Goal: Task Accomplishment & Management: Complete application form

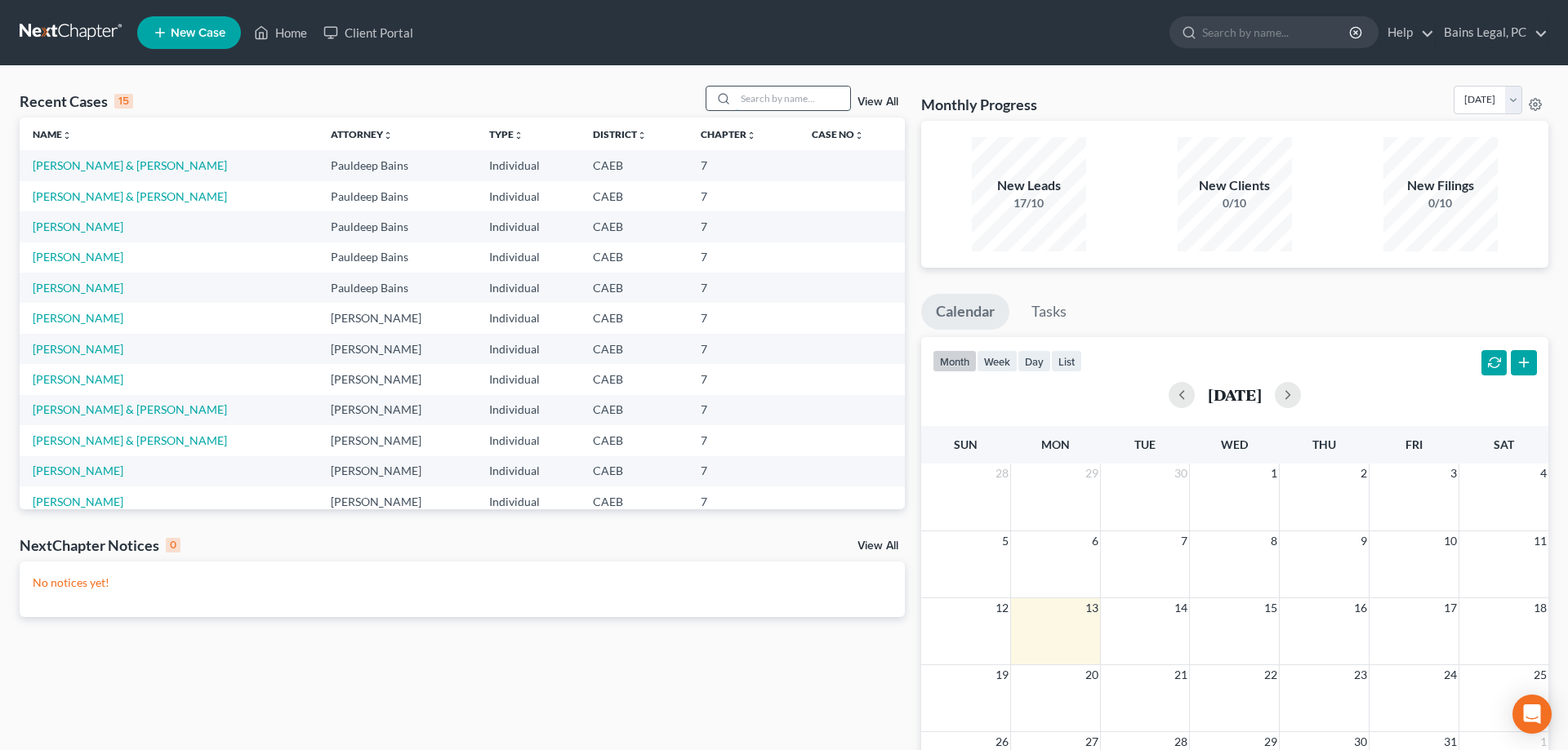
click at [735, 99] on input "search" at bounding box center [792, 98] width 114 height 24
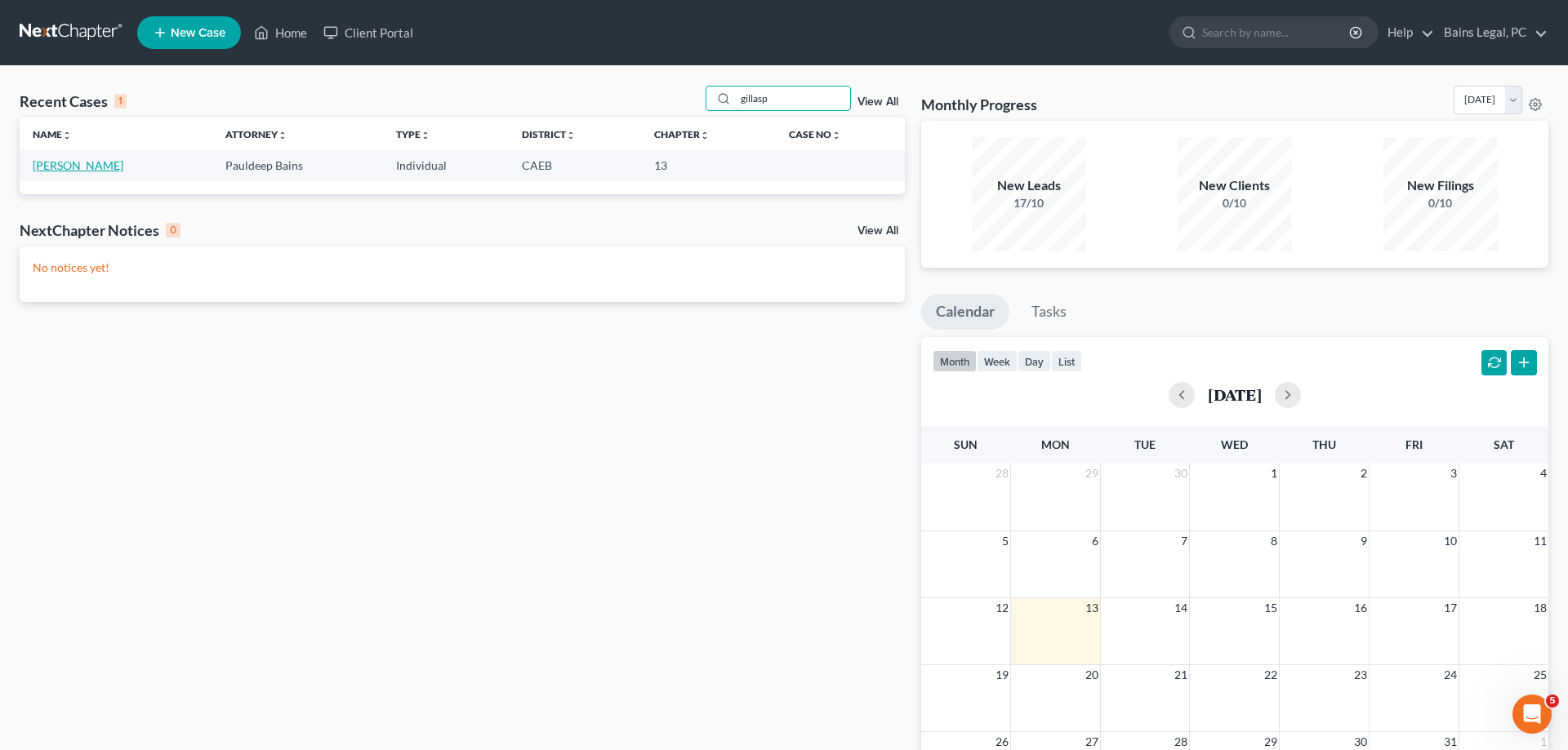
type input "gillasp"
click at [93, 160] on link "Gillaspie, Michael" at bounding box center [78, 165] width 90 height 14
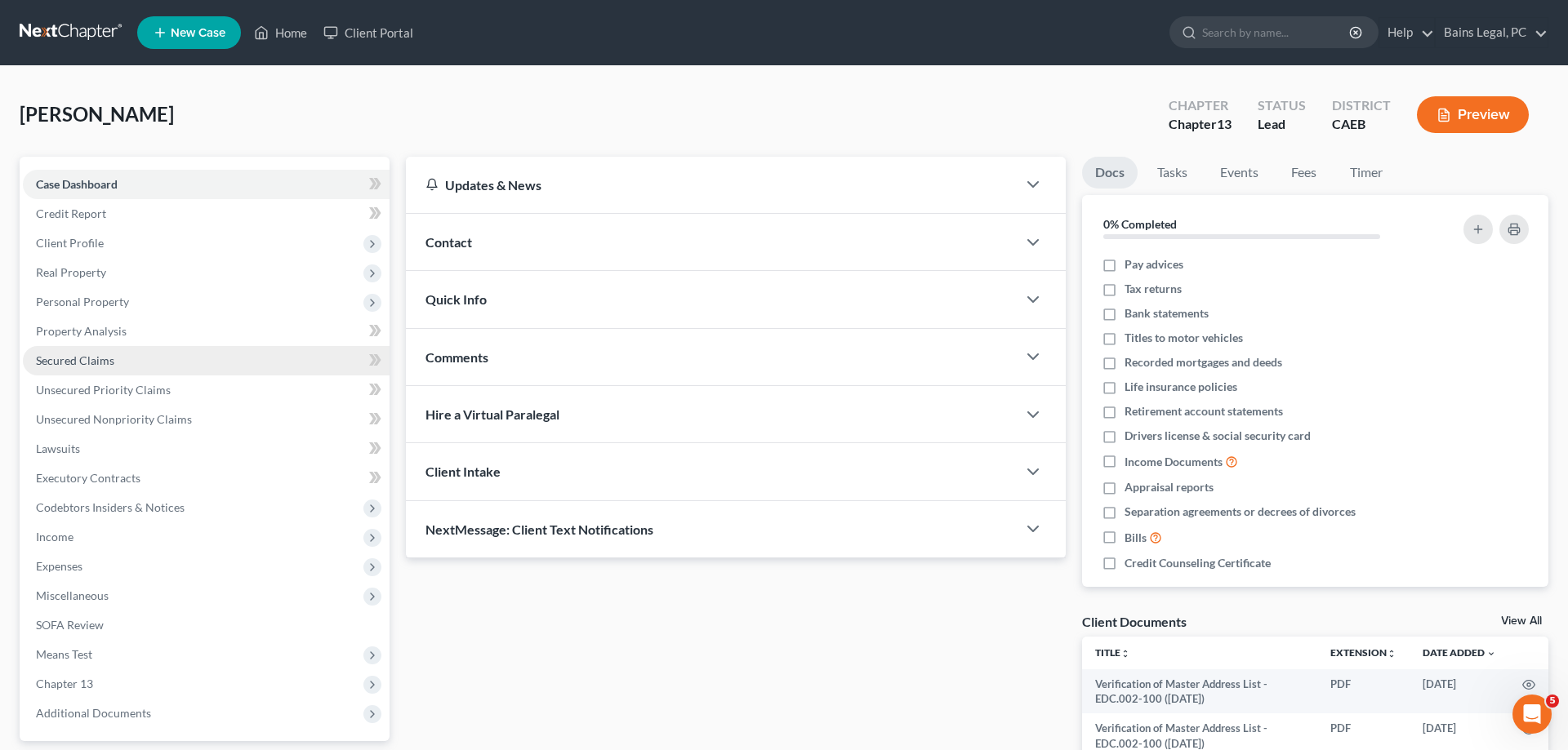
click at [99, 367] on link "Secured Claims" at bounding box center [205, 361] width 366 height 29
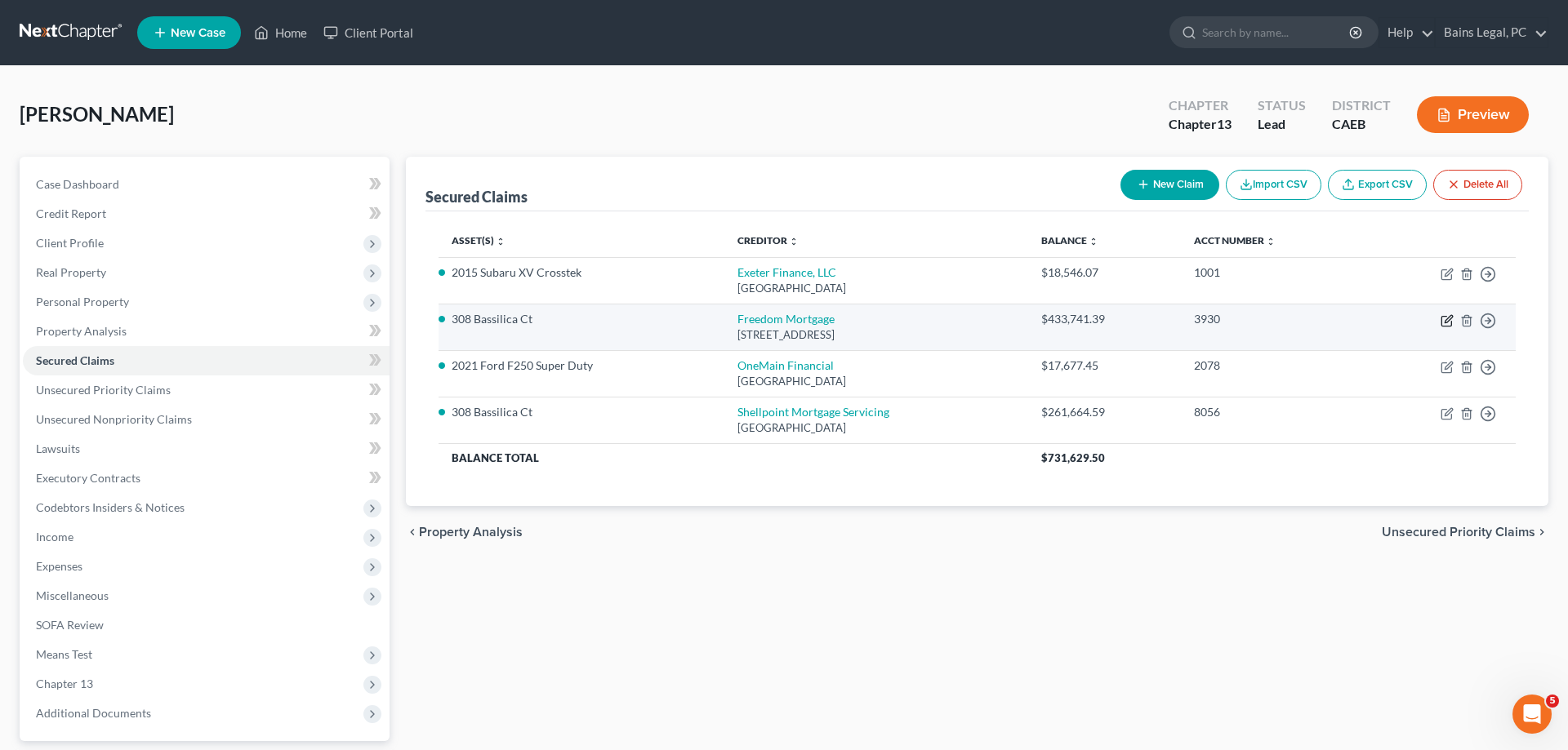
click at [1445, 320] on icon "button" at bounding box center [1446, 320] width 13 height 13
select select "4"
select select "0"
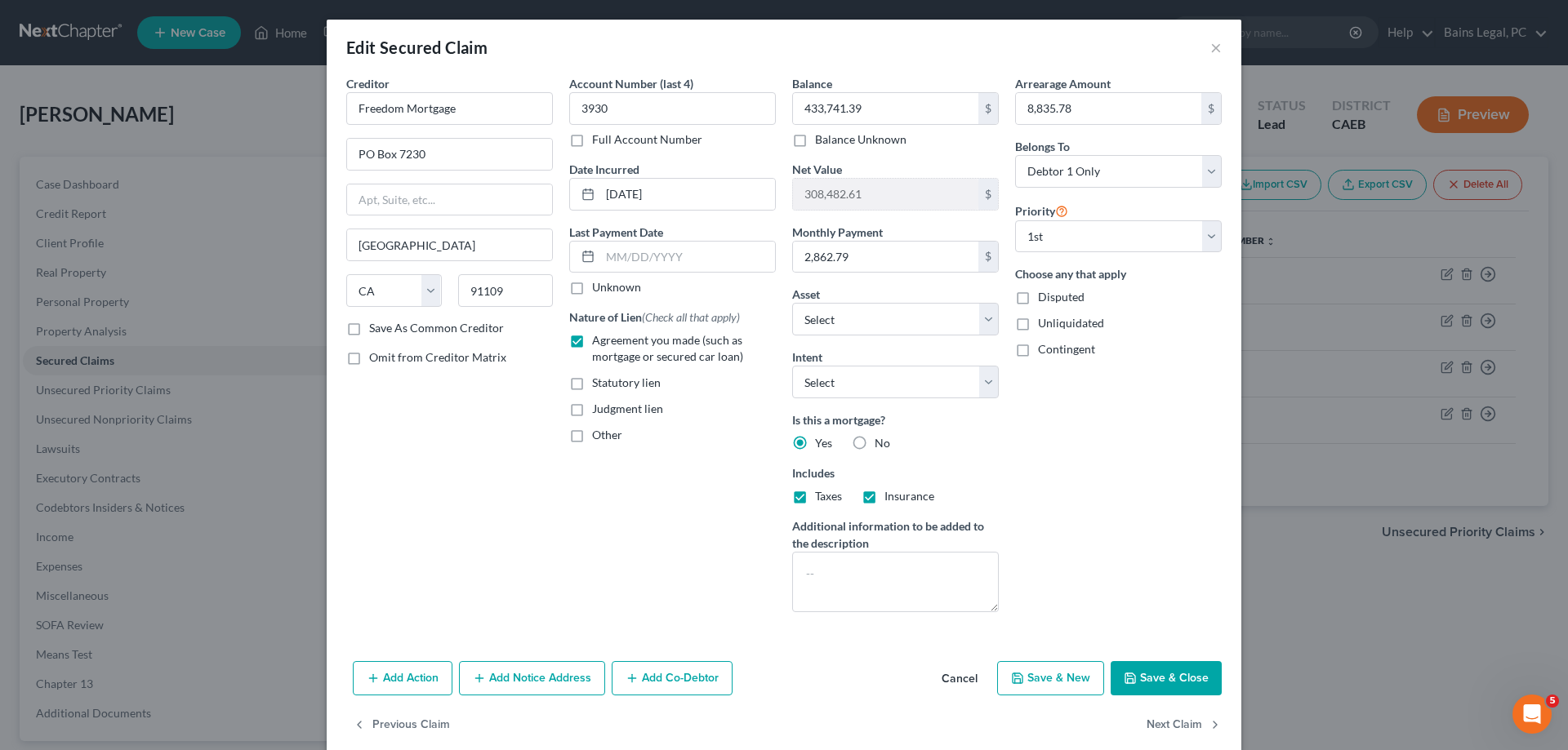
click at [1197, 671] on button "Save & Close" at bounding box center [1165, 678] width 111 height 34
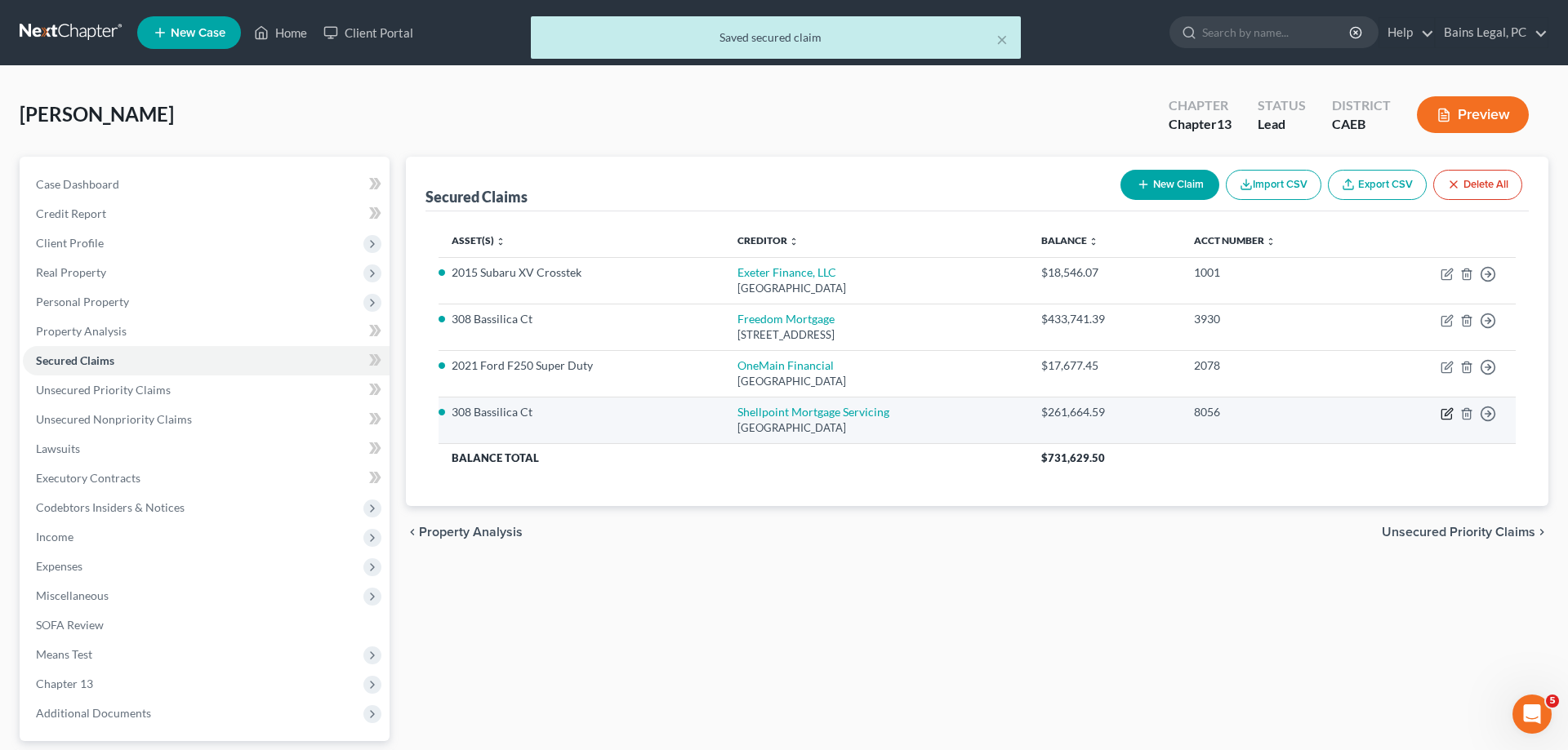
click at [1445, 410] on icon "button" at bounding box center [1446, 413] width 13 height 13
select select "45"
select select "0"
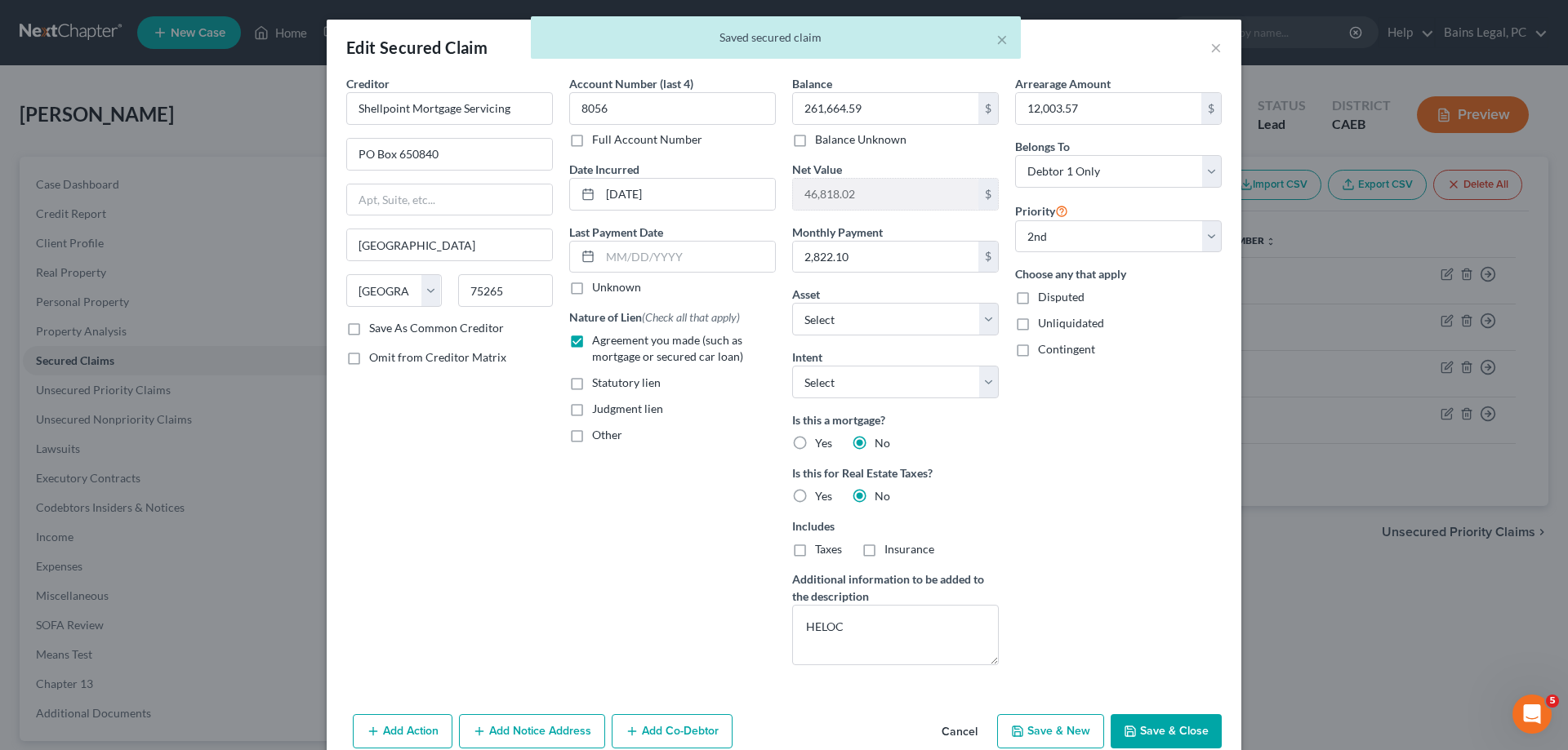
drag, startPoint x: 1154, startPoint y: 746, endPoint x: 1162, endPoint y: 741, distance: 9.4
click at [1155, 745] on button "Save & Close" at bounding box center [1165, 731] width 111 height 34
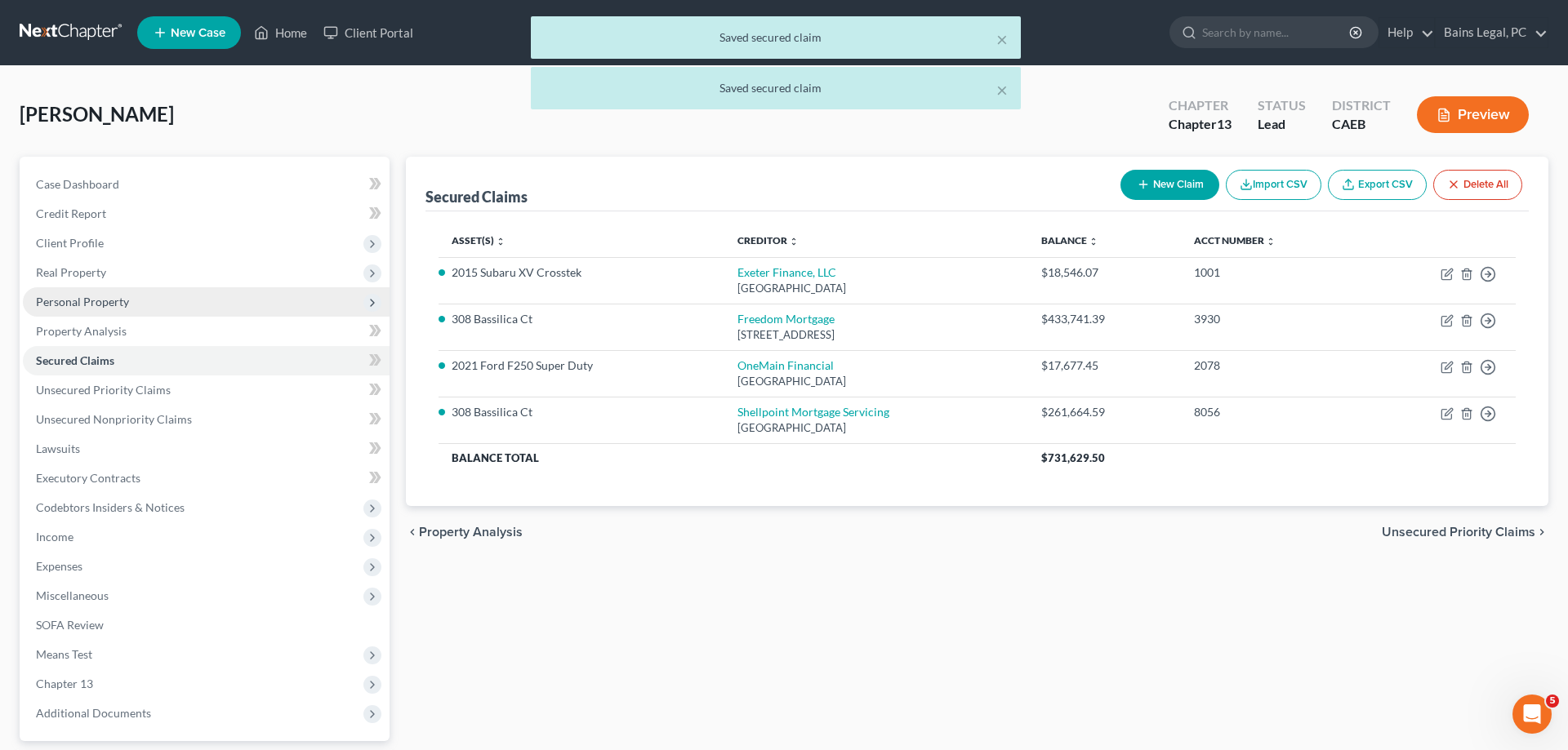
drag, startPoint x: 148, startPoint y: 301, endPoint x: 156, endPoint y: 314, distance: 15.3
click at [148, 300] on span "Personal Property" at bounding box center [205, 302] width 366 height 29
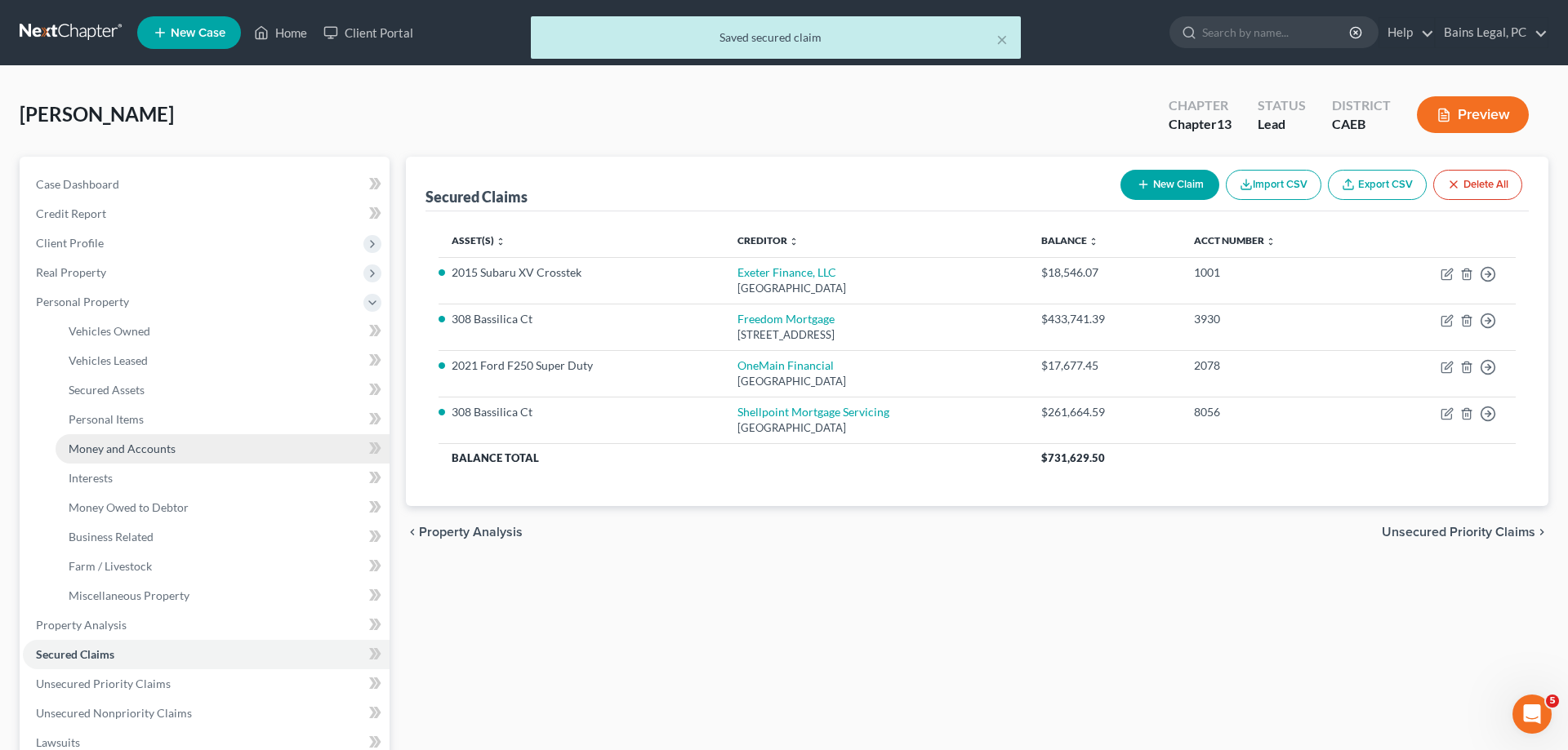
click at [147, 444] on span "Money and Accounts" at bounding box center [122, 449] width 107 height 14
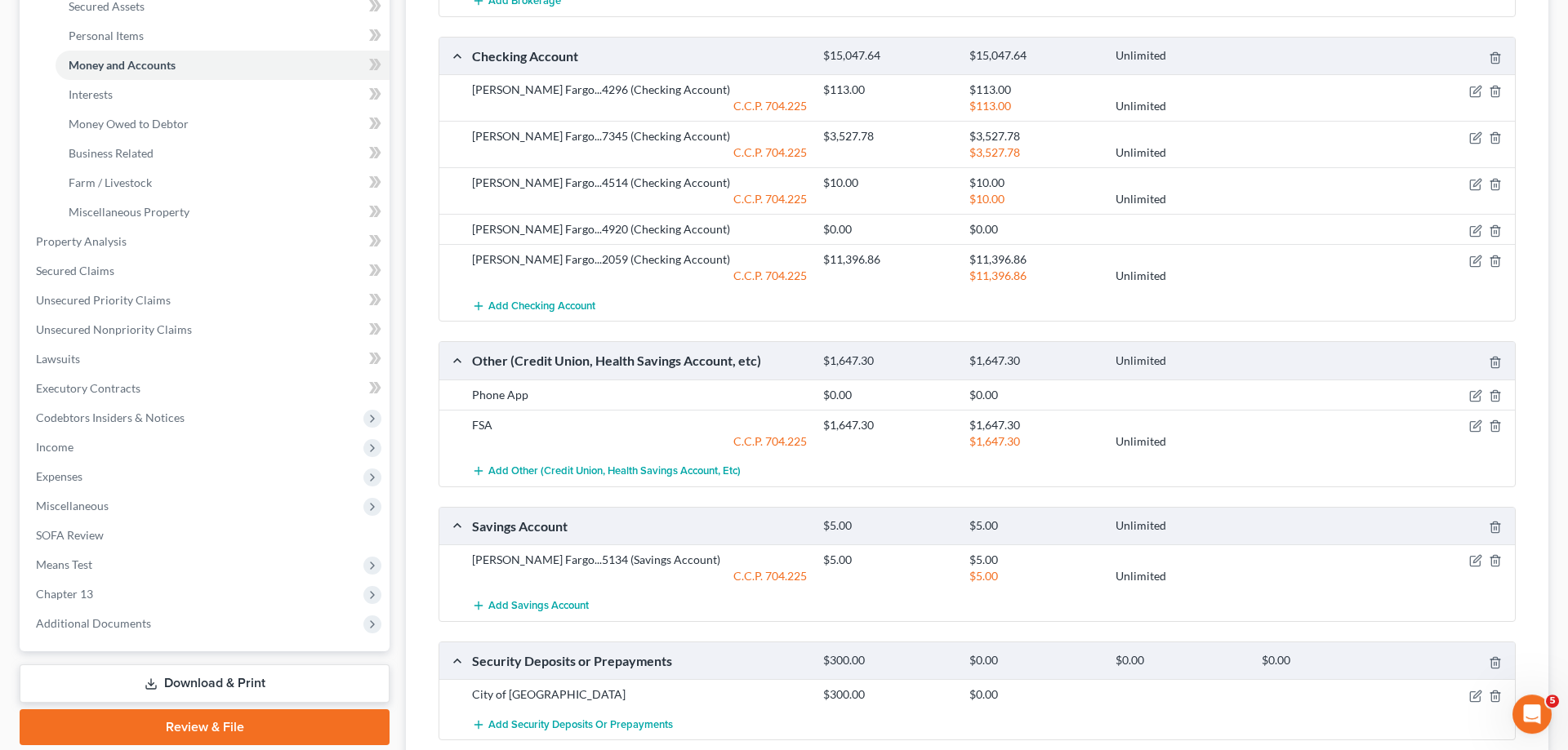
scroll to position [416, 0]
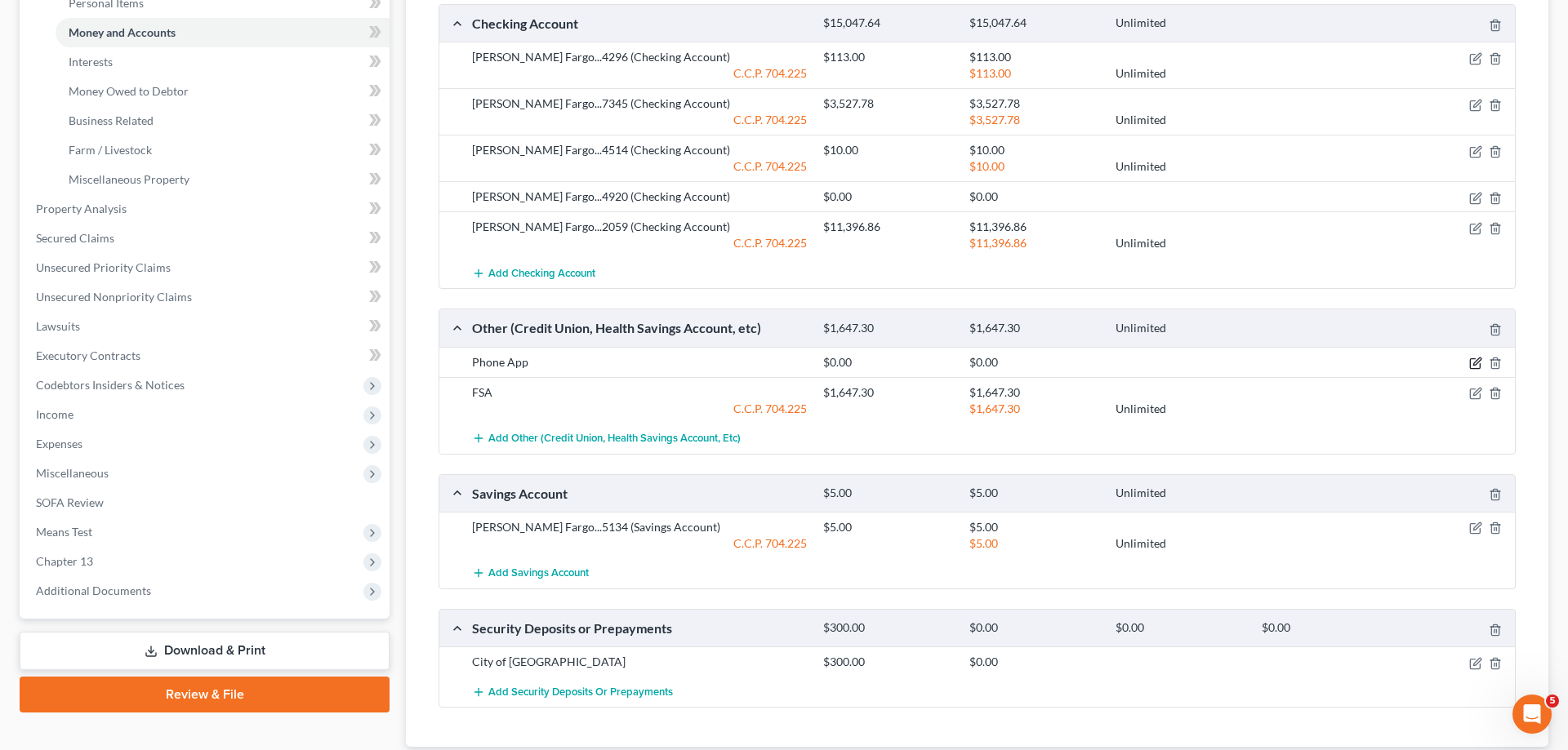
click at [1478, 362] on icon "button" at bounding box center [1476, 360] width 7 height 7
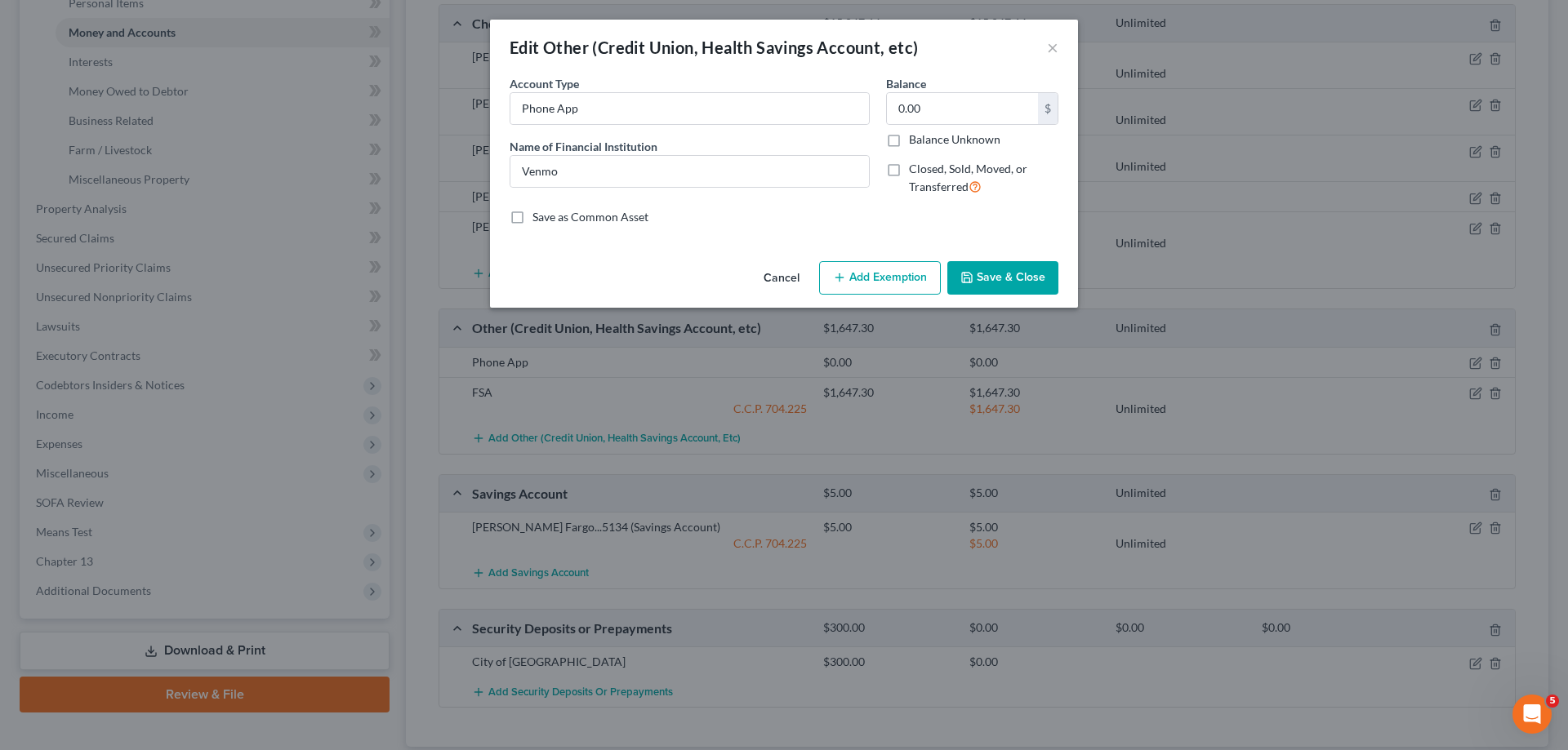
drag, startPoint x: 1027, startPoint y: 273, endPoint x: 955, endPoint y: 295, distance: 75.3
click at [1027, 274] on button "Save & Close" at bounding box center [1002, 278] width 111 height 34
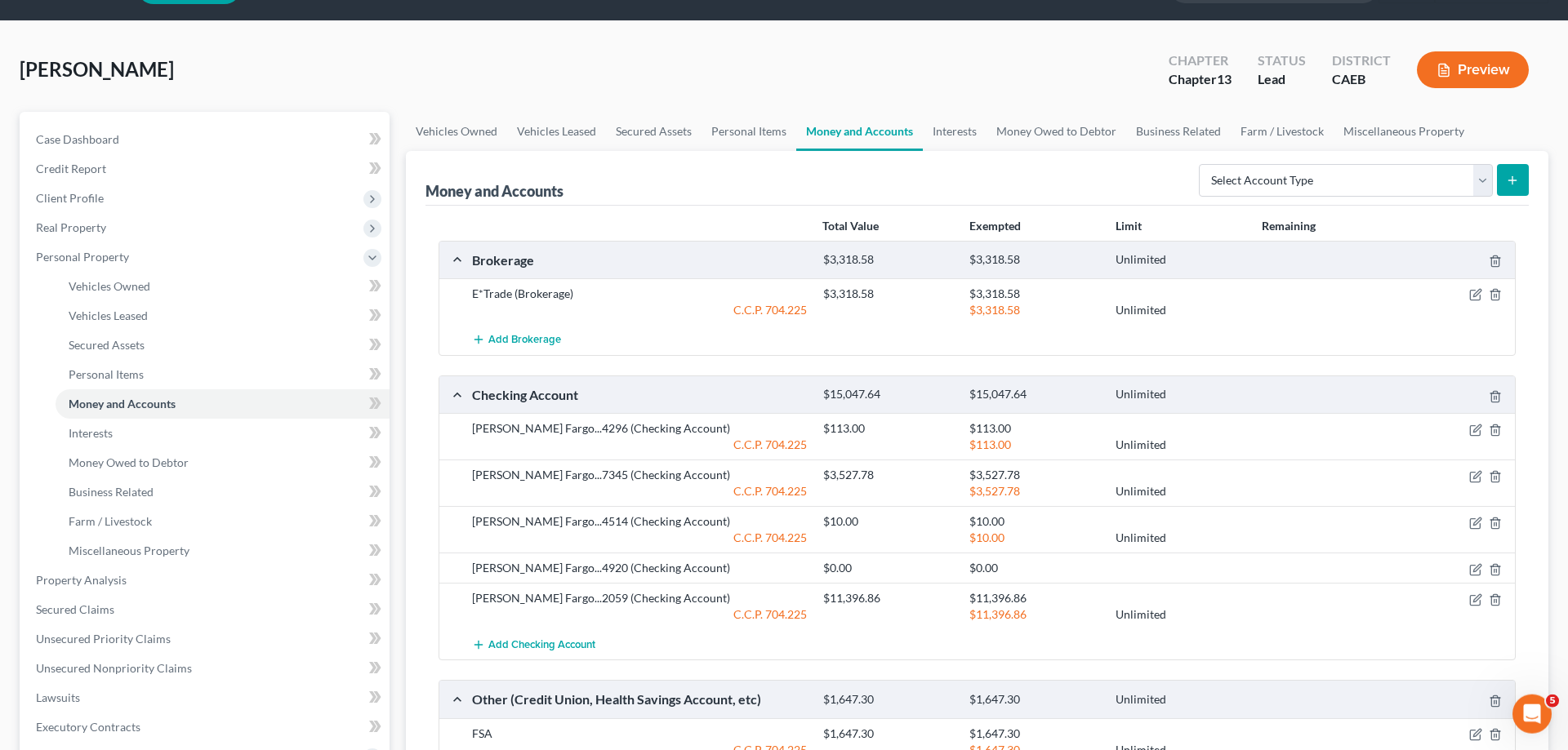
scroll to position [0, 0]
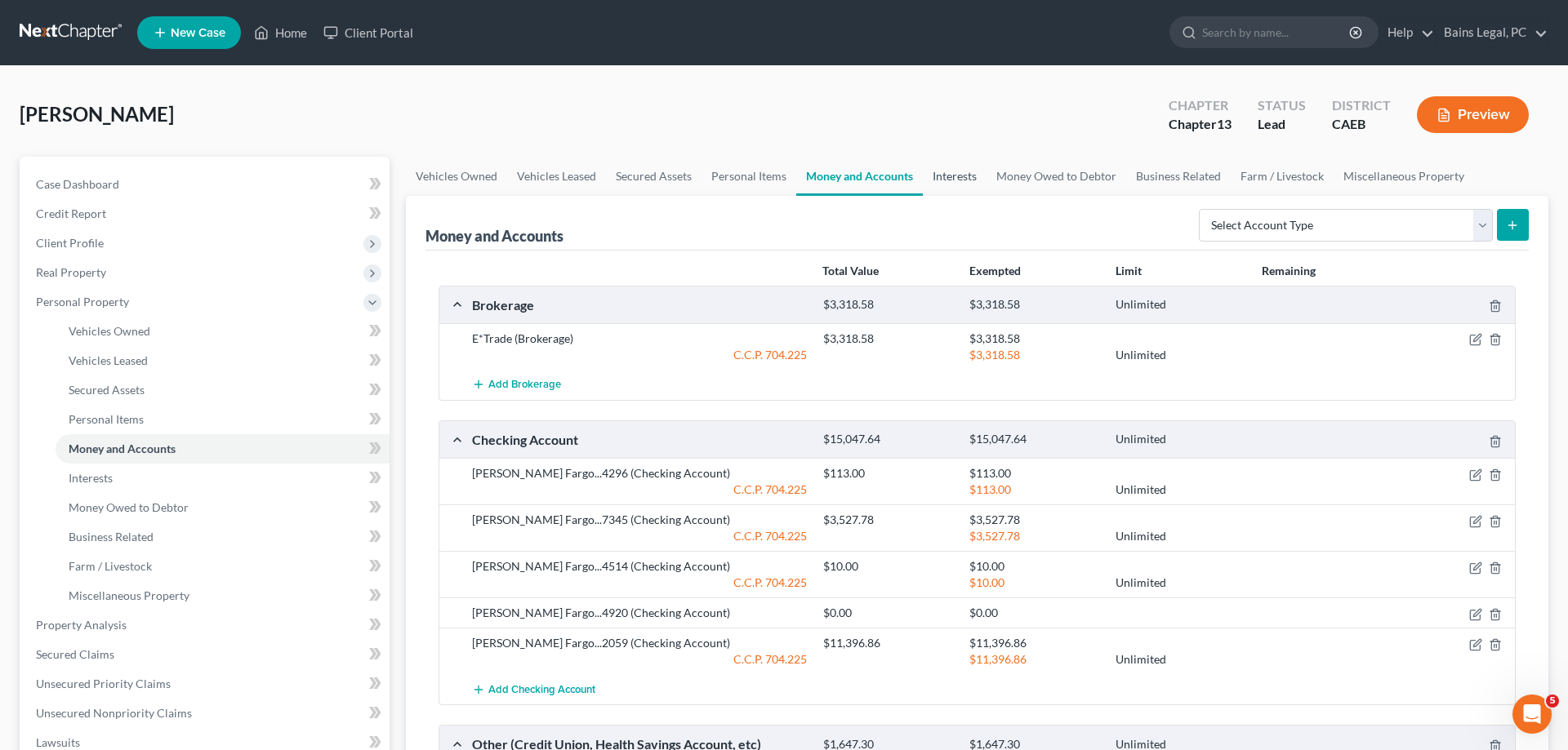
drag, startPoint x: 956, startPoint y: 177, endPoint x: 948, endPoint y: 182, distance: 9.4
click at [954, 178] on link "Interests" at bounding box center [954, 177] width 64 height 39
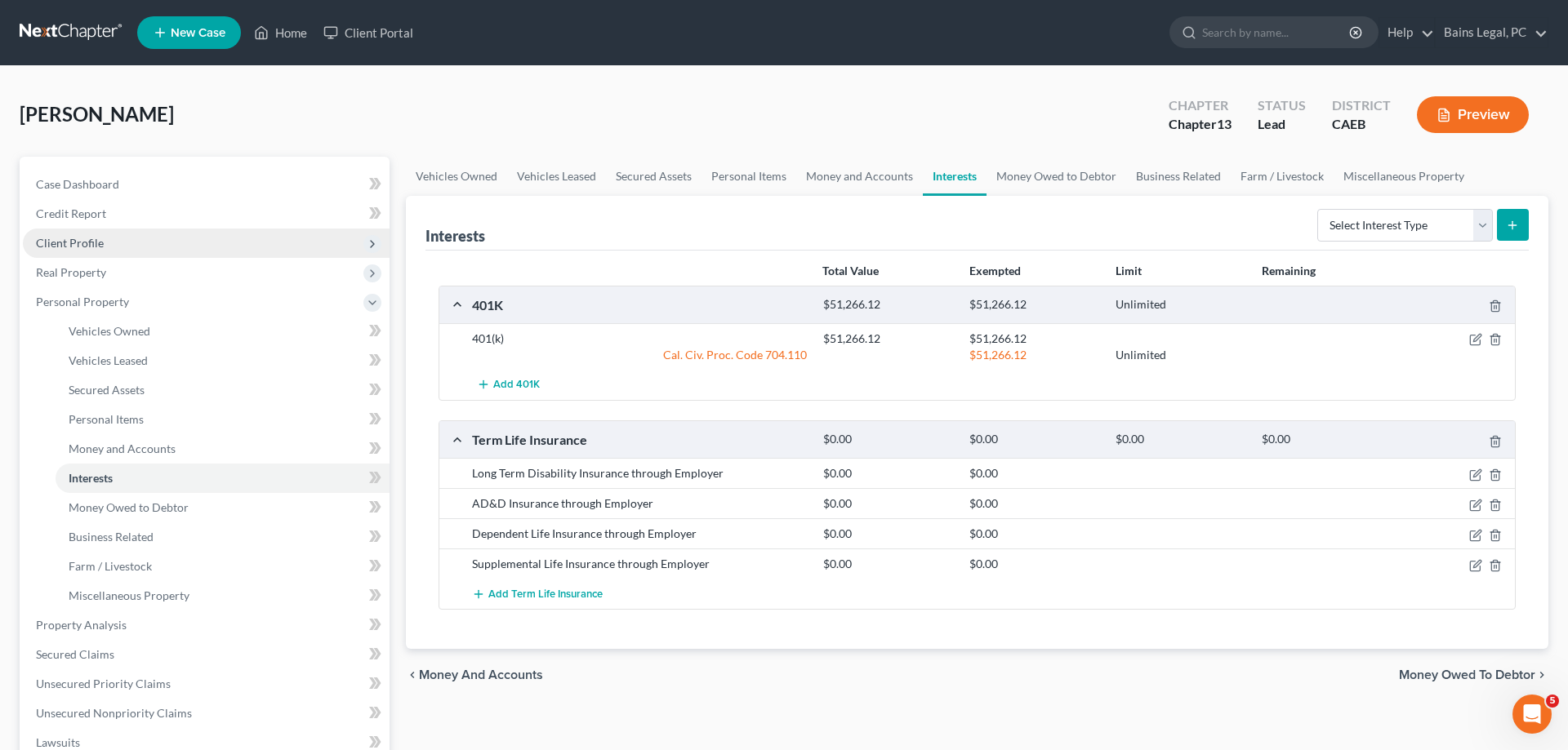
click at [109, 250] on span "Client Profile" at bounding box center [205, 243] width 366 height 29
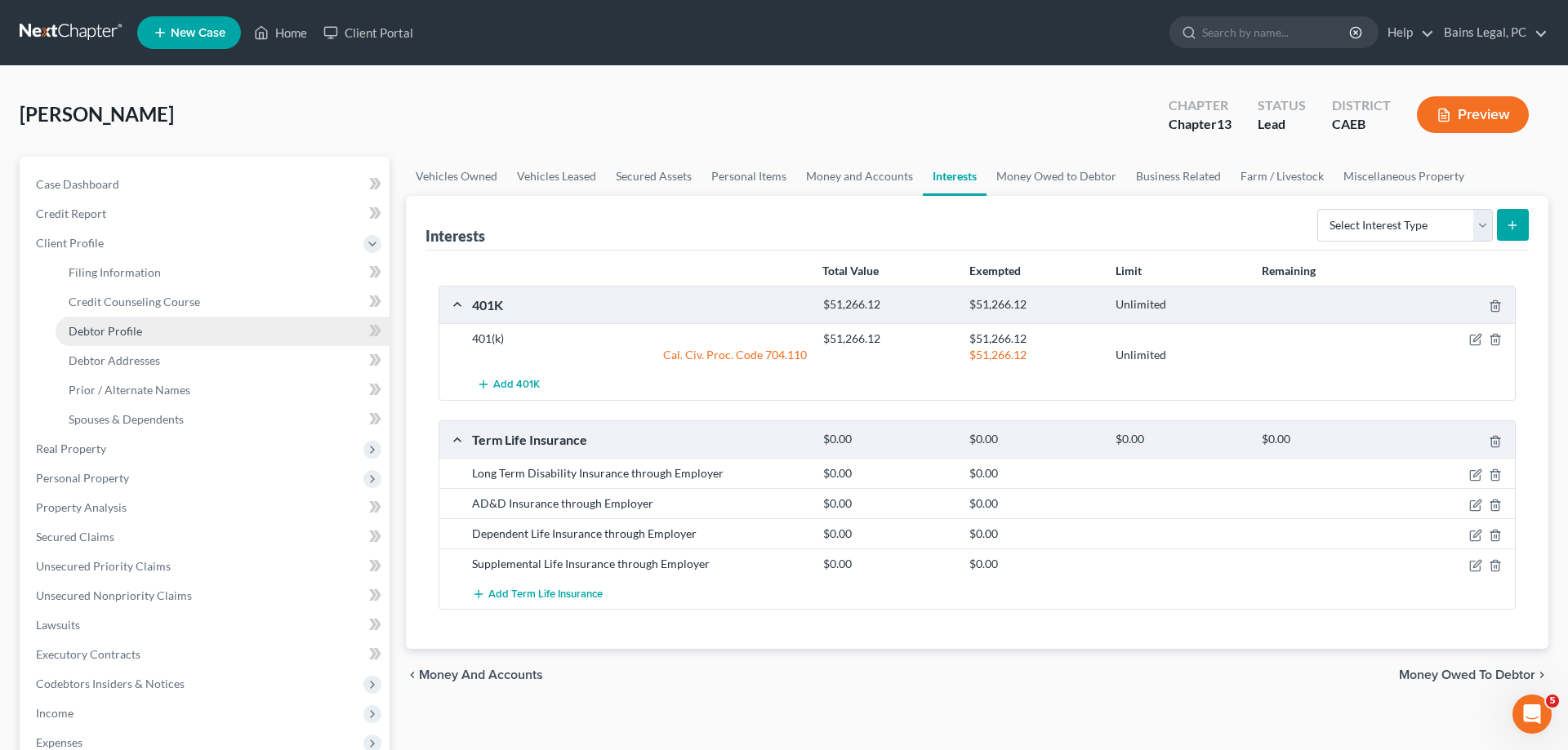
drag, startPoint x: 112, startPoint y: 335, endPoint x: 140, endPoint y: 327, distance: 29.1
click at [112, 334] on span "Debtor Profile" at bounding box center [105, 331] width 74 height 14
select select "3"
select select "1"
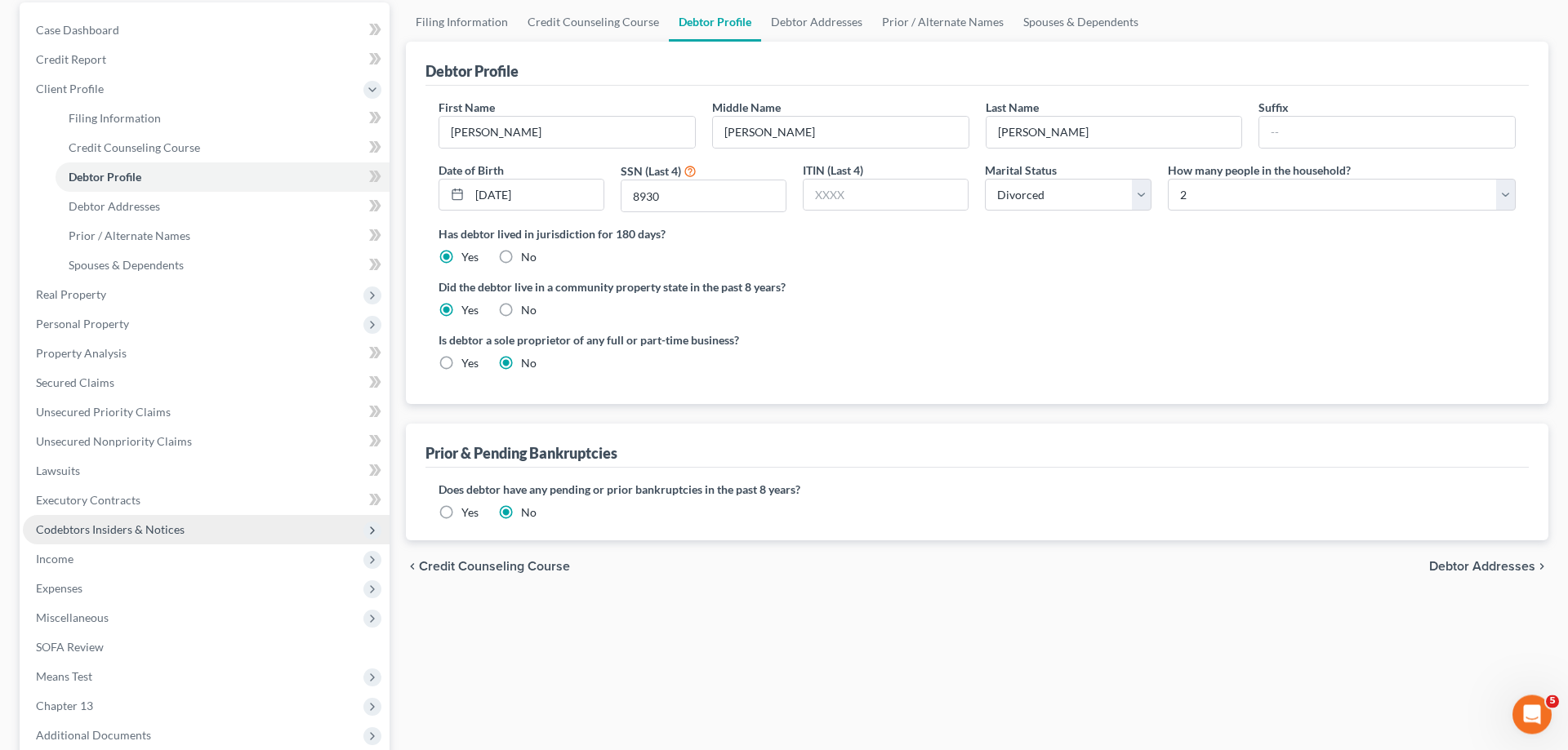
scroll to position [167, 0]
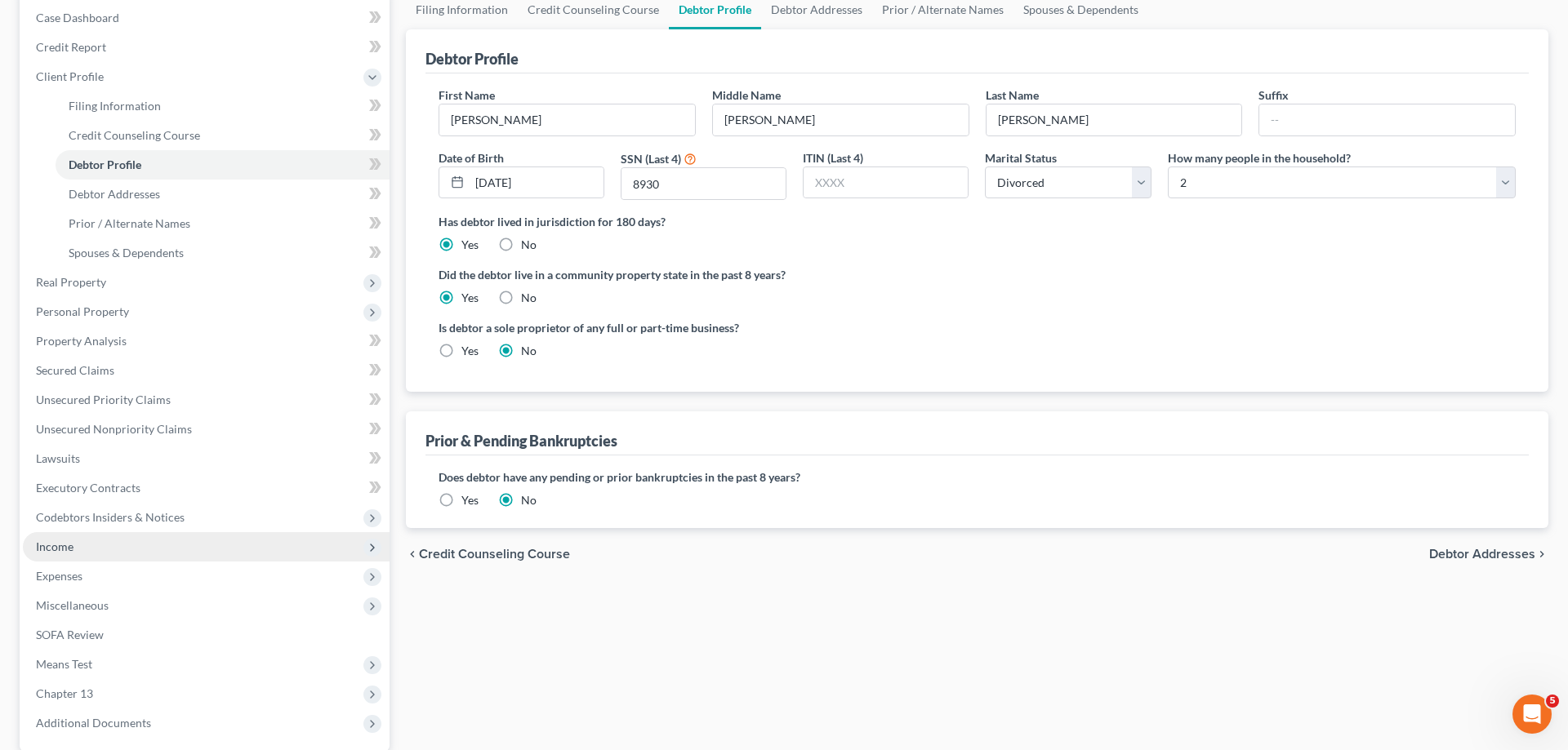
click at [75, 545] on span "Income" at bounding box center [205, 547] width 366 height 29
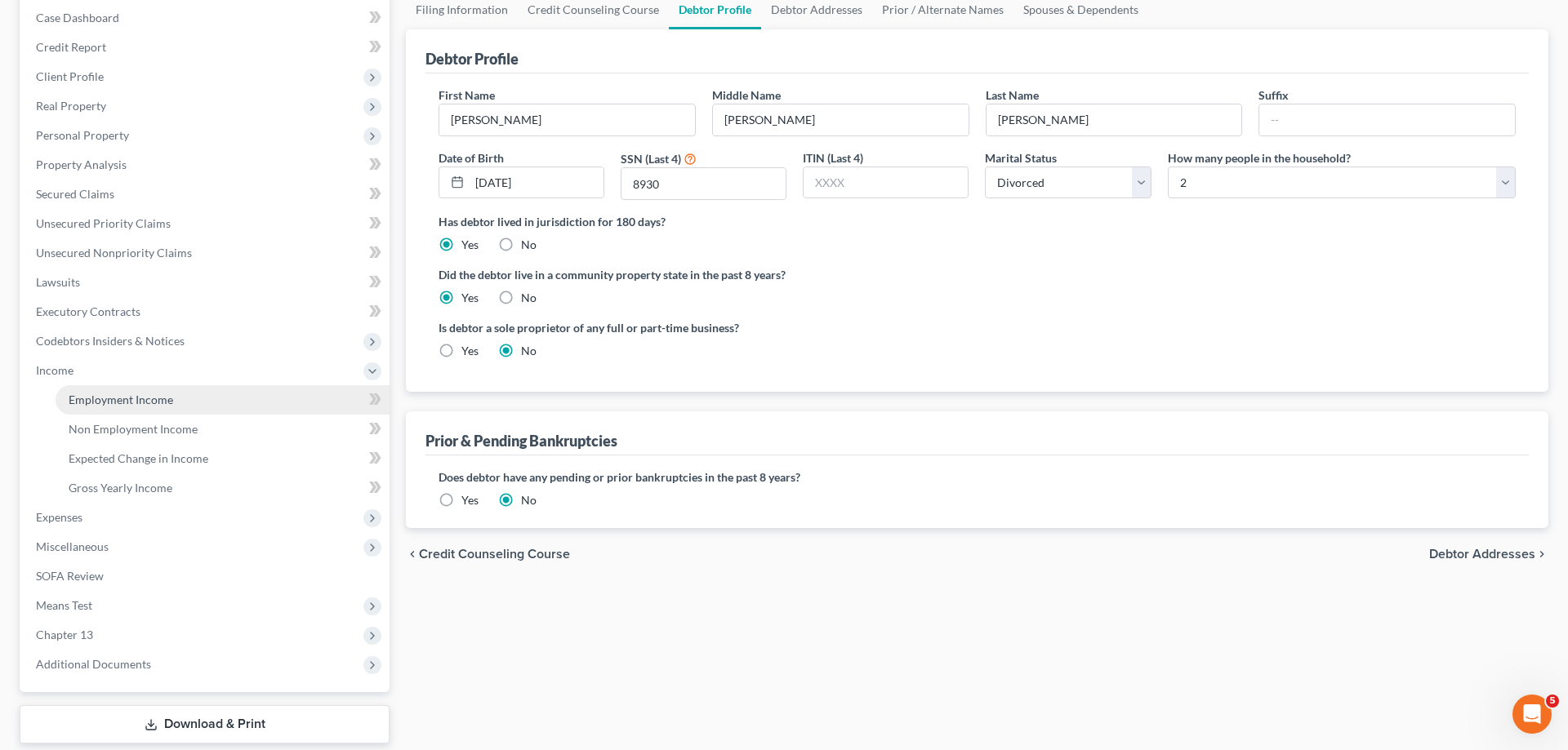
click at [153, 408] on link "Employment Income" at bounding box center [223, 401] width 334 height 29
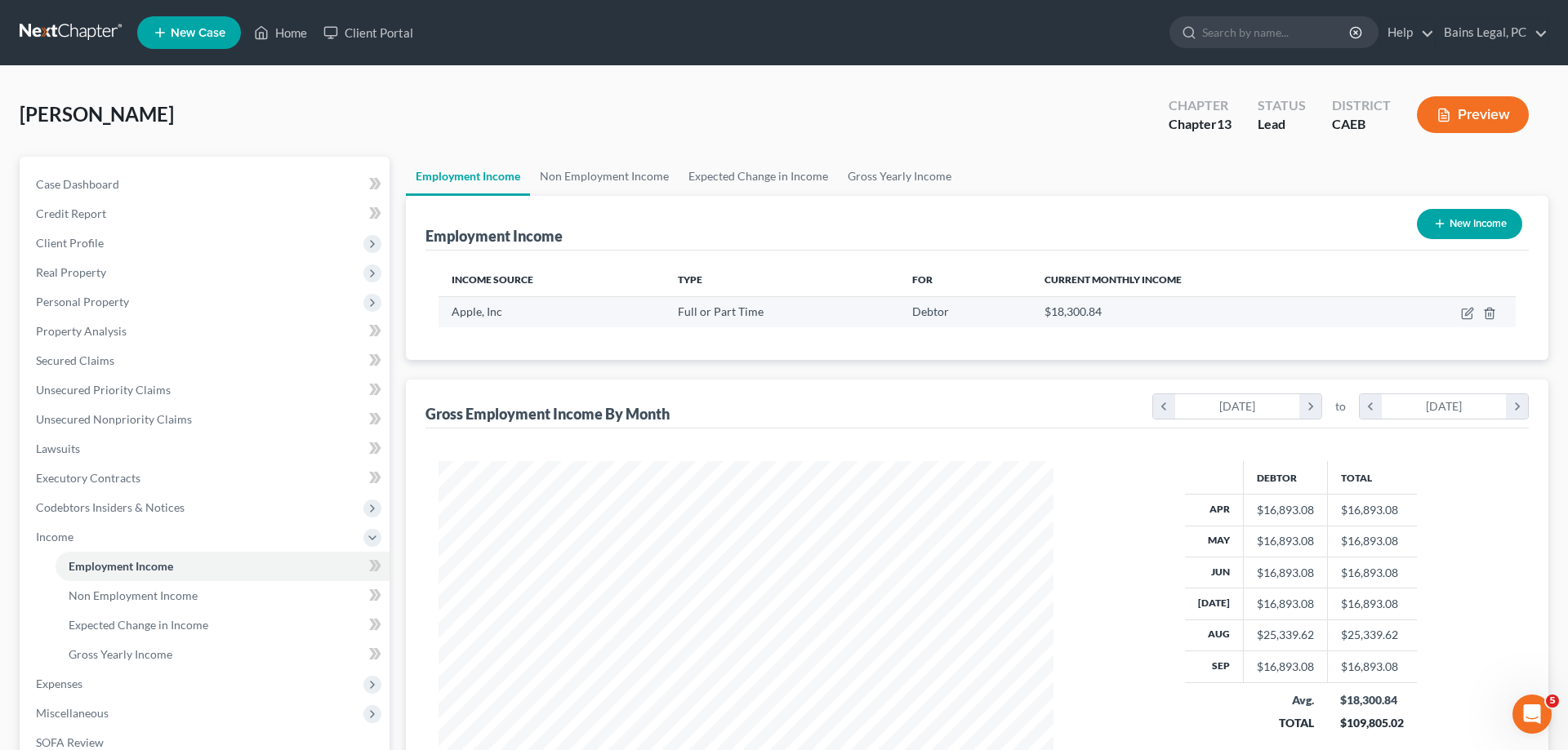
scroll to position [307, 648]
click at [1473, 310] on icon "button" at bounding box center [1468, 311] width 7 height 7
select select "0"
select select "4"
select select "2"
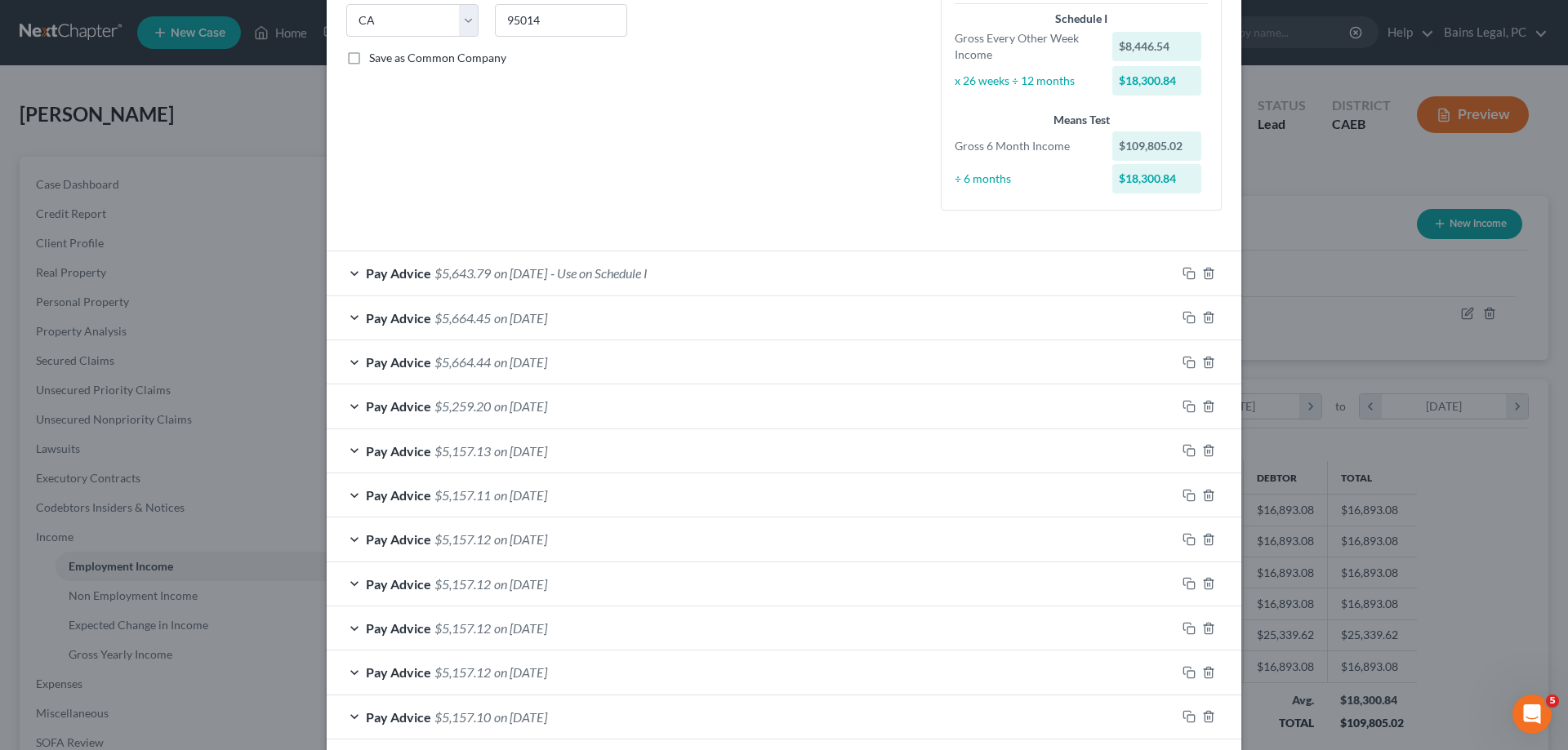
scroll to position [501, 0]
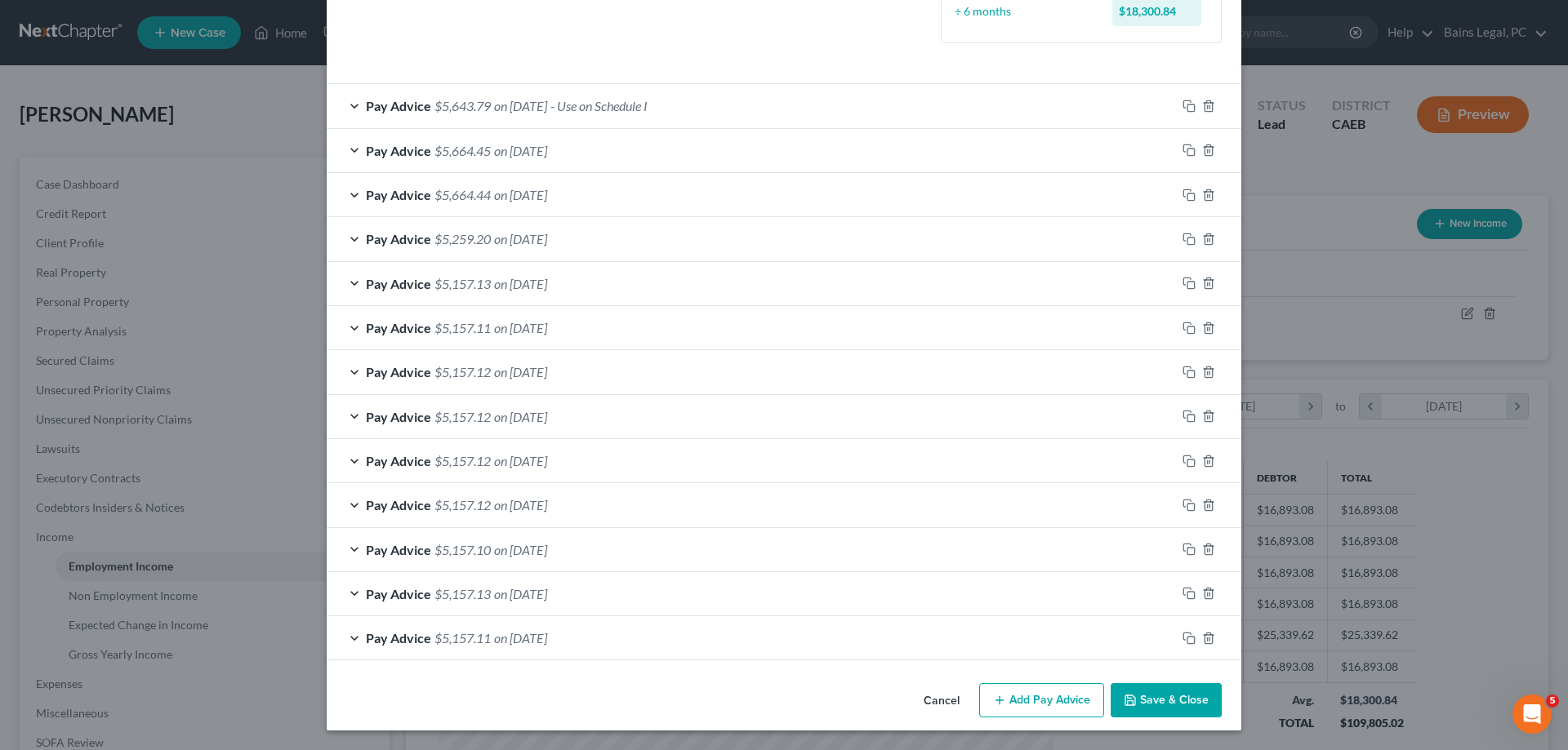
click at [1167, 703] on button "Save & Close" at bounding box center [1165, 700] width 111 height 34
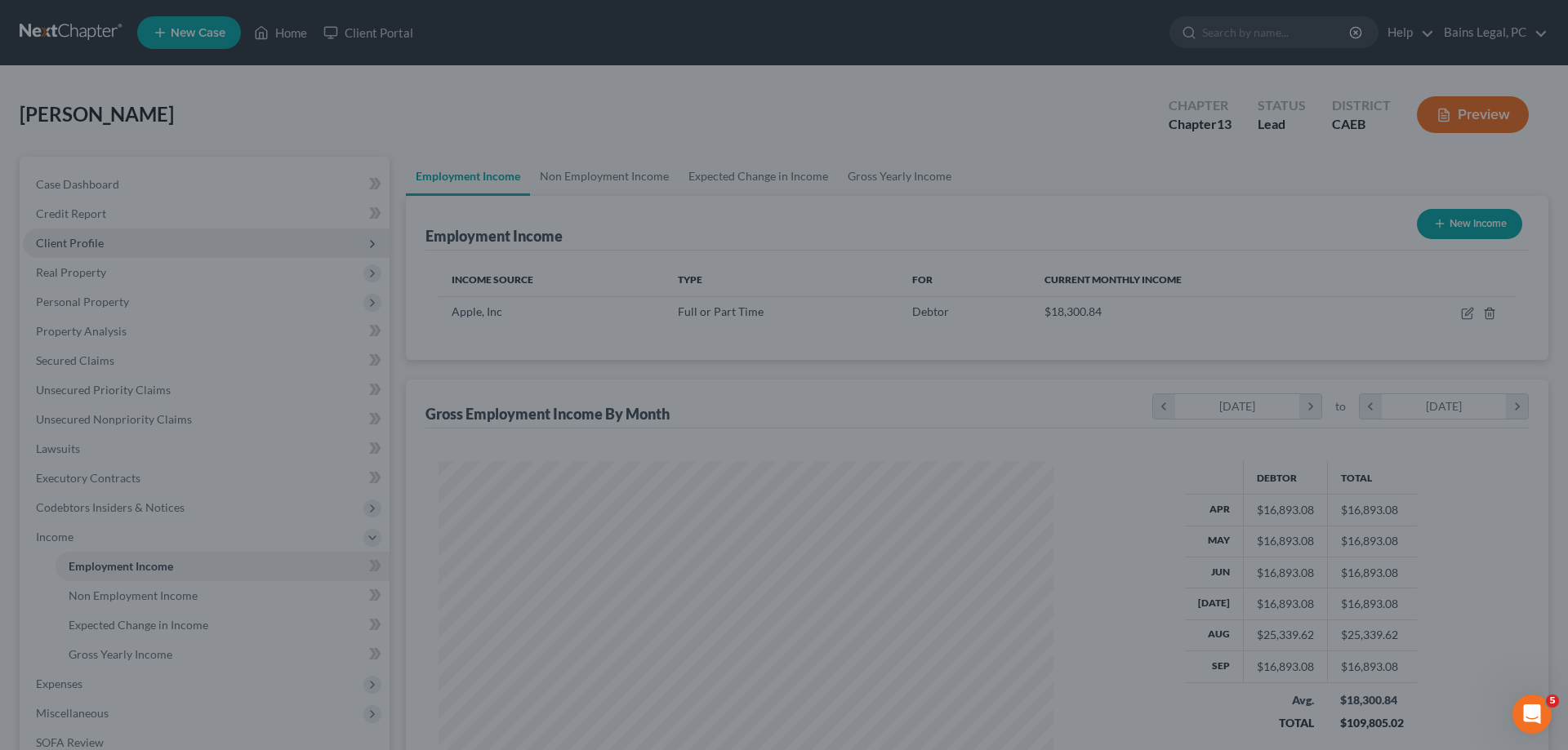
click at [90, 245] on span "Client Profile" at bounding box center [70, 242] width 68 height 14
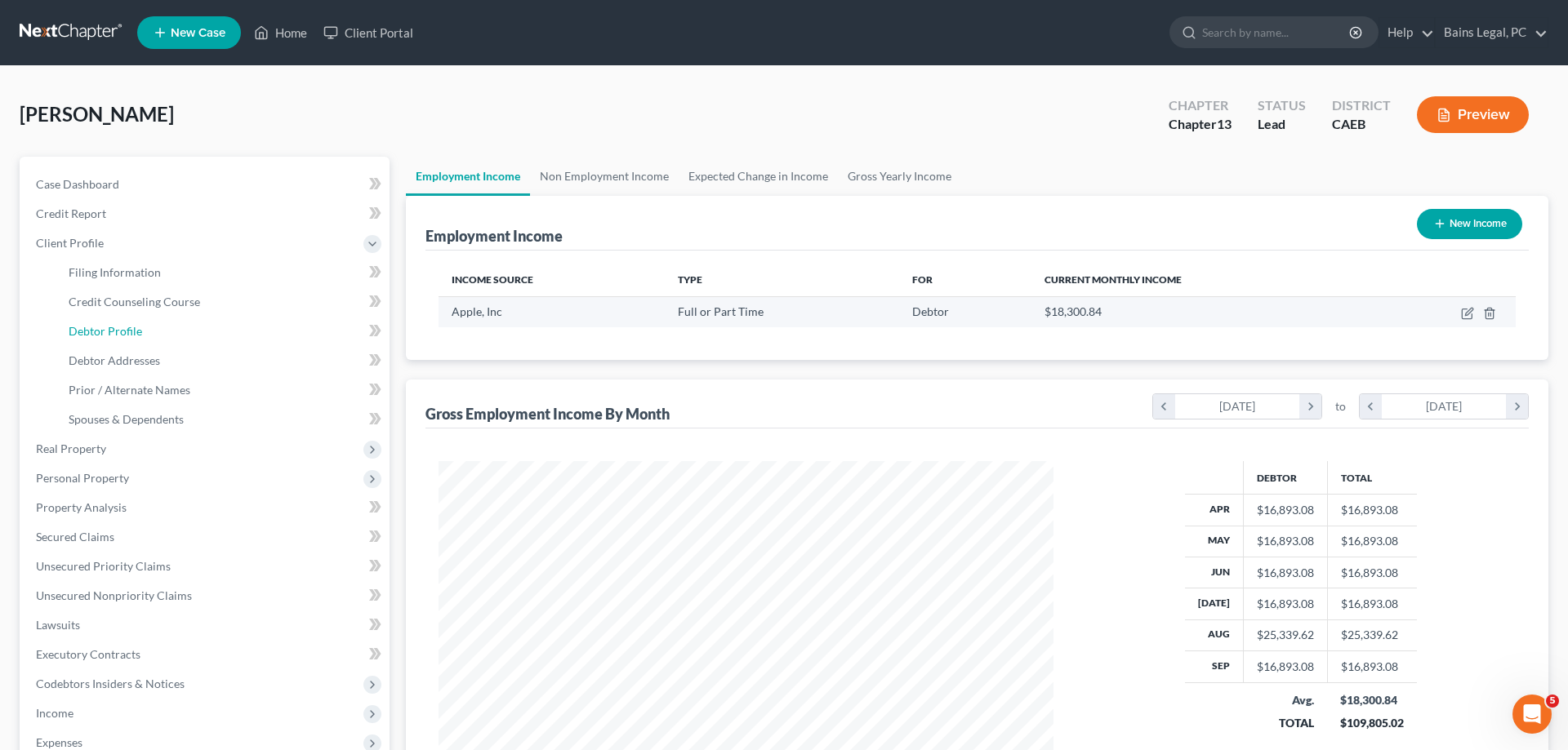
drag, startPoint x: 102, startPoint y: 329, endPoint x: 500, endPoint y: 326, distance: 398.0
click at [106, 329] on span "Debtor Profile" at bounding box center [105, 331] width 74 height 14
select select "3"
select select "1"
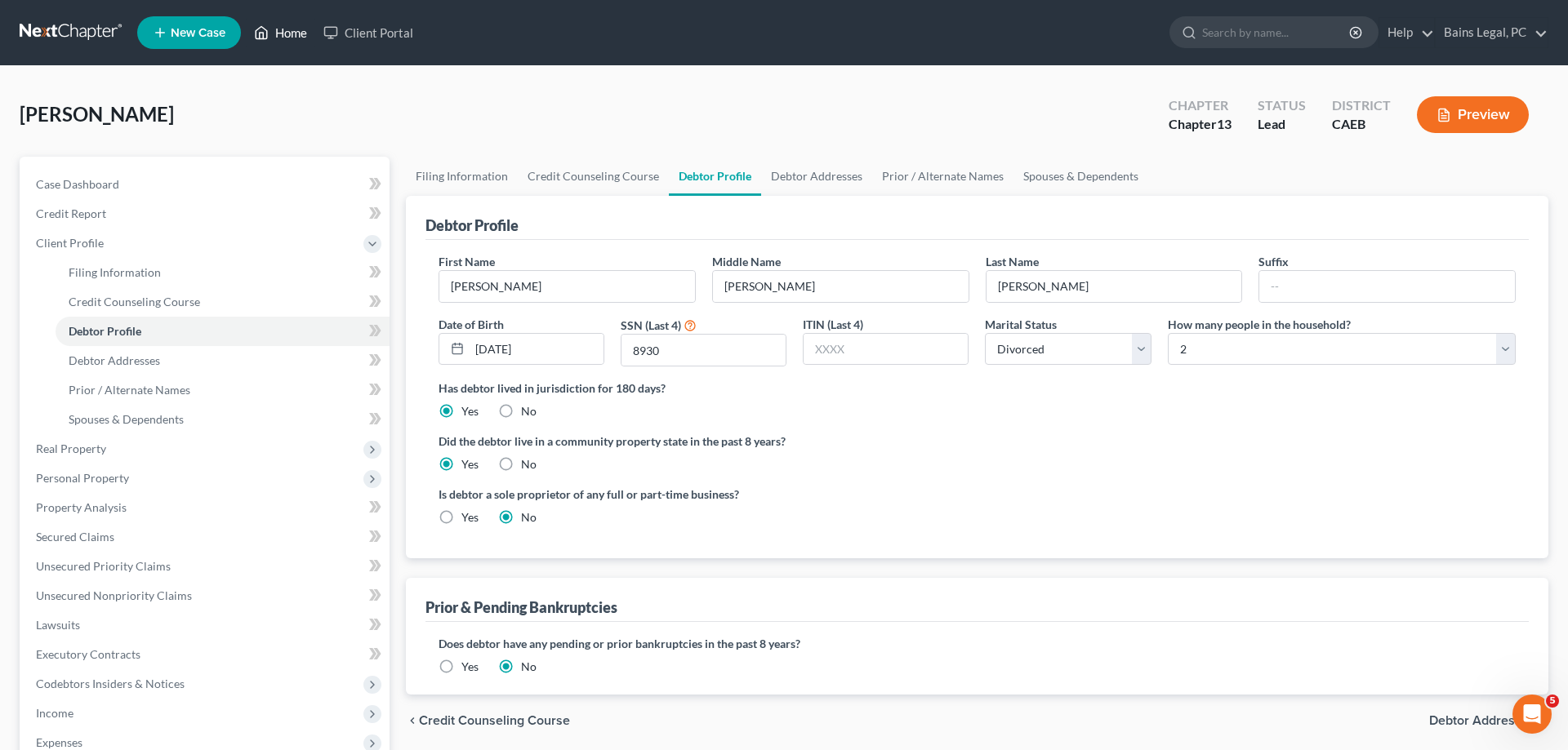
click at [277, 31] on link "Home" at bounding box center [280, 32] width 70 height 29
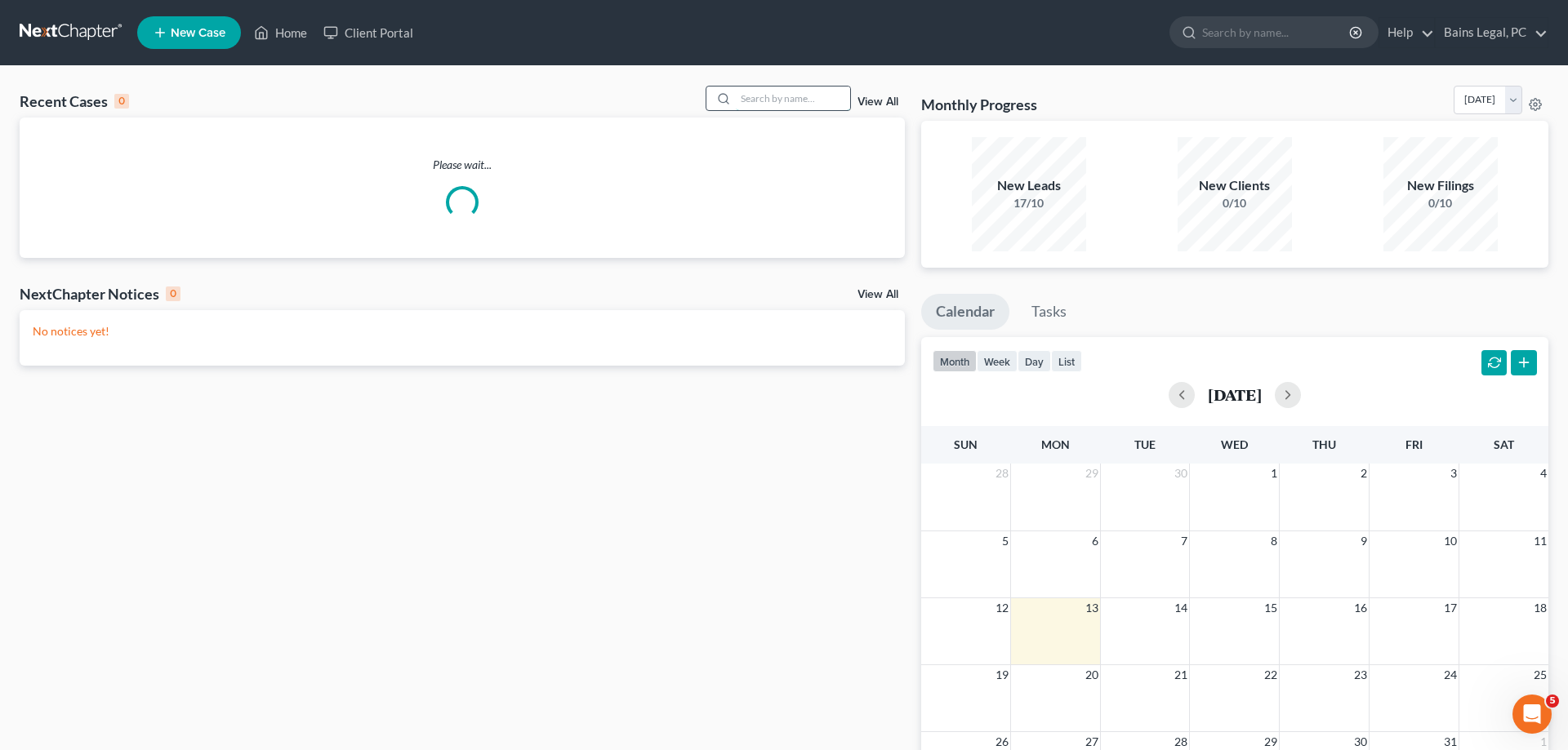
click at [802, 95] on input "search" at bounding box center [792, 98] width 114 height 24
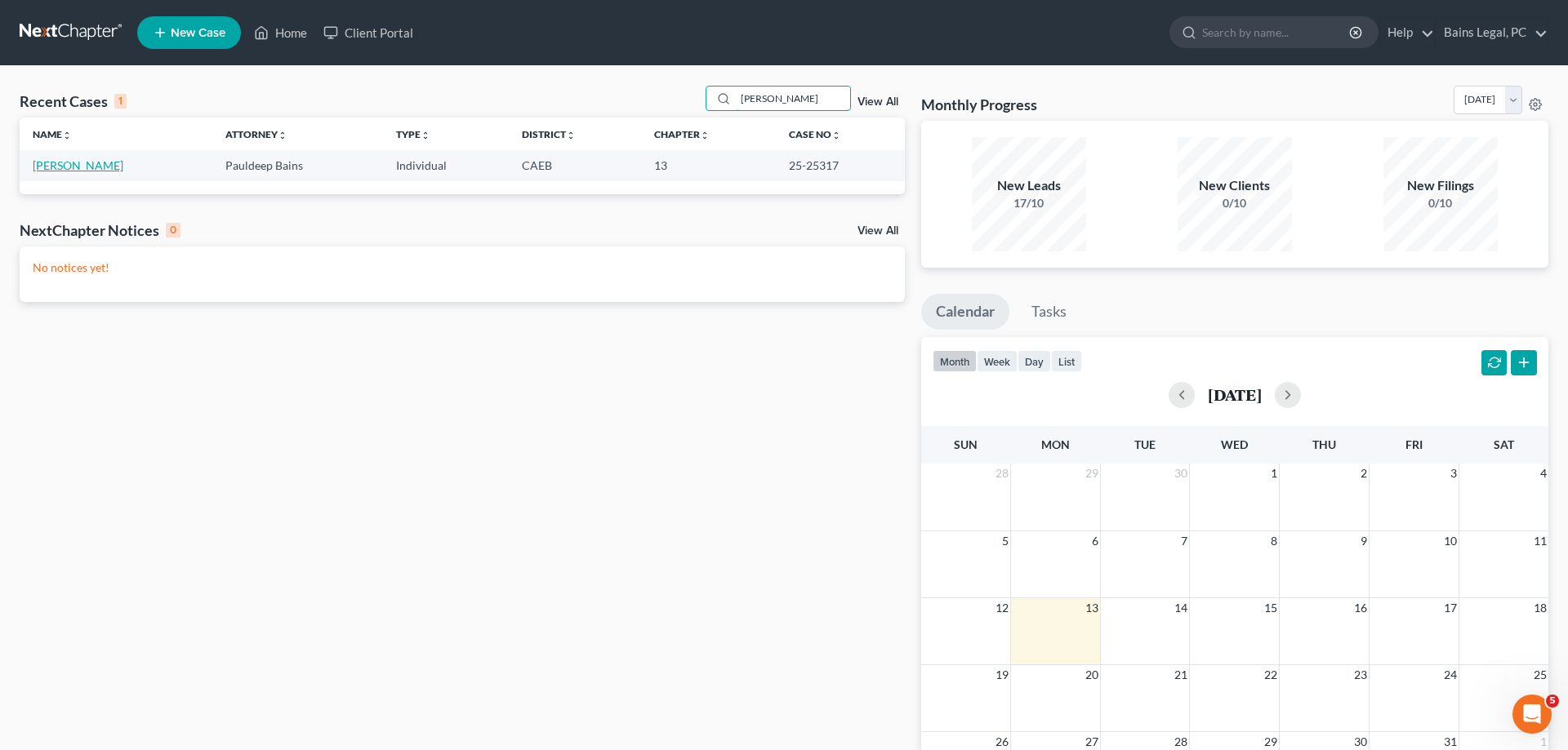
type input "RITTER"
click at [66, 168] on link "Ritter, Janet" at bounding box center [78, 165] width 90 height 14
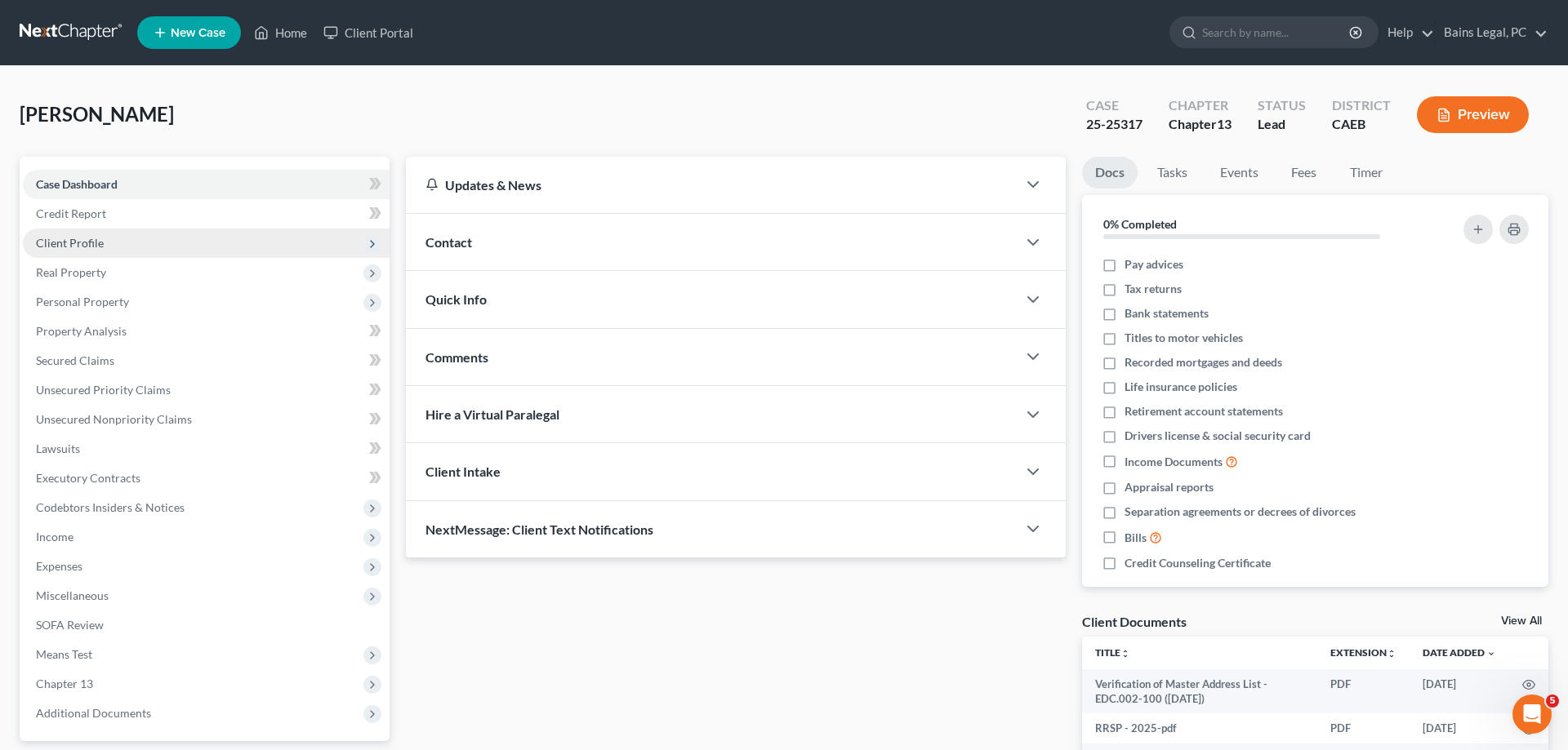
click at [128, 245] on span "Client Profile" at bounding box center [205, 243] width 366 height 29
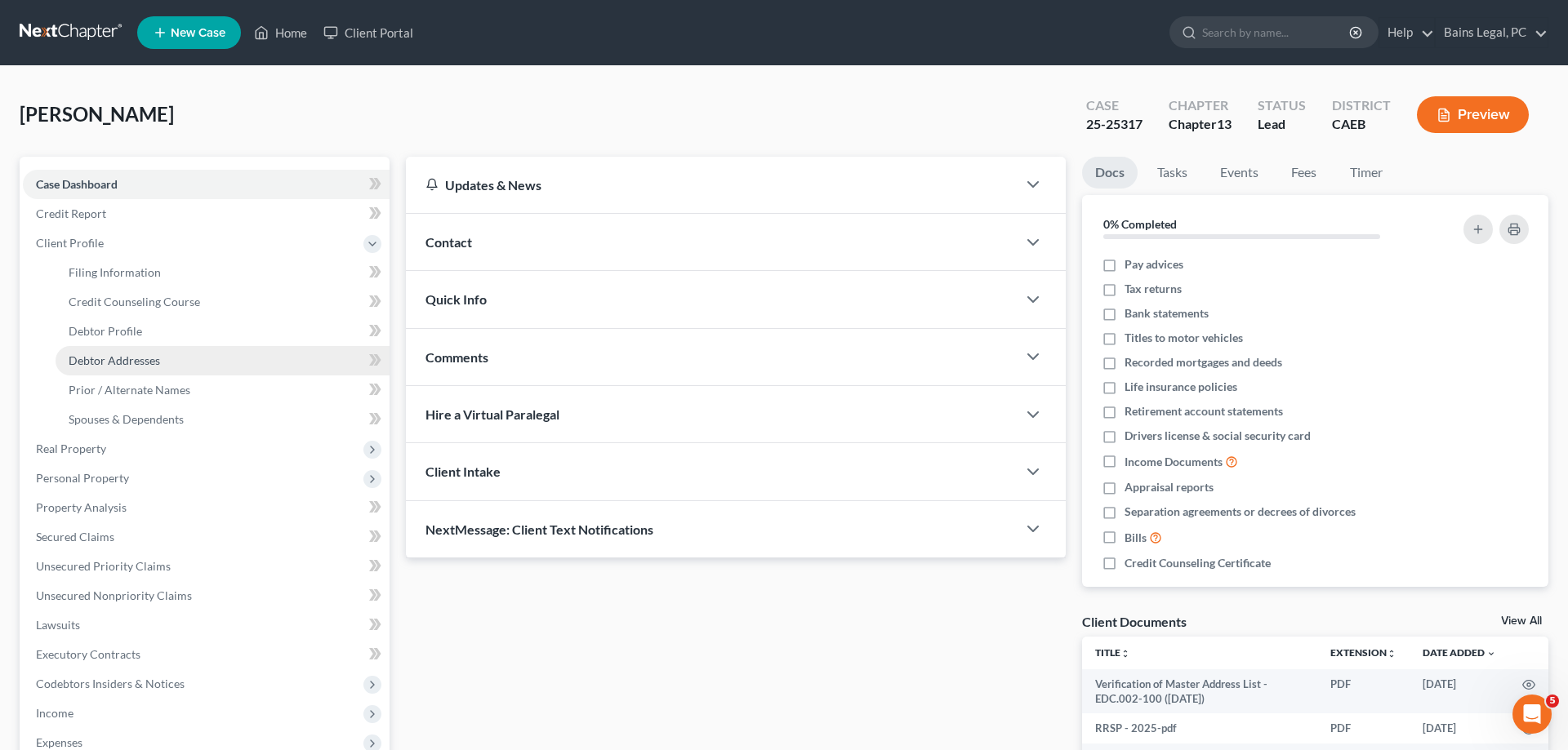
click at [141, 356] on span "Debtor Addresses" at bounding box center [114, 360] width 91 height 14
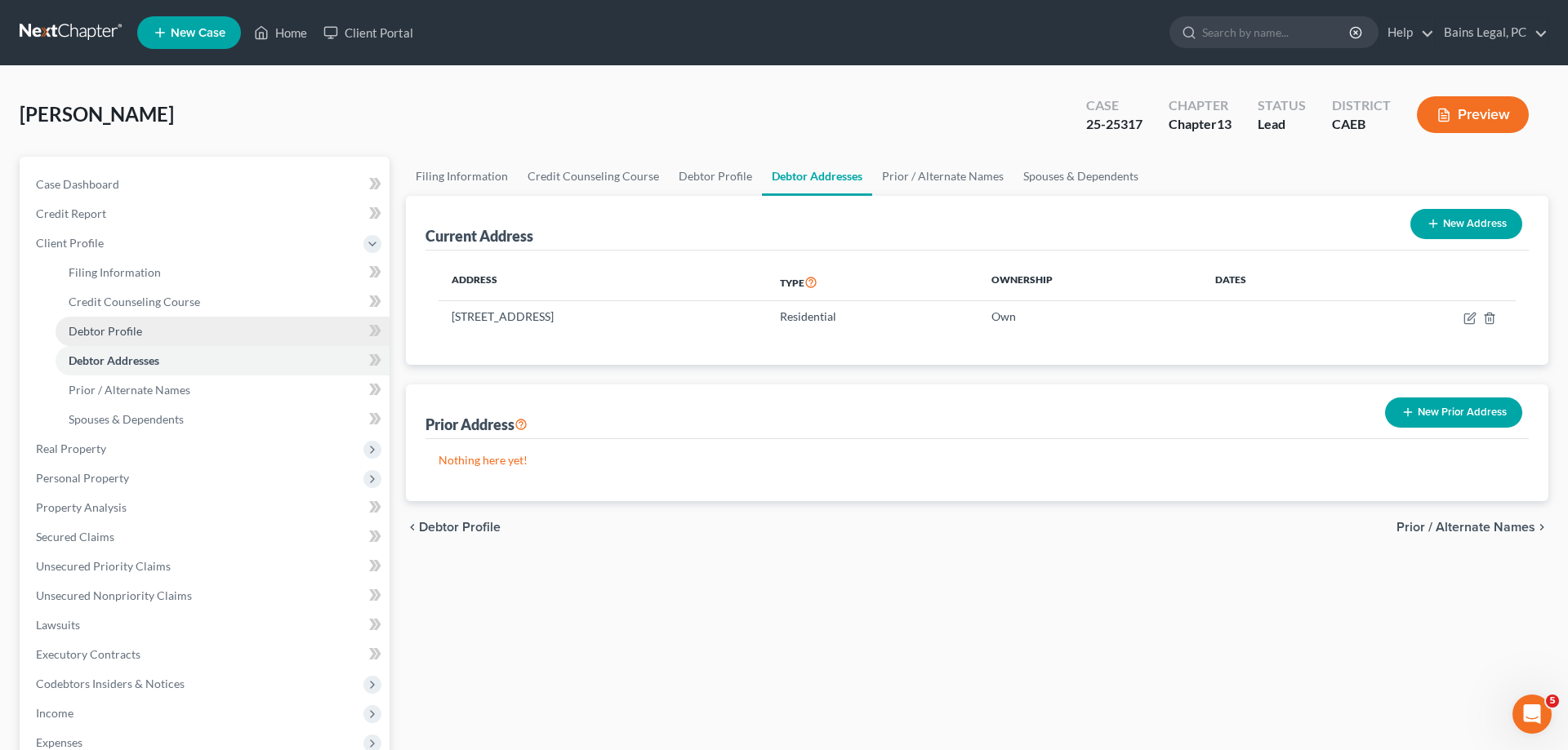
click at [148, 321] on link "Debtor Profile" at bounding box center [223, 332] width 334 height 29
select select "0"
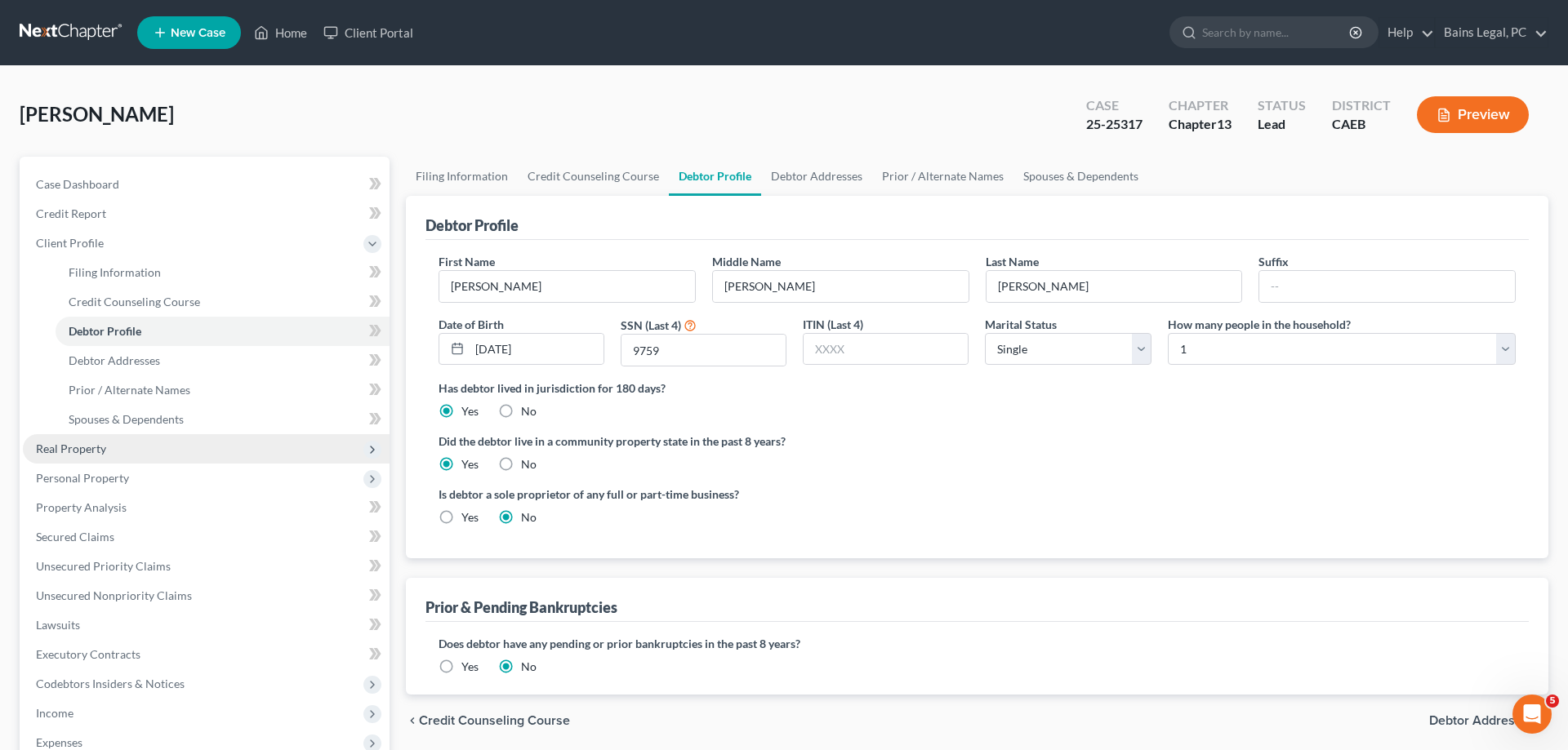
click at [114, 455] on span "Real Property" at bounding box center [205, 449] width 366 height 29
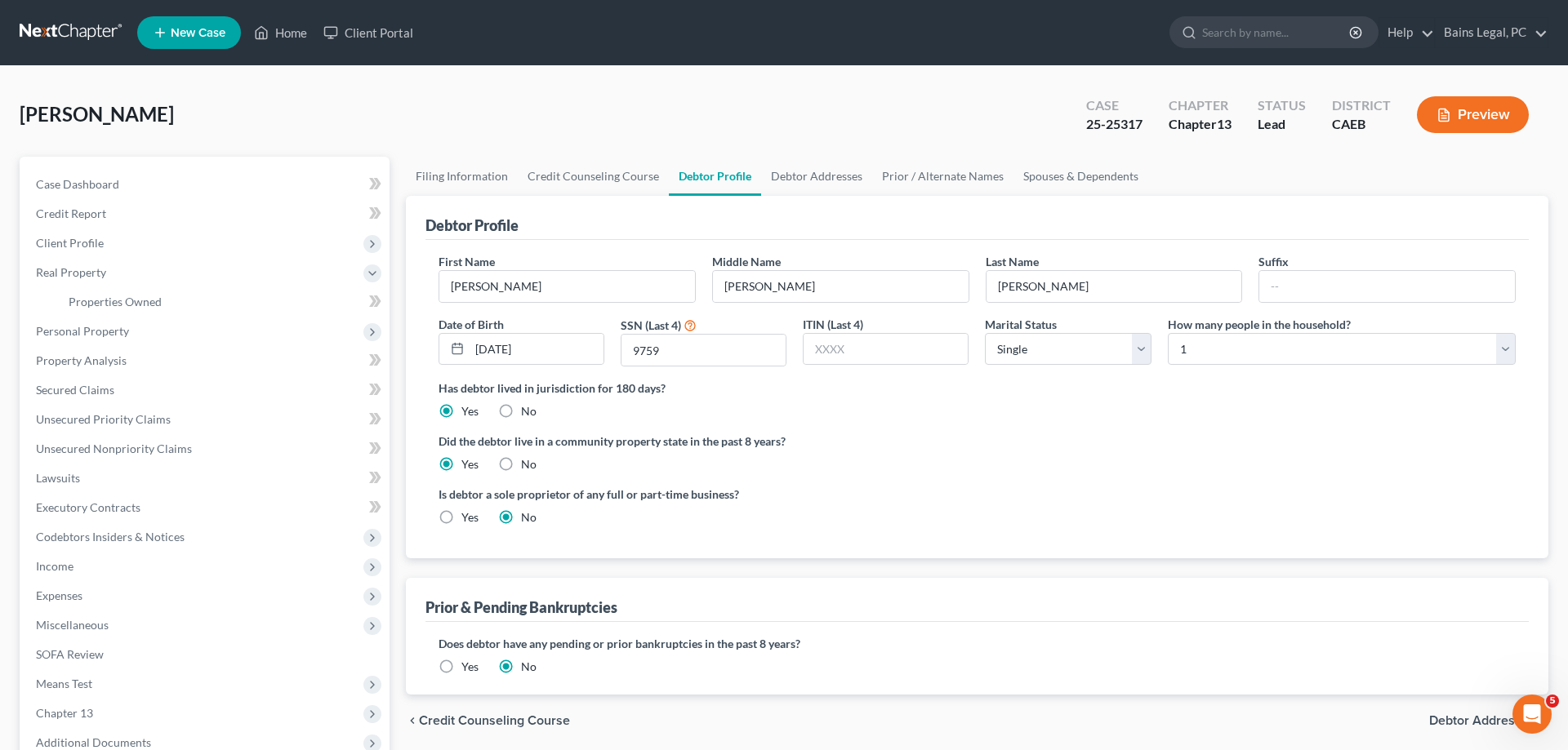
drag, startPoint x: 114, startPoint y: 325, endPoint x: 157, endPoint y: 347, distance: 48.3
click at [114, 326] on span "Personal Property" at bounding box center [82, 331] width 93 height 14
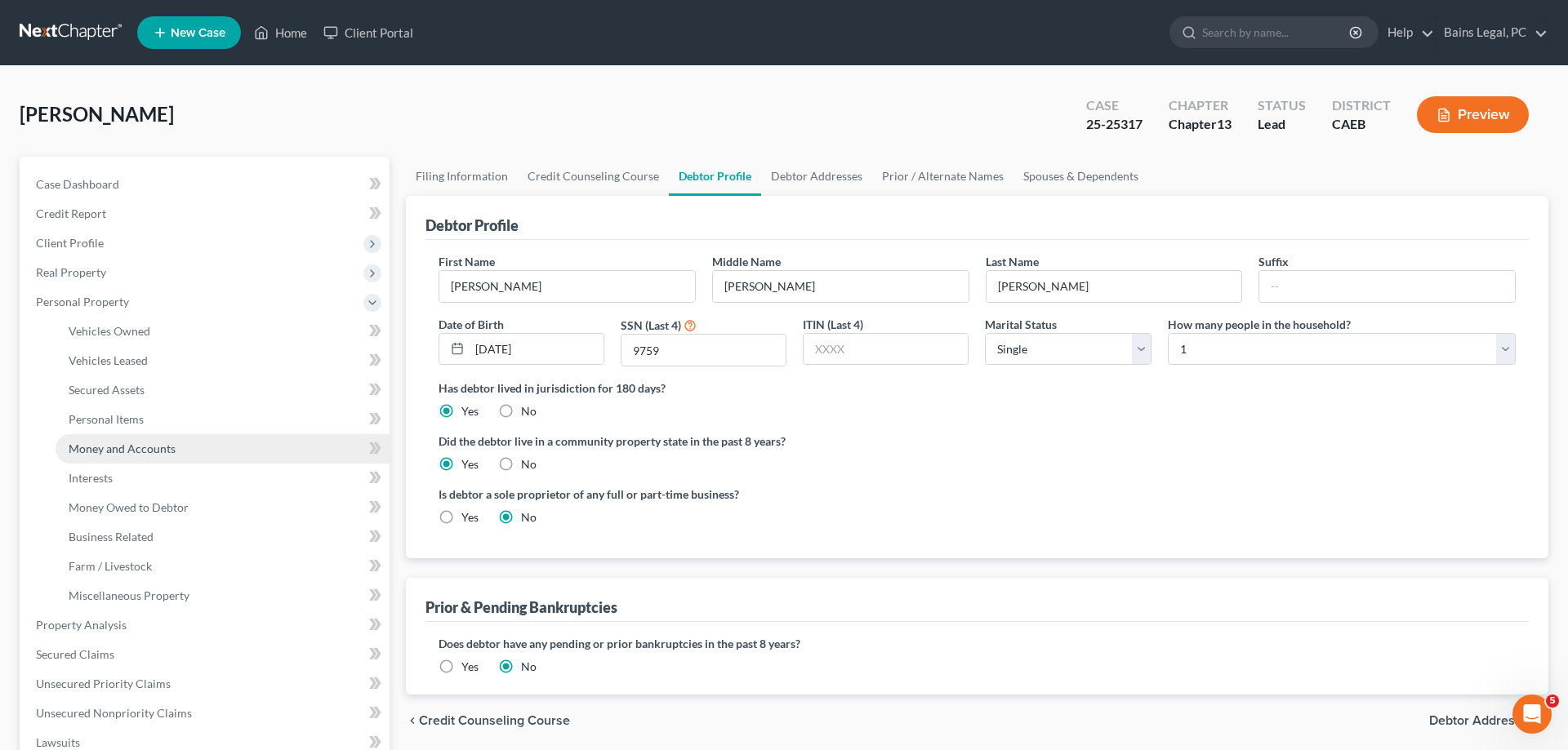
click at [173, 459] on link "Money and Accounts" at bounding box center [223, 449] width 334 height 29
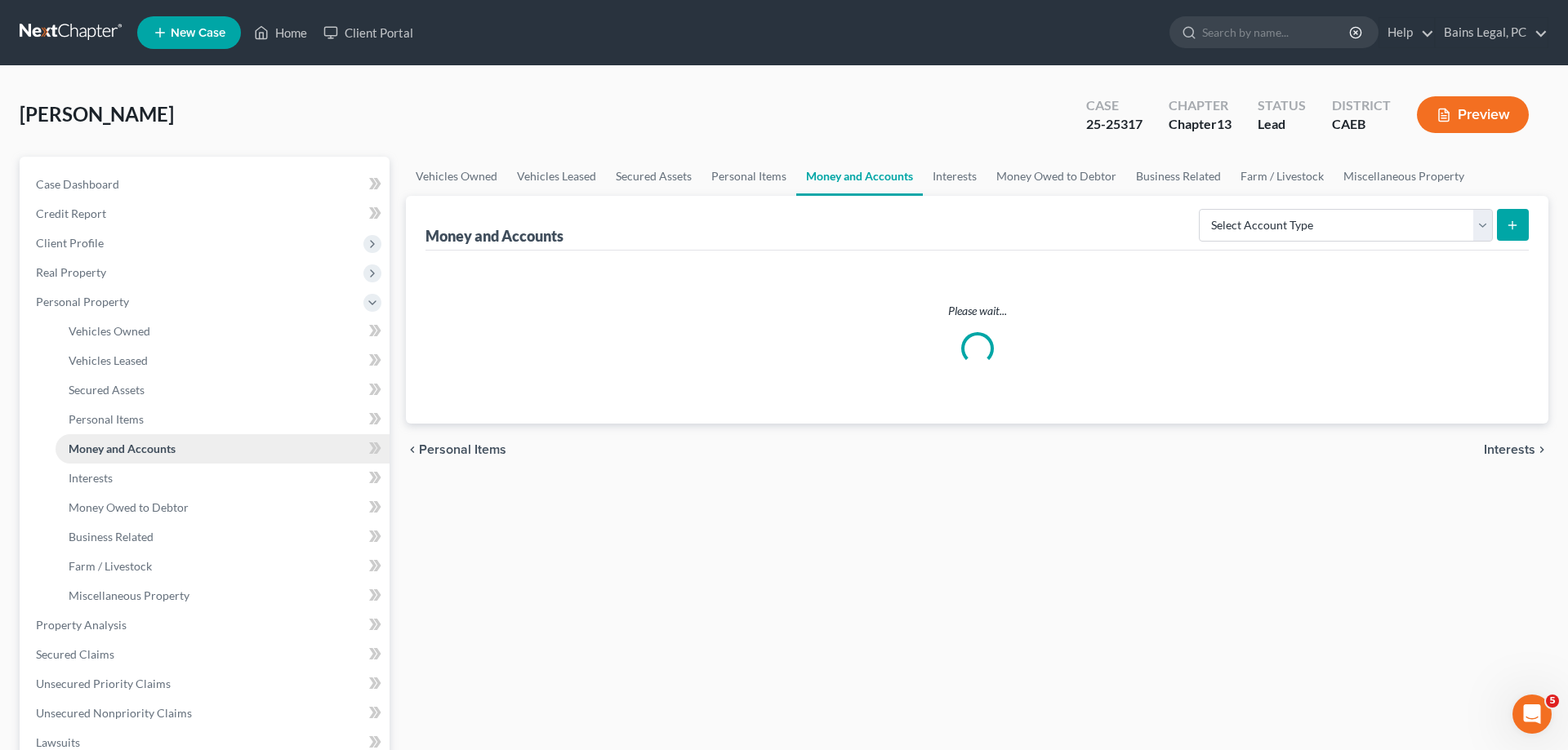
click at [177, 455] on link "Money and Accounts" at bounding box center [223, 449] width 334 height 29
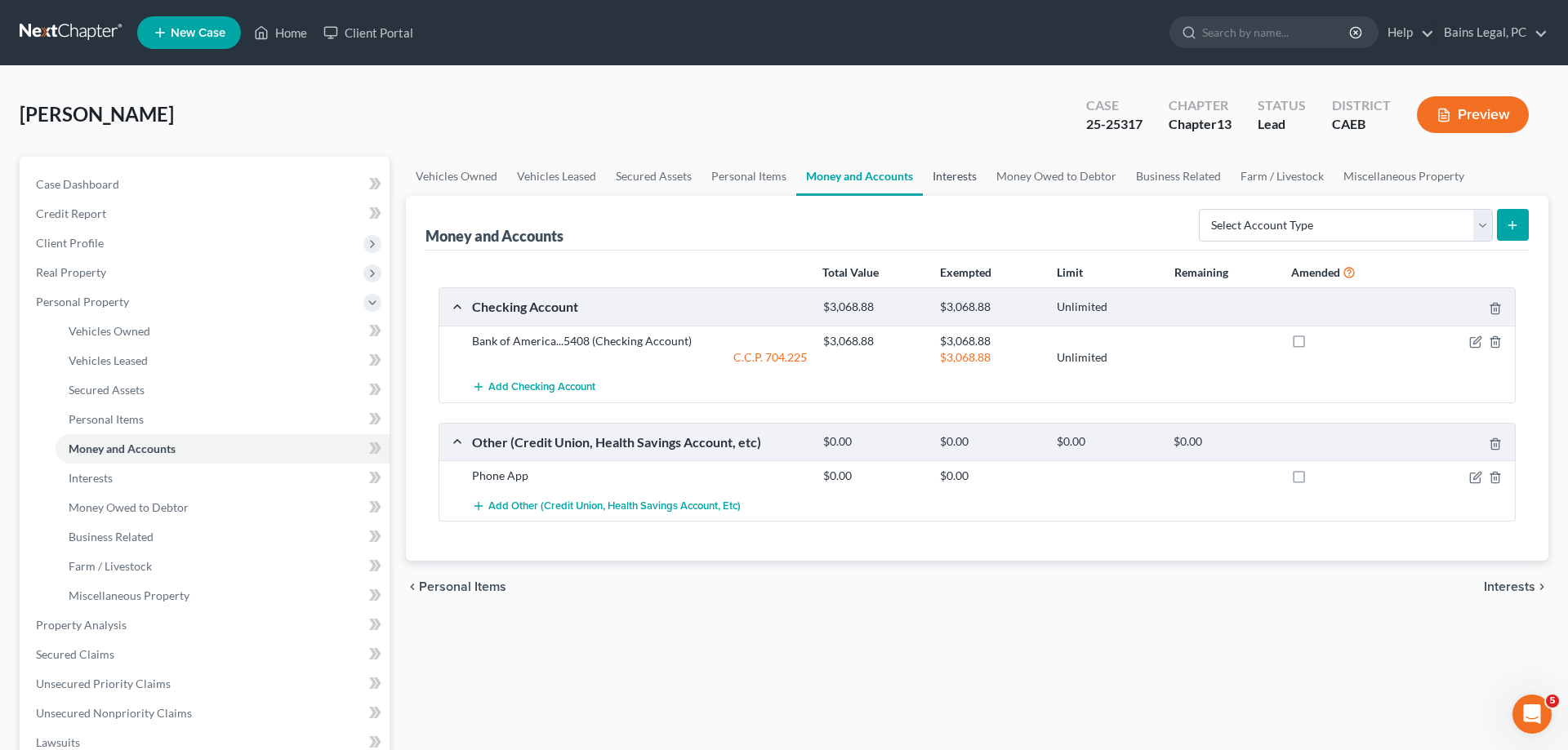
click at [959, 180] on link "Interests" at bounding box center [954, 177] width 64 height 39
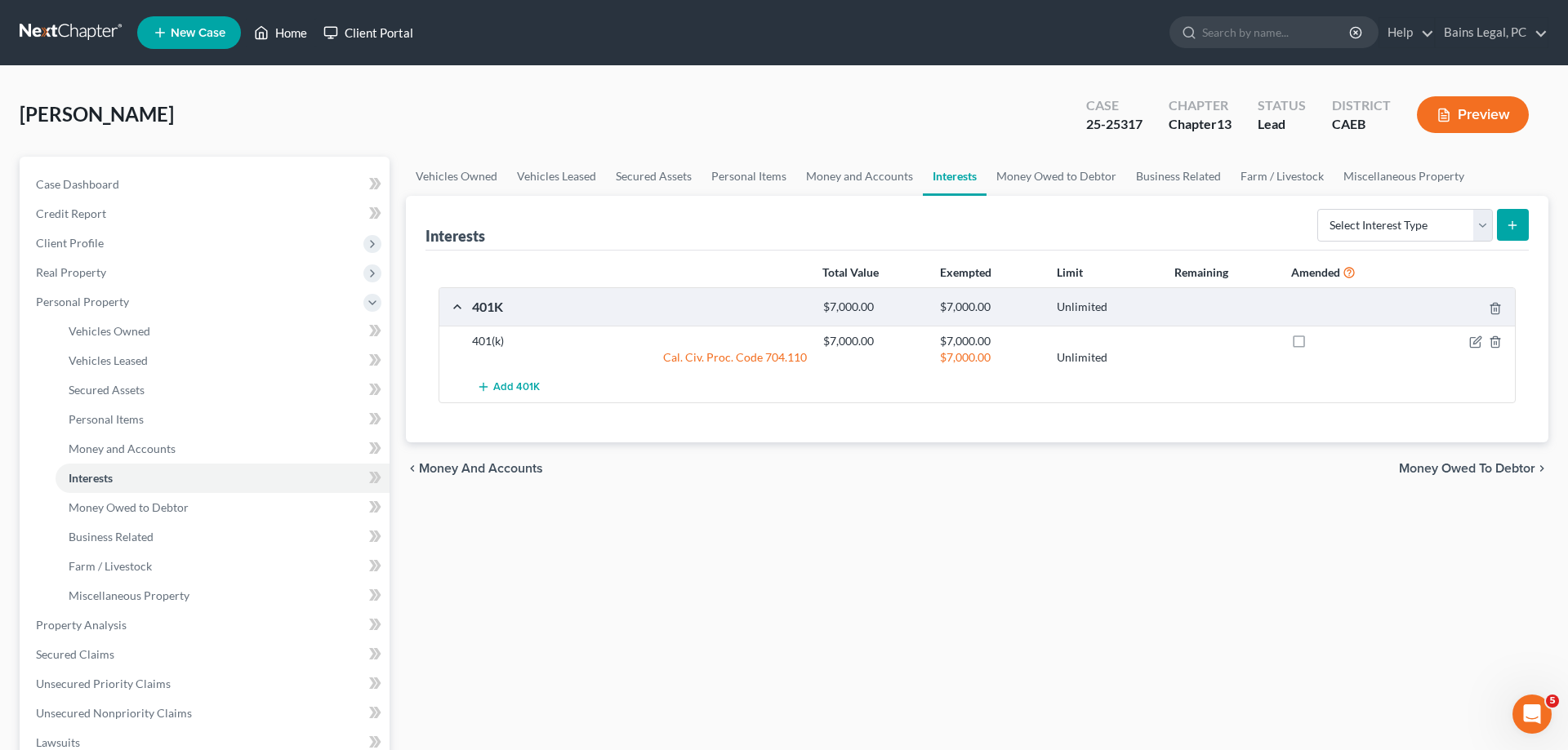
click at [284, 31] on link "Home" at bounding box center [280, 32] width 70 height 29
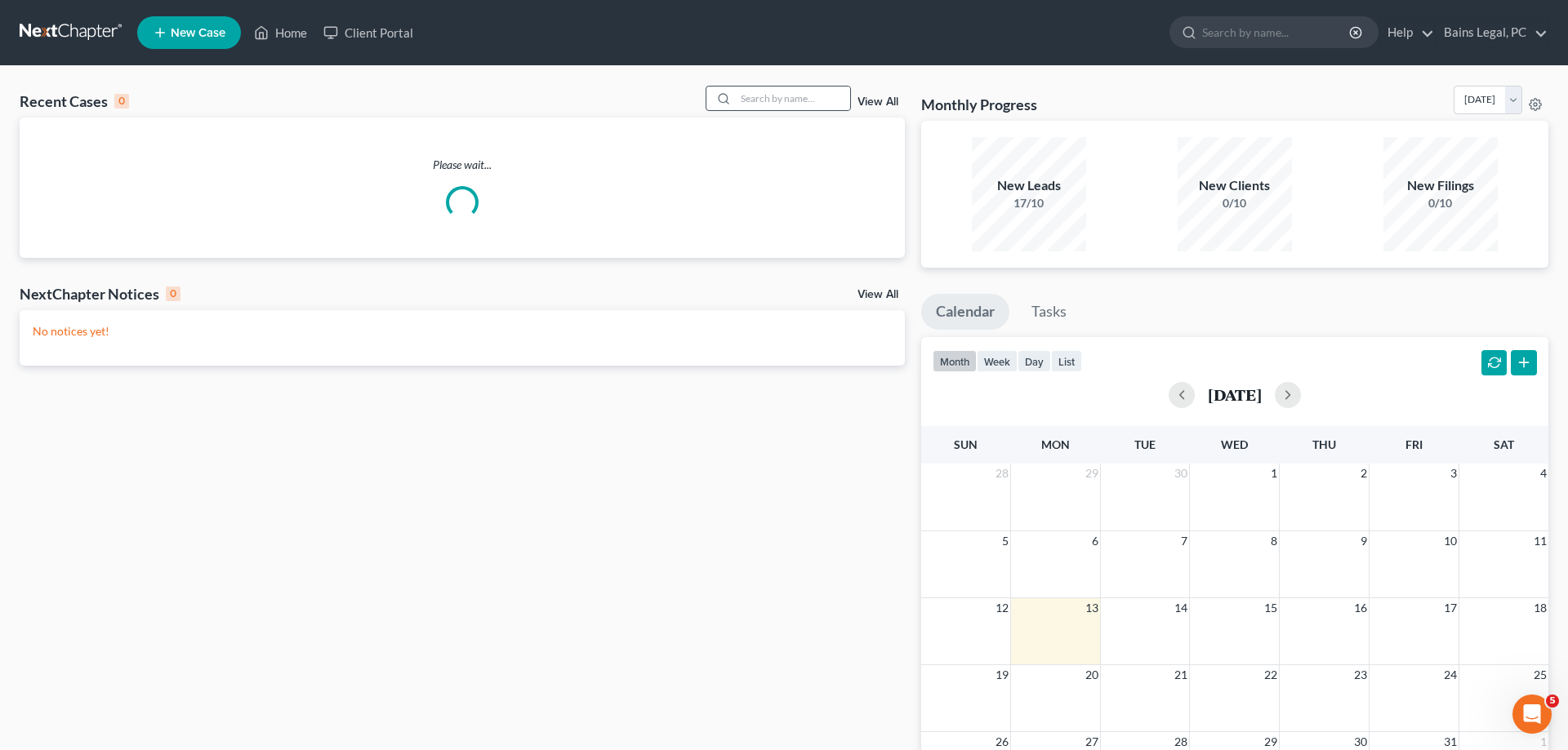
click at [720, 95] on div at bounding box center [721, 98] width 29 height 24
drag, startPoint x: 720, startPoint y: 96, endPoint x: 741, endPoint y: 84, distance: 24.2
click at [740, 84] on div "Recent Cases 0 View All Please wait... NextChapter Notices 0 View All No notice…" at bounding box center [784, 489] width 1568 height 847
click at [747, 95] on input "search" at bounding box center [792, 98] width 114 height 24
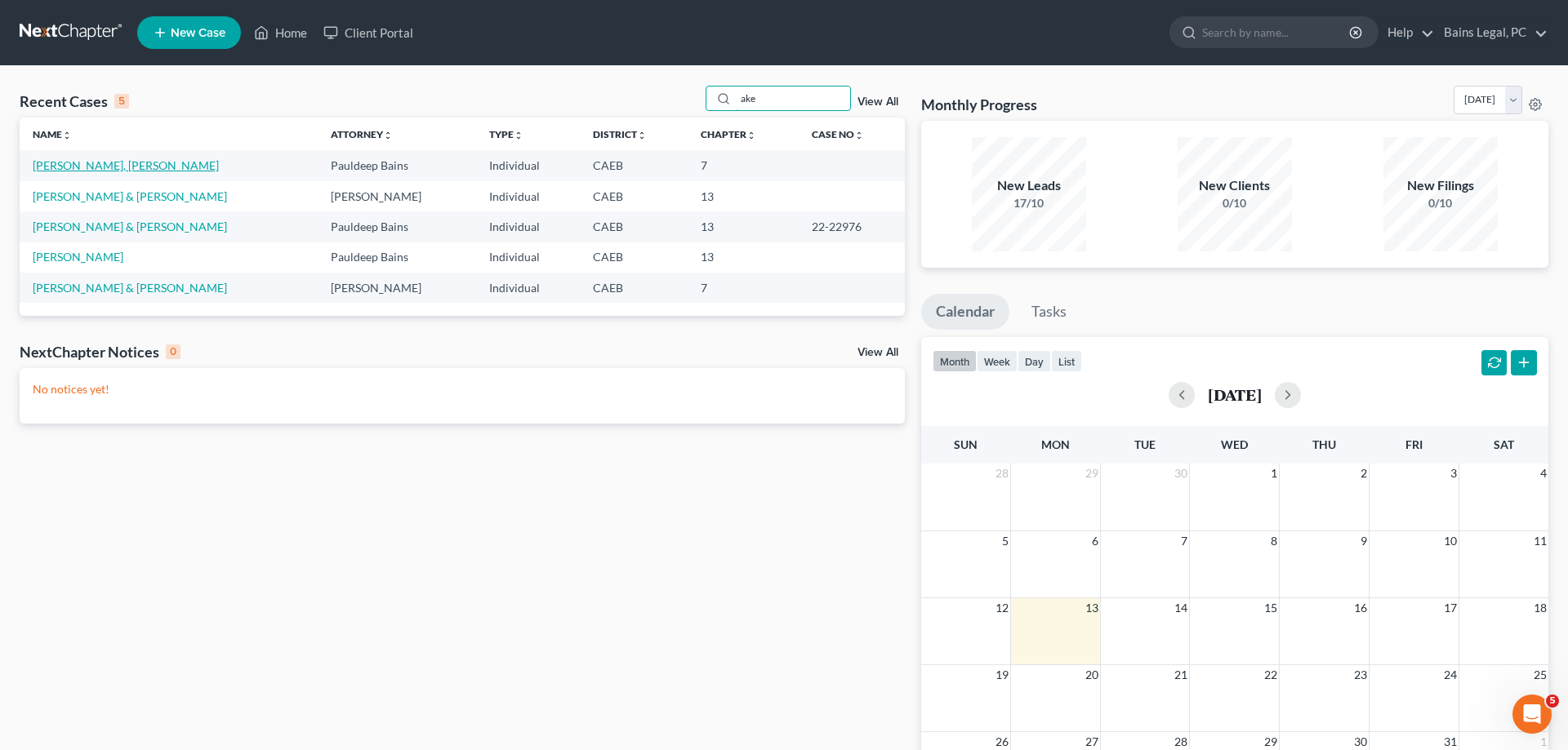
type input "ake"
click at [121, 170] on link "Belford Kitiona, Ake" at bounding box center [126, 165] width 187 height 14
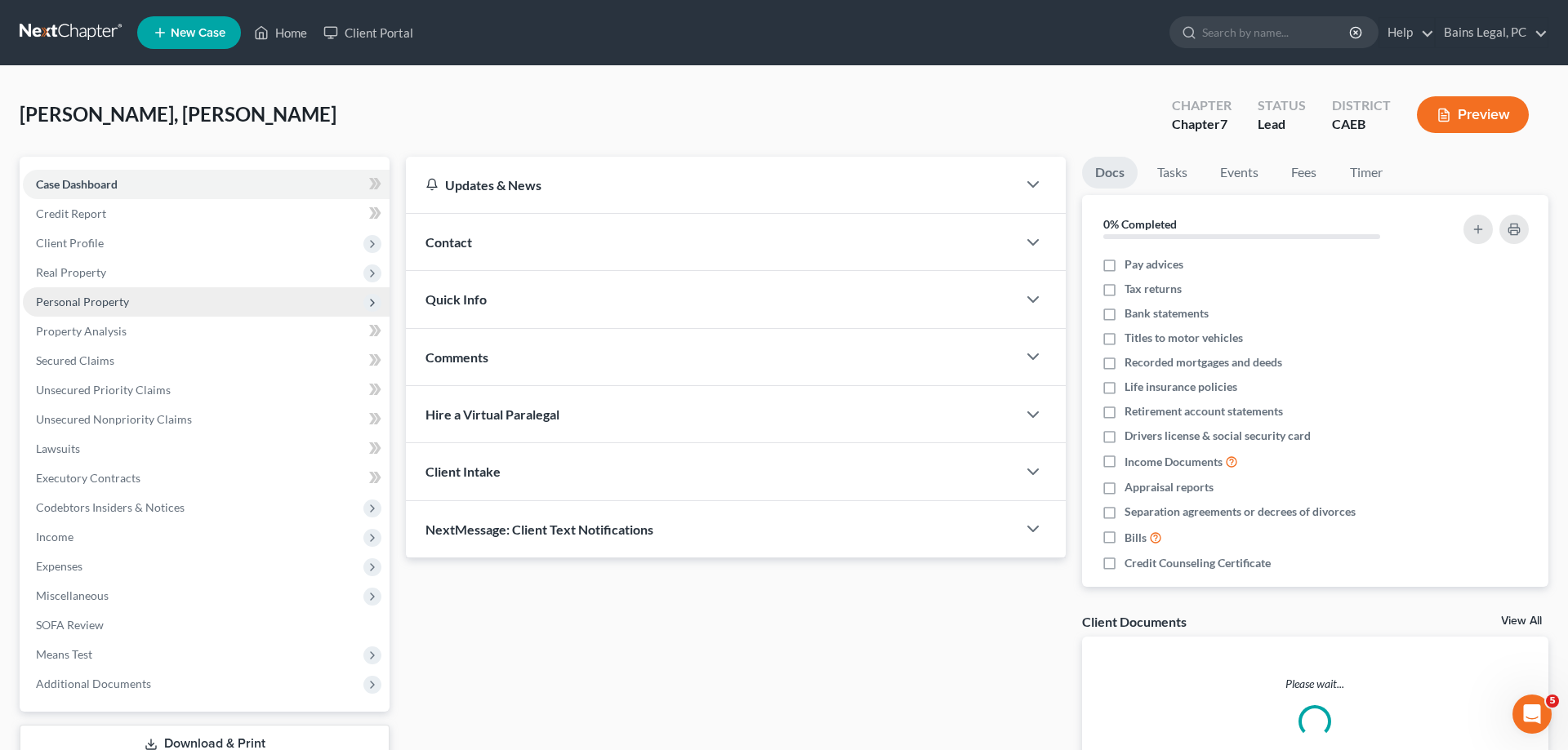
drag, startPoint x: 85, startPoint y: 300, endPoint x: 146, endPoint y: 328, distance: 67.1
click at [85, 301] on span "Personal Property" at bounding box center [82, 301] width 93 height 14
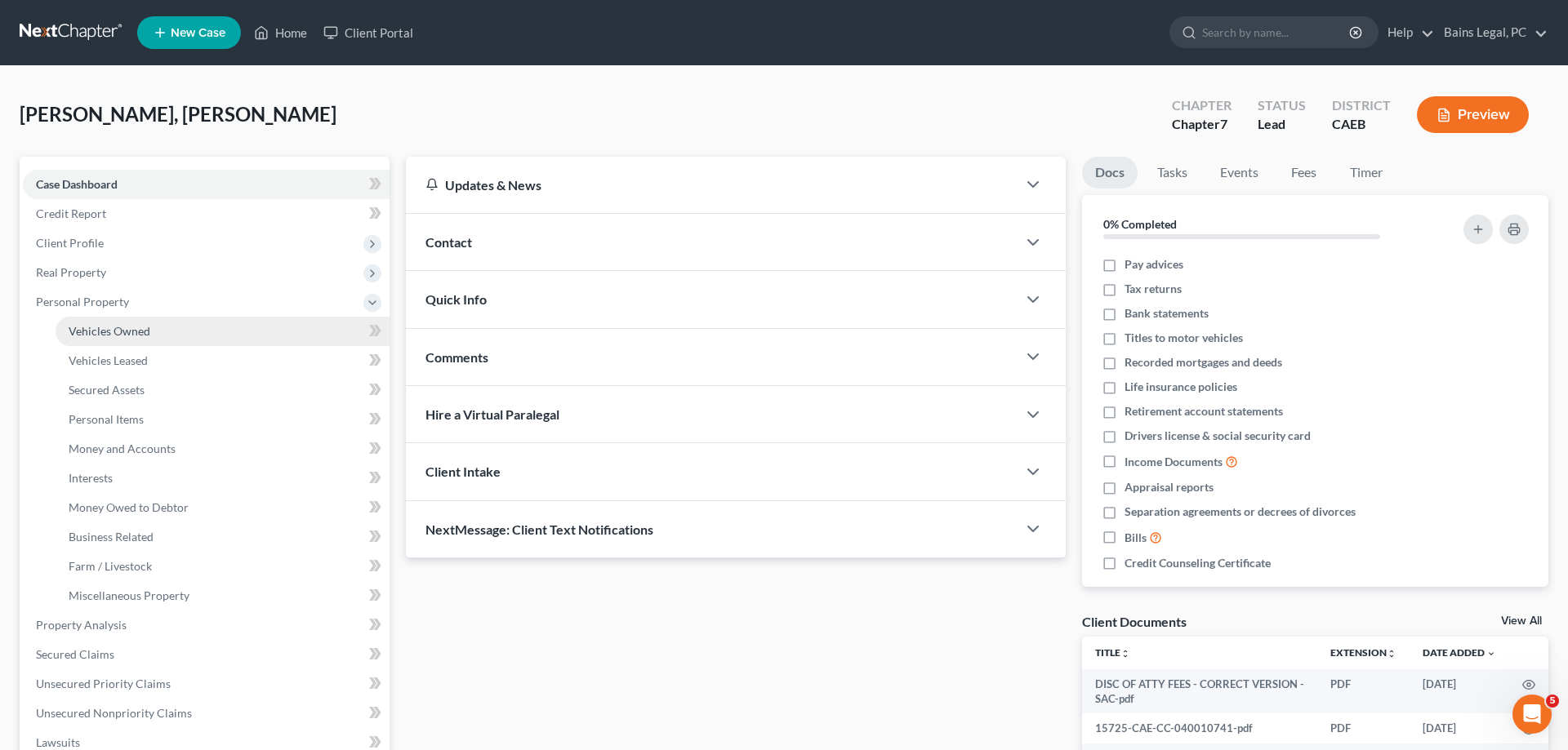
click at [141, 324] on span "Vehicles Owned" at bounding box center [109, 331] width 81 height 14
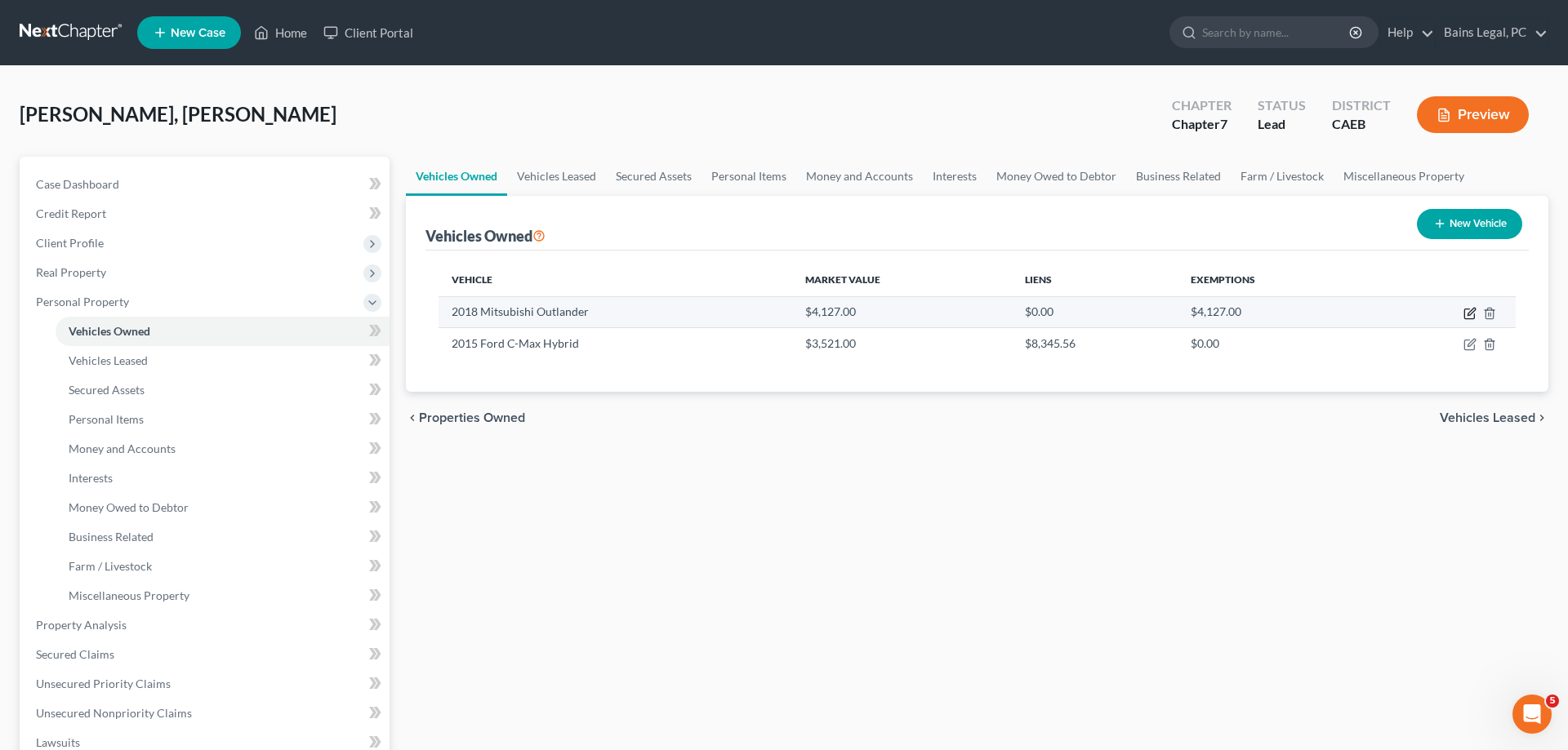
click at [1471, 313] on icon "button" at bounding box center [1469, 313] width 13 height 13
select select "0"
select select "8"
select select "2"
select select "0"
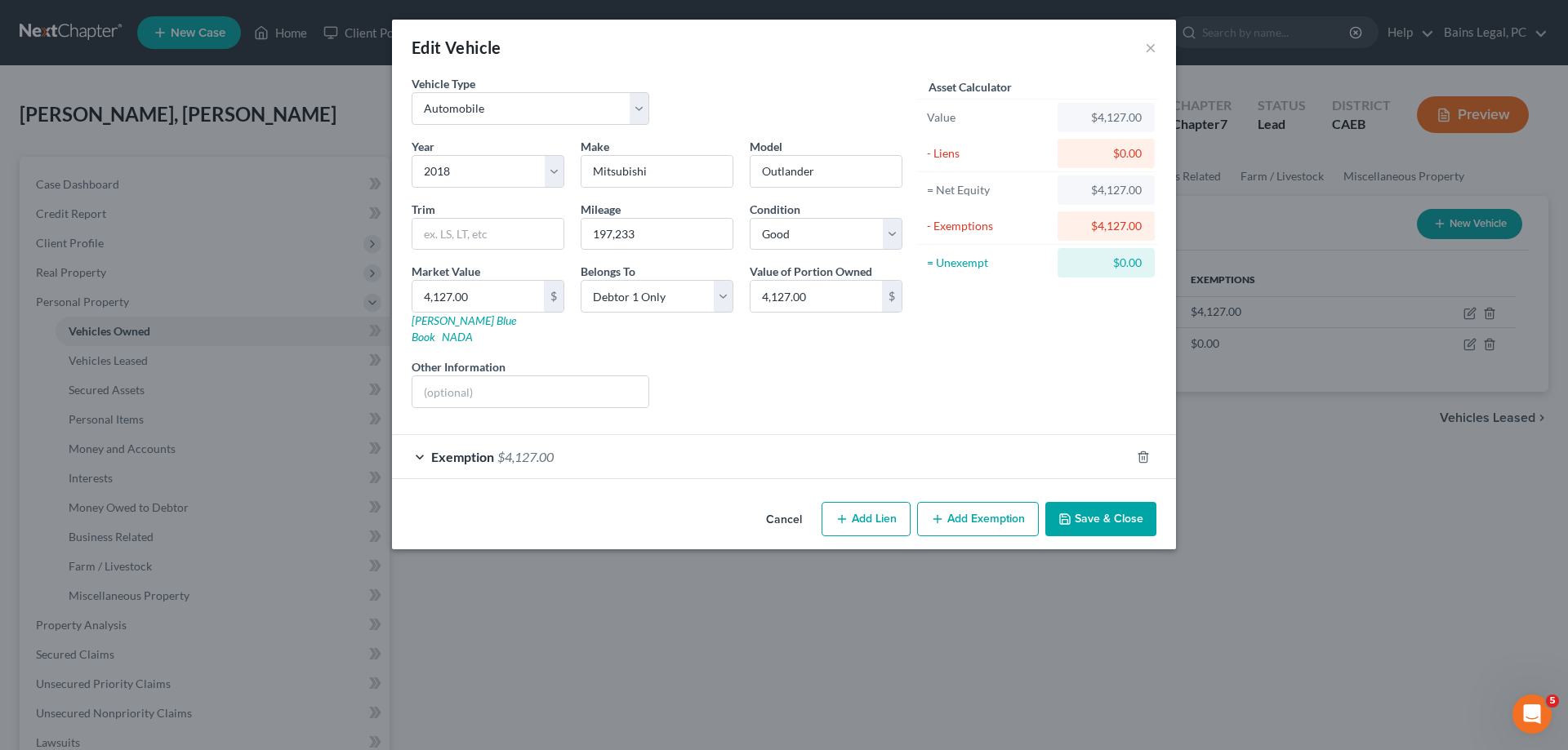
drag, startPoint x: 1089, startPoint y: 498, endPoint x: 1144, endPoint y: 472, distance: 60.8
click at [1095, 503] on button "Save & Close" at bounding box center [1101, 519] width 111 height 34
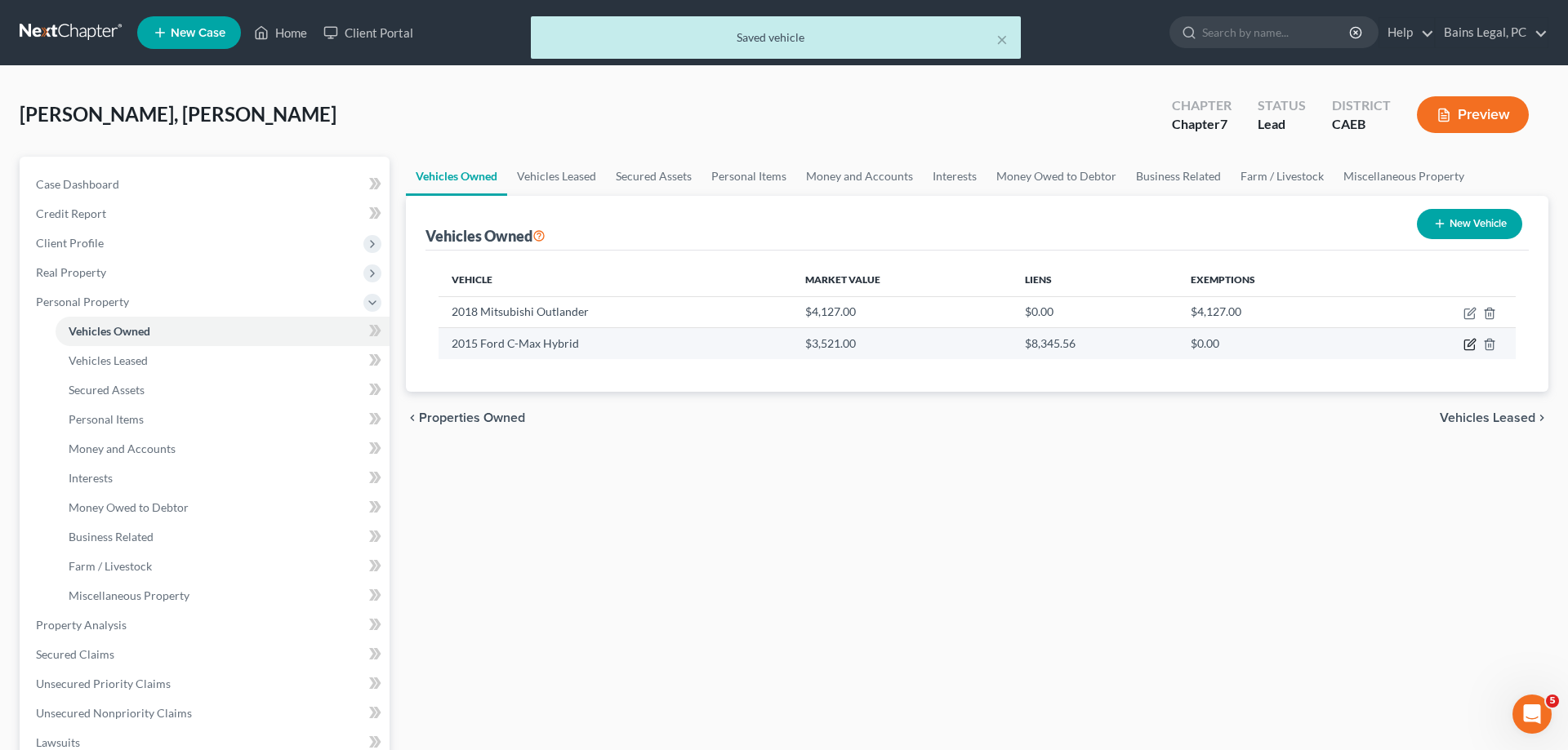
click at [1468, 343] on icon "button" at bounding box center [1469, 344] width 13 height 13
select select "0"
select select "11"
select select "2"
select select "3"
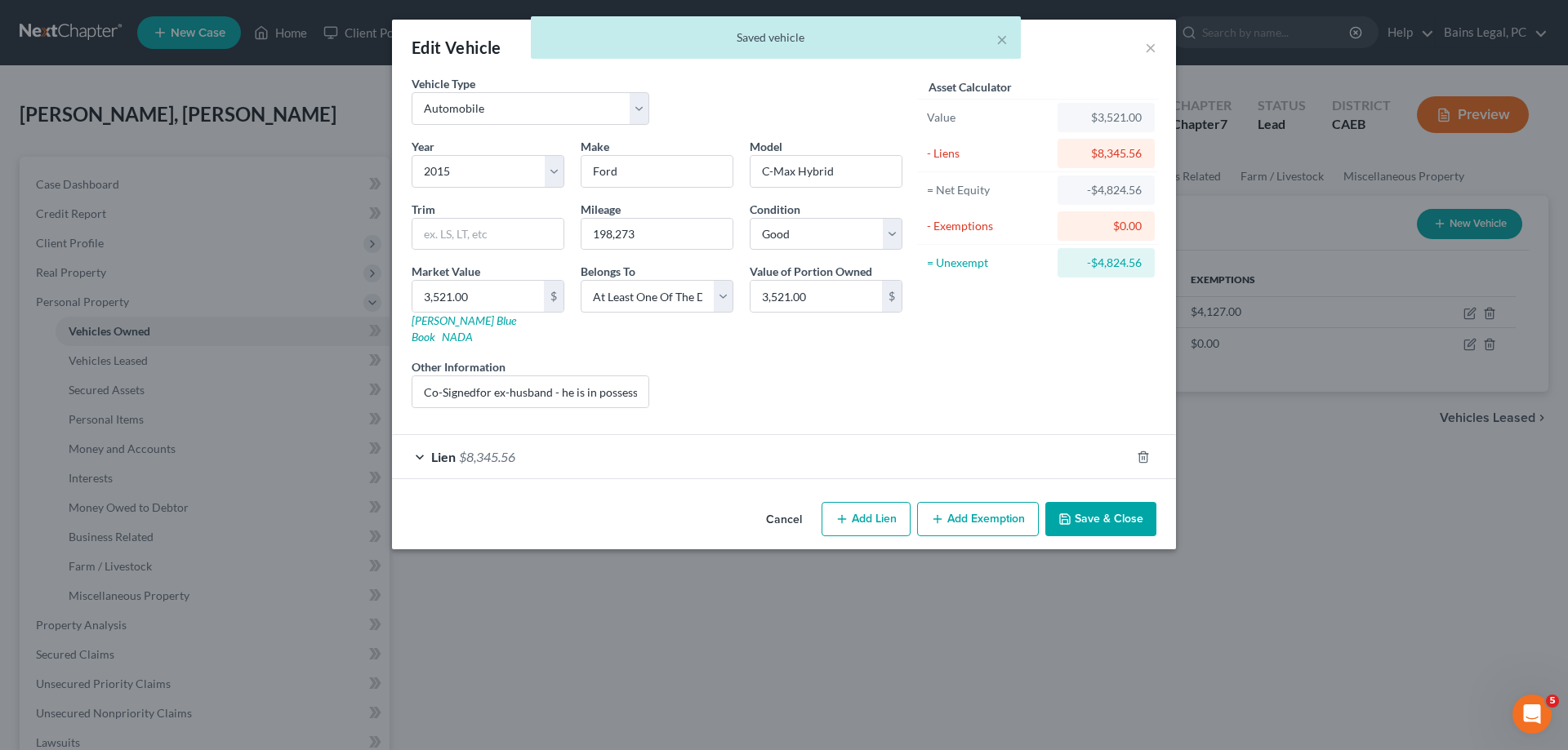
click at [1101, 506] on button "Save & Close" at bounding box center [1101, 519] width 111 height 34
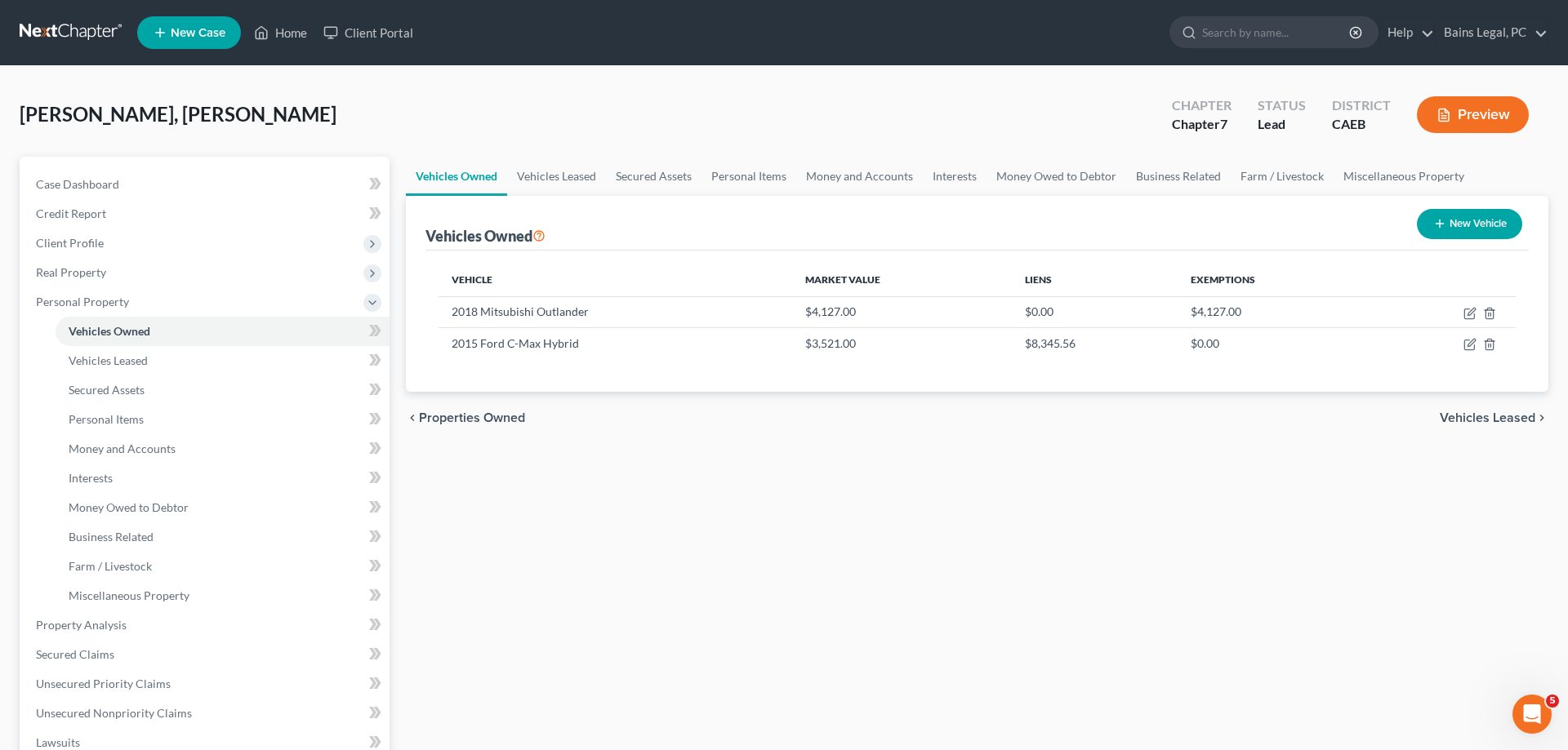
click at [186, 18] on link "New Case" at bounding box center [189, 32] width 104 height 32
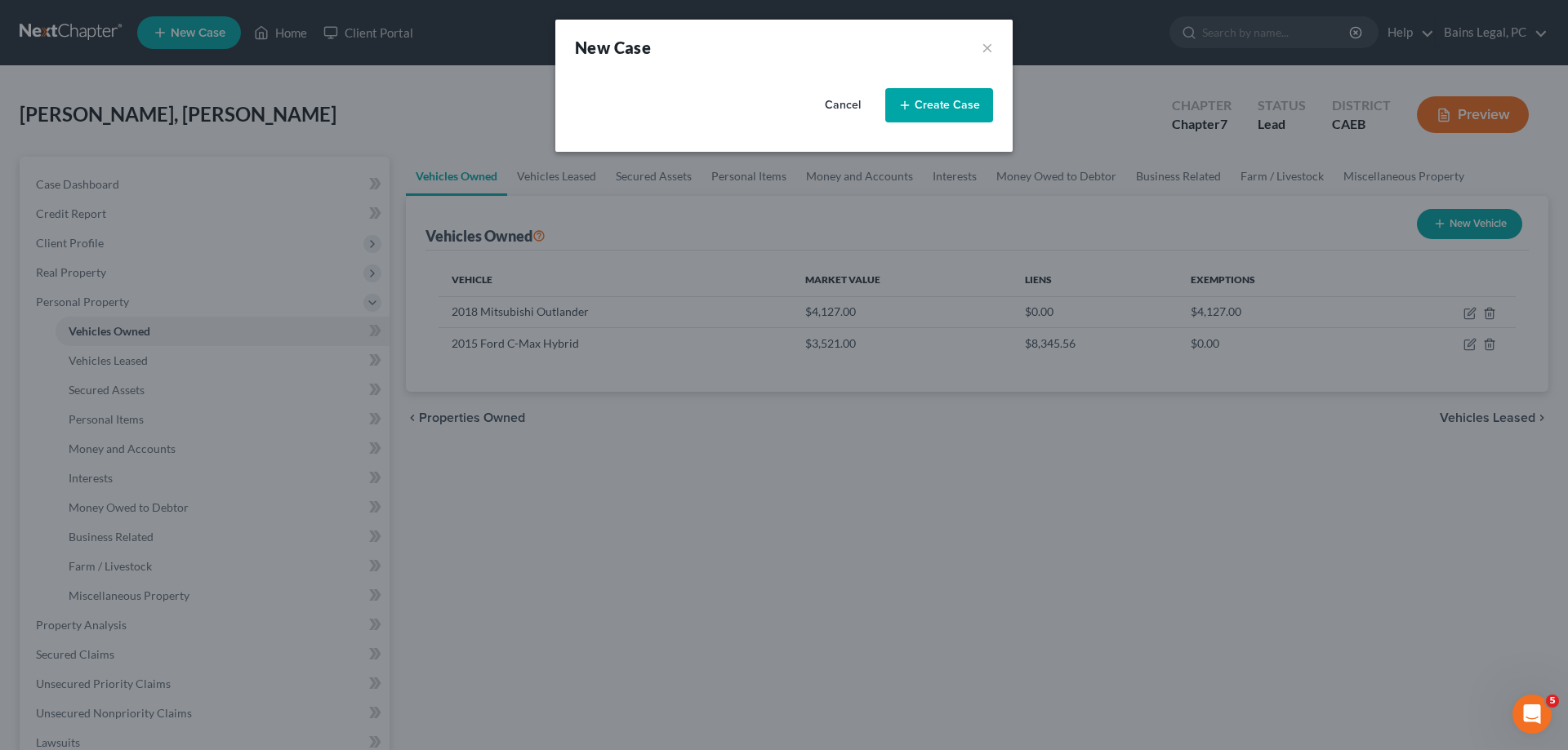
select select "8"
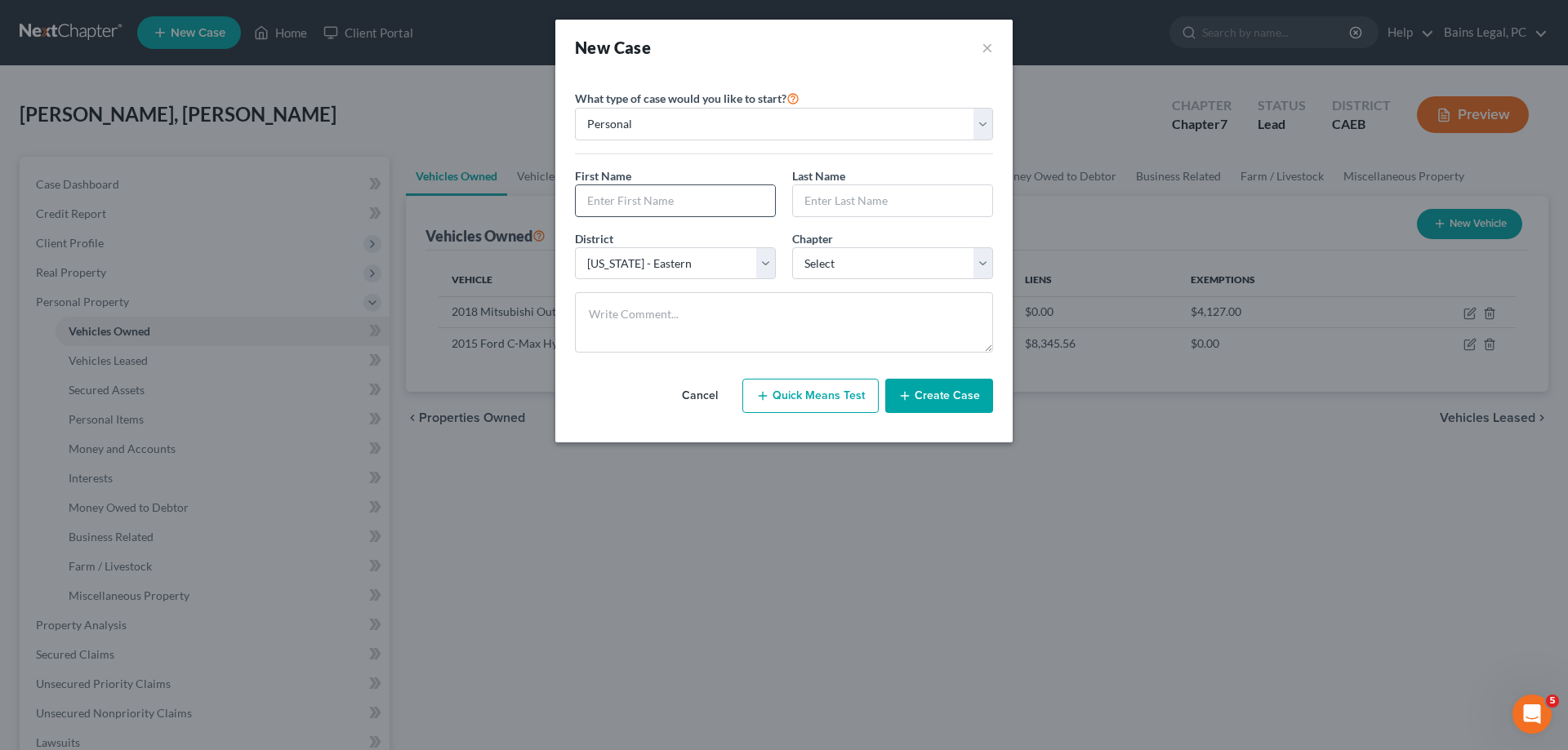
click at [645, 213] on input "text" at bounding box center [675, 201] width 199 height 31
type input "Joanna"
type input "Taber"
click at [792, 247] on select "Select 7 11 12 13" at bounding box center [892, 263] width 201 height 32
select select "0"
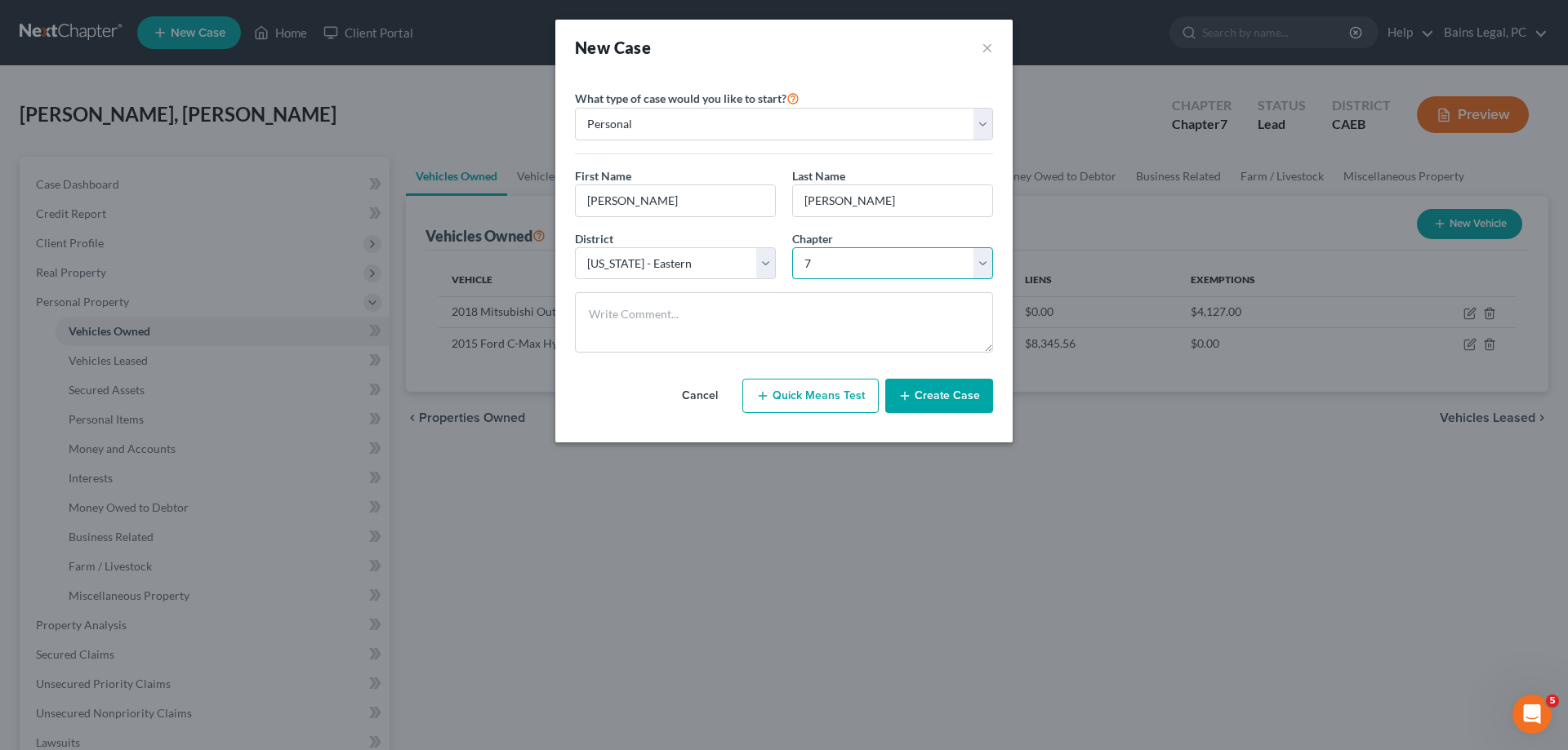
click option "7" at bounding box center [0, 0] width 0 height 0
click at [918, 396] on button "Create Case" at bounding box center [940, 396] width 108 height 34
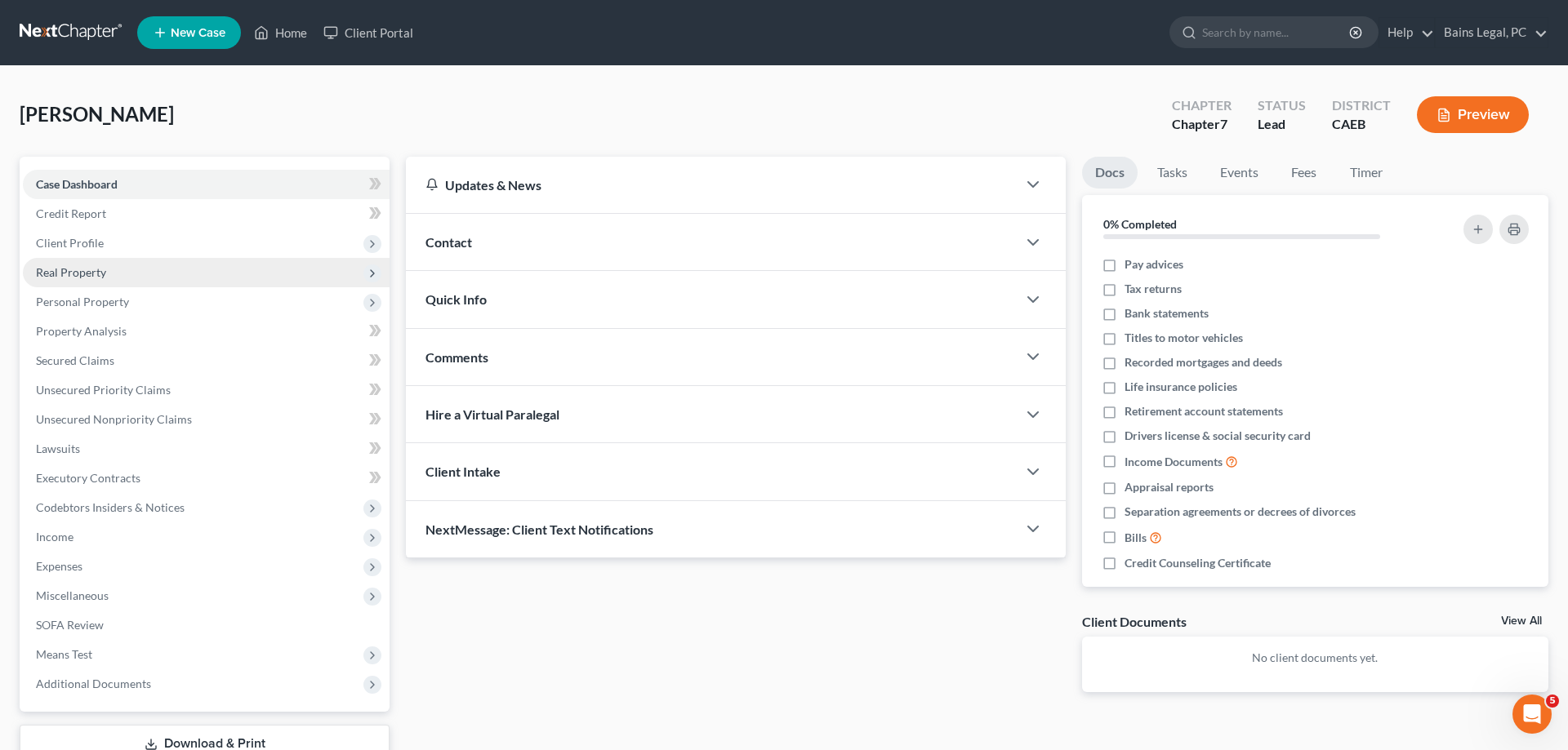
click at [85, 244] on span "Client Profile" at bounding box center [70, 242] width 68 height 14
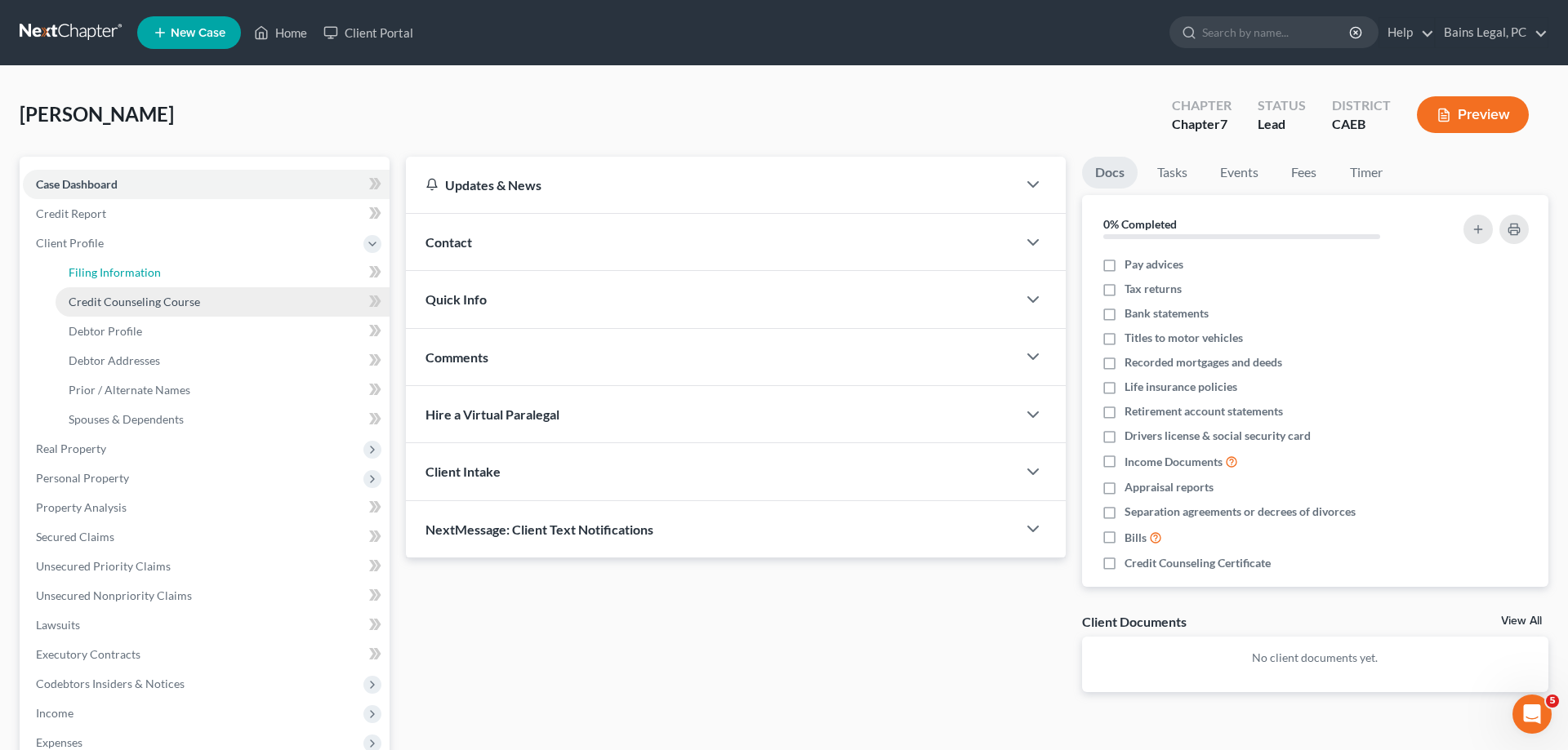
drag, startPoint x: 119, startPoint y: 269, endPoint x: 247, endPoint y: 308, distance: 133.8
click at [119, 269] on span "Filing Information" at bounding box center [115, 272] width 92 height 14
select select "1"
select select "0"
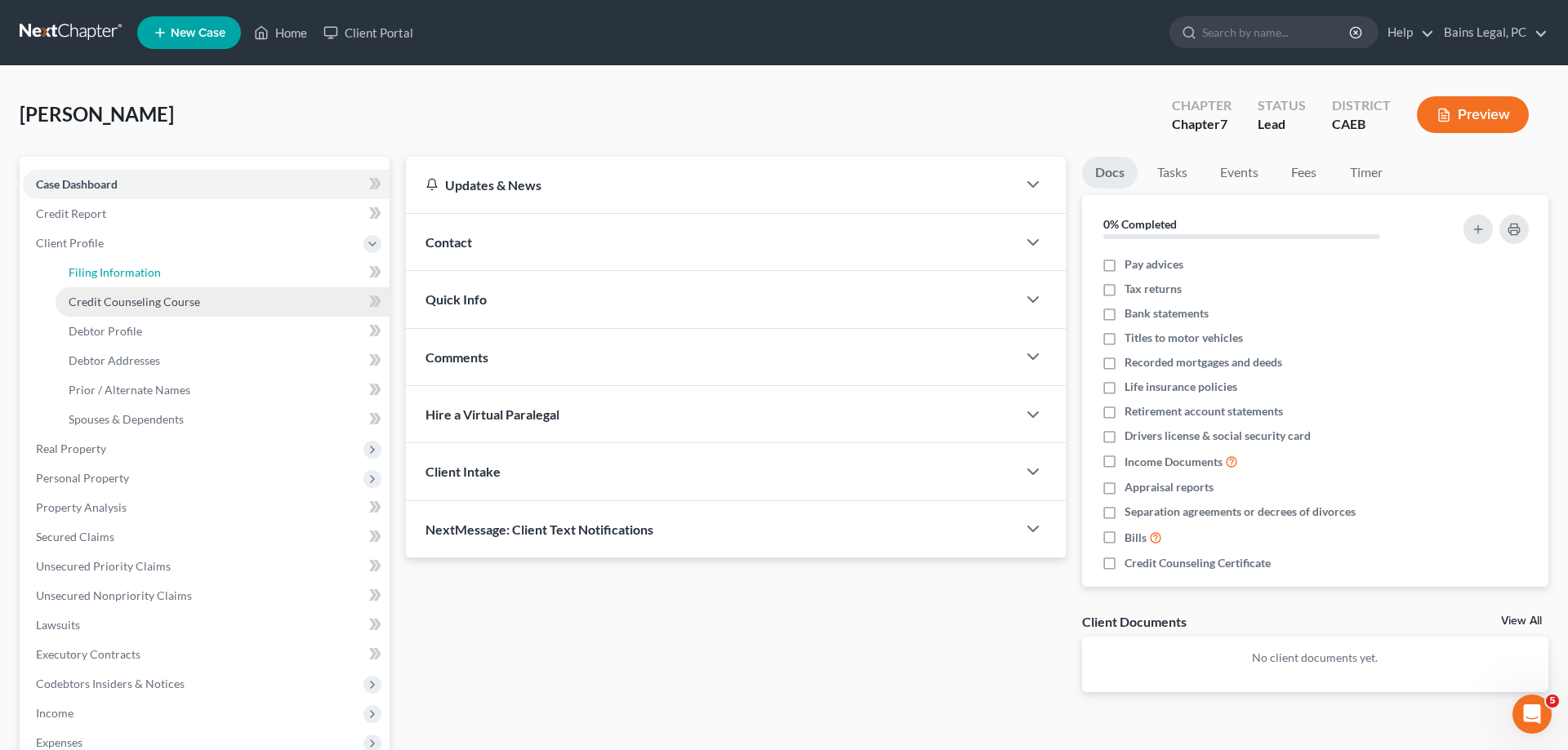
select select "8"
select select "4"
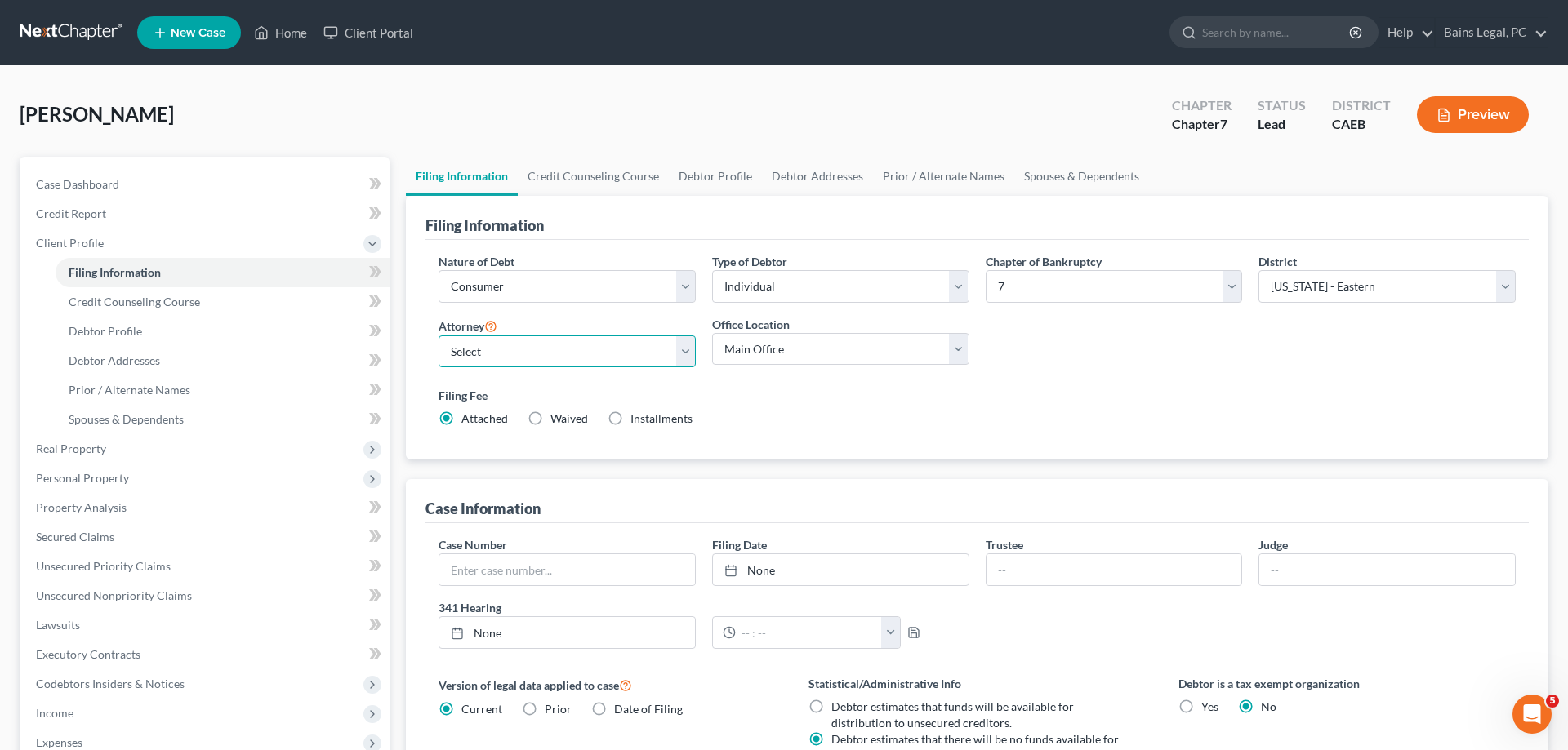
click at [439, 336] on select "Select Pauldeep Bains - CAEB Pauldeep Bains - CAEB Simran Hundal - CAEB" at bounding box center [568, 351] width 257 height 32
select select "0"
click option "Pauldeep Bains - CAEB" at bounding box center [0, 0] width 0 height 0
drag, startPoint x: 910, startPoint y: 420, endPoint x: 1090, endPoint y: 470, distance: 186.8
click at [915, 420] on div "Filing Fee Attached Waived Waived Installments Installments" at bounding box center [977, 406] width 1077 height 40
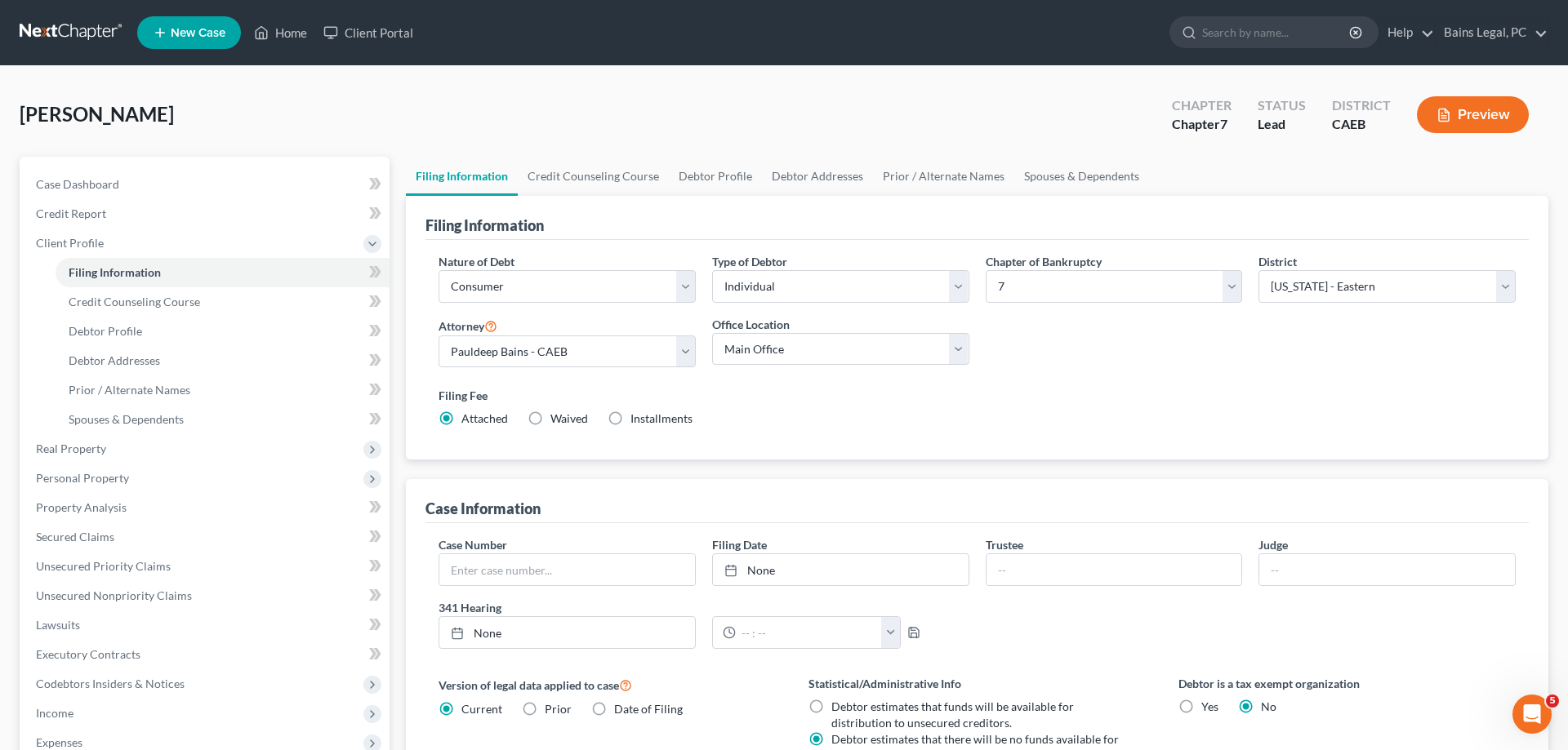
scroll to position [325, 0]
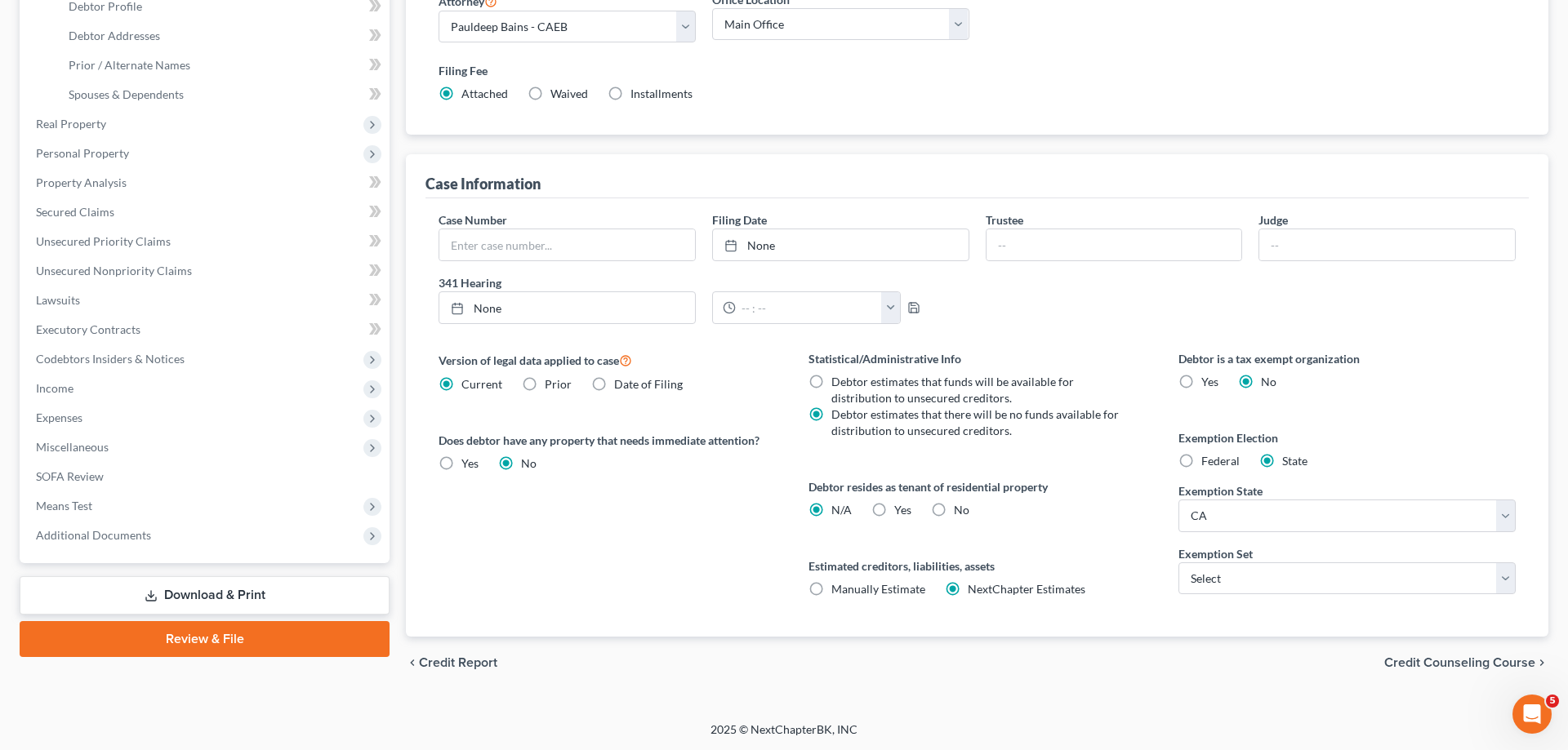
click at [897, 506] on span "Yes" at bounding box center [902, 509] width 17 height 14
click at [900, 506] on input "Yes Yes" at bounding box center [905, 508] width 11 height 11
radio input "true"
radio input "false"
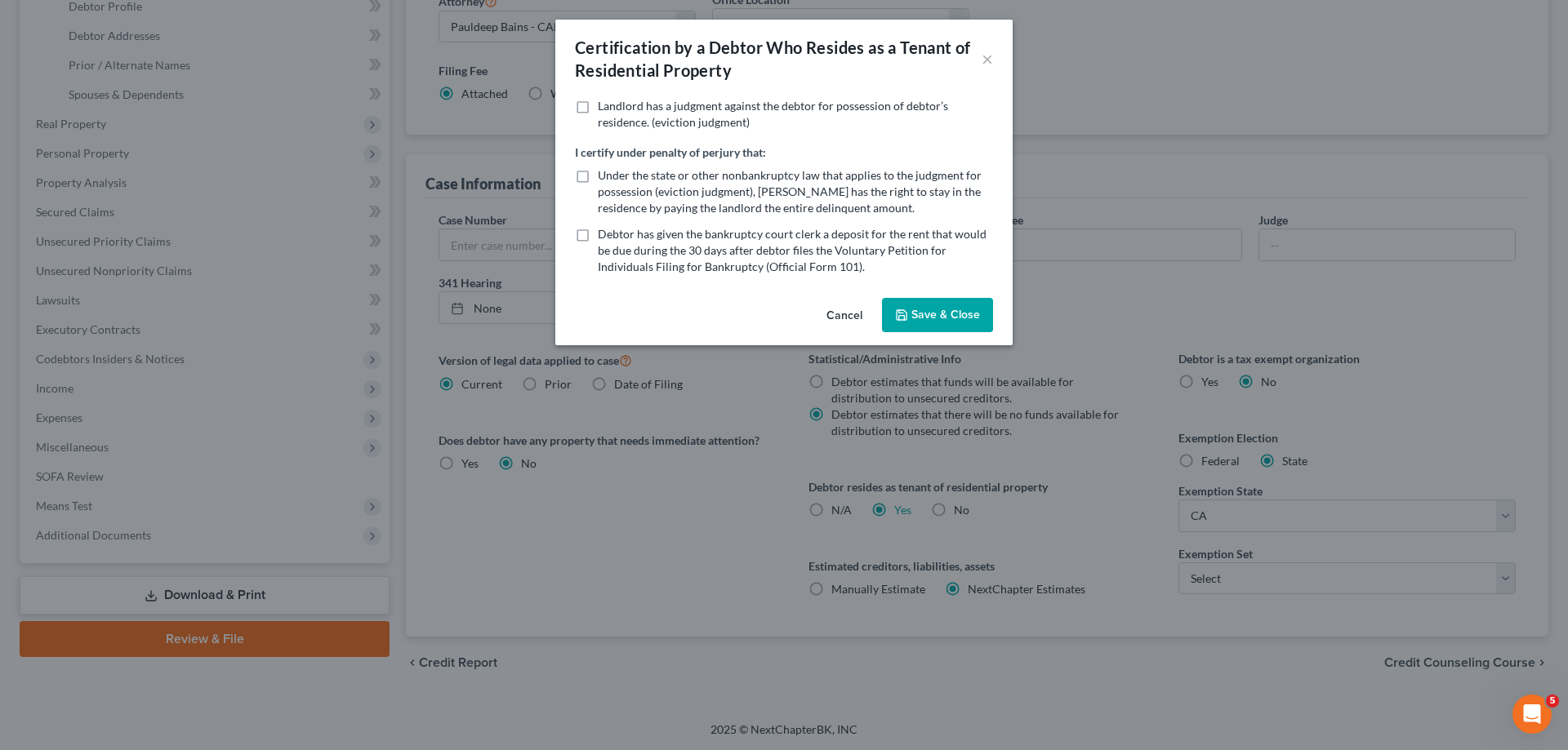
click at [922, 302] on button "Save & Close" at bounding box center [937, 315] width 111 height 34
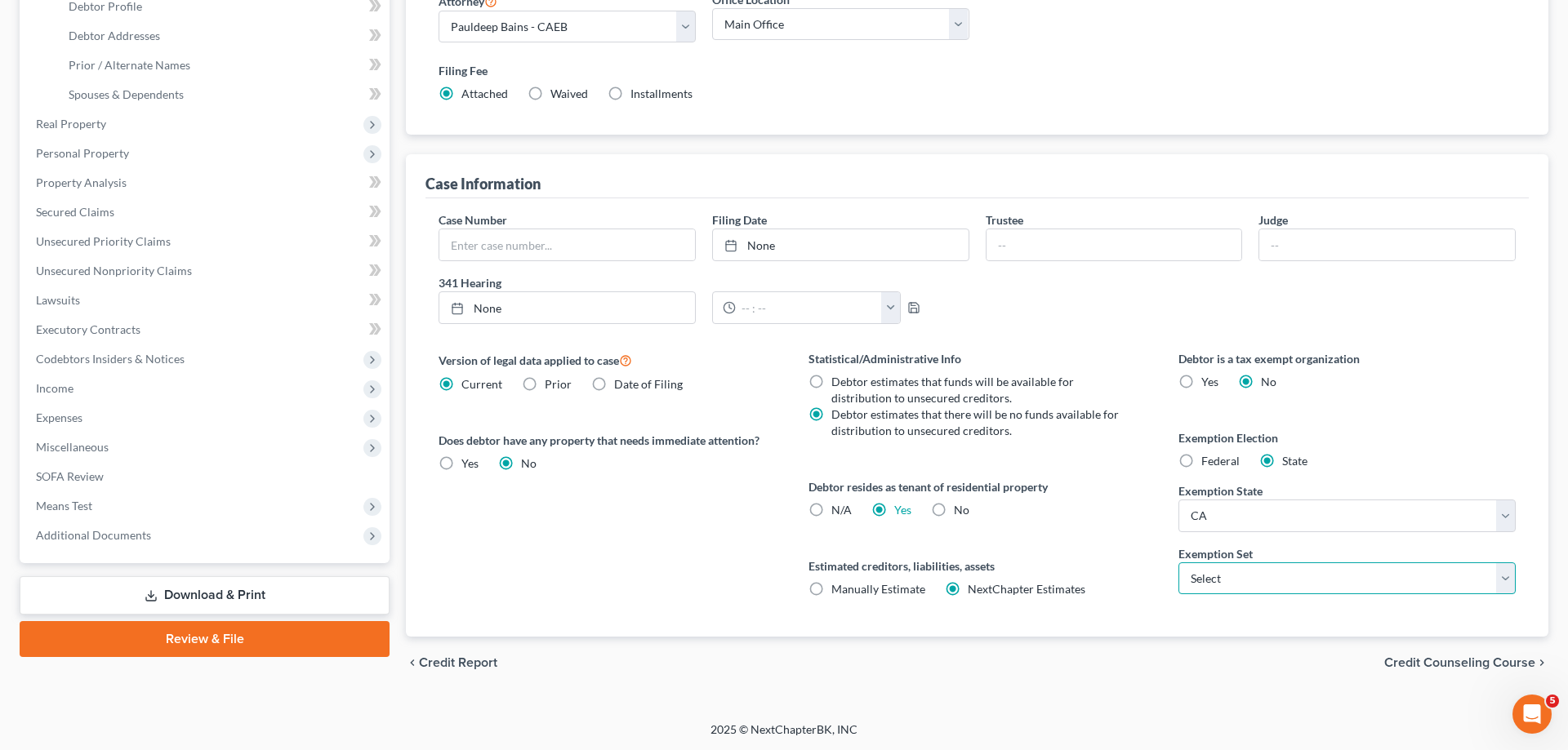
click at [1178, 562] on select "Select 703 704" at bounding box center [1347, 578] width 338 height 32
select select "0"
click option "703" at bounding box center [0, 0] width 0 height 0
drag, startPoint x: 1158, startPoint y: 603, endPoint x: 1149, endPoint y: 580, distance: 24.7
click at [1158, 601] on div "Statistical/Administrative Info Debtor estimates that funds will be available f…" at bounding box center [977, 494] width 370 height 287
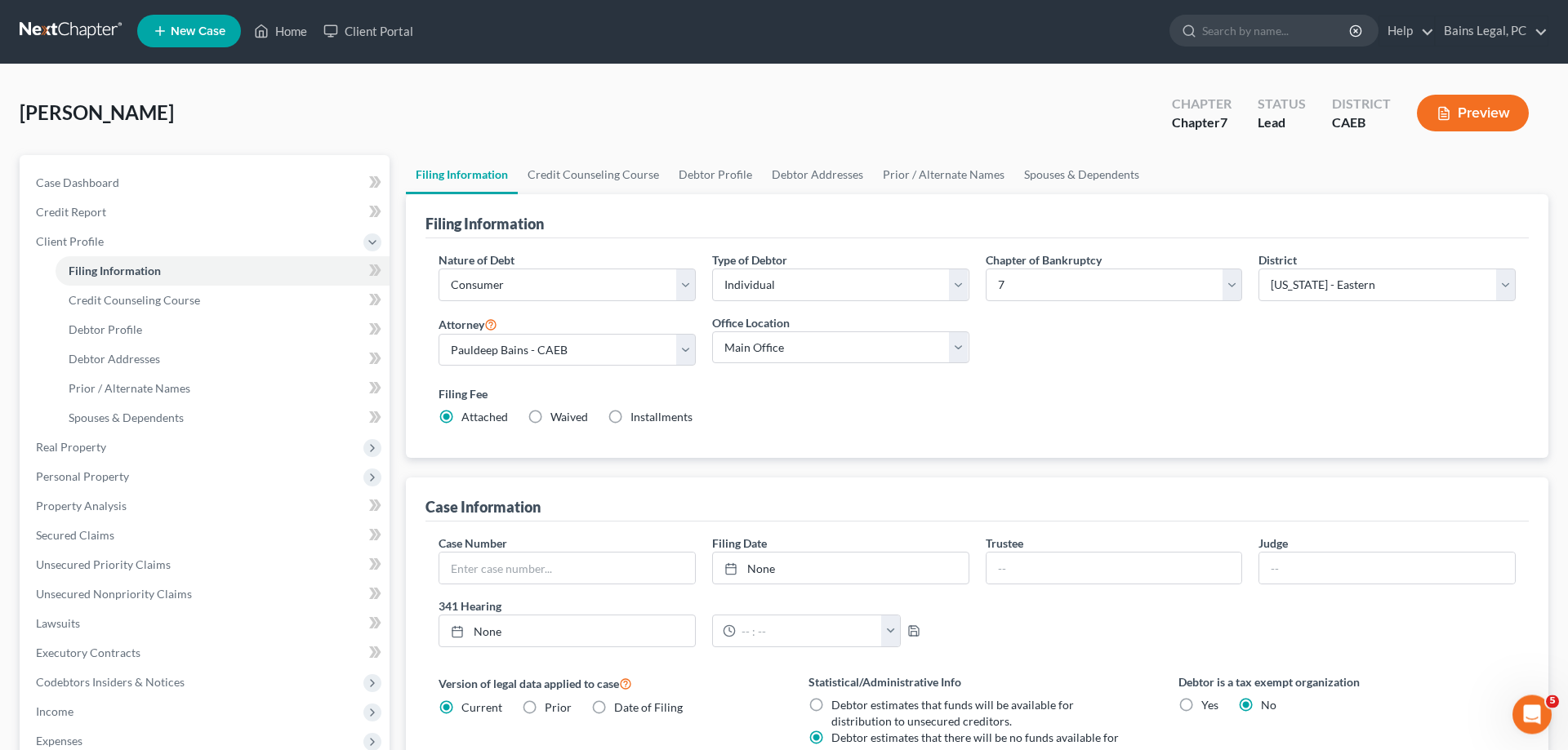
scroll to position [0, 0]
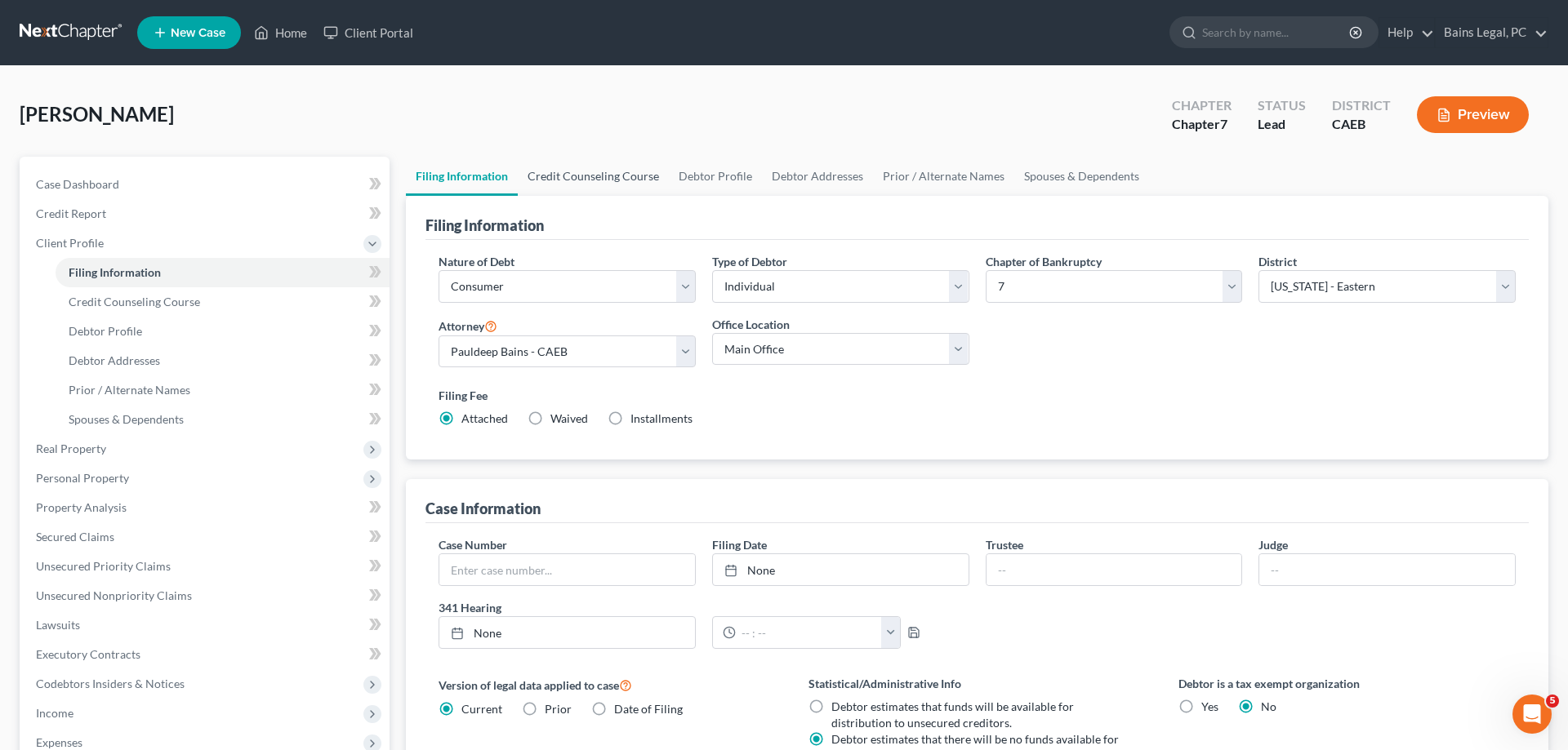
click at [585, 191] on link "Credit Counseling Course" at bounding box center [593, 177] width 151 height 39
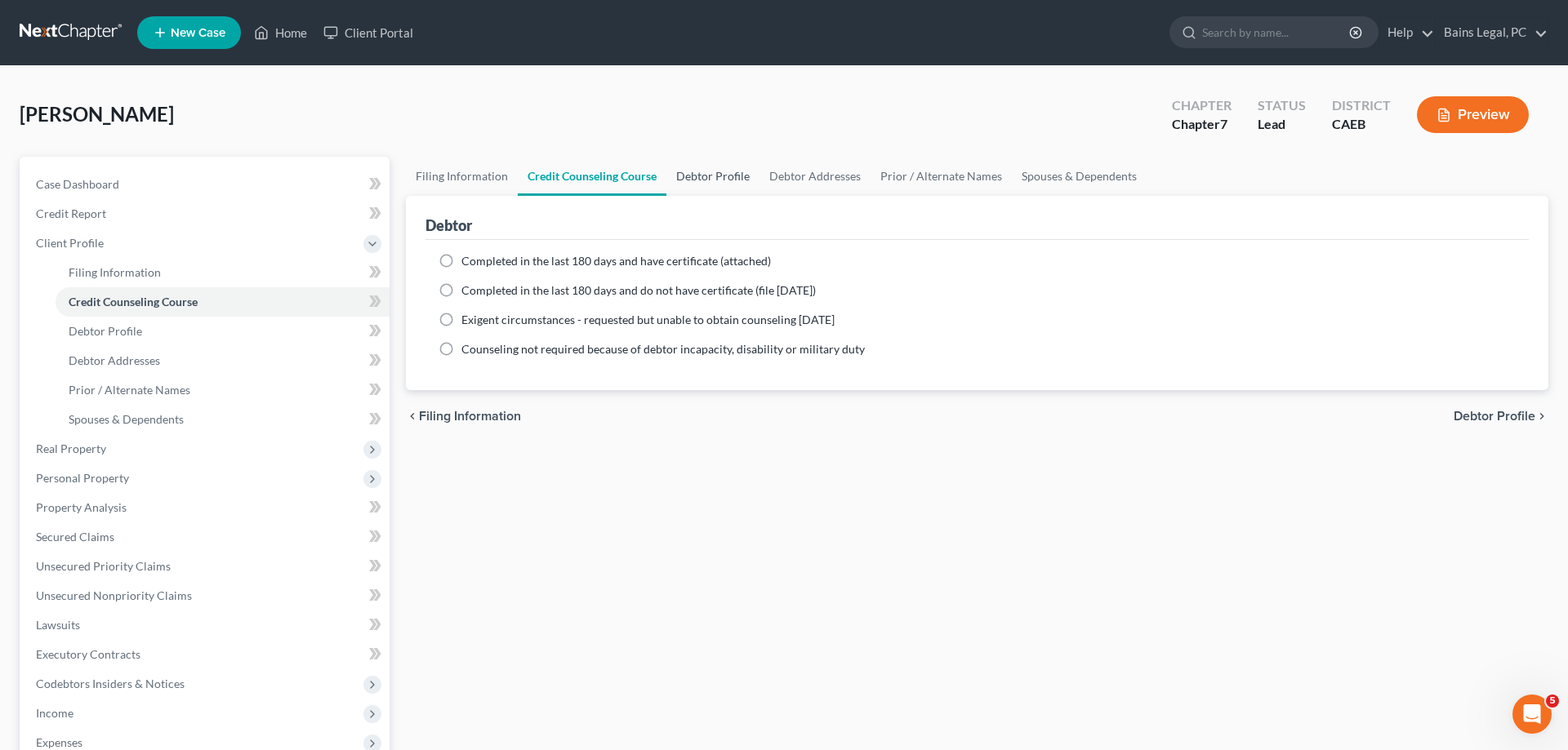
click at [695, 172] on link "Debtor Profile" at bounding box center [713, 177] width 93 height 39
select select "0"
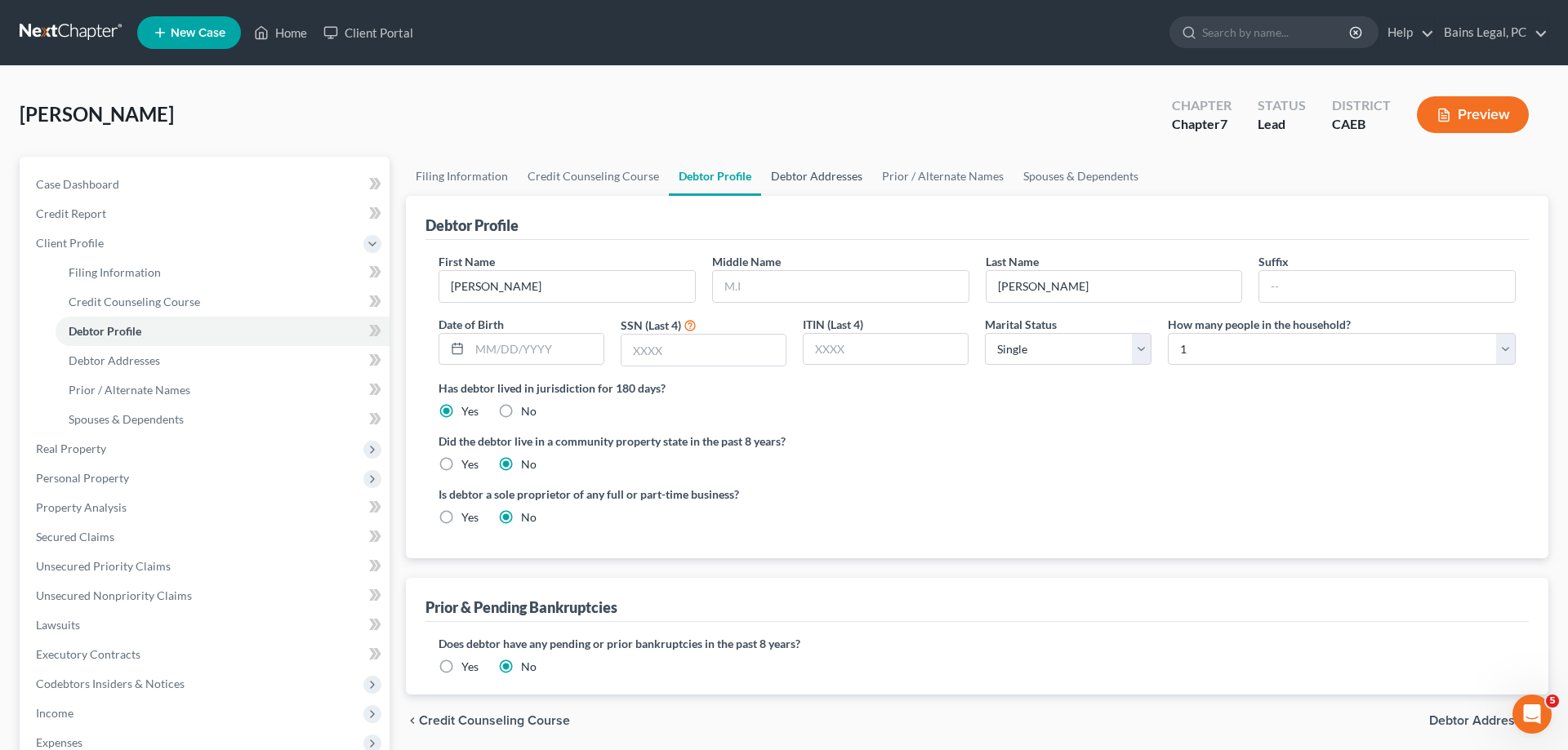
drag, startPoint x: 788, startPoint y: 172, endPoint x: 813, endPoint y: 187, distance: 29.2
click at [788, 173] on link "Debtor Addresses" at bounding box center [816, 177] width 111 height 39
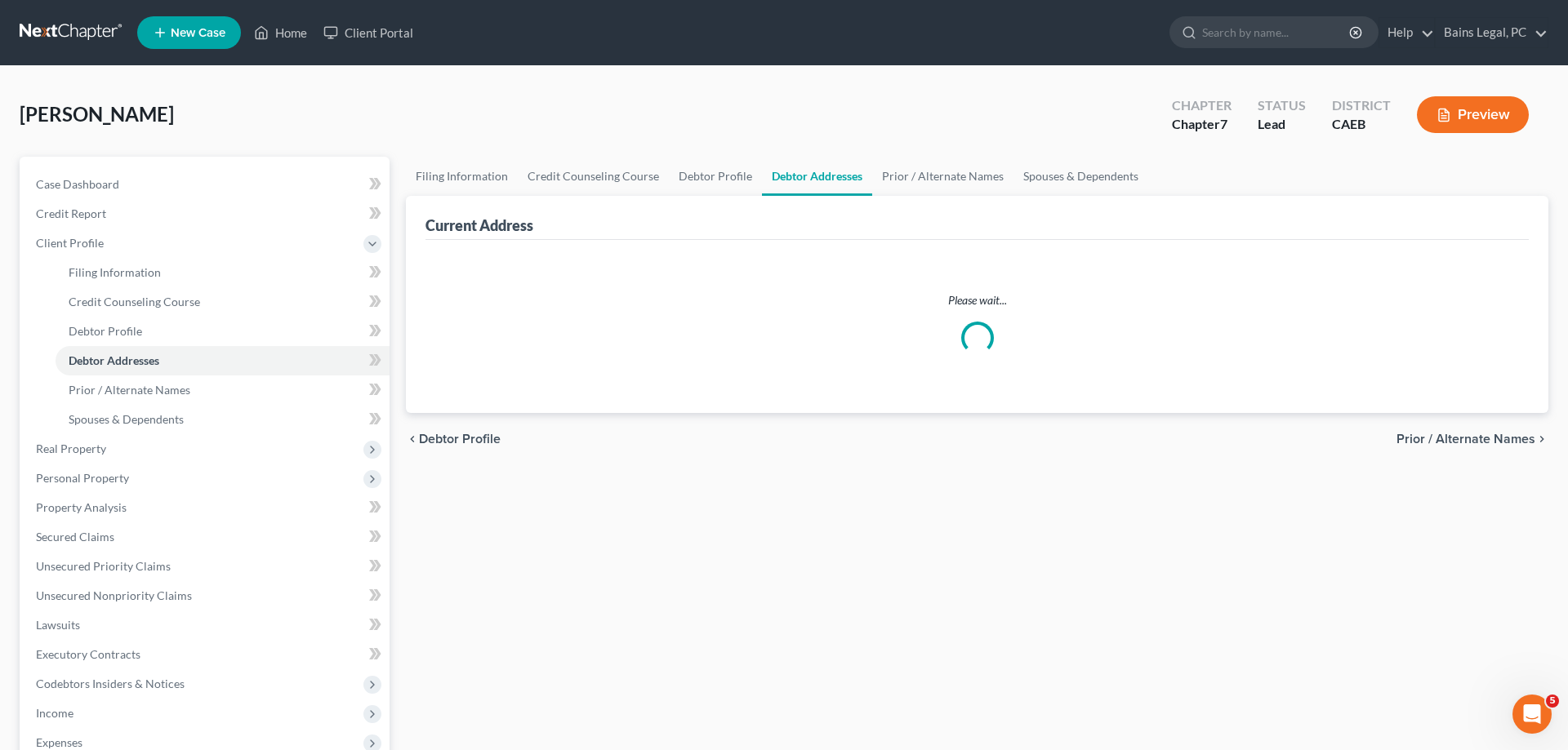
select select "0"
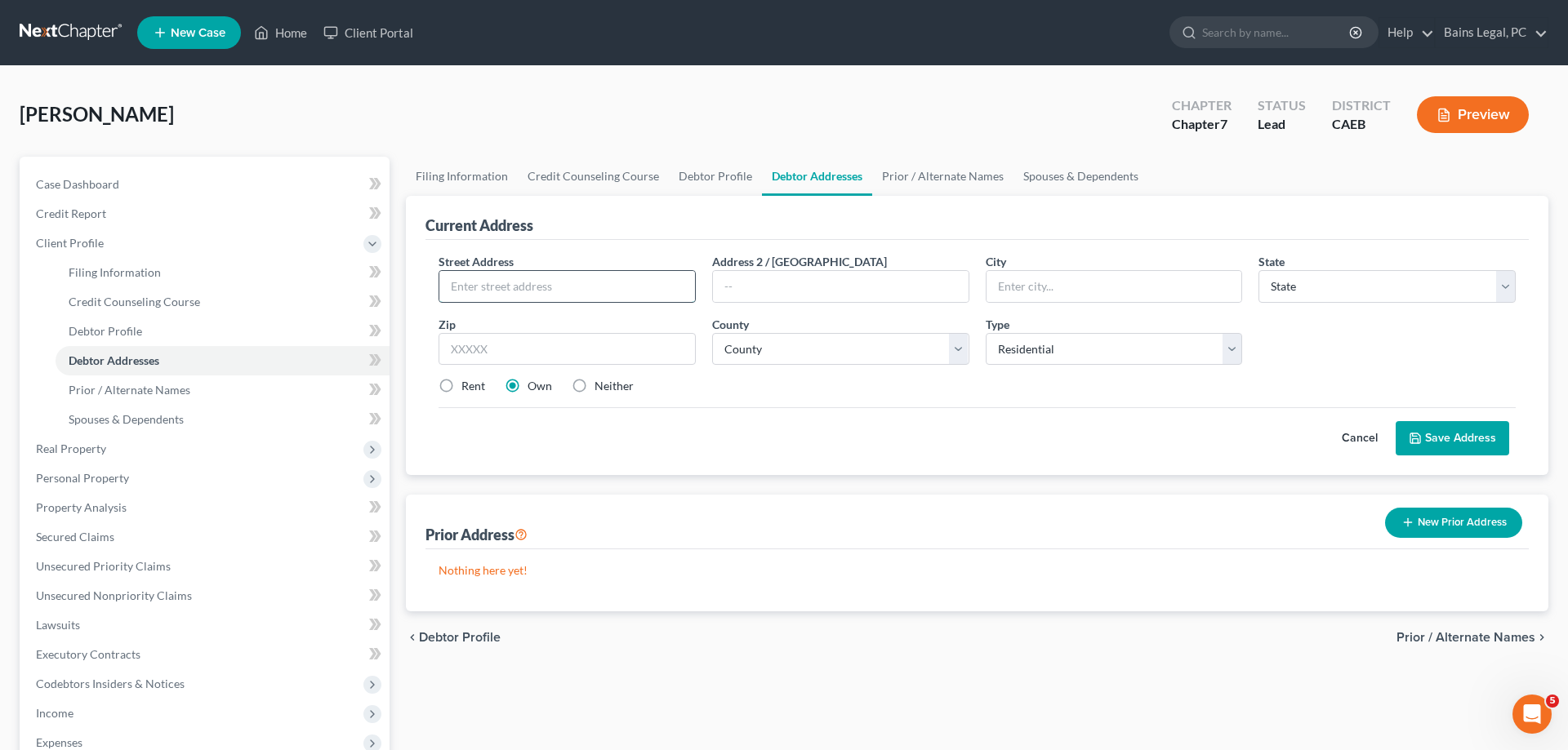
click at [599, 290] on input "text" at bounding box center [567, 287] width 255 height 31
type input "965 Bridge St"
type input "95691"
type input "West Sacramento"
select select "4"
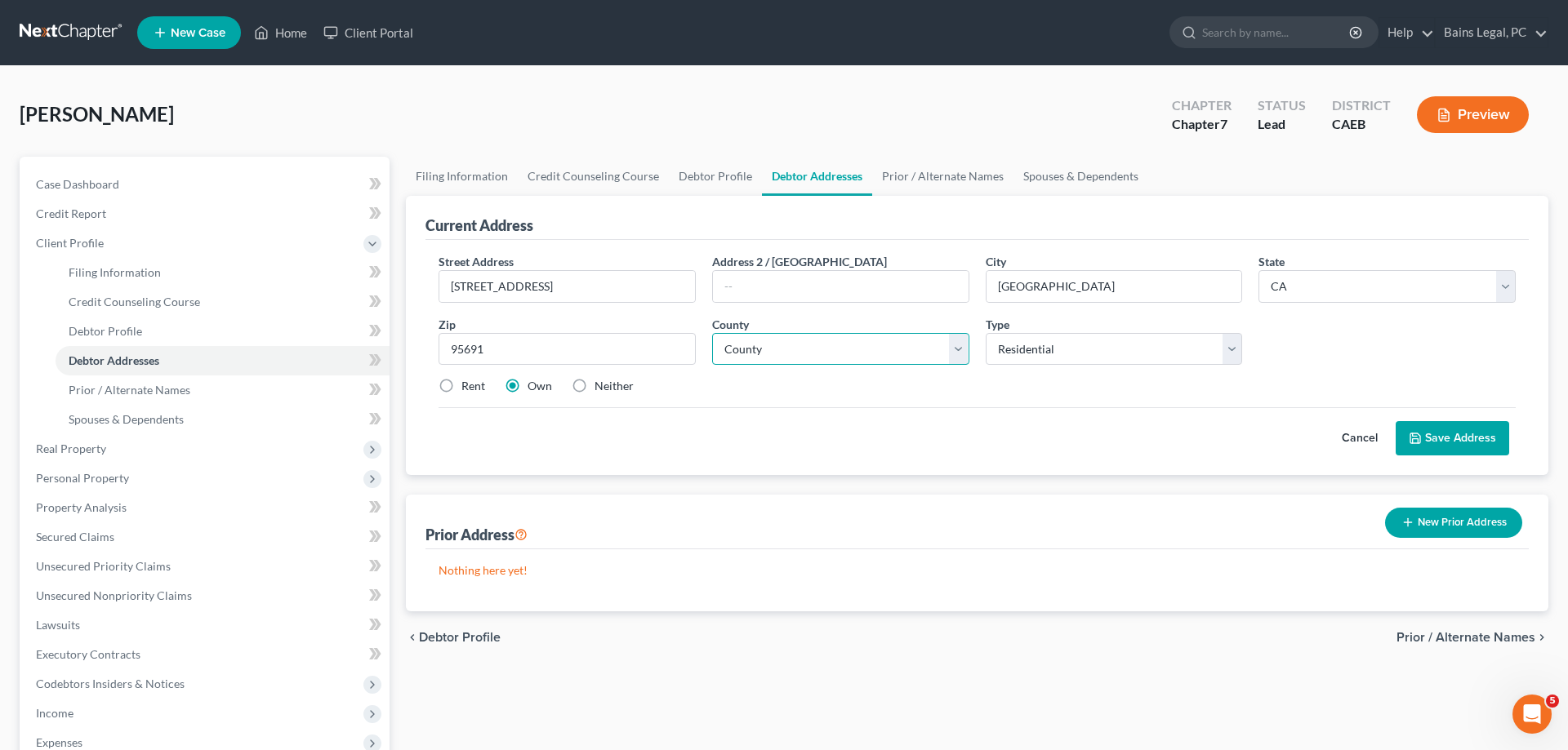
click at [712, 333] on select "County Alameda County Alpine County Amador County Butte County Calaveras County…" at bounding box center [840, 348] width 257 height 32
select select "56"
click option "Yolo County" at bounding box center [0, 0] width 0 height 0
click at [780, 362] on select "County Alameda County Alpine County Amador County Butte County Calaveras County…" at bounding box center [840, 348] width 257 height 32
click at [461, 387] on label "Rent" at bounding box center [473, 386] width 24 height 17
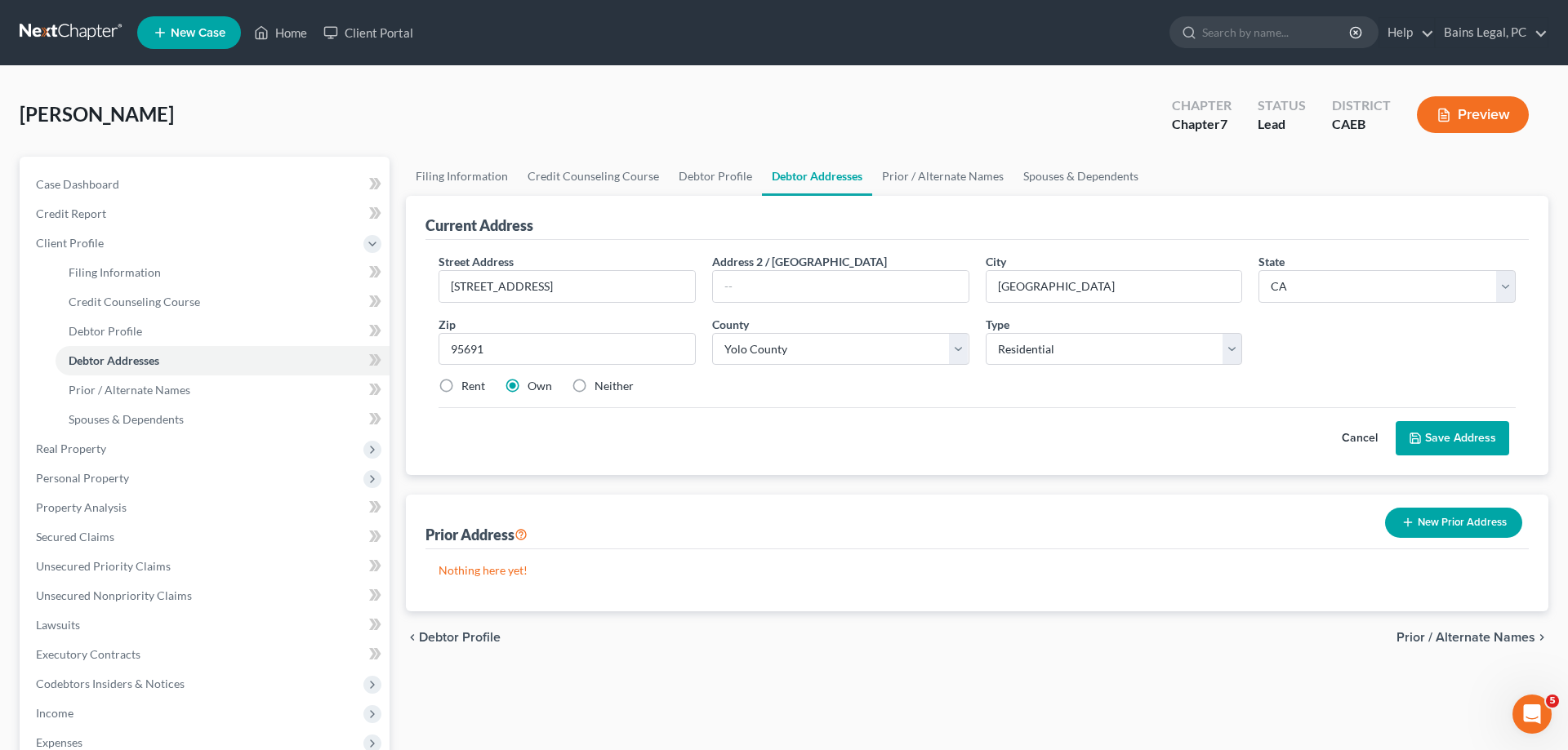
click at [468, 387] on input "Rent" at bounding box center [473, 383] width 11 height 11
radio input "true"
click at [1436, 448] on button "Save Address" at bounding box center [1452, 438] width 114 height 34
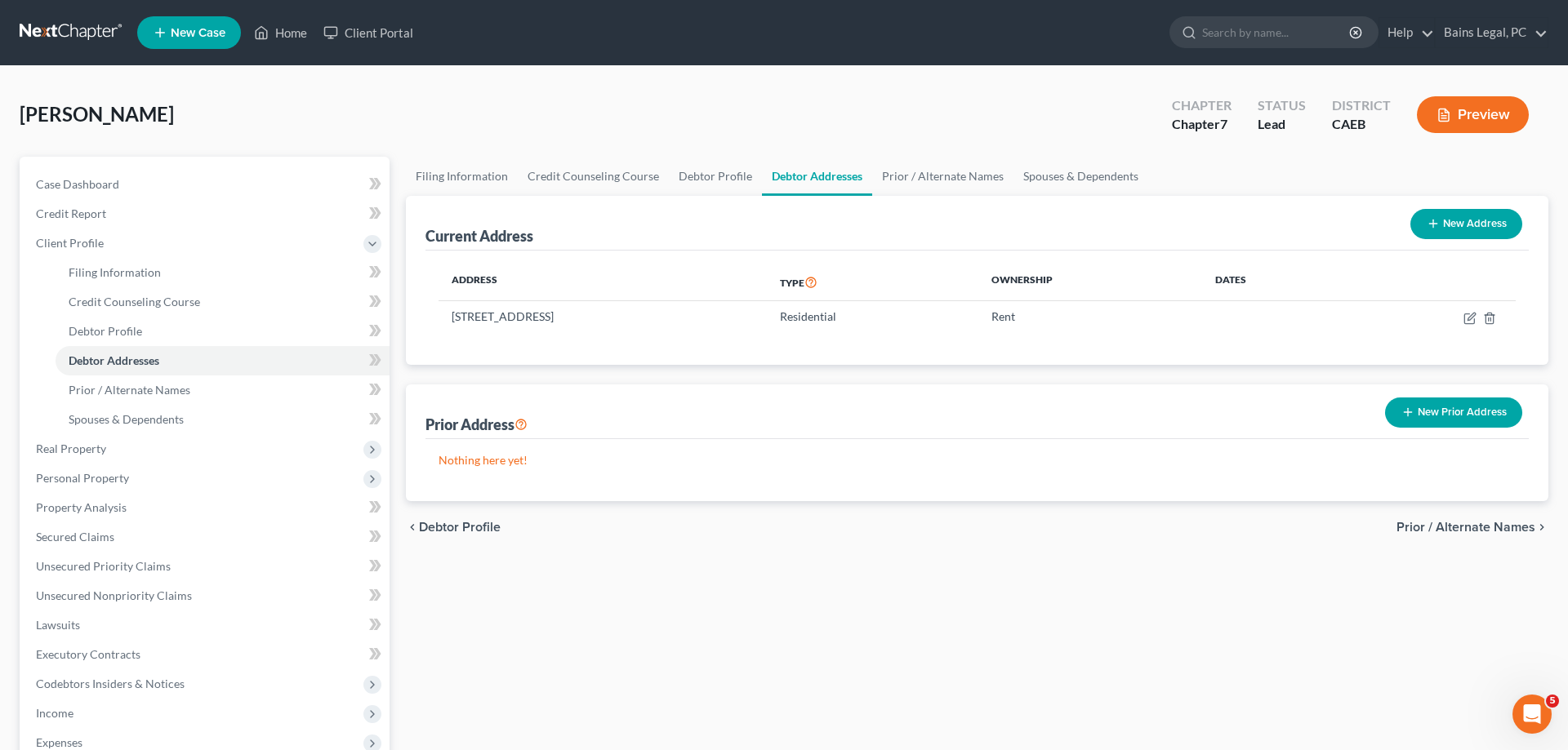
click at [734, 498] on ui-view "Filing Information Credit Counseling Course Debtor Profile Debtor Addresses Pri…" at bounding box center [977, 355] width 1143 height 397
click at [98, 541] on span "Secured Claims" at bounding box center [76, 537] width 79 height 14
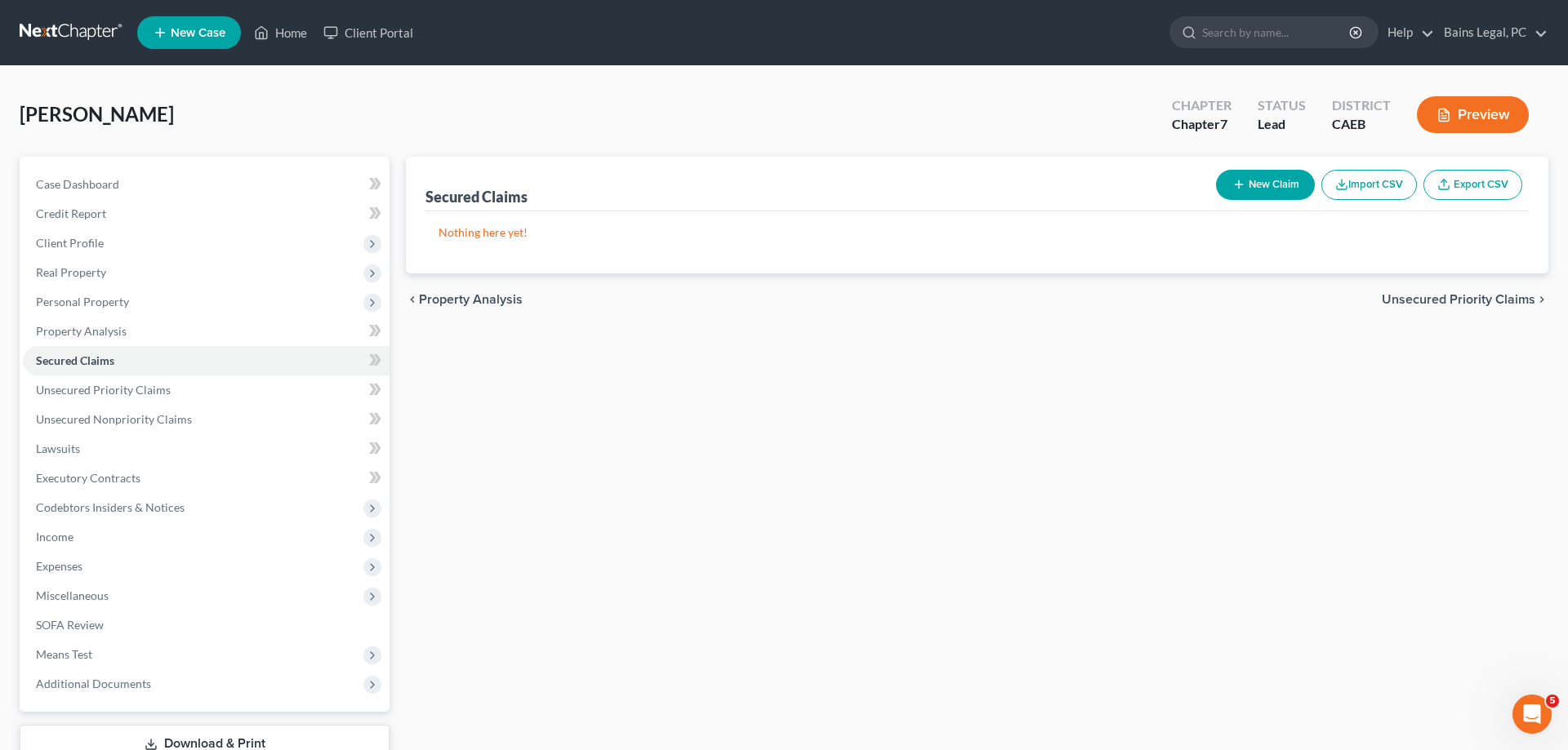
drag, startPoint x: 1250, startPoint y: 188, endPoint x: 1211, endPoint y: 179, distance: 40.0
click at [1250, 188] on button "New Claim" at bounding box center [1265, 185] width 99 height 30
select select "0"
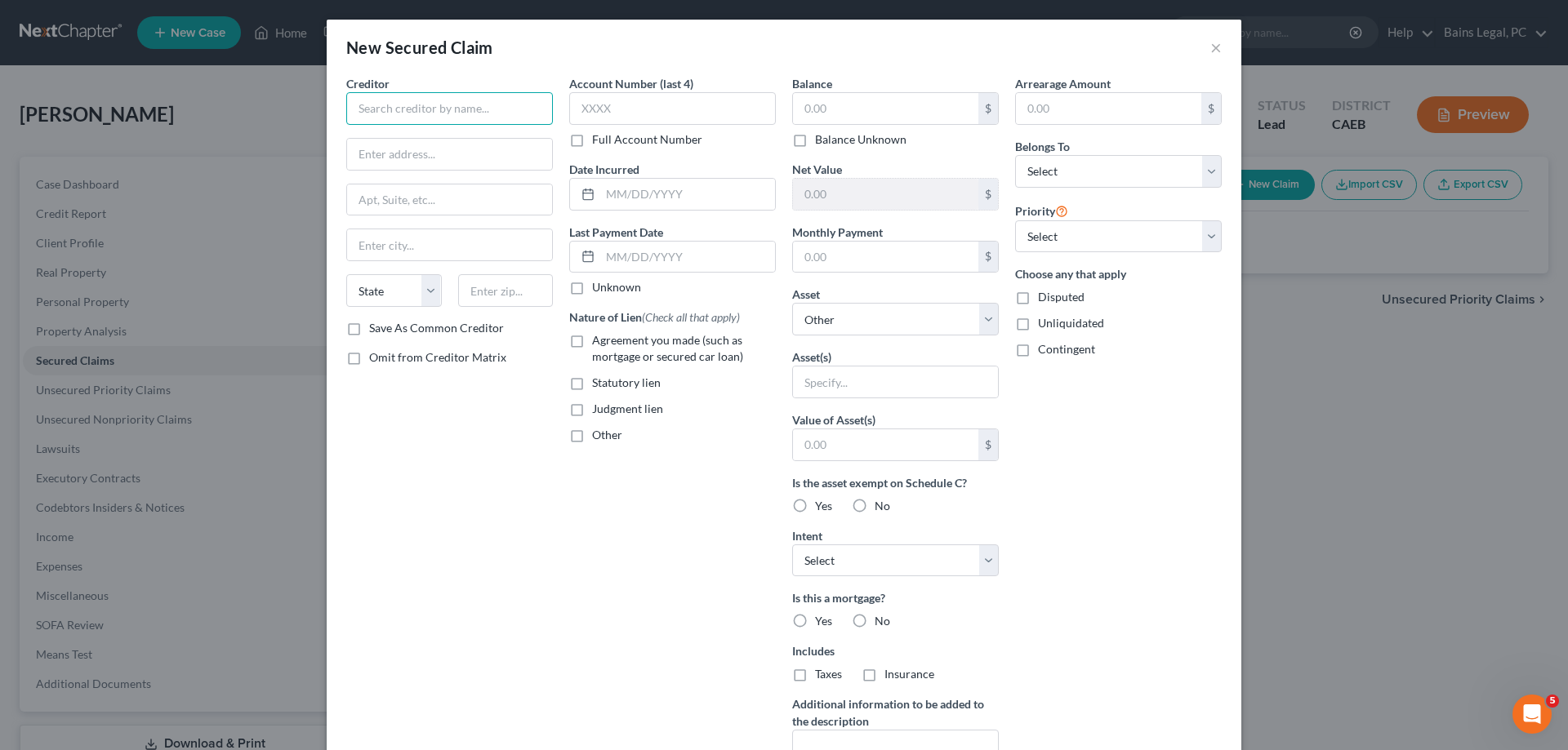
click at [473, 104] on input "text" at bounding box center [450, 108] width 206 height 32
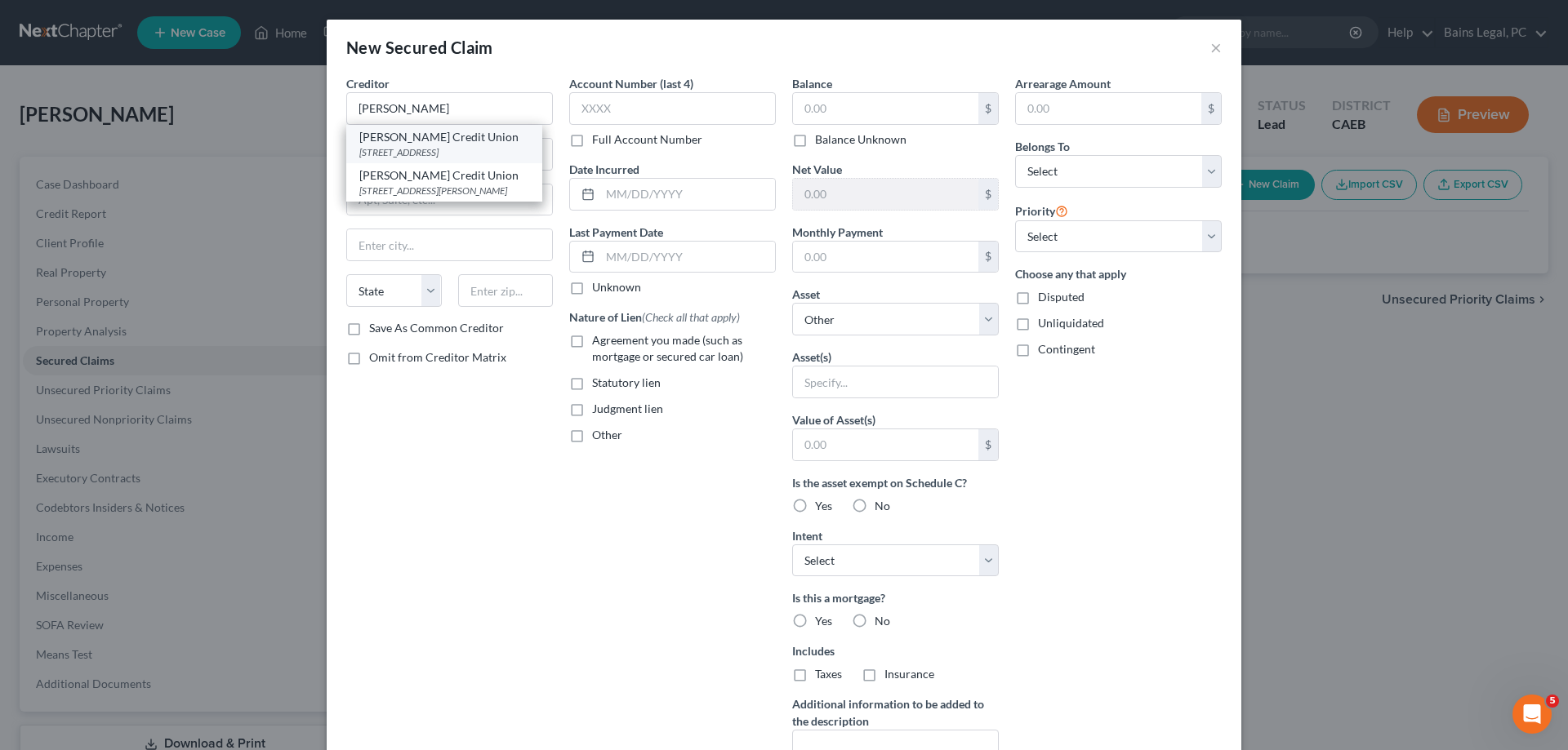
click at [468, 141] on div "Travis Credit Union" at bounding box center [444, 136] width 170 height 17
type input "Travis Credit Union"
type input "PO Box 2069"
type input "Vacaville"
select select "4"
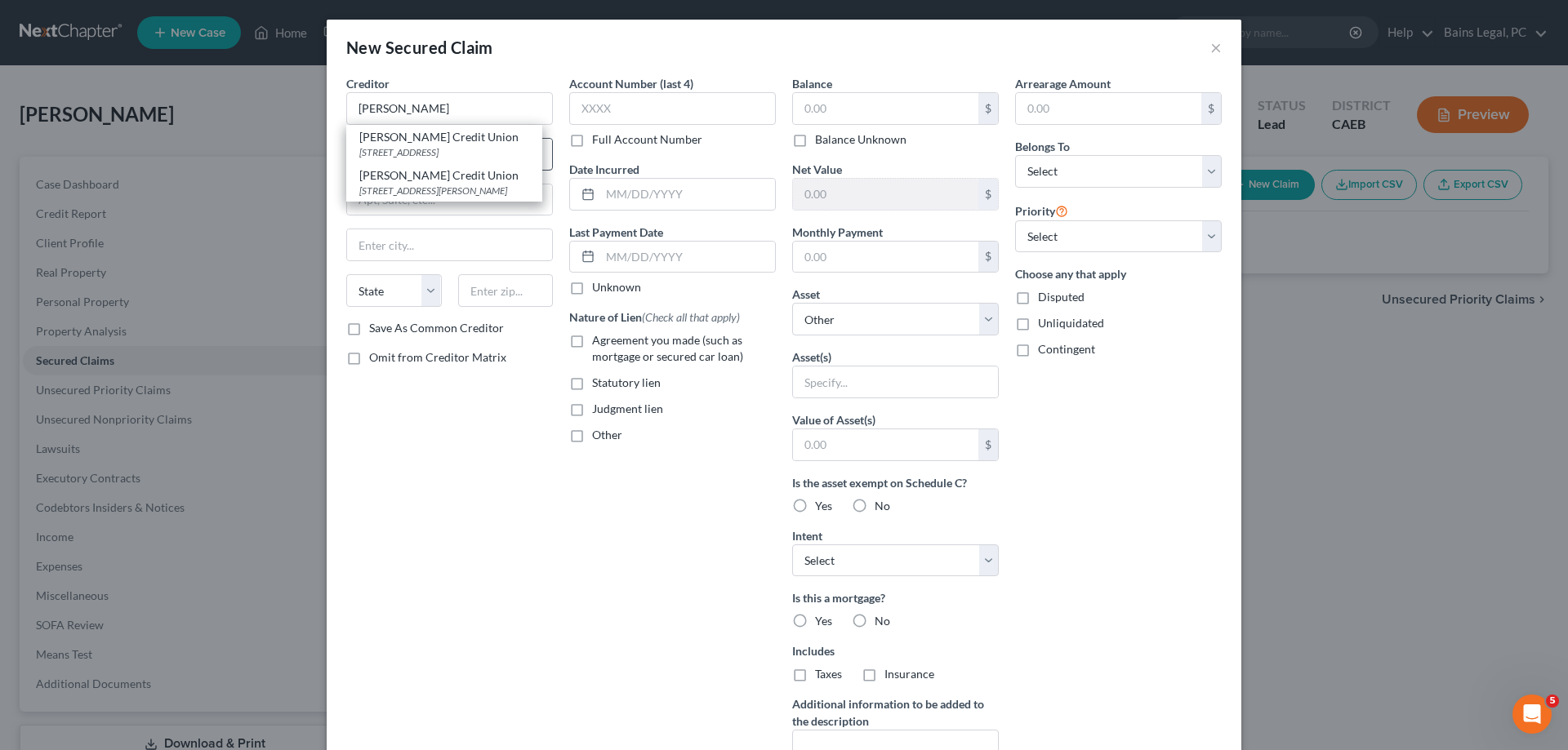
type input "95696"
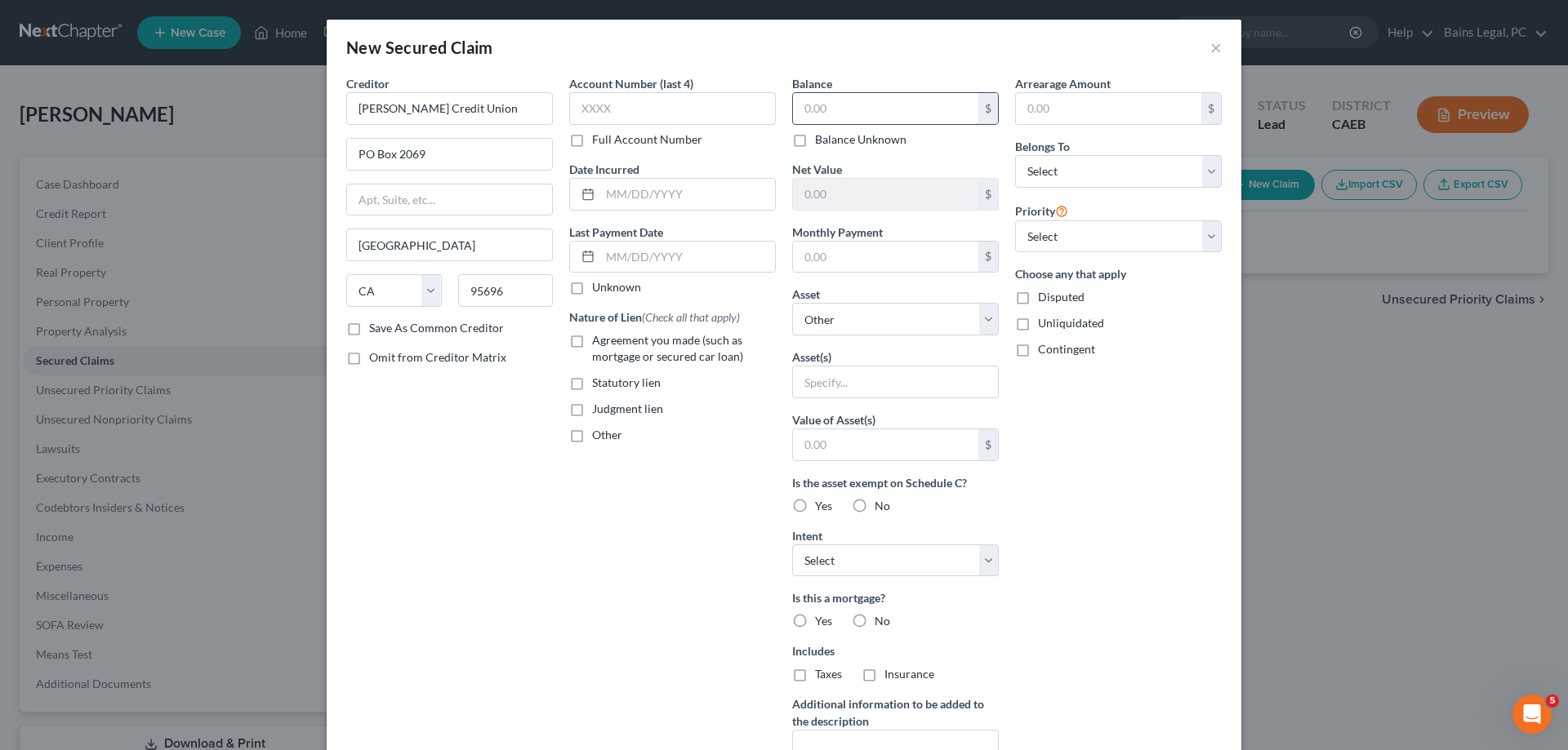
click at [886, 108] on input "text" at bounding box center [886, 109] width 186 height 31
type input "5,630.85"
click at [1015, 155] on select "Select Debtor 1 Only Debtor 2 Only Debtor 1 And Debtor 2 Only At Least One Of T…" at bounding box center [1118, 171] width 206 height 32
select select "0"
click option "Debtor 1 Only" at bounding box center [0, 0] width 0 height 0
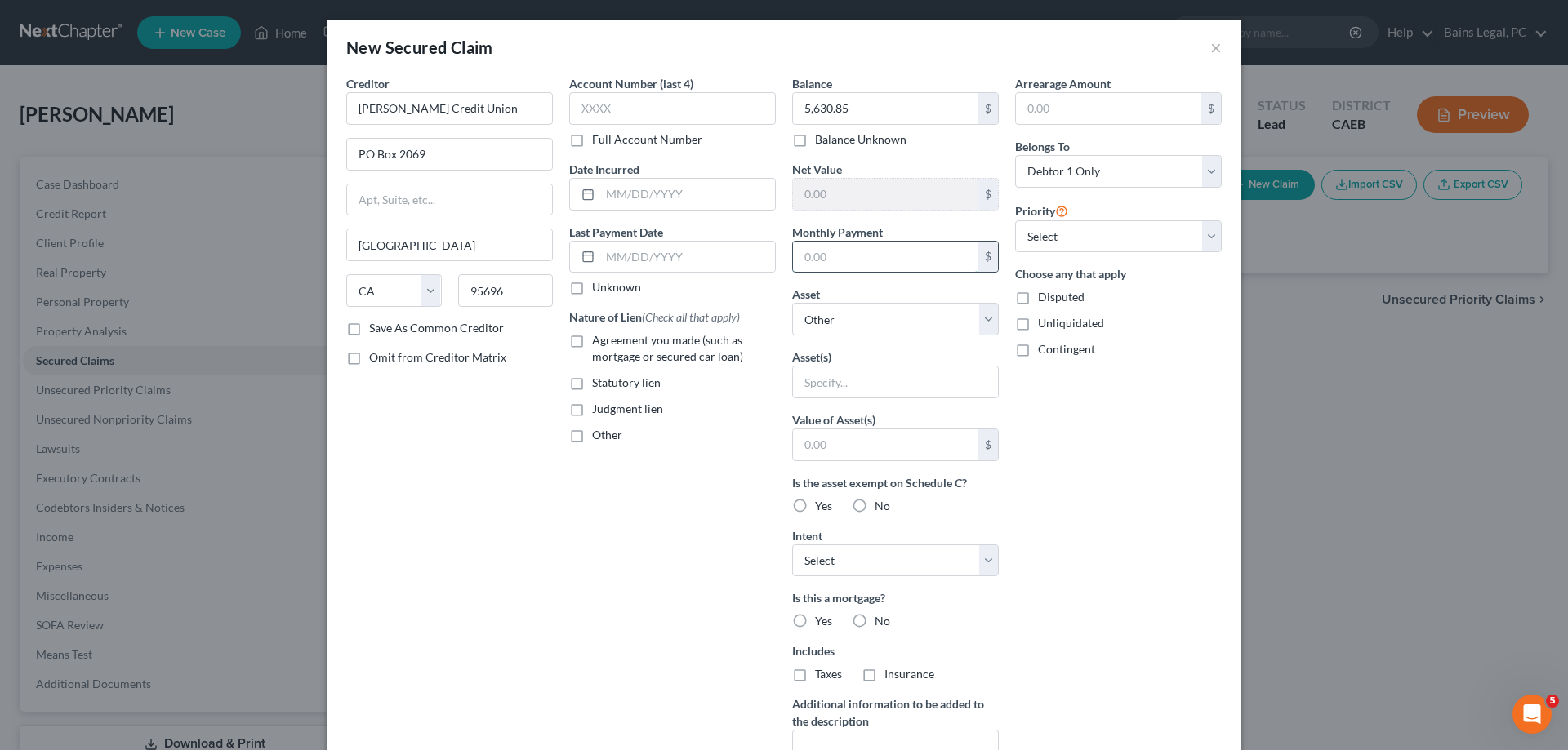
click at [900, 260] on input "text" at bounding box center [886, 257] width 186 height 31
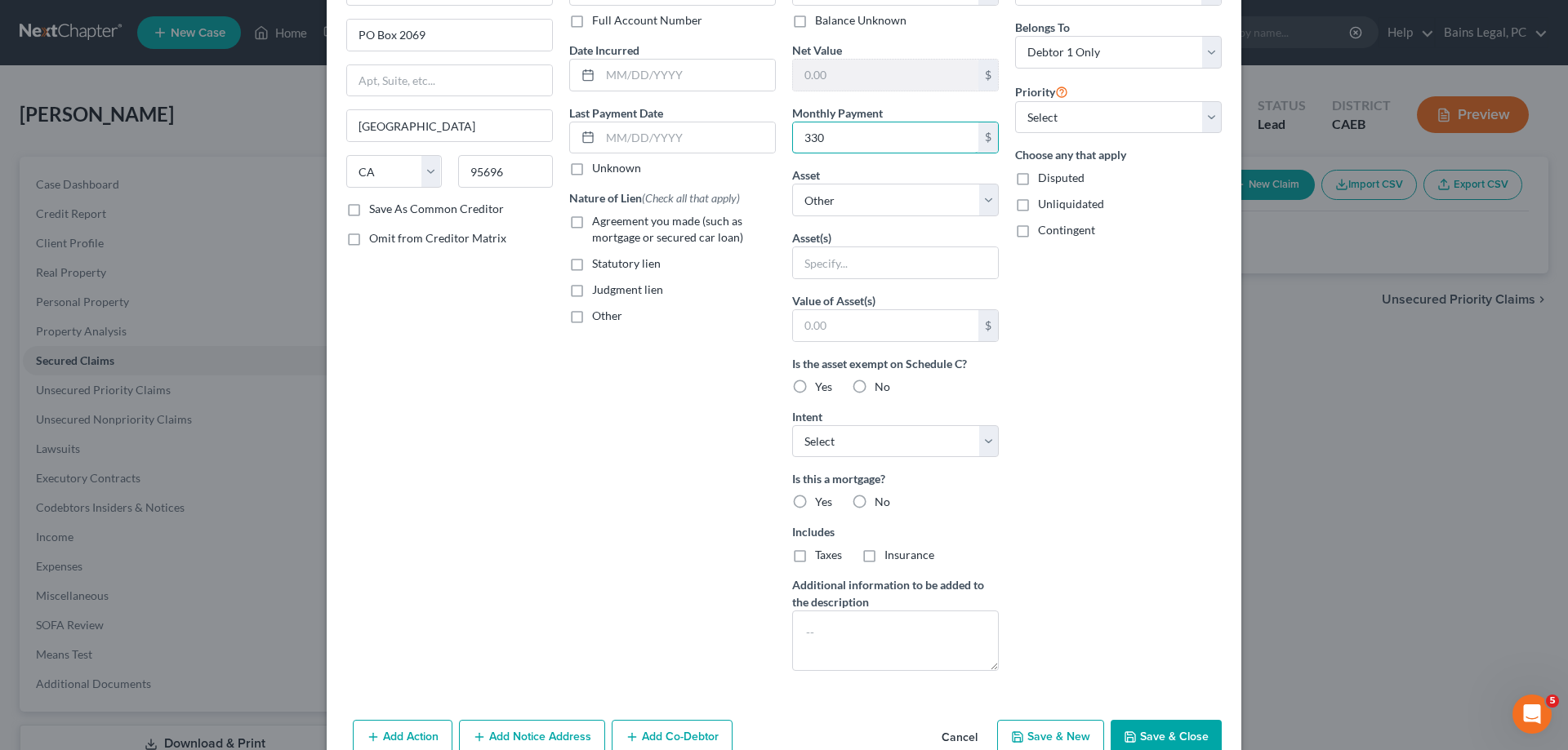
scroll to position [156, 0]
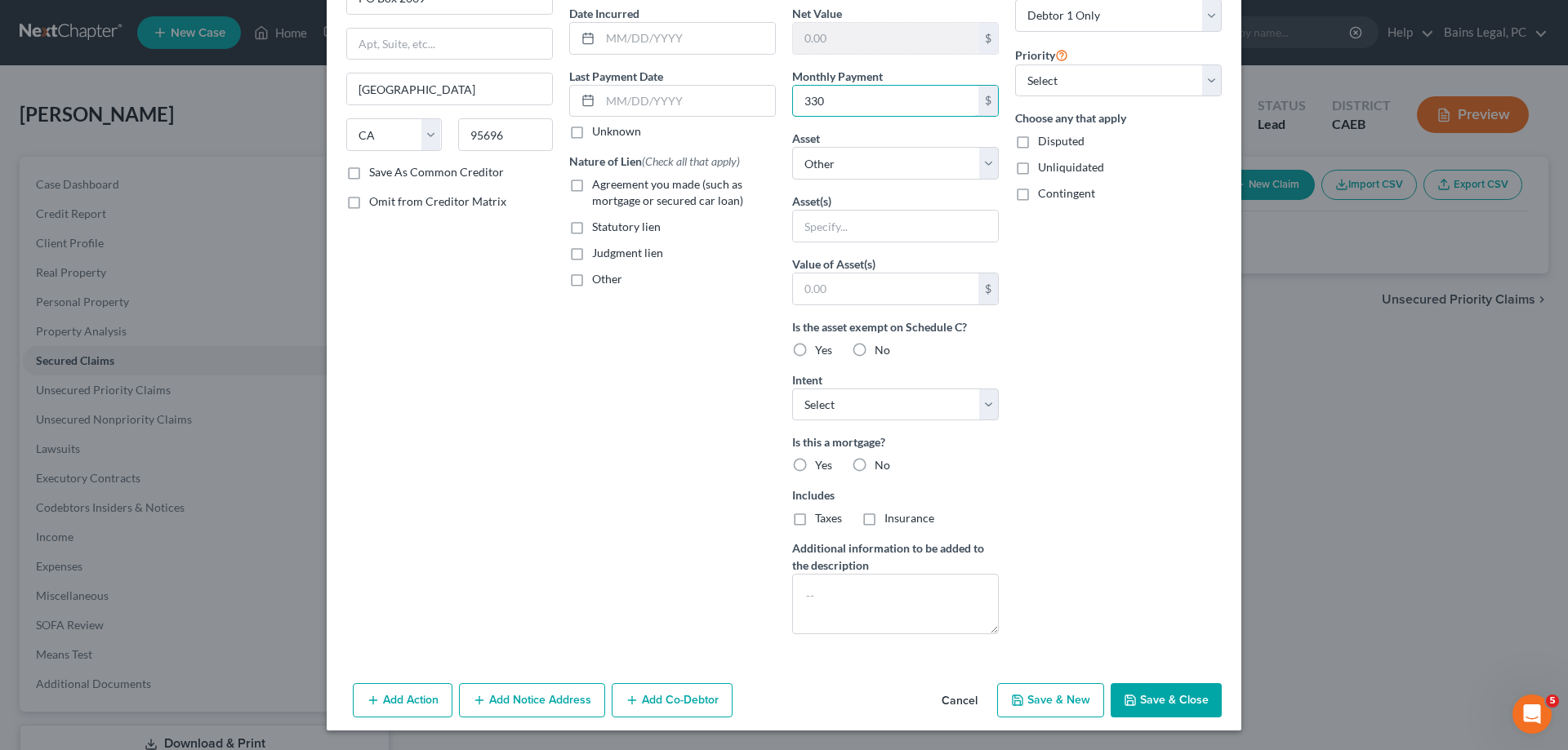
type input "330"
click at [1122, 710] on button "Save & Close" at bounding box center [1165, 700] width 111 height 34
select select
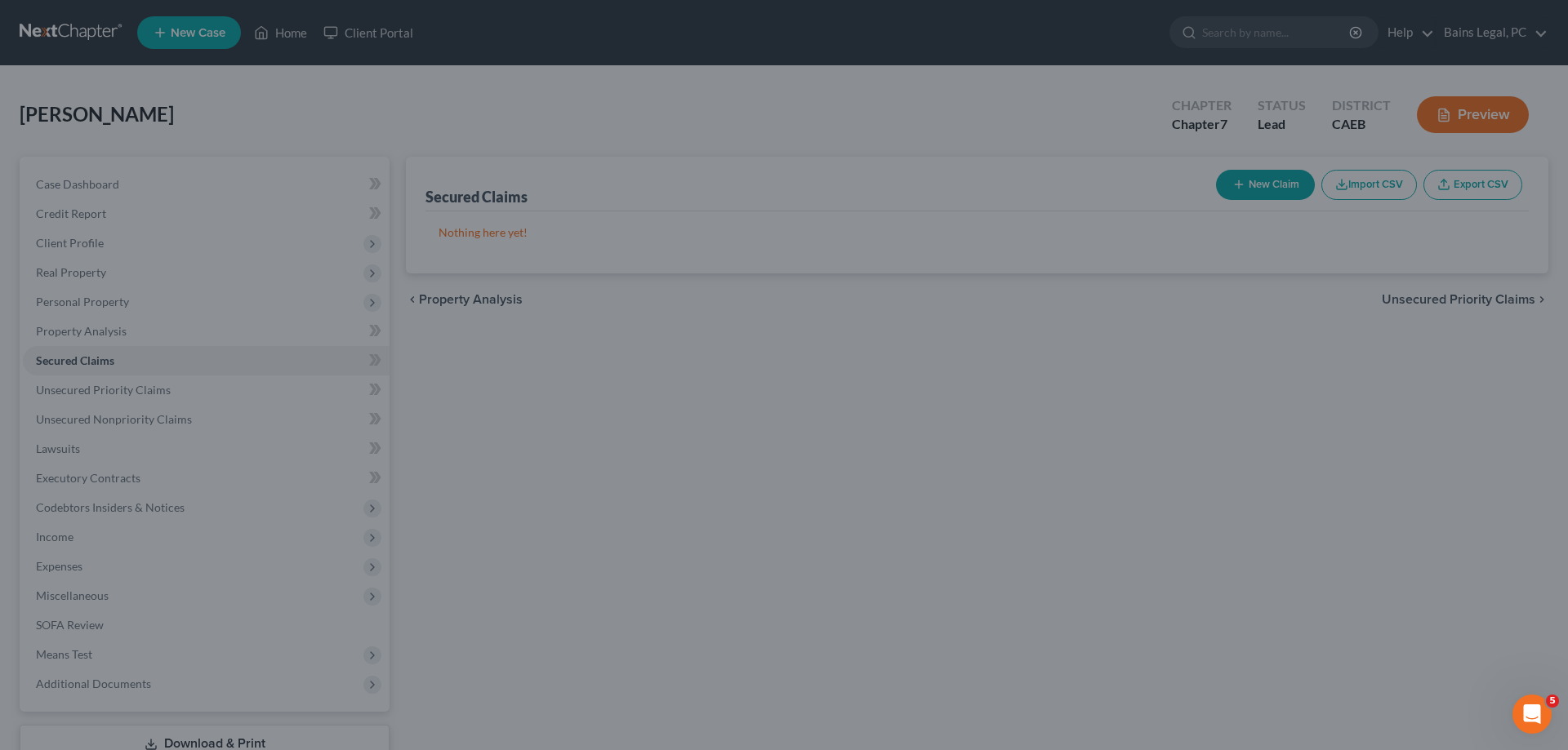
scroll to position [0, 0]
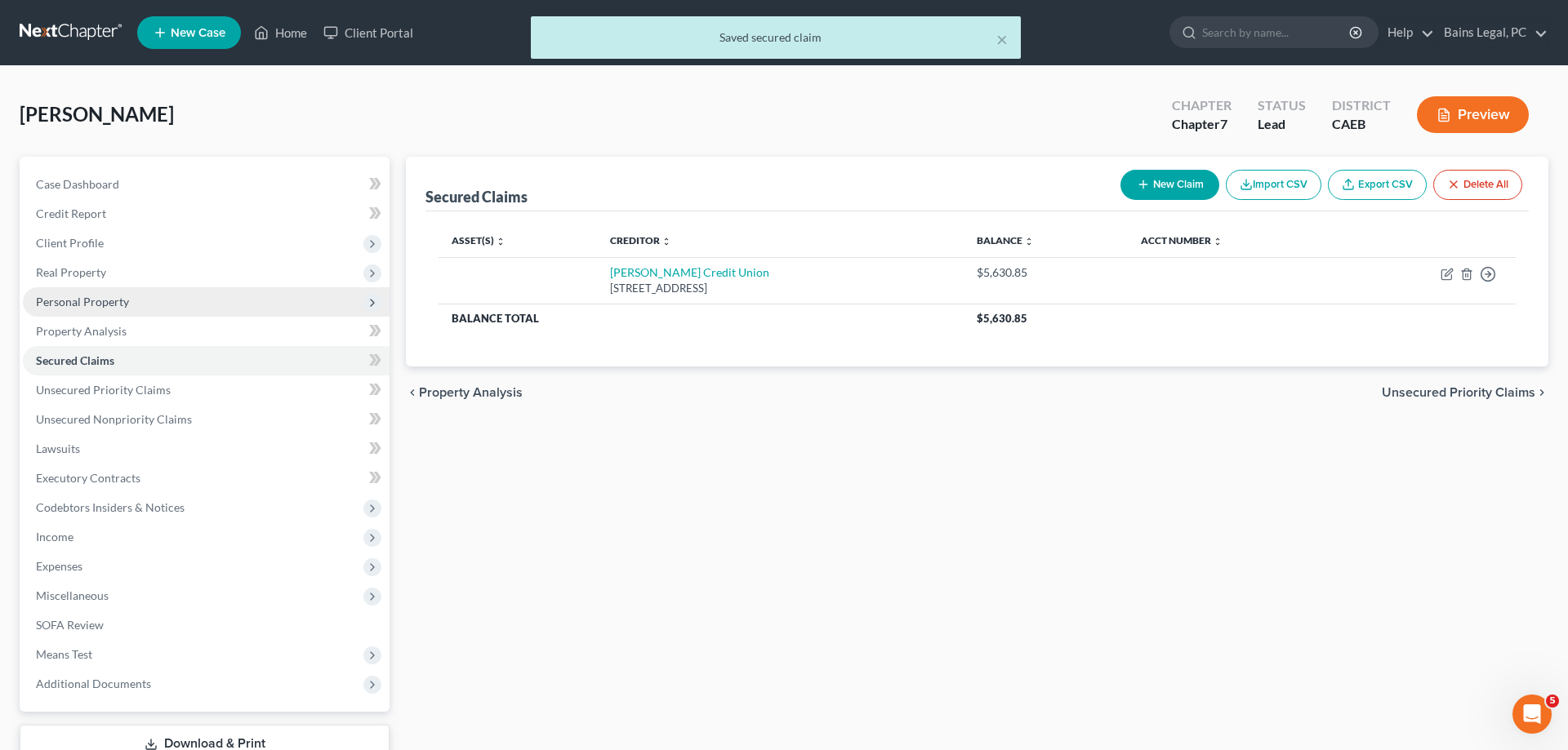
click at [119, 301] on span "Personal Property" at bounding box center [82, 301] width 93 height 14
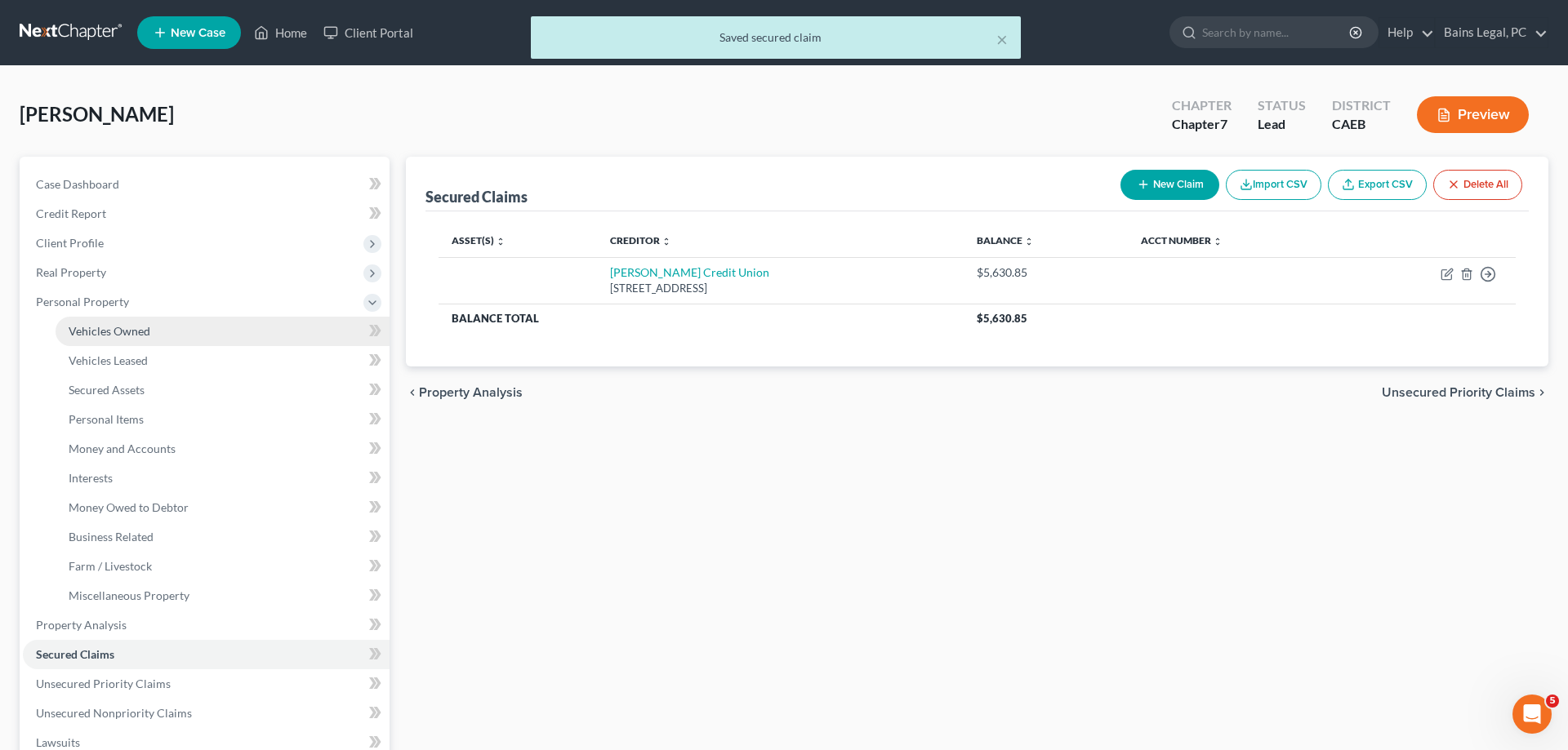
click at [166, 331] on link "Vehicles Owned" at bounding box center [223, 332] width 334 height 29
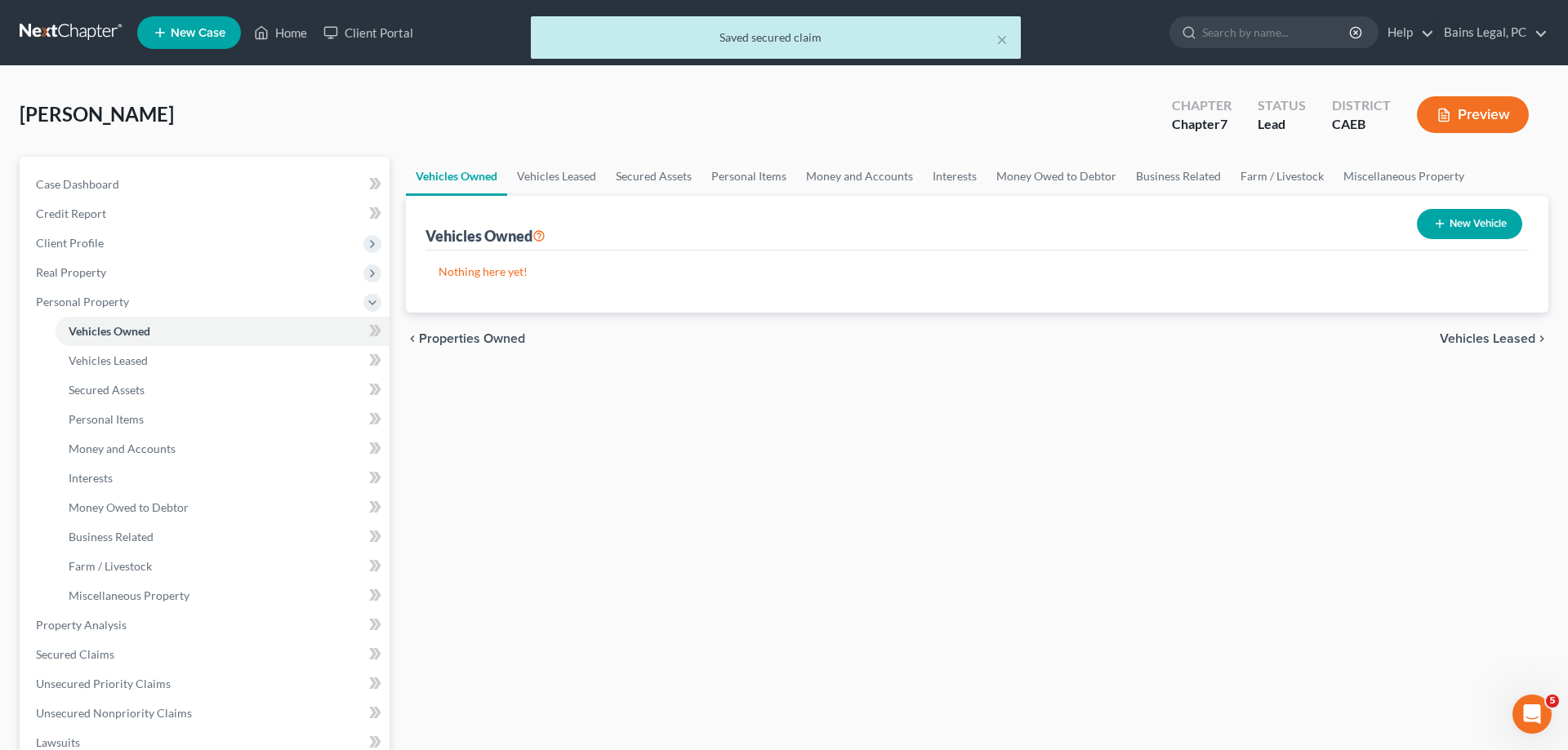
click at [1469, 220] on button "New Vehicle" at bounding box center [1469, 224] width 105 height 30
select select "0"
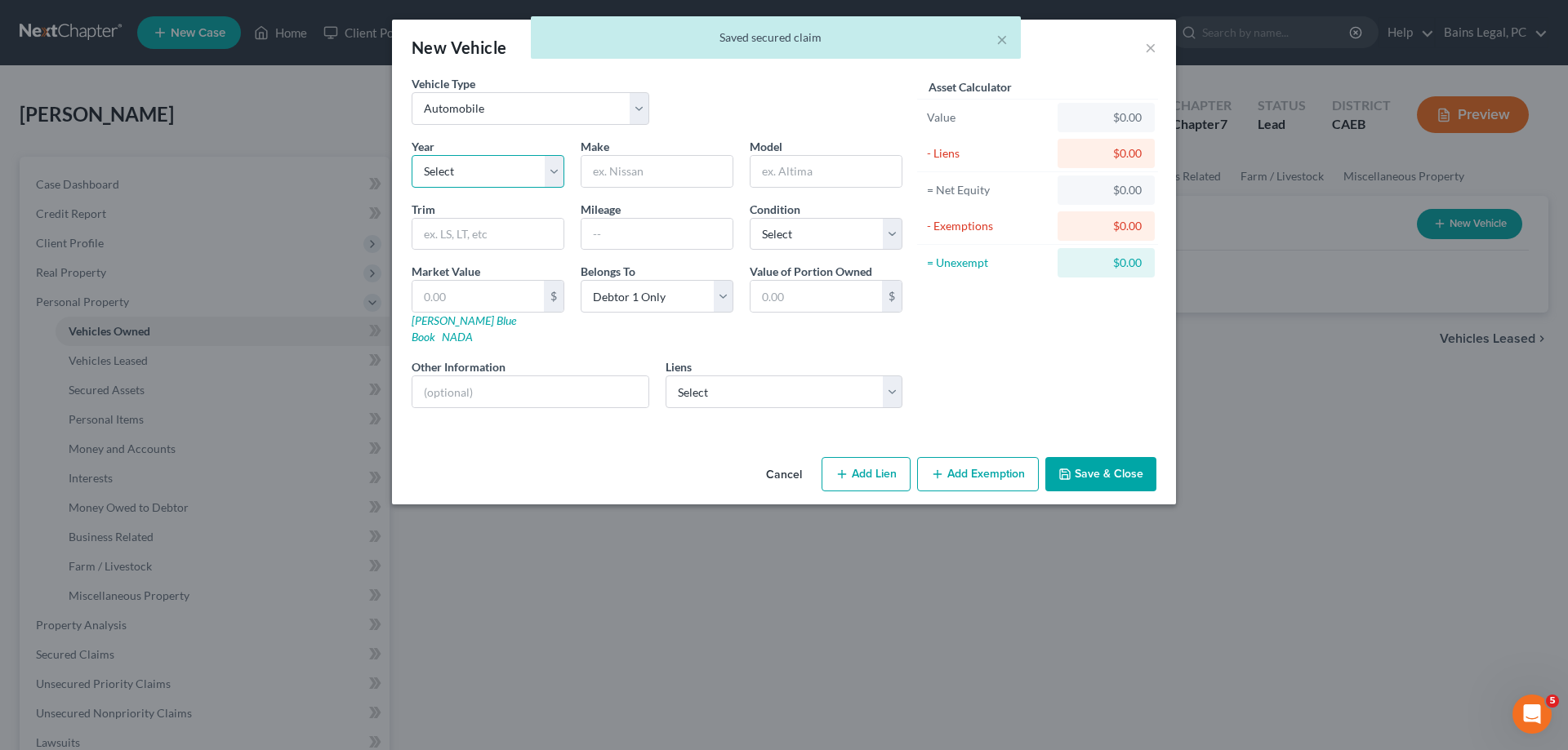
click at [411, 155] on select "Select 2026 2025 2024 2023 2022 2021 2020 2019 2018 2017 2016 2015 2014 2013 20…" at bounding box center [488, 171] width 153 height 32
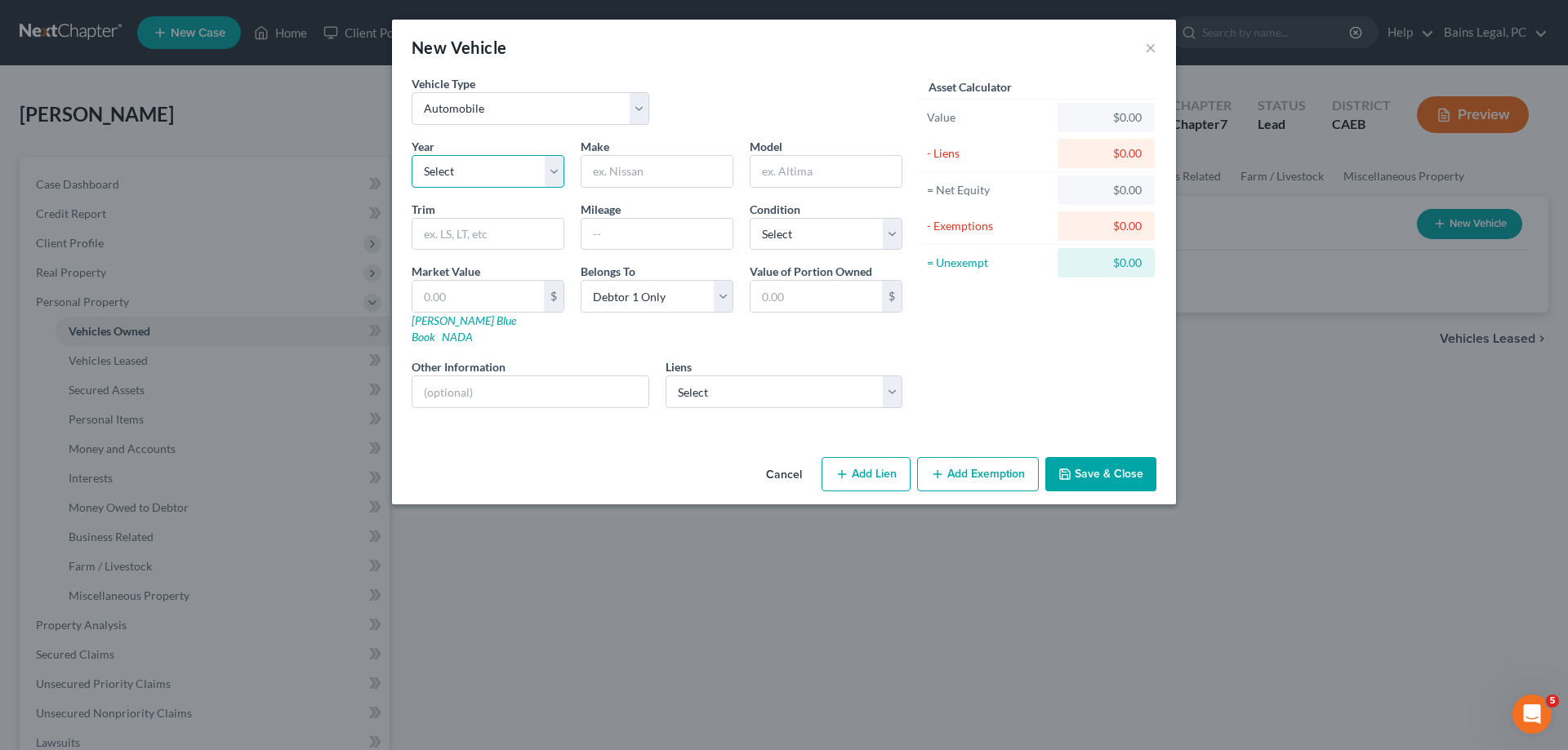
select select "8"
click option "2018" at bounding box center [0, 0] width 0 height 0
click at [691, 158] on input "text" at bounding box center [657, 172] width 151 height 31
type input "Nissan"
type input "Leaf"
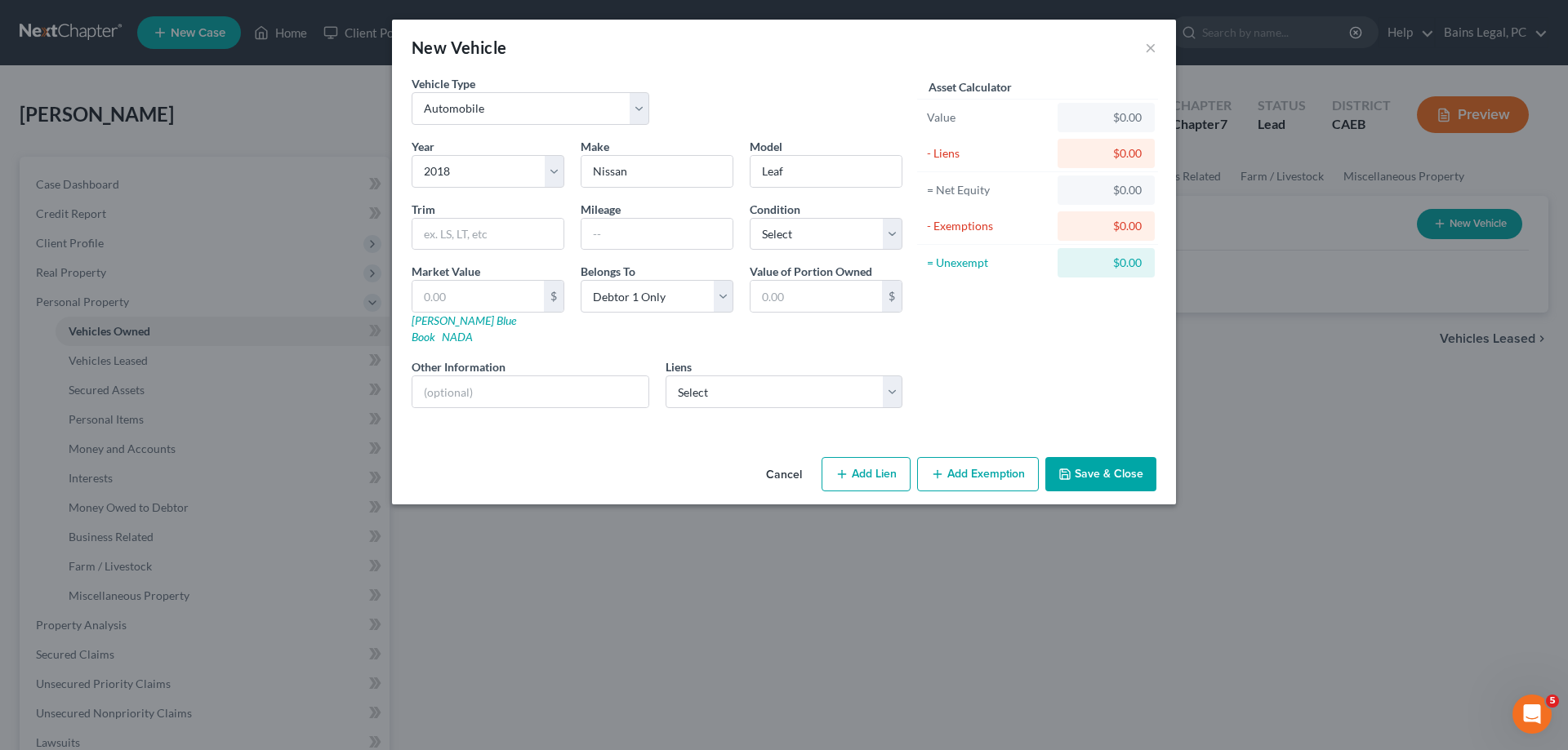
click at [1100, 463] on button "Save & Close" at bounding box center [1101, 474] width 111 height 34
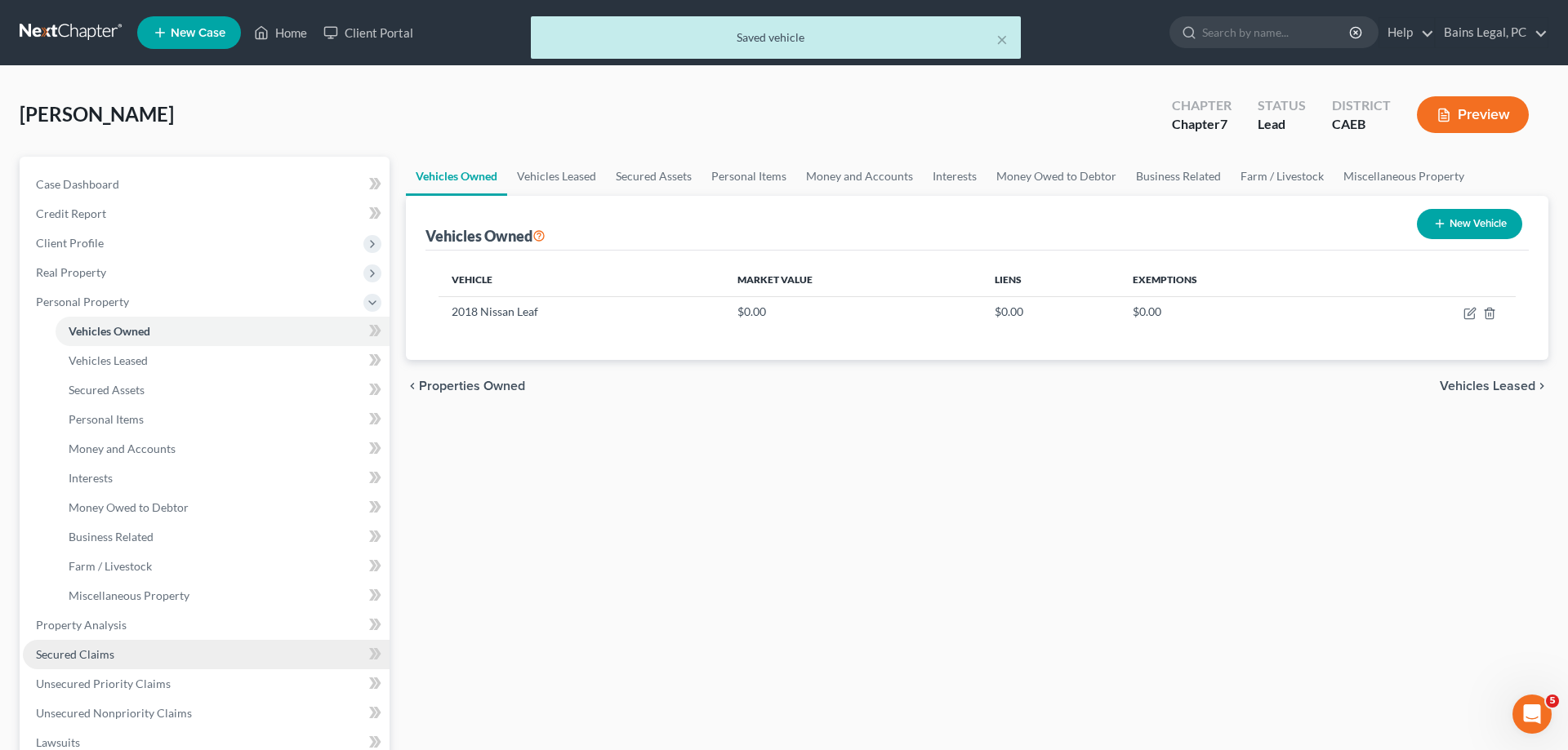
click at [104, 653] on span "Secured Claims" at bounding box center [76, 655] width 79 height 14
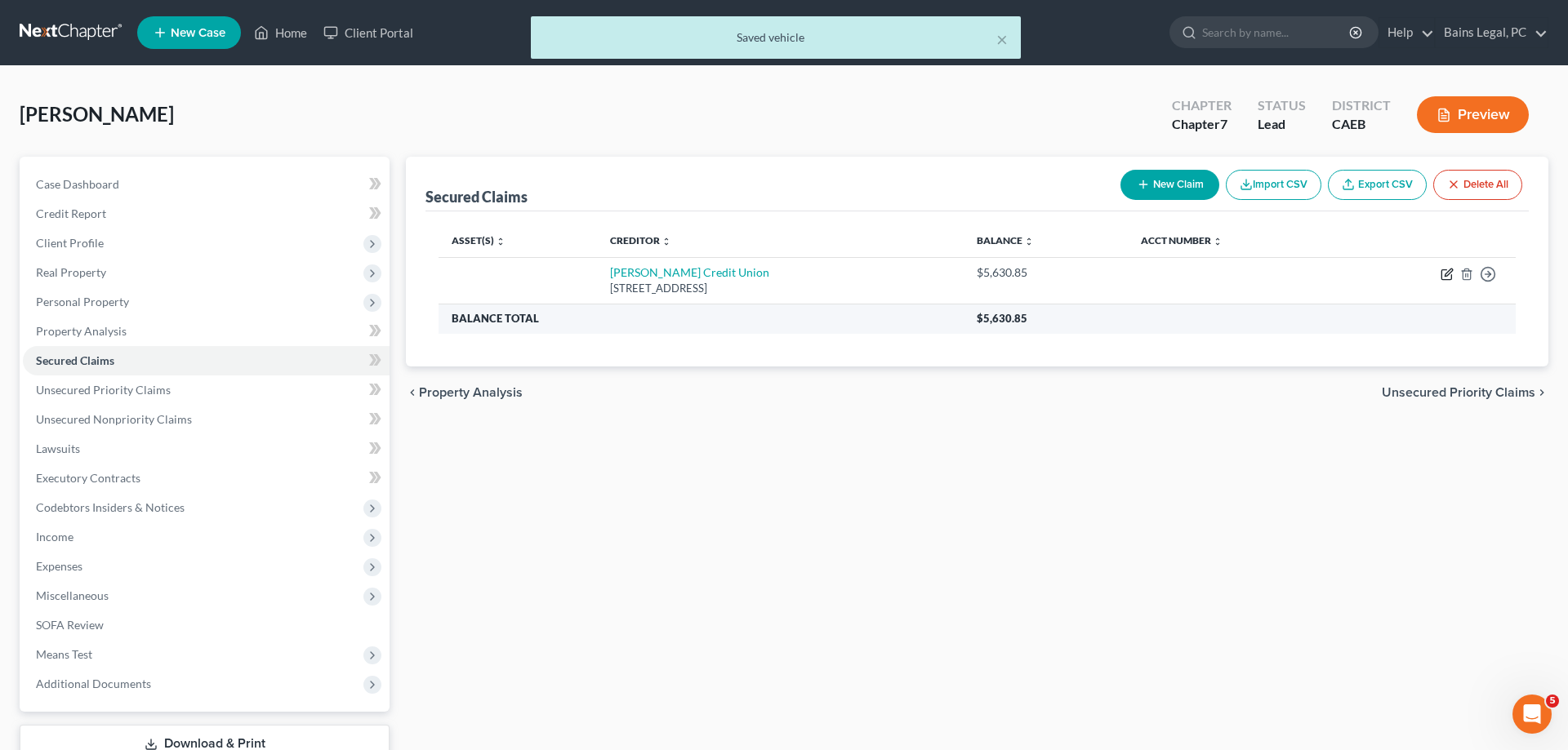
drag, startPoint x: 1446, startPoint y: 269, endPoint x: 1191, endPoint y: 323, distance: 260.7
click at [1445, 269] on icon "button" at bounding box center [1446, 274] width 13 height 13
select select "4"
select select "0"
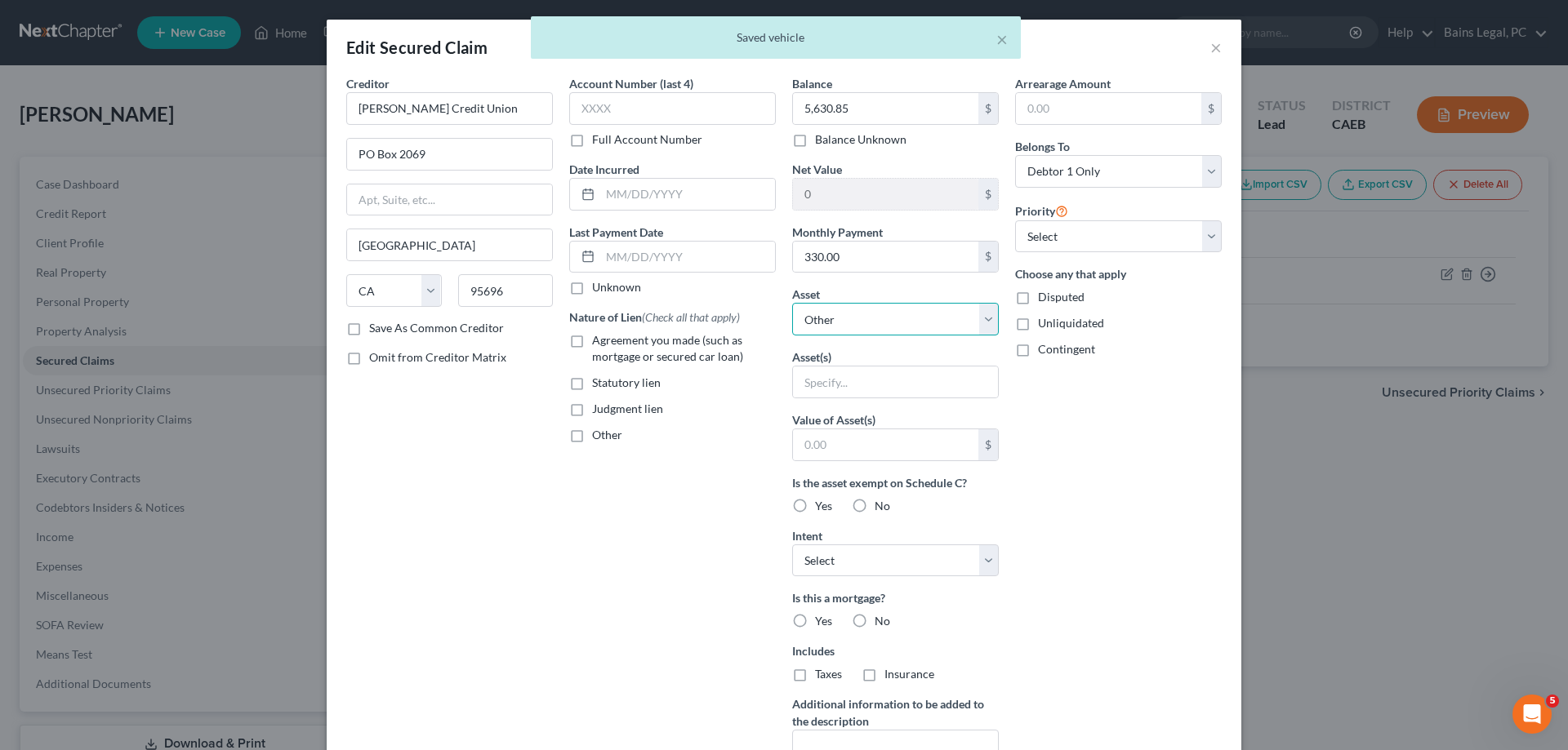
click at [792, 303] on select "Select Other Multiple Assets 2018 Nissan Leaf - $0.0" at bounding box center [895, 319] width 206 height 32
select select "2"
click option "2018 Nissan Leaf - $0.0" at bounding box center [0, 0] width 0 height 0
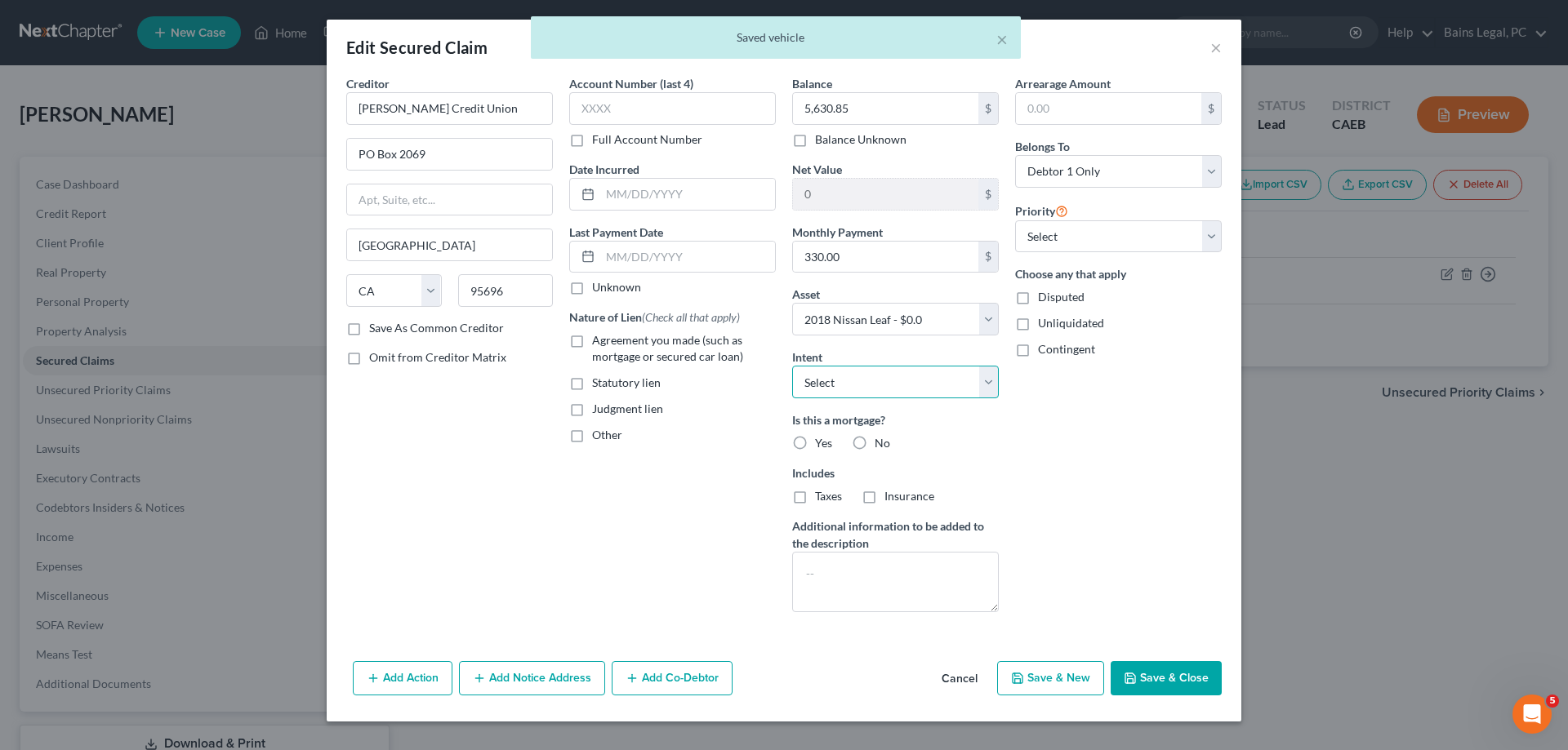
click at [792, 366] on select "Select Surrender Redeem Reaffirm Avoid Other" at bounding box center [895, 382] width 206 height 32
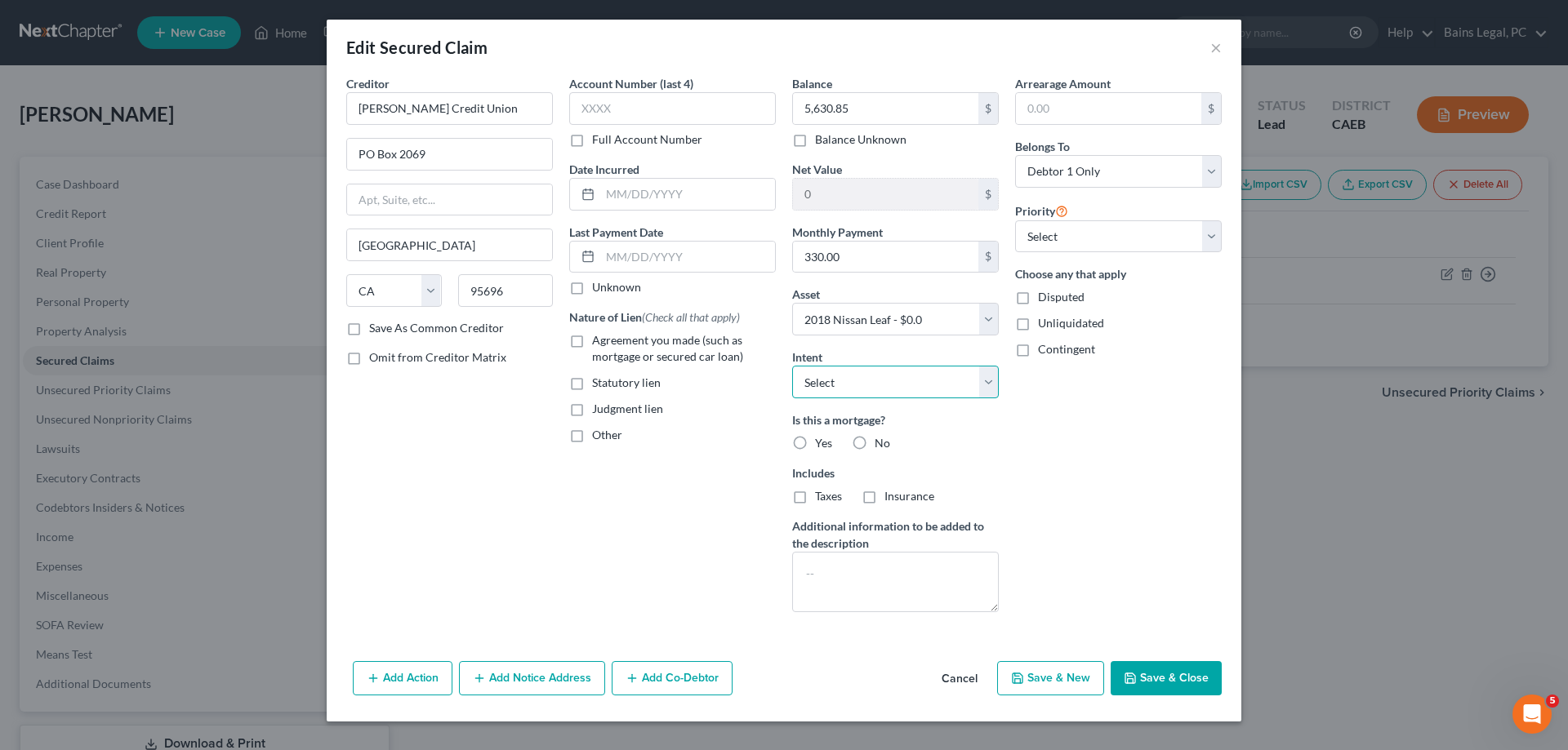
select select "2"
click option "Reaffirm" at bounding box center [0, 0] width 0 height 0
click at [1115, 514] on div "Arrearage Amount $ Belongs To * Select Debtor 1 Only Debtor 2 Only Debtor 1 And…" at bounding box center [1118, 350] width 223 height 551
click at [1168, 681] on button "Save & Close" at bounding box center [1165, 678] width 111 height 34
select select
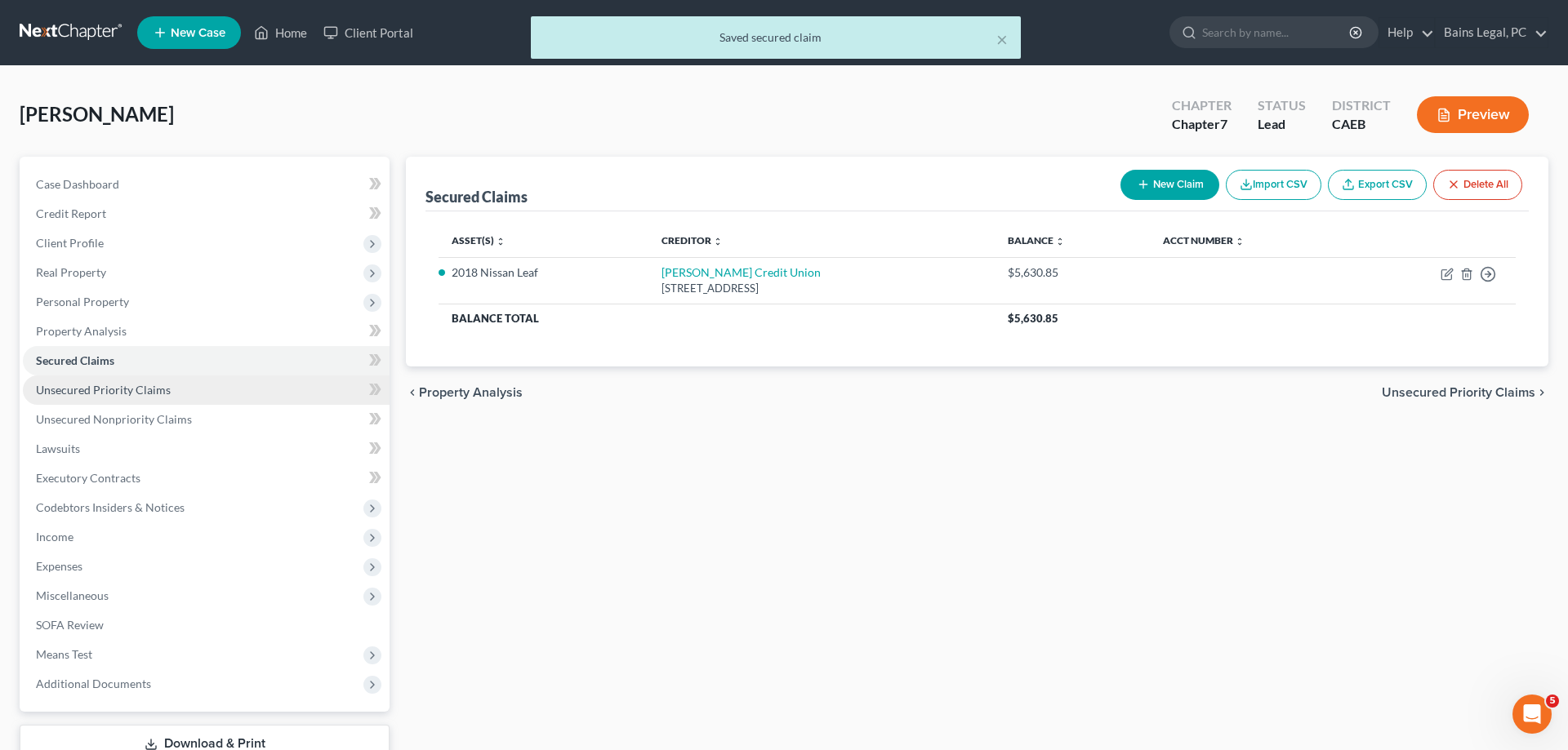
click at [123, 387] on span "Unsecured Priority Claims" at bounding box center [103, 390] width 135 height 14
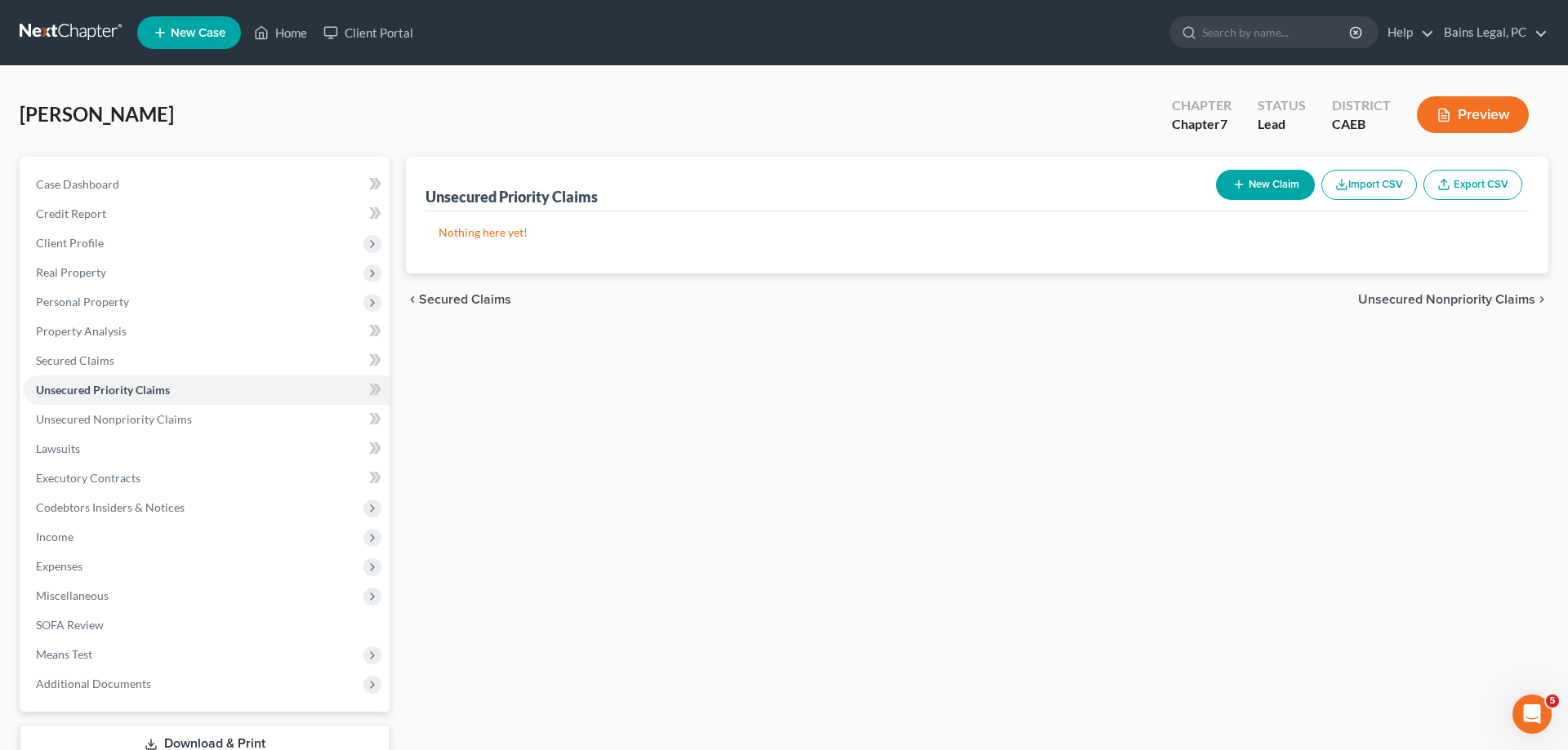
click at [1279, 187] on button "New Claim" at bounding box center [1265, 185] width 99 height 30
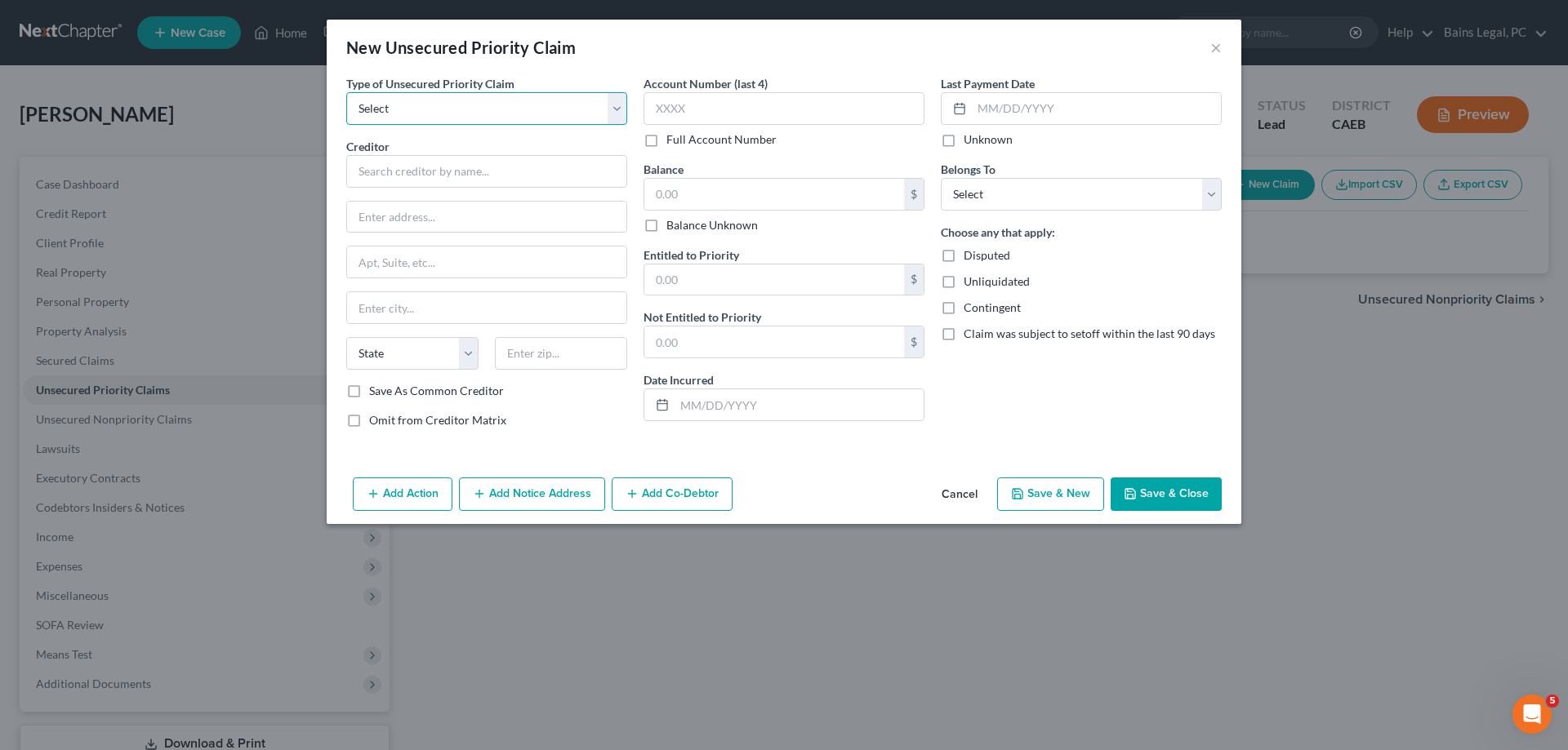
click at [347, 92] on select "Select Taxes & Other Government Units Domestic Support Obligations Extensions o…" at bounding box center [487, 108] width 281 height 32
select select "0"
click option "Taxes & Other Government Units" at bounding box center [0, 0] width 0 height 0
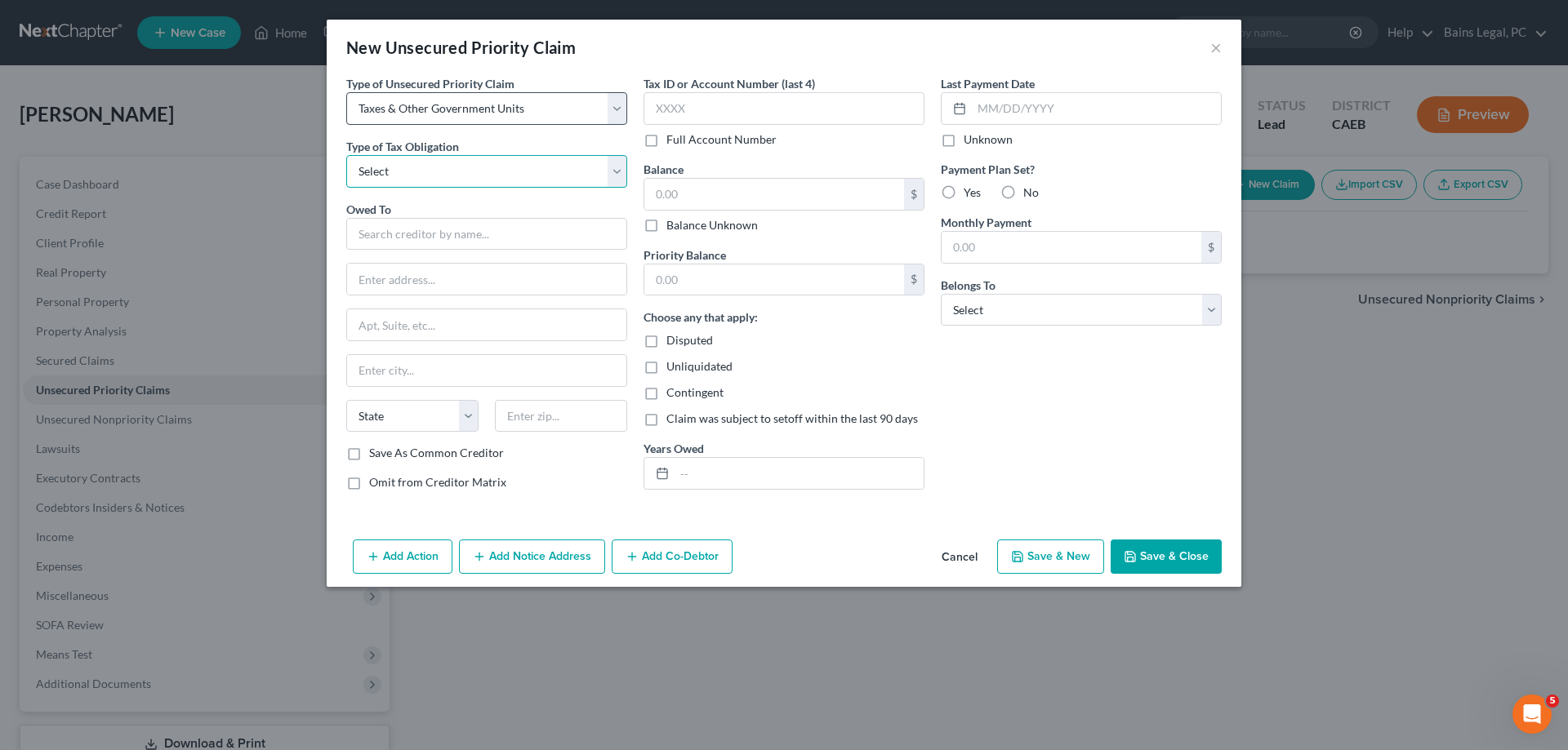
click at [347, 155] on select "Select Federal City State Franchise Tax Board Other" at bounding box center [487, 171] width 281 height 32
select select "3"
click option "Franchise Tax Board" at bounding box center [0, 0] width 0 height 0
click at [459, 238] on input "text" at bounding box center [487, 234] width 281 height 32
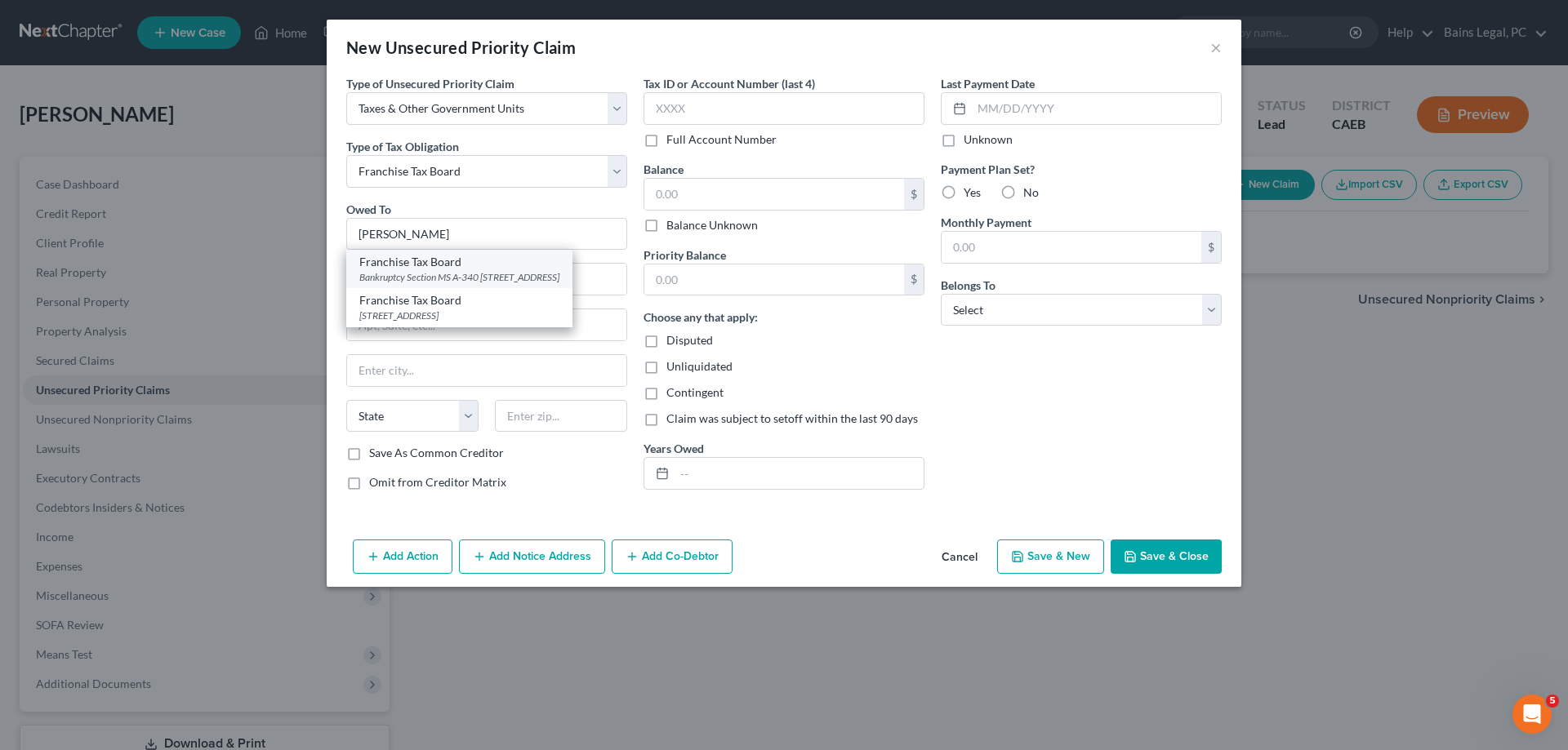
click at [416, 273] on div "Bankruptcy Section MS A-340 PO Box 2952, Sacramento, CA 95812" at bounding box center [460, 277] width 200 height 14
type input "Franchise Tax Board"
type input "Bankruptcy Section MS A-340"
type input "PO Box 2952"
type input "Sacramento"
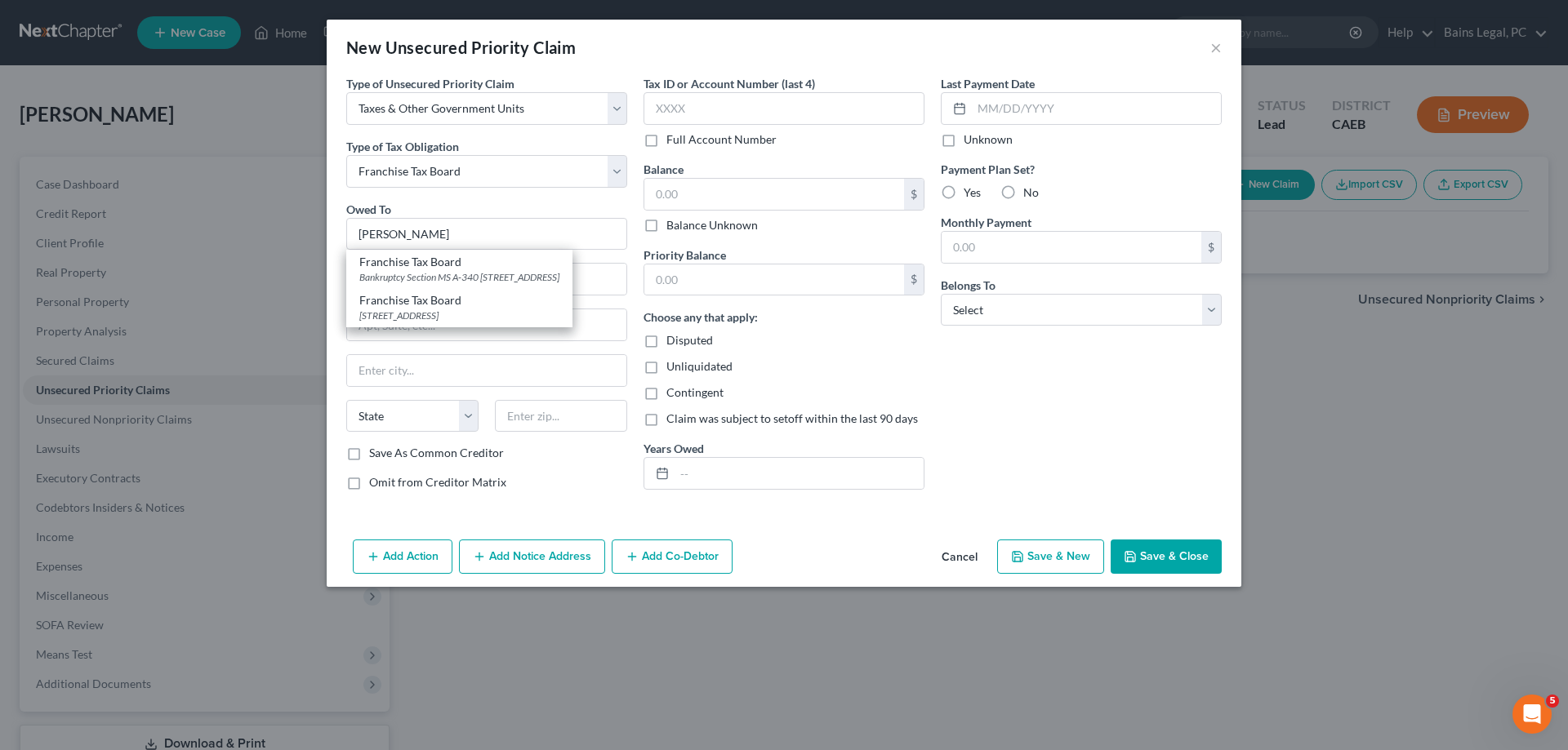
select select "4"
type input "95812"
click at [760, 201] on input "text" at bounding box center [774, 194] width 259 height 31
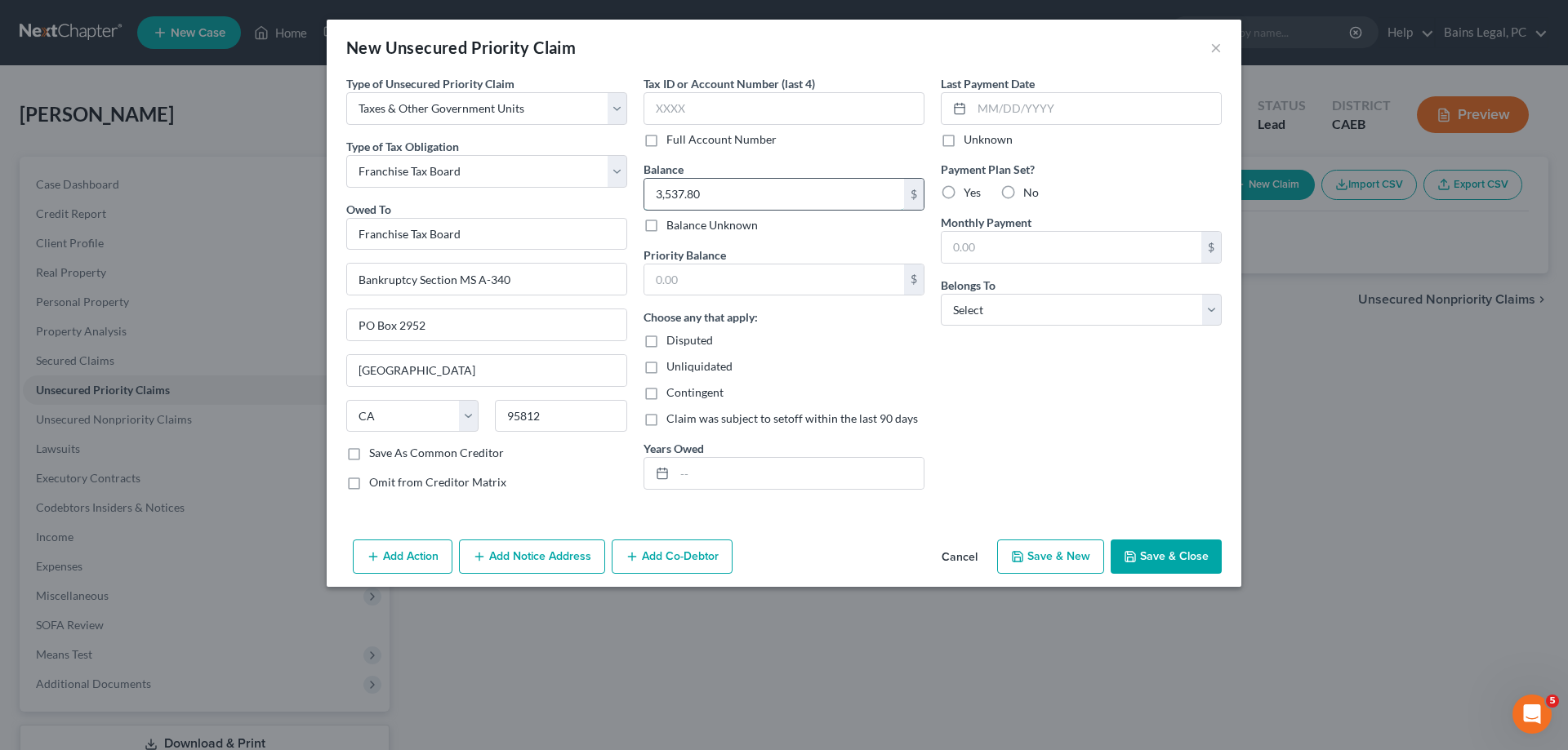
drag, startPoint x: 741, startPoint y: 197, endPoint x: 583, endPoint y: 193, distance: 158.1
click at [644, 193] on input "3,537.80" at bounding box center [774, 194] width 259 height 31
type input "3,537.80"
click at [759, 289] on input "text" at bounding box center [774, 280] width 259 height 31
paste input "3,537.80"
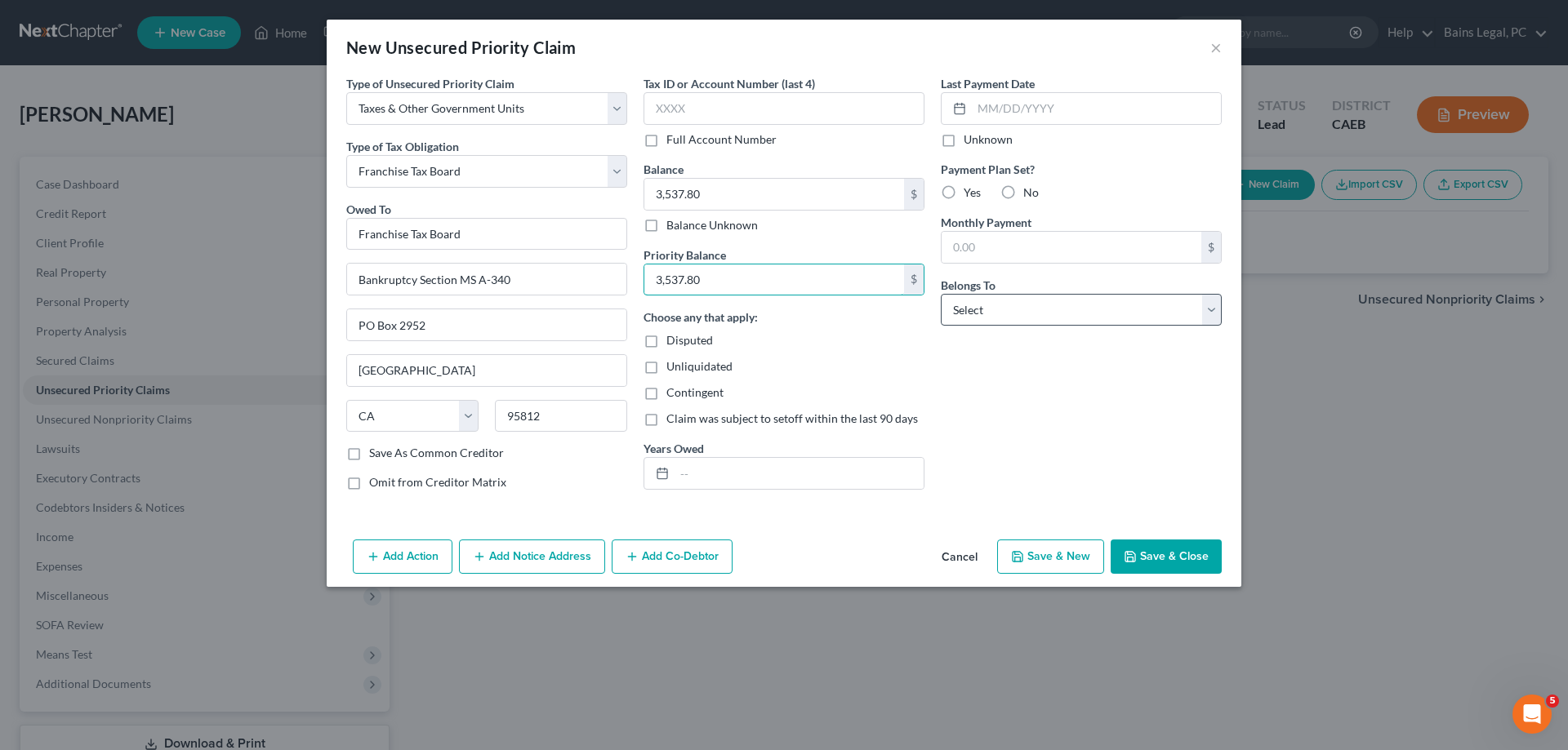
type input "3,537.80"
click at [941, 294] on select "Select Debtor 1 Only Debtor 2 Only Debtor 1 And Debtor 2 Only At Least One Of T…" at bounding box center [1081, 309] width 281 height 32
select select "0"
click option "Debtor 1 Only" at bounding box center [0, 0] width 0 height 0
click at [730, 469] on input "text" at bounding box center [799, 474] width 249 height 31
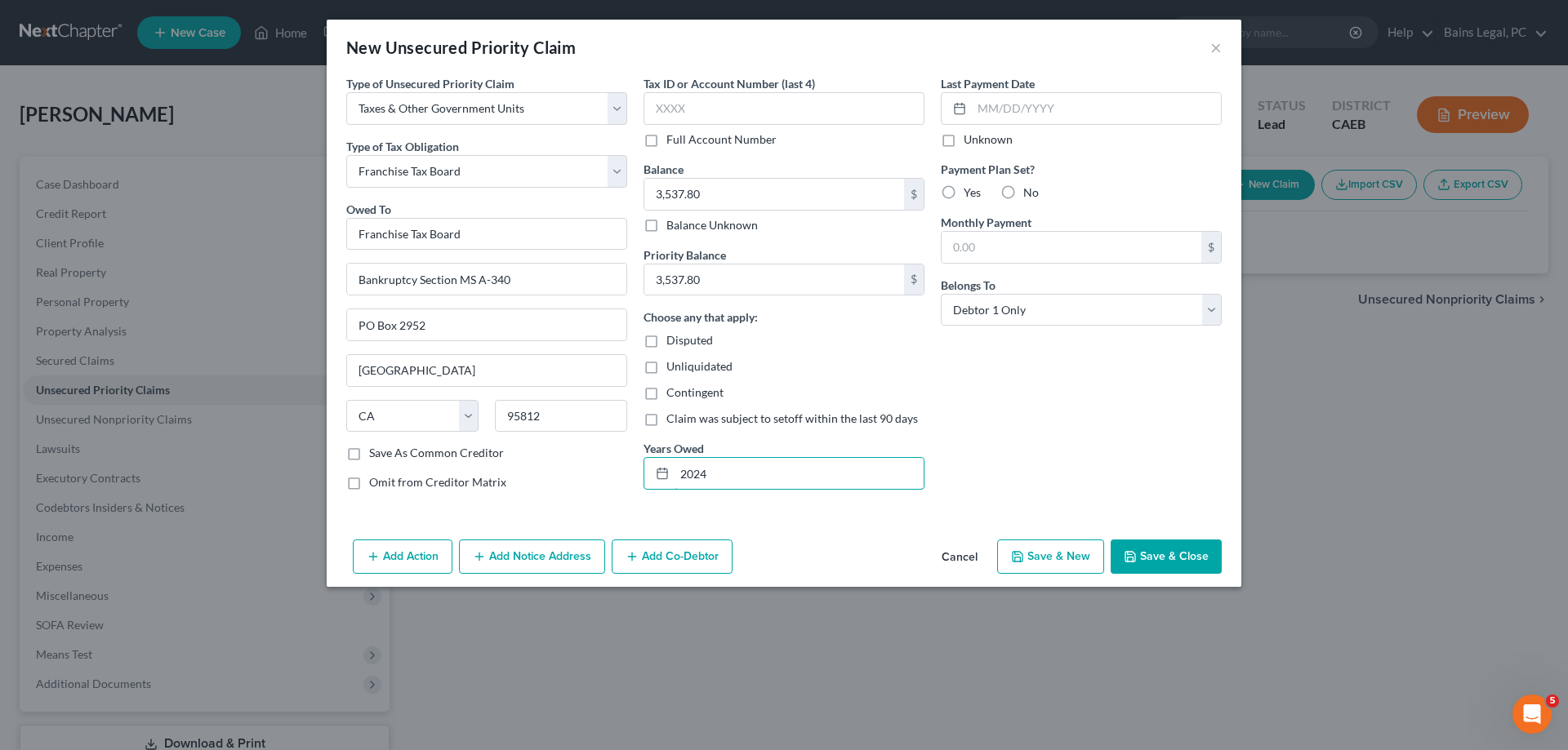
type input "2024"
click at [560, 564] on button "Add Notice Address" at bounding box center [531, 557] width 146 height 34
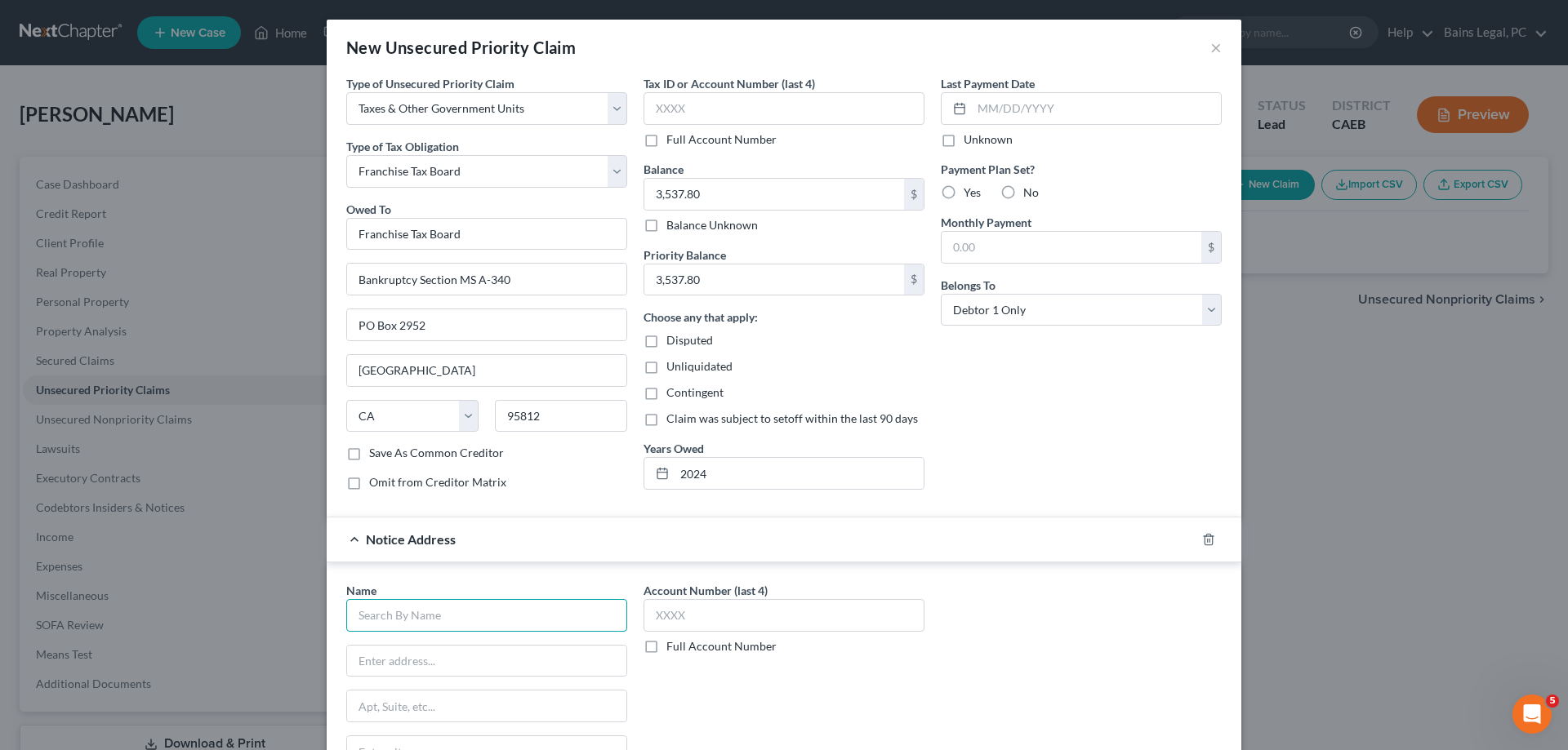
click at [512, 609] on input "text" at bounding box center [487, 616] width 281 height 32
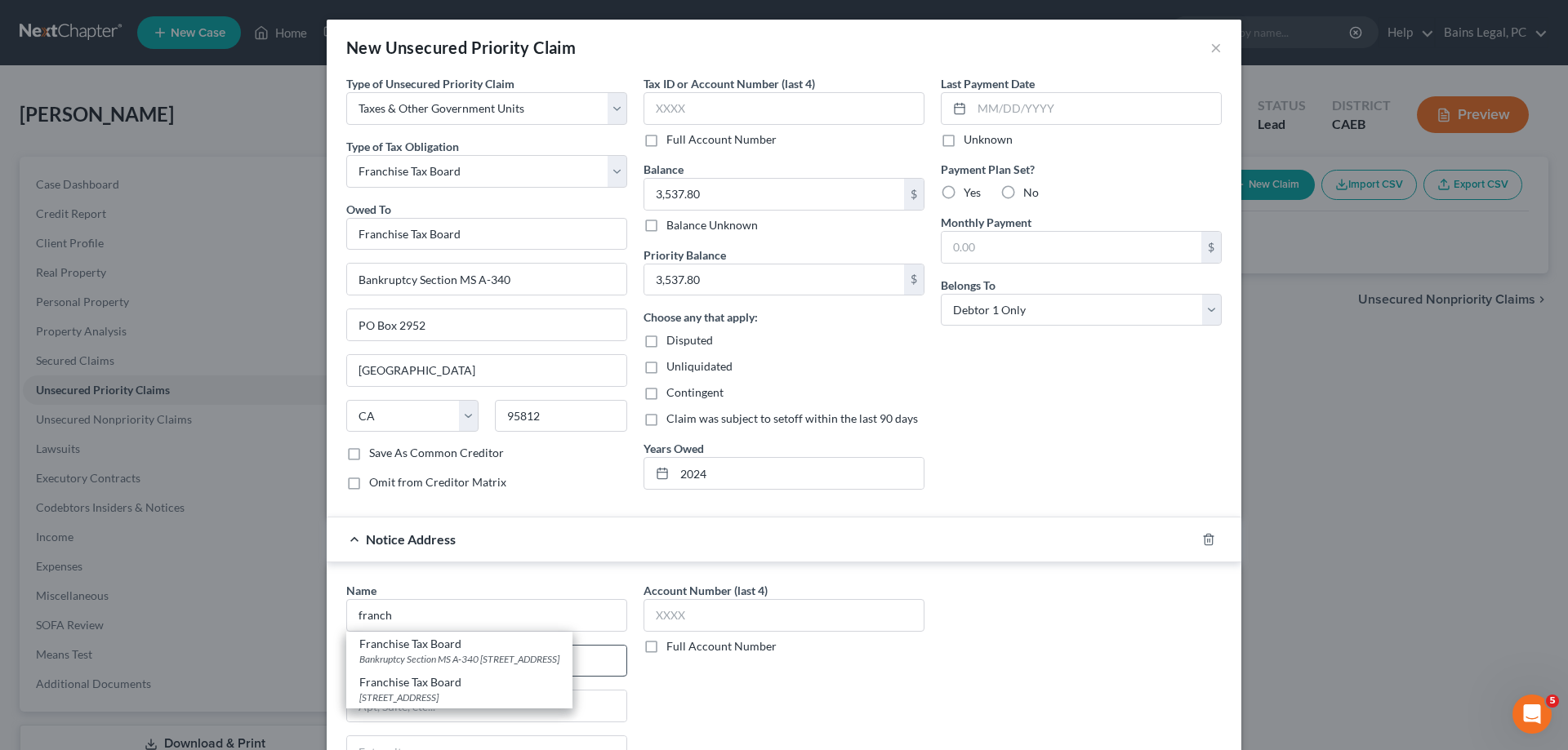
drag, startPoint x: 433, startPoint y: 699, endPoint x: 480, endPoint y: 667, distance: 56.9
click at [434, 691] on div "Franchise Tax Board" at bounding box center [460, 682] width 200 height 17
type input "Franchise Tax Board"
type input "PO Box 942867"
type input "Sacramento"
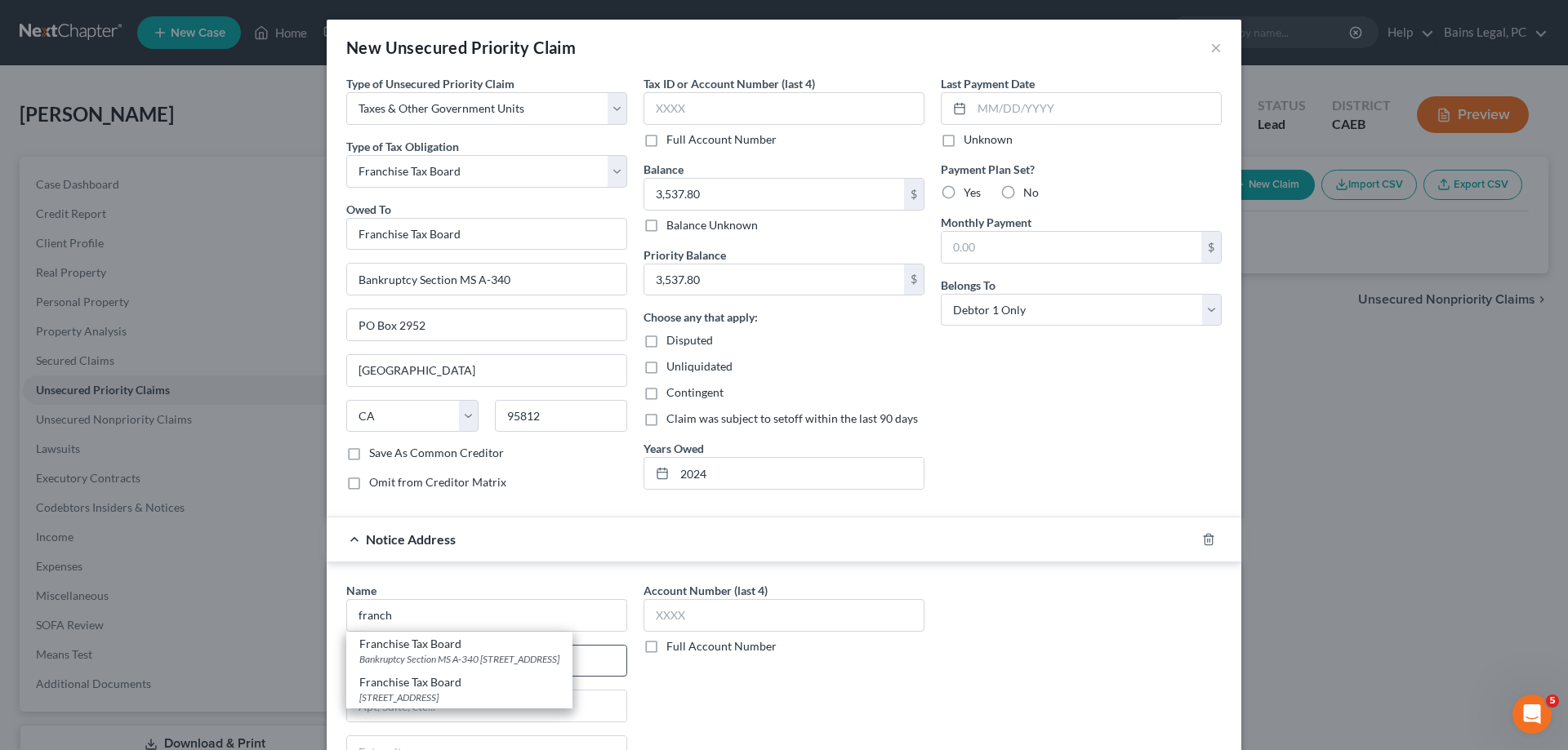
select select "4"
type input "94267"
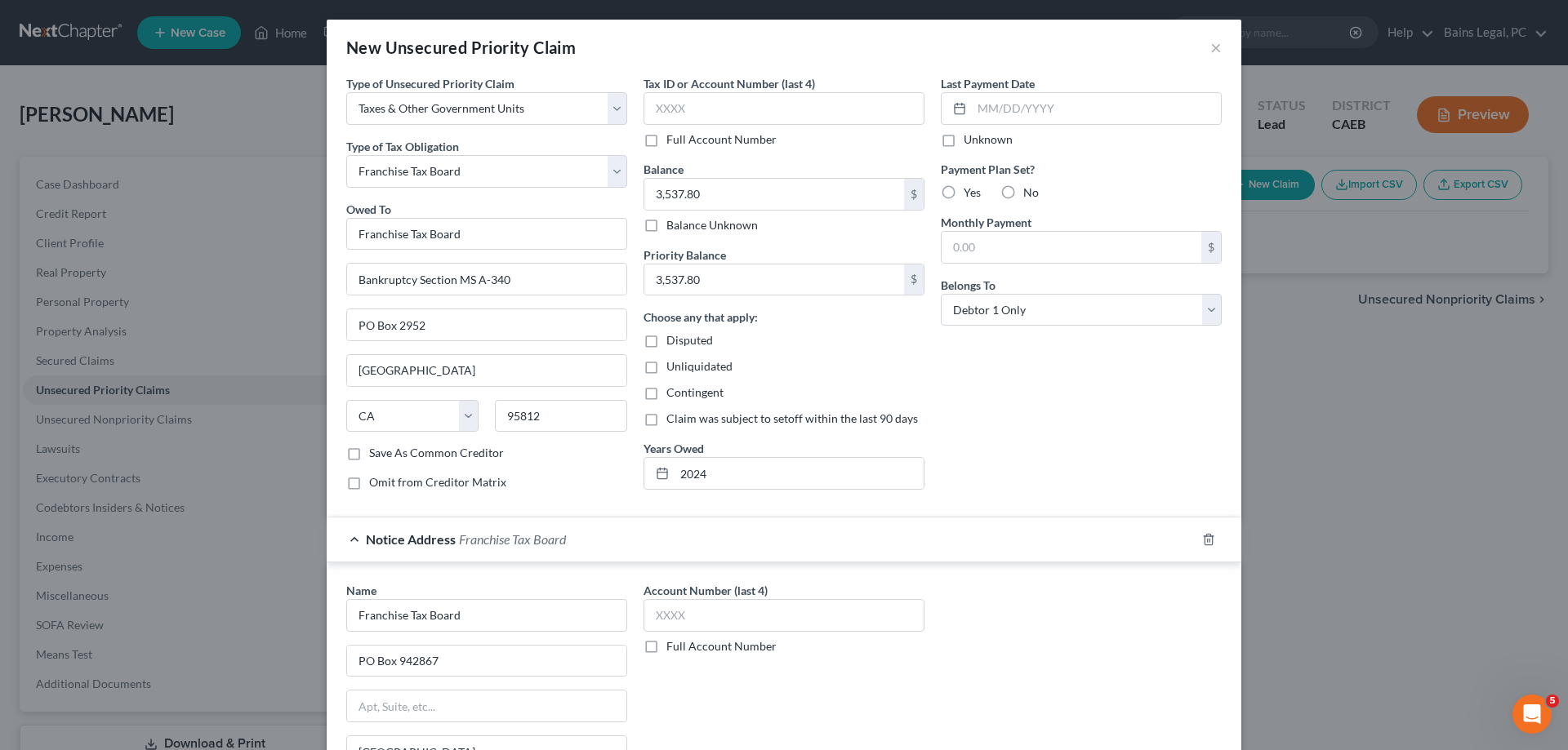
scroll to position [209, 0]
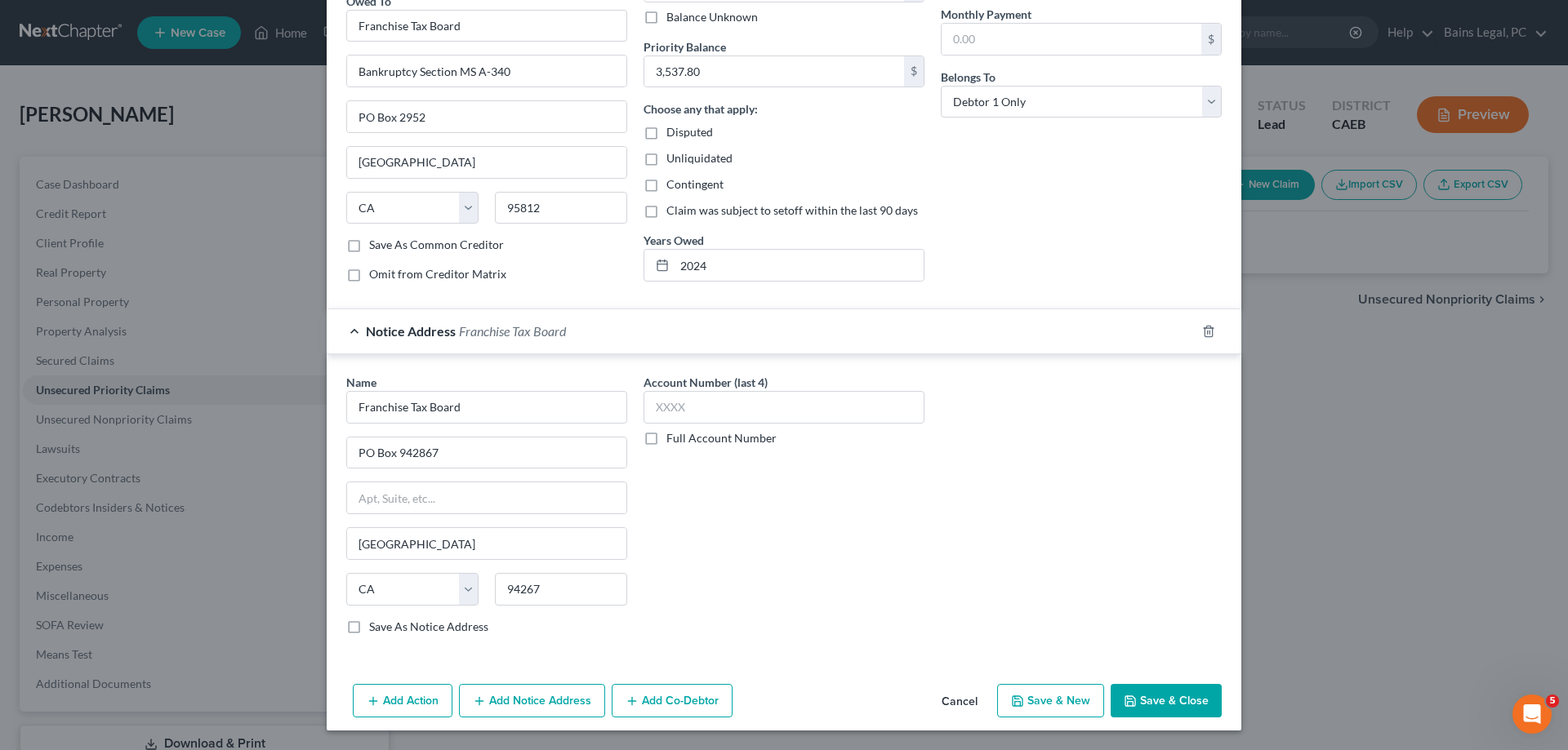
drag, startPoint x: 1148, startPoint y: 693, endPoint x: 1332, endPoint y: 485, distance: 277.7
click at [1149, 694] on button "Save & Close" at bounding box center [1165, 701] width 111 height 34
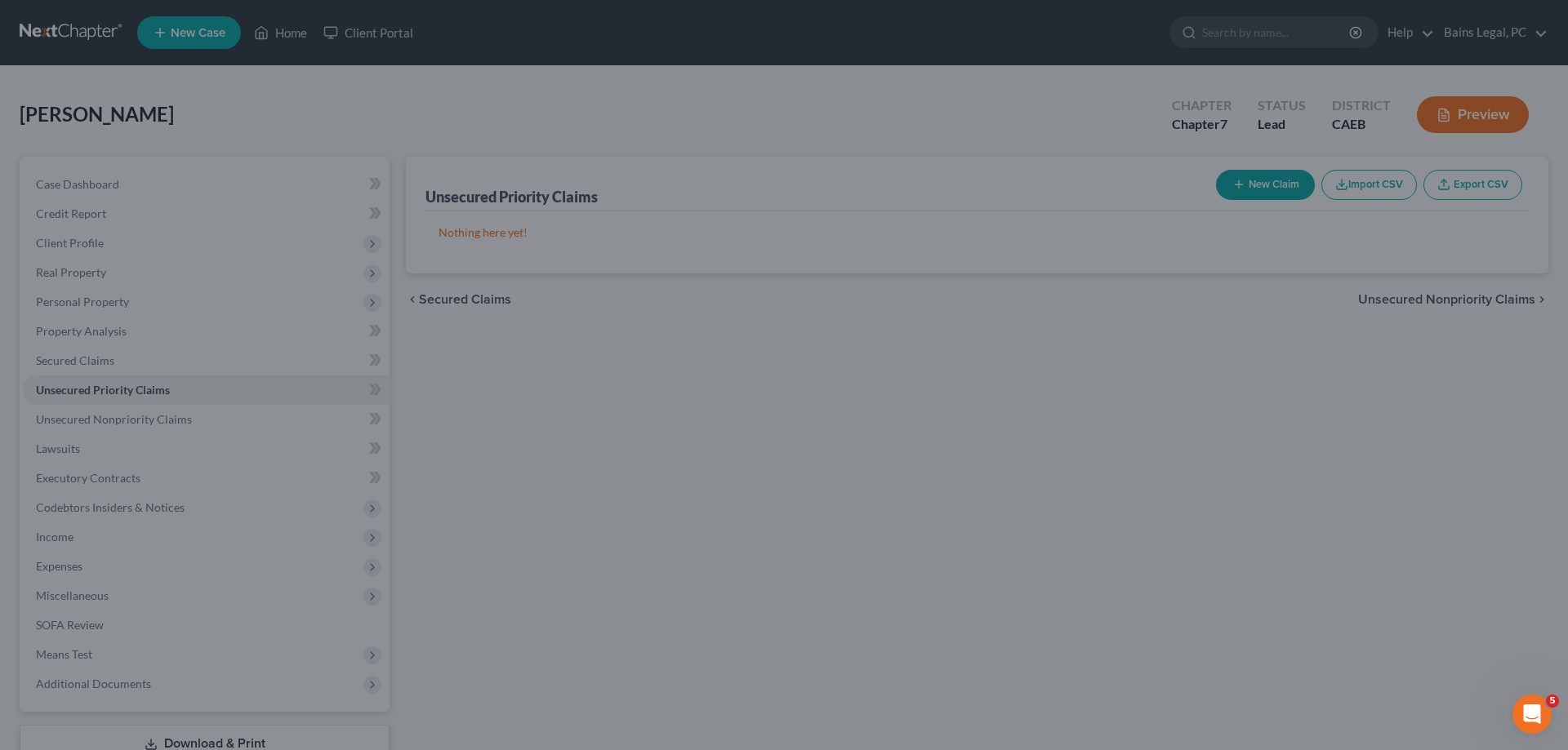
scroll to position [0, 0]
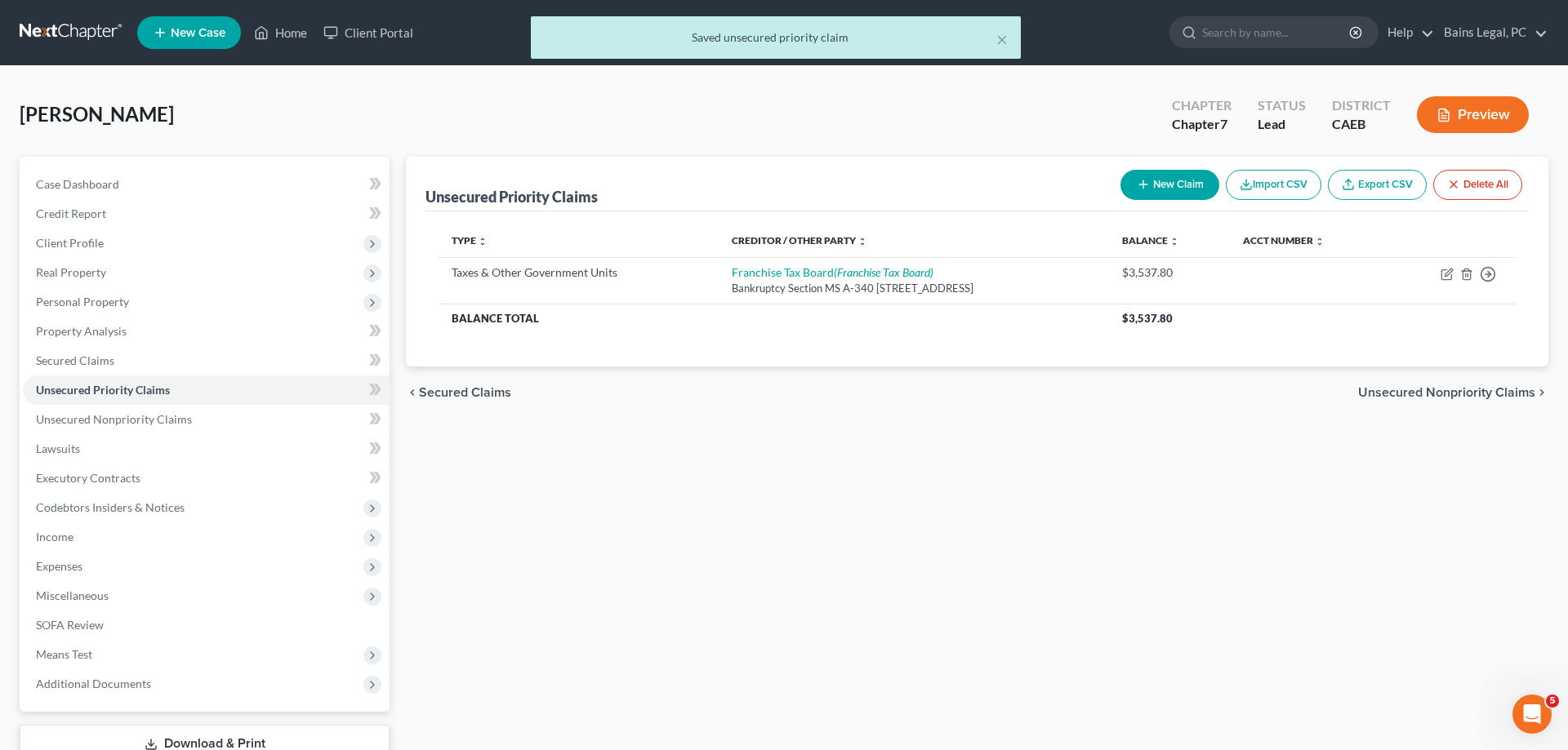
click at [1172, 187] on button "New Claim" at bounding box center [1169, 185] width 99 height 30
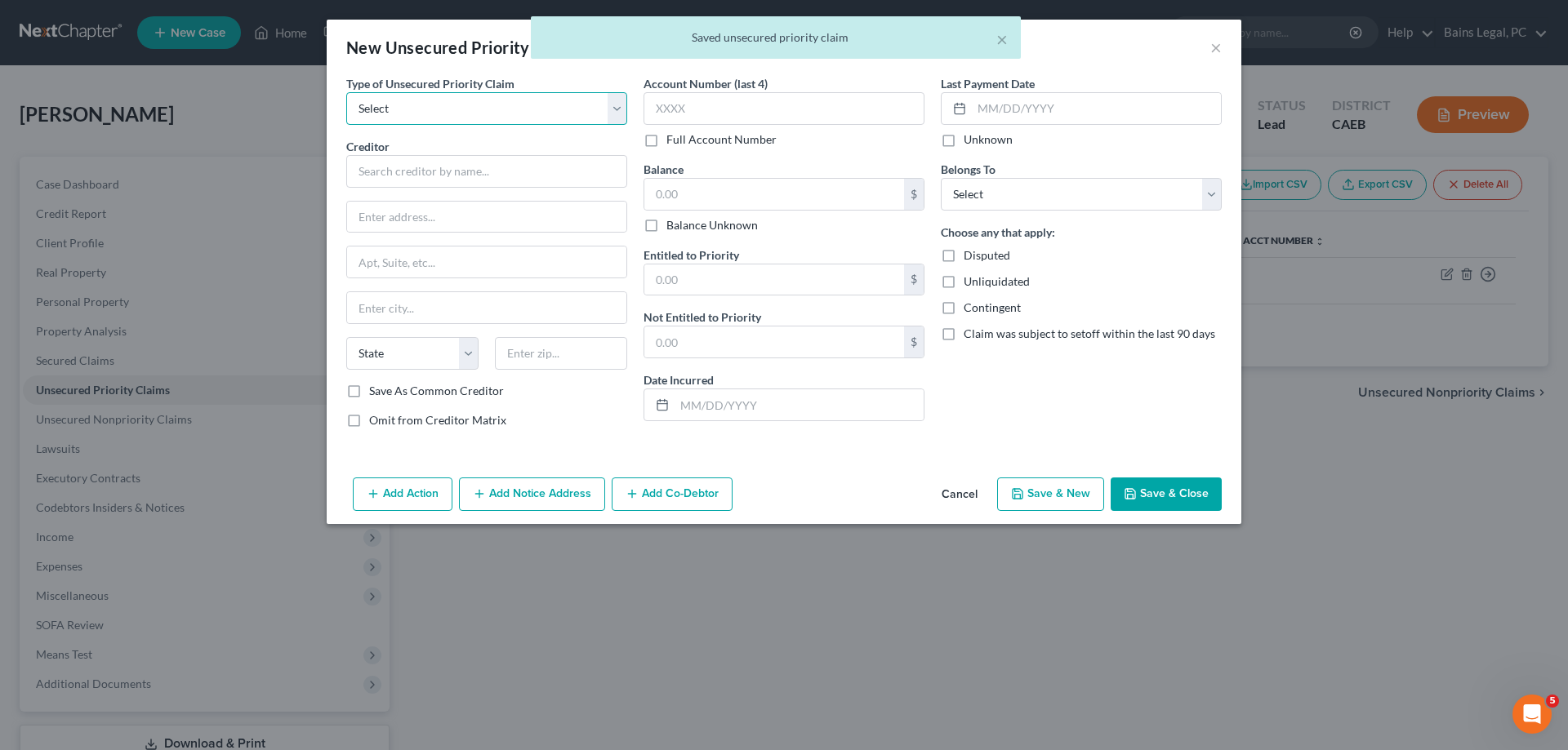
click at [347, 92] on select "Select Taxes & Other Government Units Domestic Support Obligations Extensions o…" at bounding box center [487, 108] width 281 height 32
select select "0"
click option "Taxes & Other Government Units" at bounding box center [0, 0] width 0 height 0
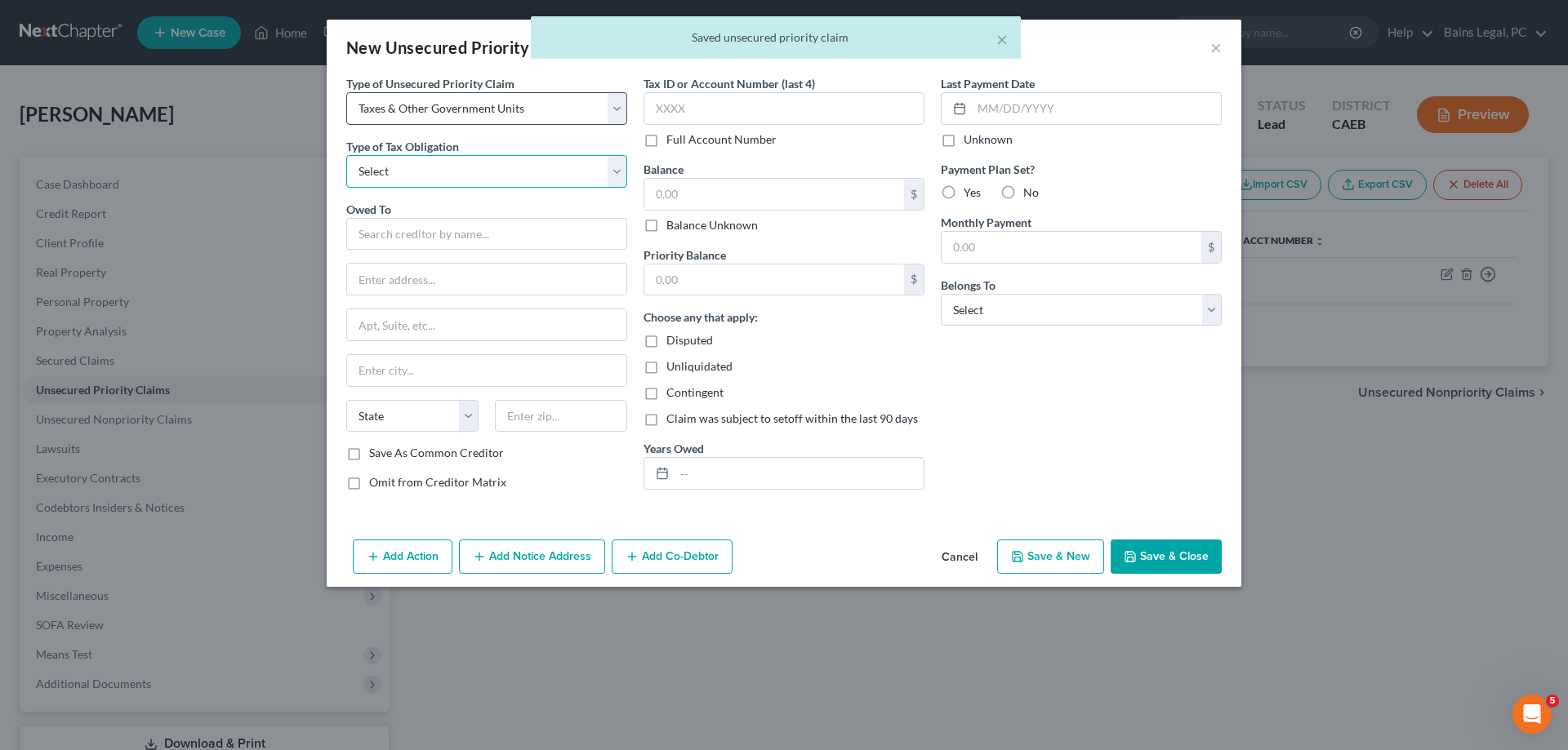
select select "0"
click option "Federal" at bounding box center [0, 0] width 0 height 0
click at [449, 226] on input "text" at bounding box center [487, 234] width 281 height 32
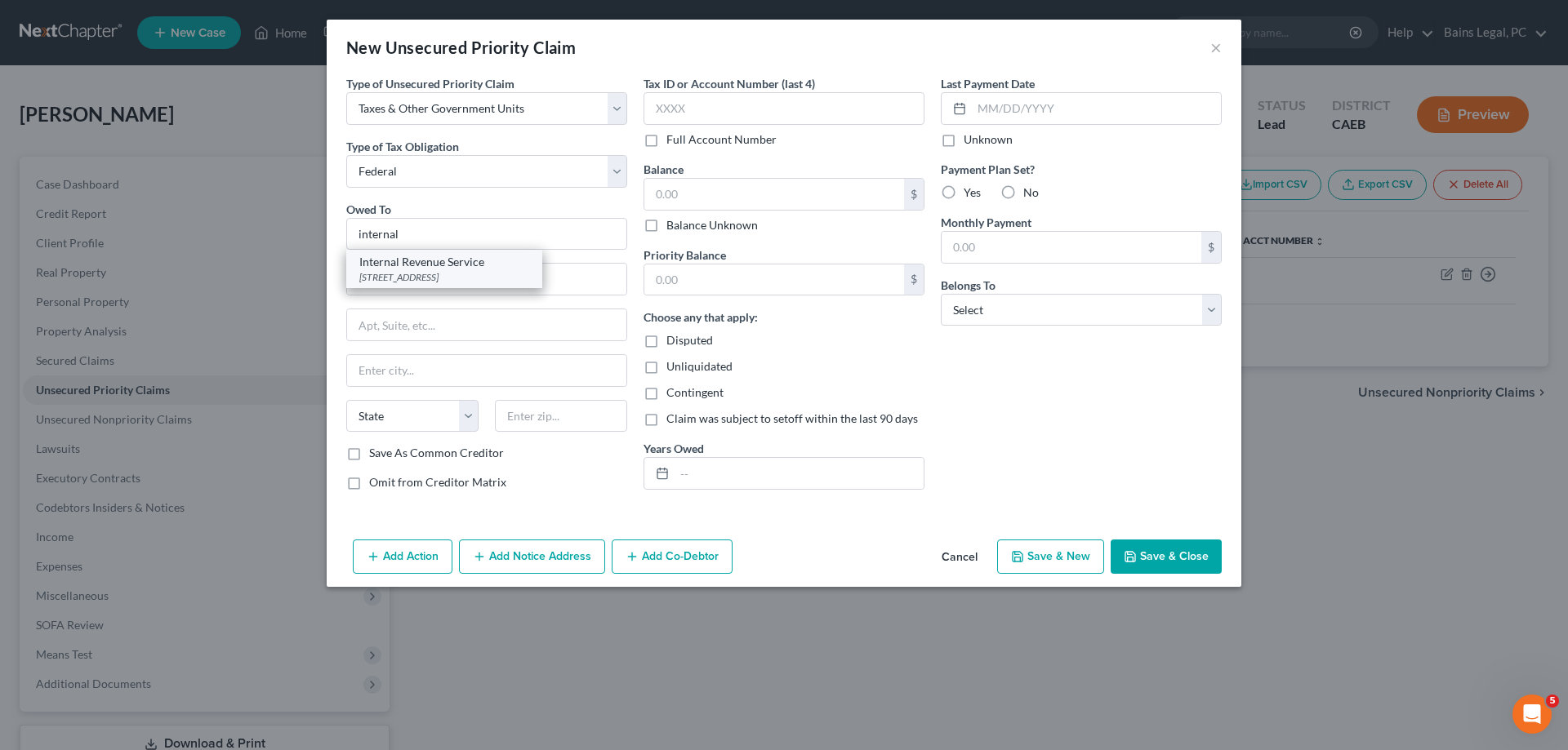
click at [442, 274] on div "PO Box 7346, Philadelphia, PA 19101" at bounding box center [444, 277] width 170 height 14
type input "Internal Revenue Service"
type input "PO Box 7346"
type input "Philadelphia"
select select "39"
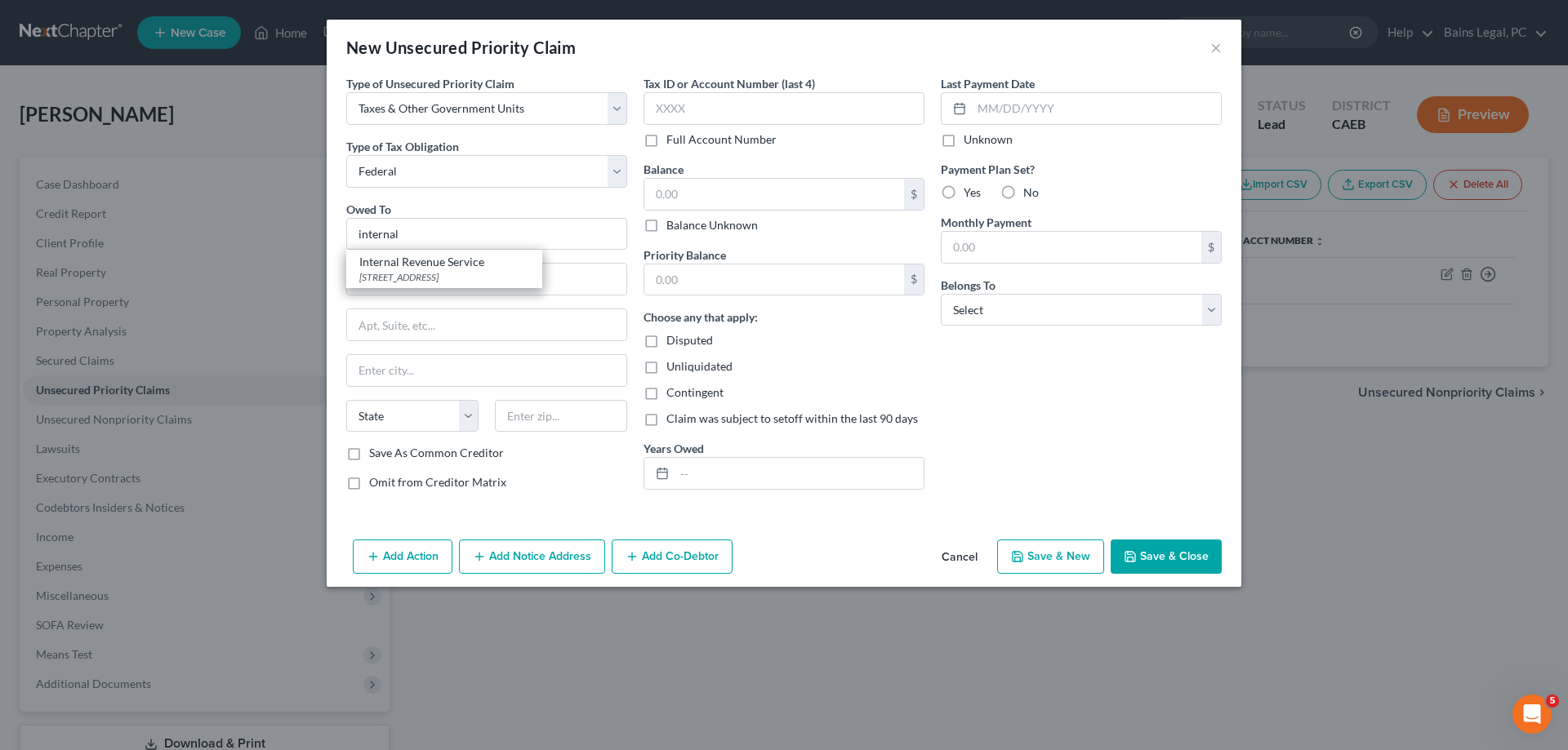
type input "19101"
click at [805, 198] on input "text" at bounding box center [774, 194] width 259 height 31
click at [774, 196] on input "text" at bounding box center [774, 194] width 259 height 31
type input "1"
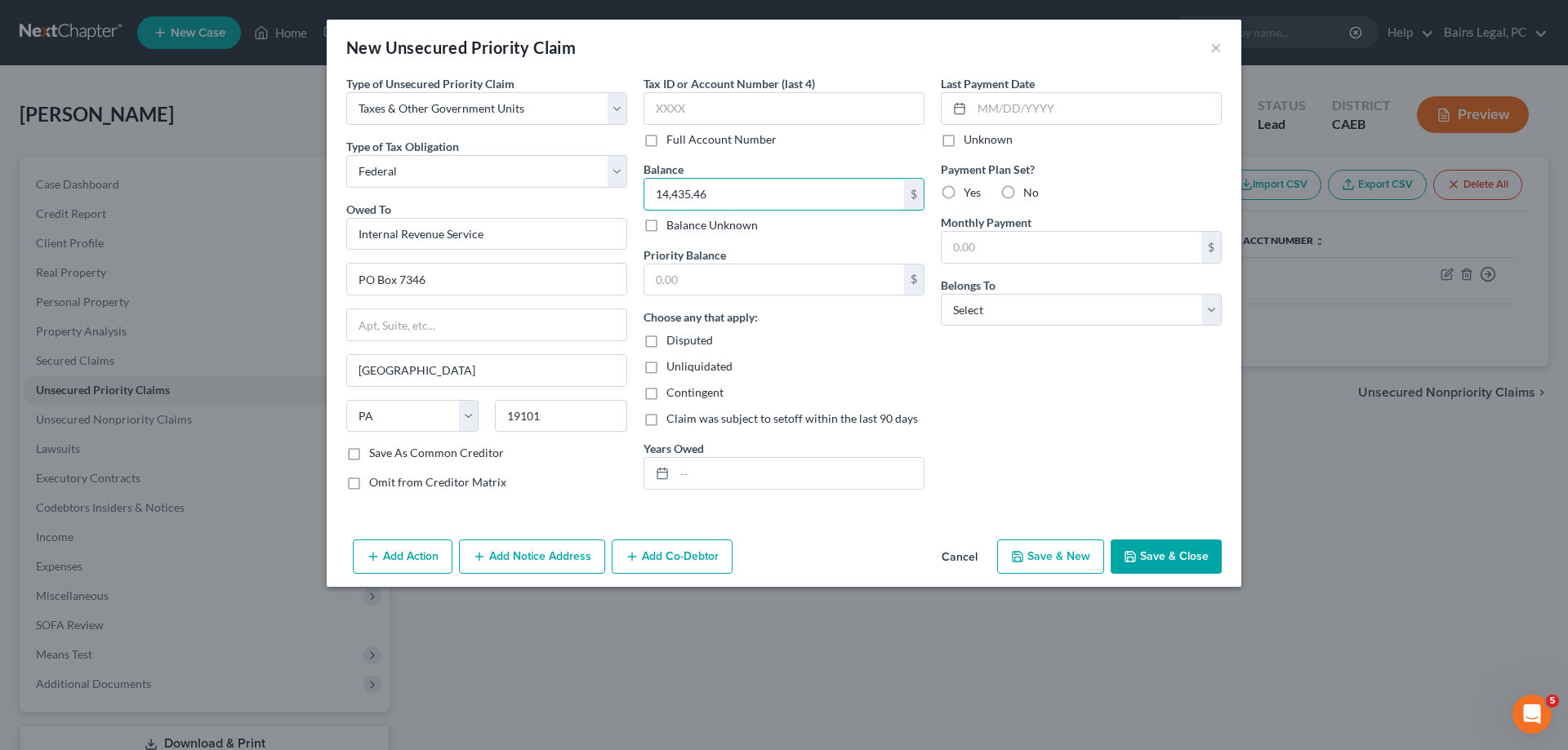
drag, startPoint x: 755, startPoint y: 203, endPoint x: 614, endPoint y: 197, distance: 141.1
click at [644, 197] on input "14,435.46" at bounding box center [774, 194] width 259 height 31
type input "14,435.46"
click at [844, 287] on input "text" at bounding box center [774, 280] width 259 height 31
paste input "14,435.46"
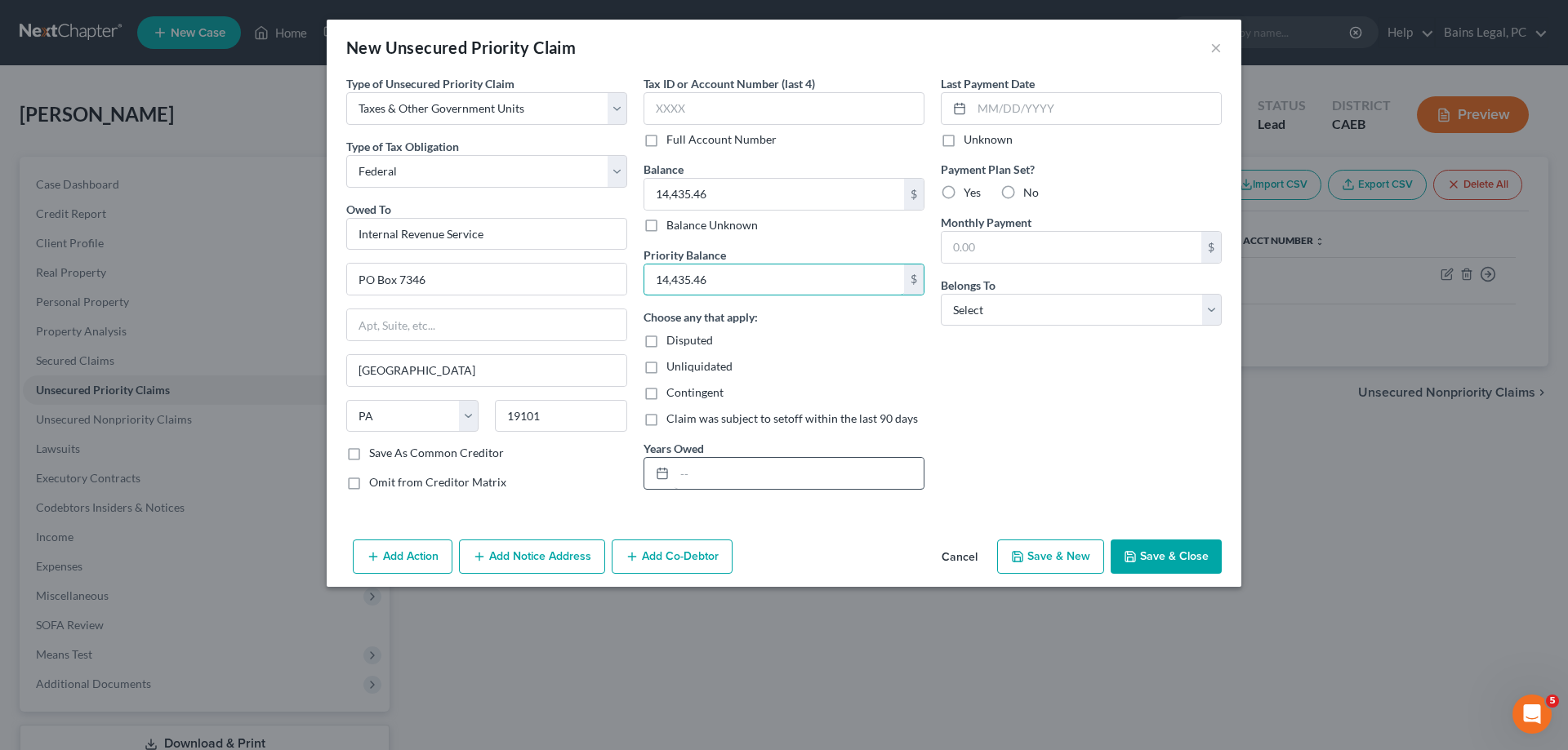
type input "14,435.46"
click at [775, 478] on input "text" at bounding box center [799, 474] width 249 height 31
type input "2022"
click at [941, 294] on select "Select Debtor 1 Only Debtor 2 Only Debtor 1 And Debtor 2 Only At Least One Of T…" at bounding box center [1081, 309] width 281 height 32
select select "0"
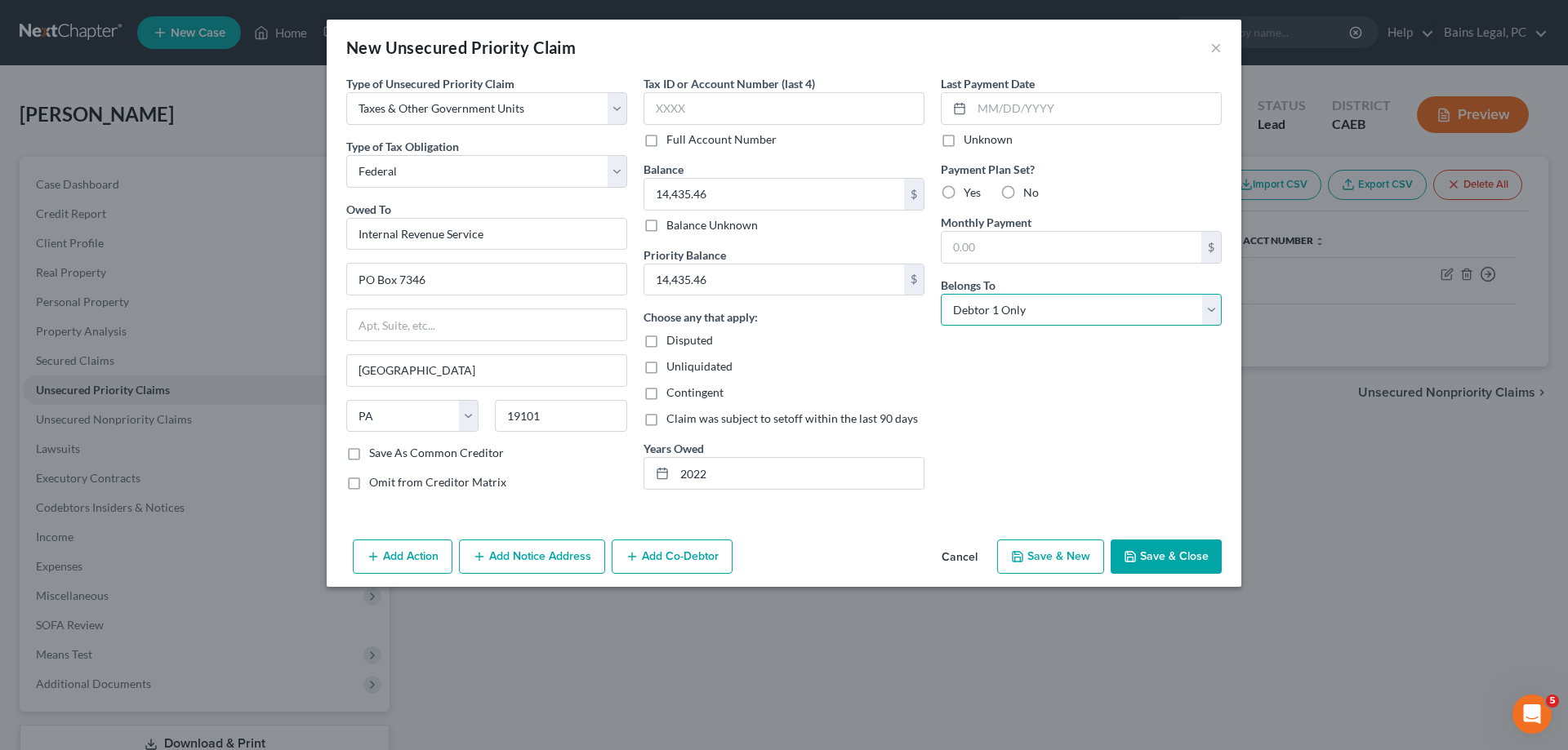
click option "Debtor 1 Only" at bounding box center [0, 0] width 0 height 0
click at [541, 559] on button "Add Notice Address" at bounding box center [531, 557] width 146 height 34
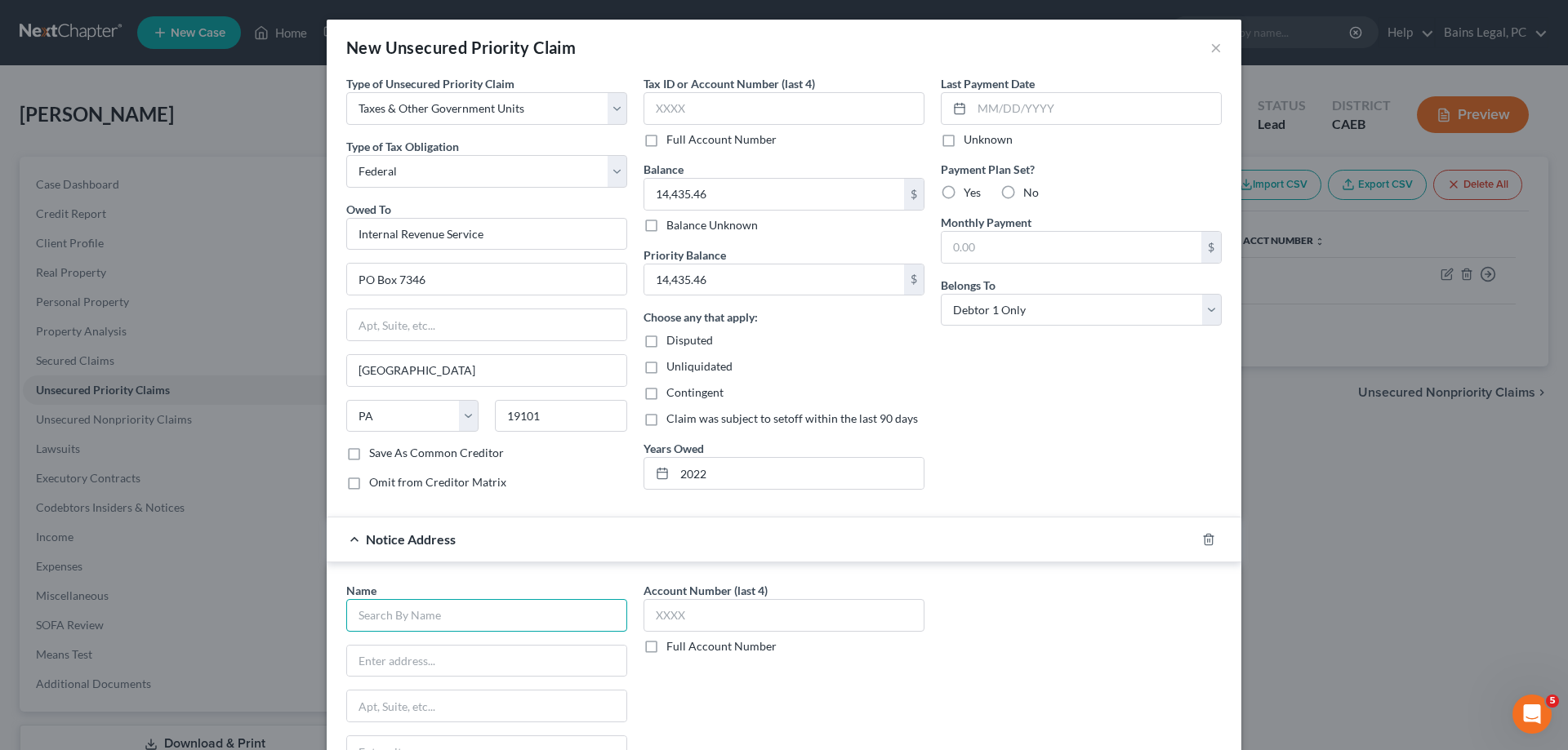
click at [483, 606] on input "text" at bounding box center [487, 616] width 281 height 32
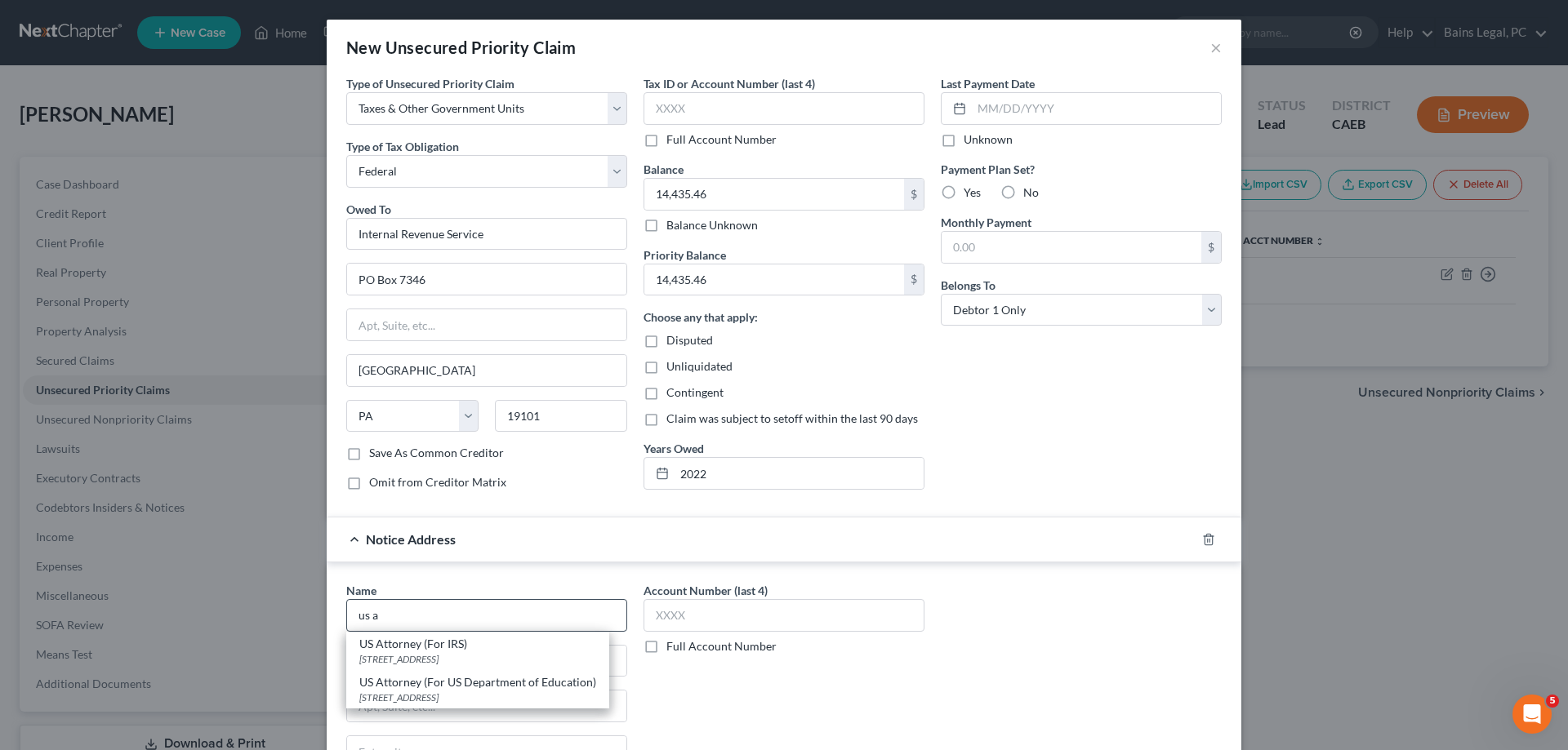
click at [461, 647] on div "US Attorney (For IRS)" at bounding box center [477, 644] width 237 height 17
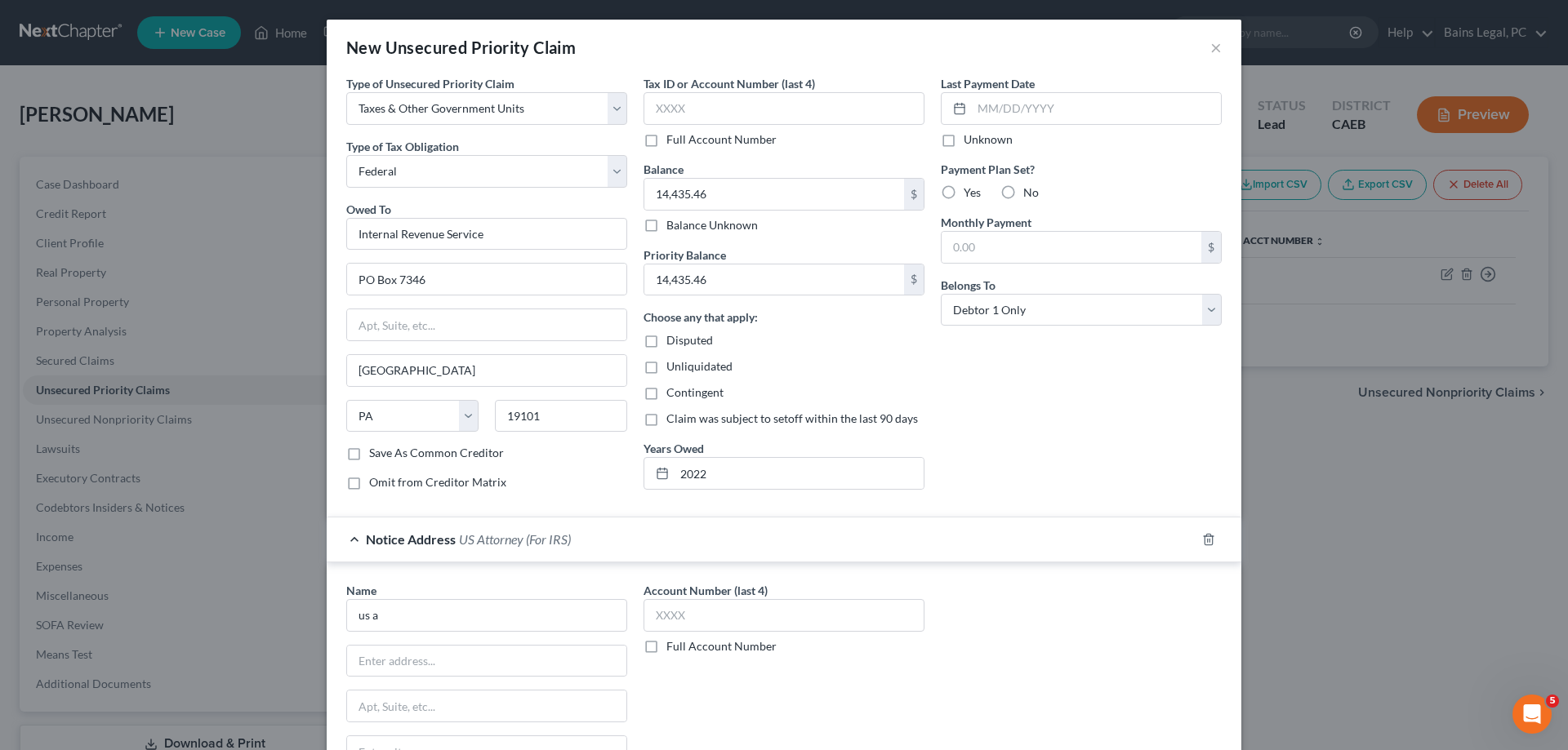
type input "US Attorney (For IRS)"
type input "501 I Street"
type input "Suite 10-100"
type input "Sacramento"
select select "4"
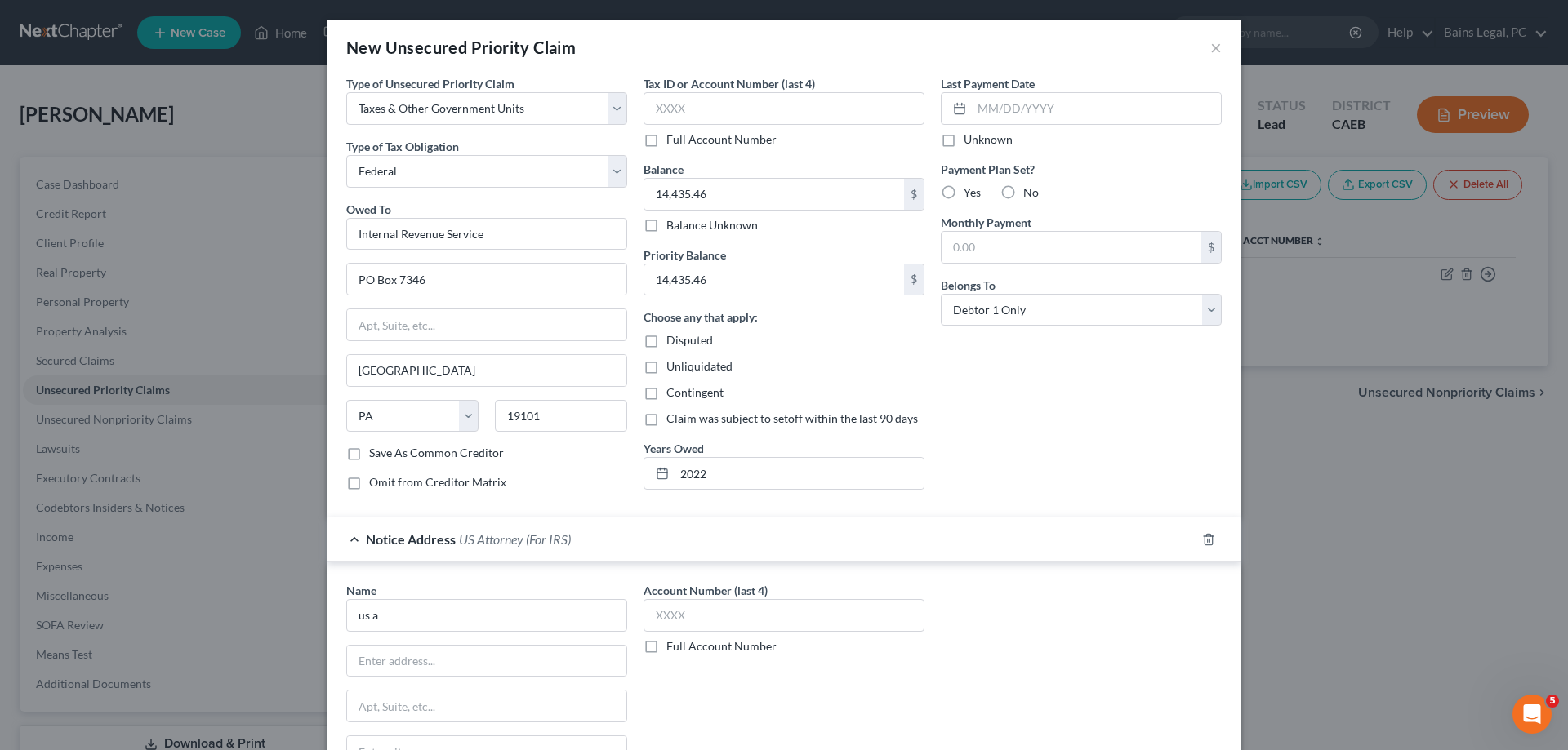
type input "95814"
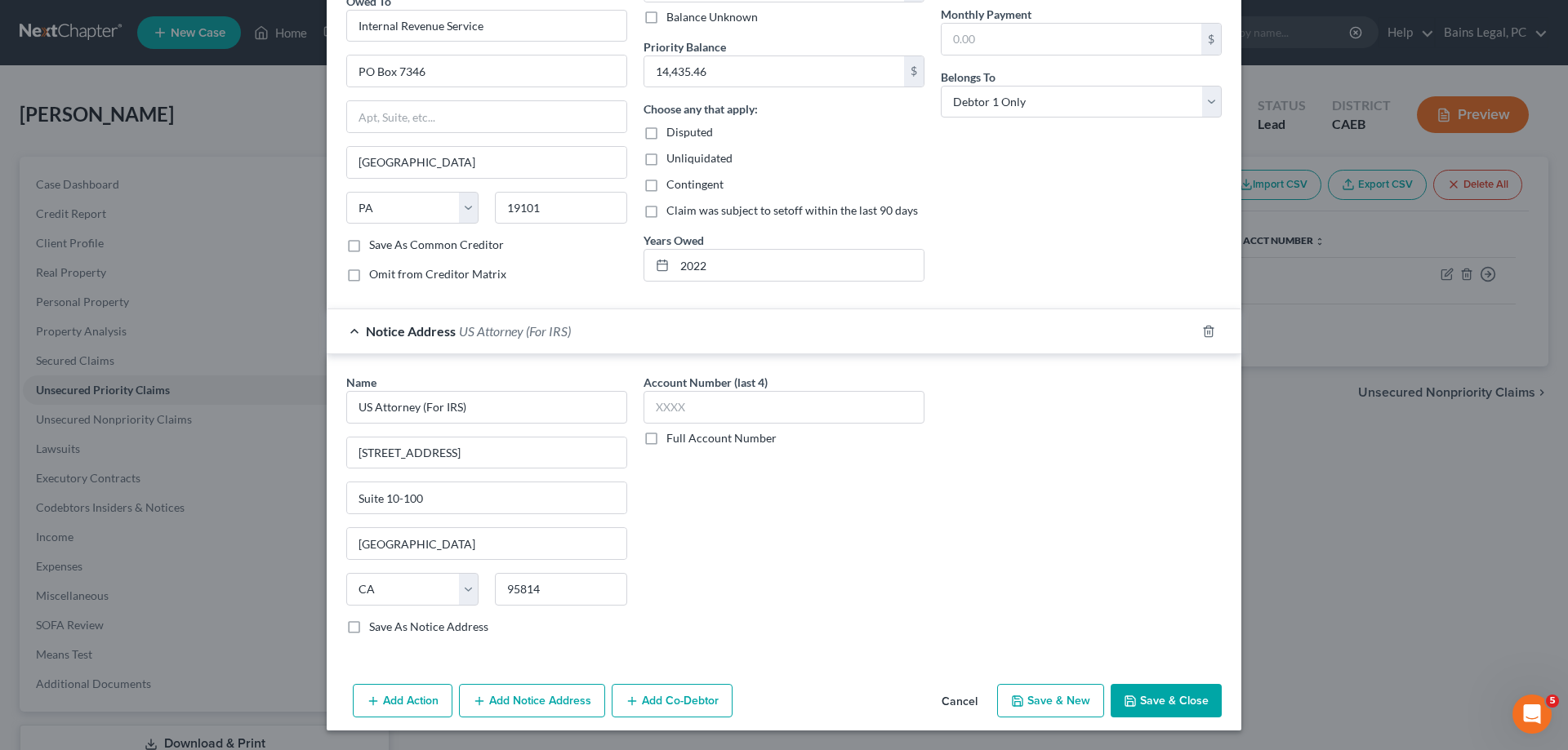
click at [535, 706] on button "Add Notice Address" at bounding box center [531, 701] width 146 height 34
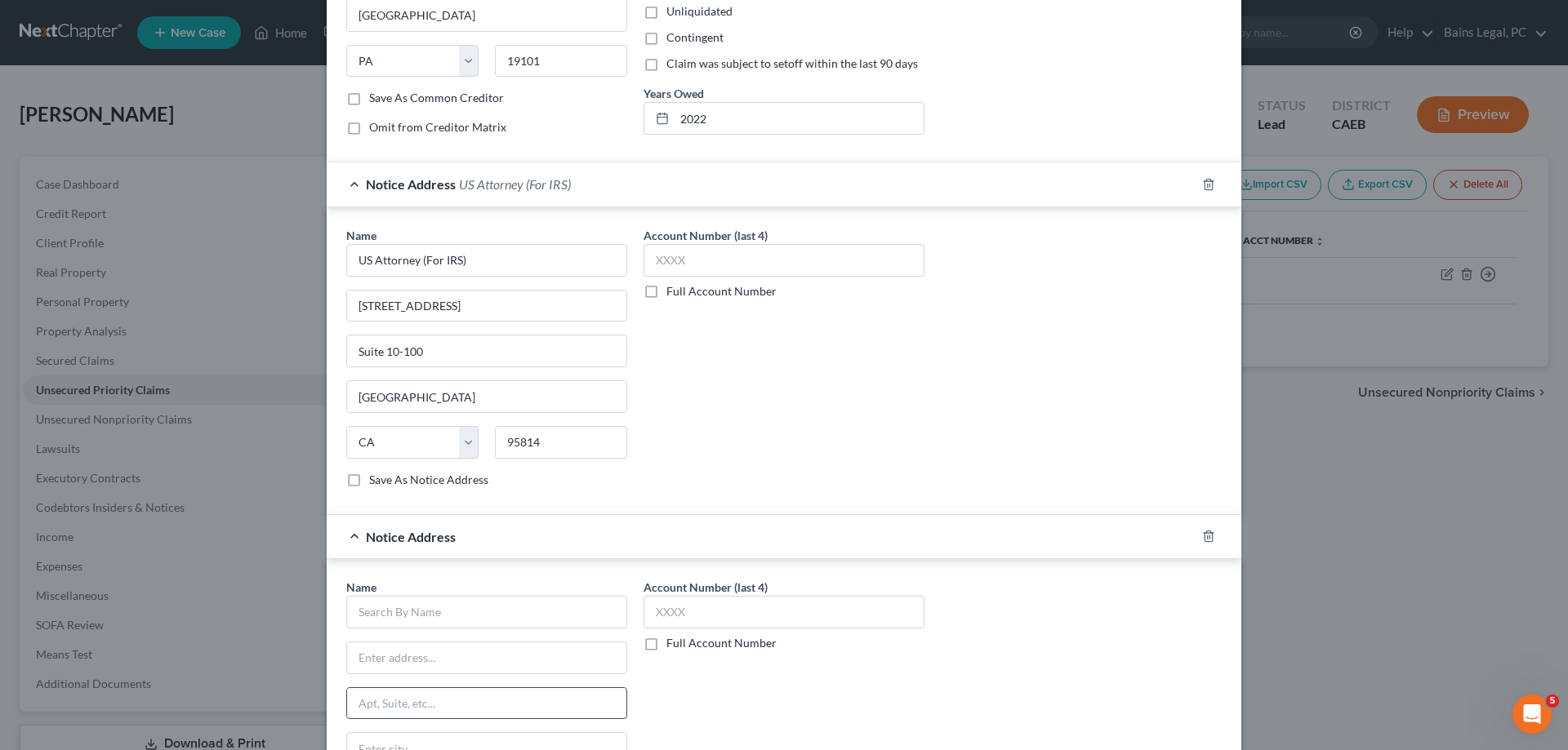
scroll to position [423, 0]
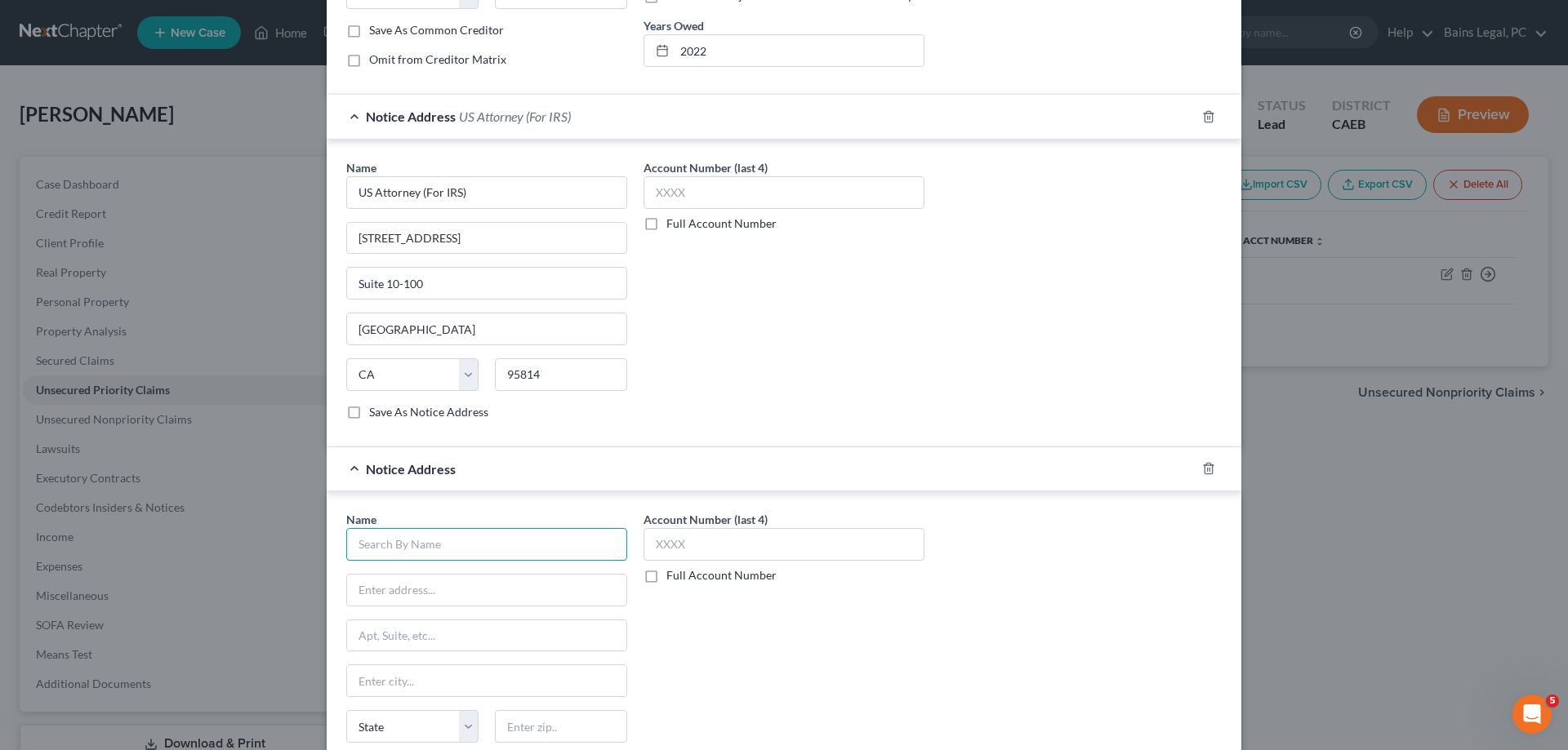
click at [511, 534] on input "text" at bounding box center [487, 544] width 281 height 32
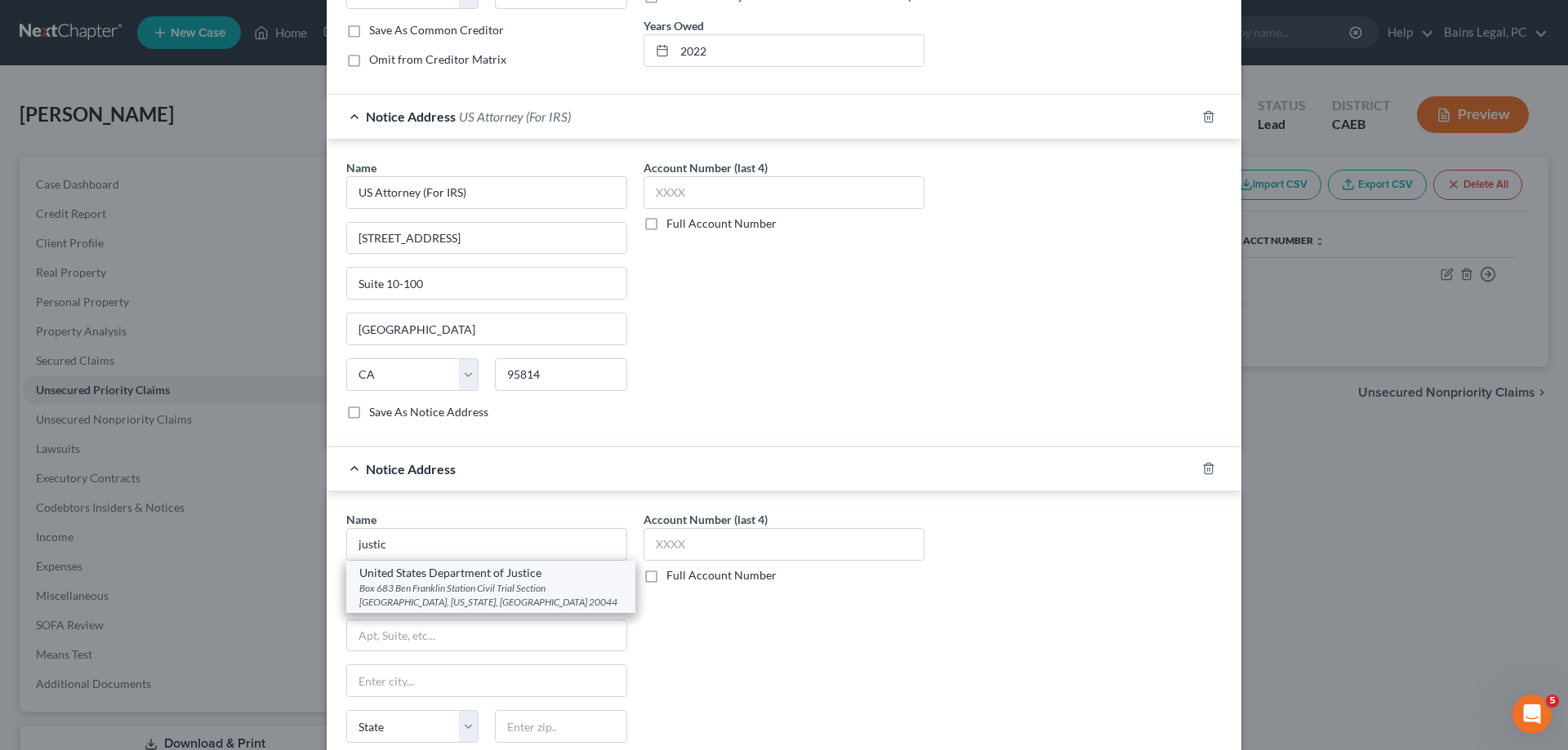
drag, startPoint x: 458, startPoint y: 582, endPoint x: 802, endPoint y: 643, distance: 349.4
click at [459, 582] on div "Box 683 Ben Franklin Station Civil Trial Section Western Region, Washington, DC…" at bounding box center [491, 595] width 263 height 27
type input "United States Department of Justice"
type input "Box 683 Ben Franklin Station"
type input "Civil Trial Section Western Region"
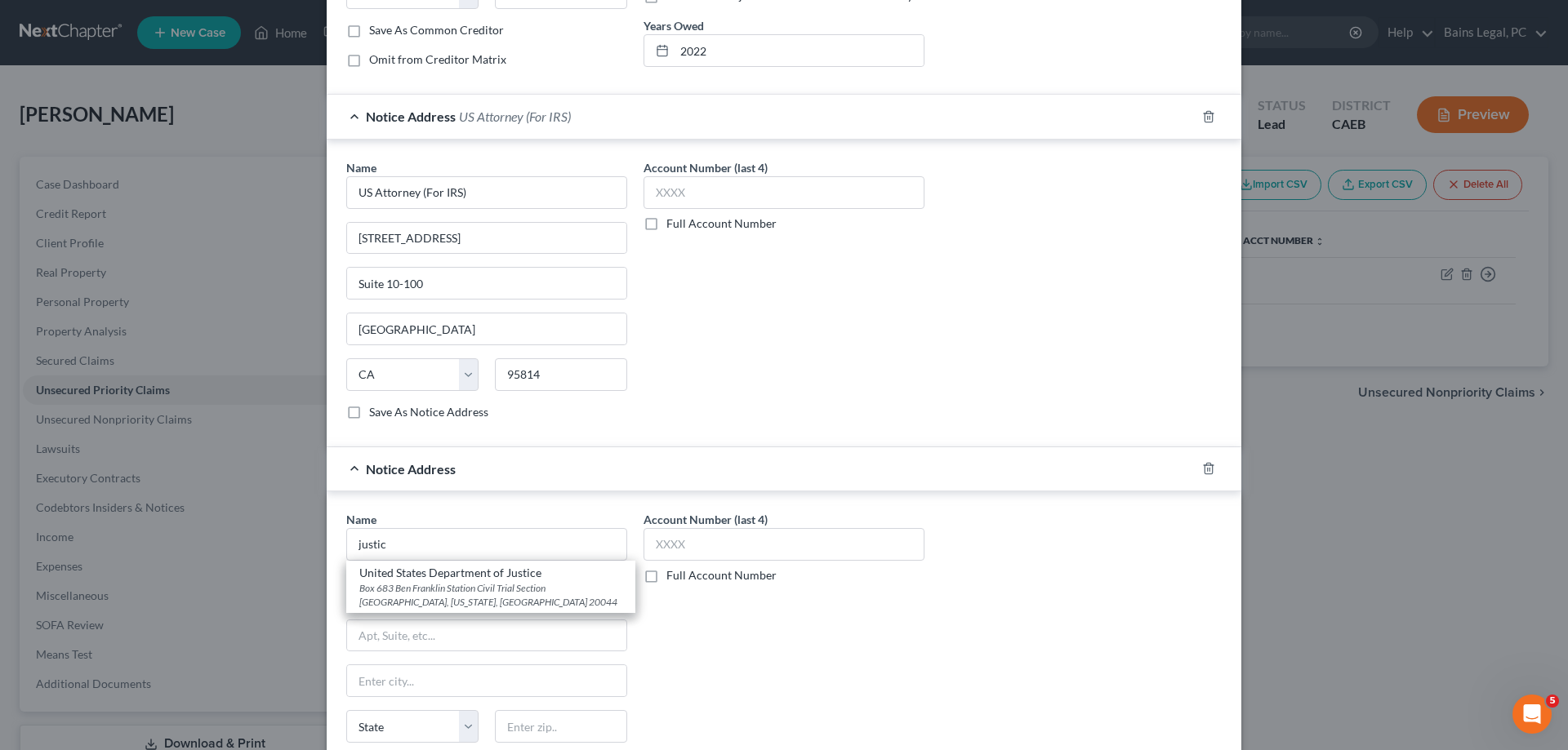
type input "Washington"
select select "8"
type input "20044"
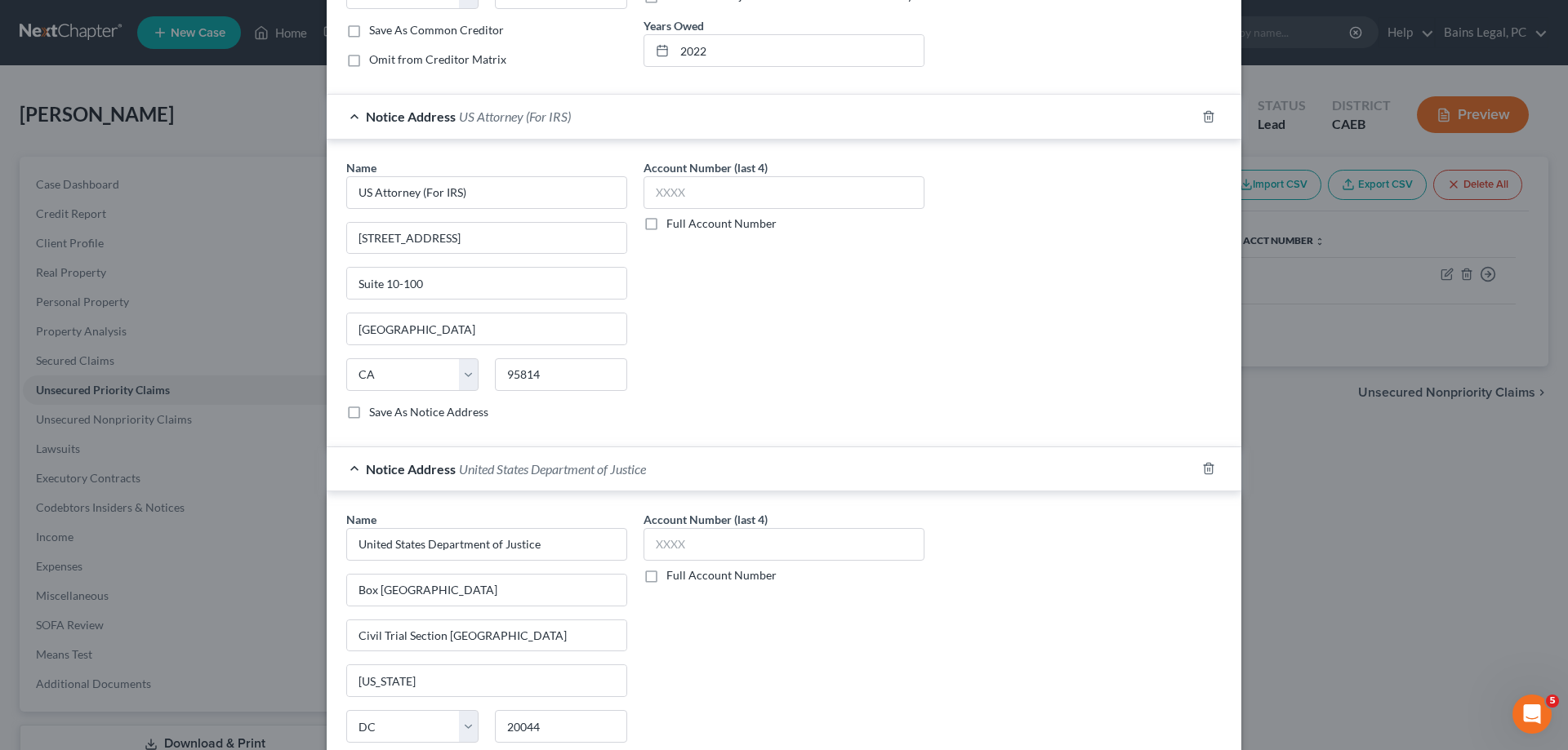
scroll to position [561, 0]
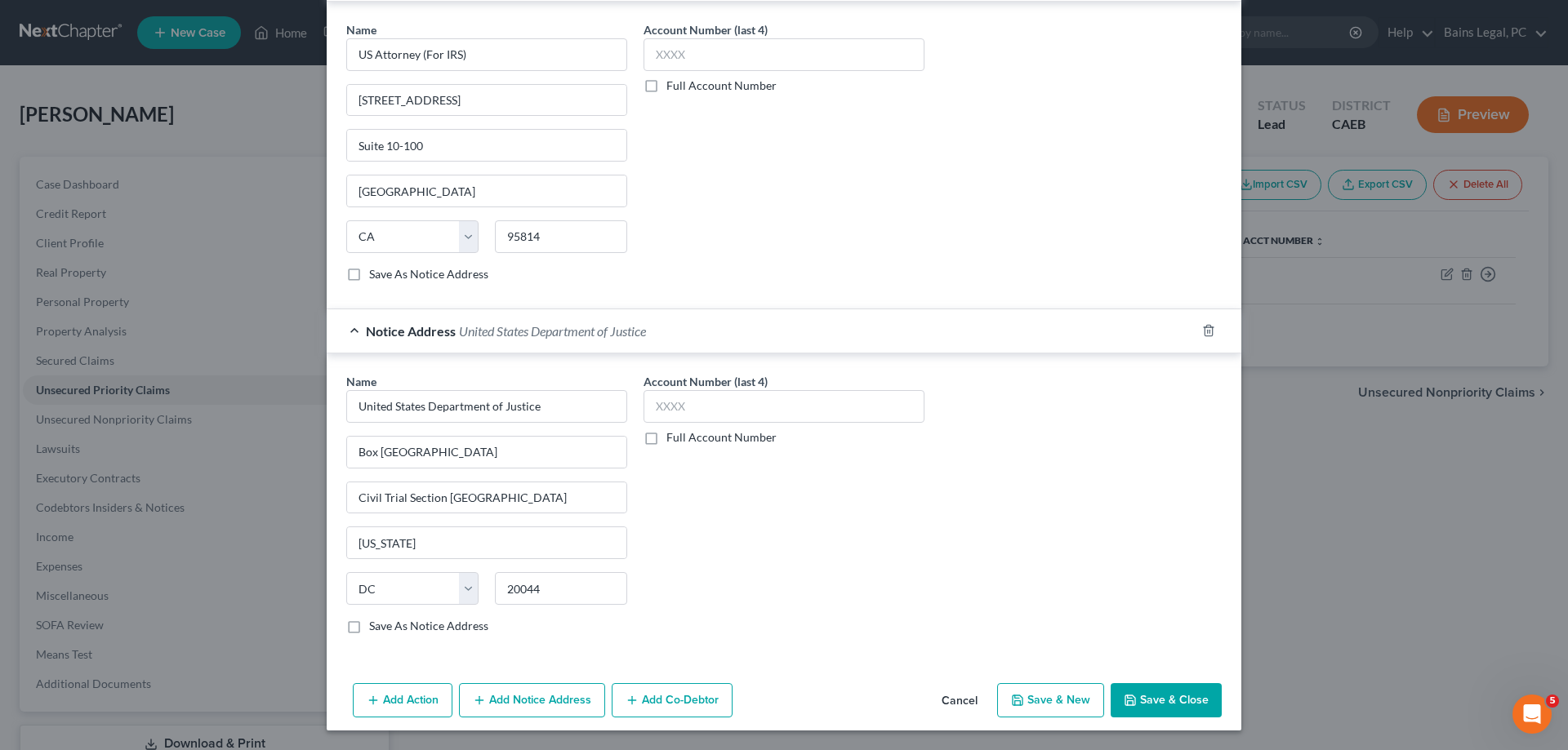
click at [1190, 709] on button "Save & Close" at bounding box center [1165, 700] width 111 height 34
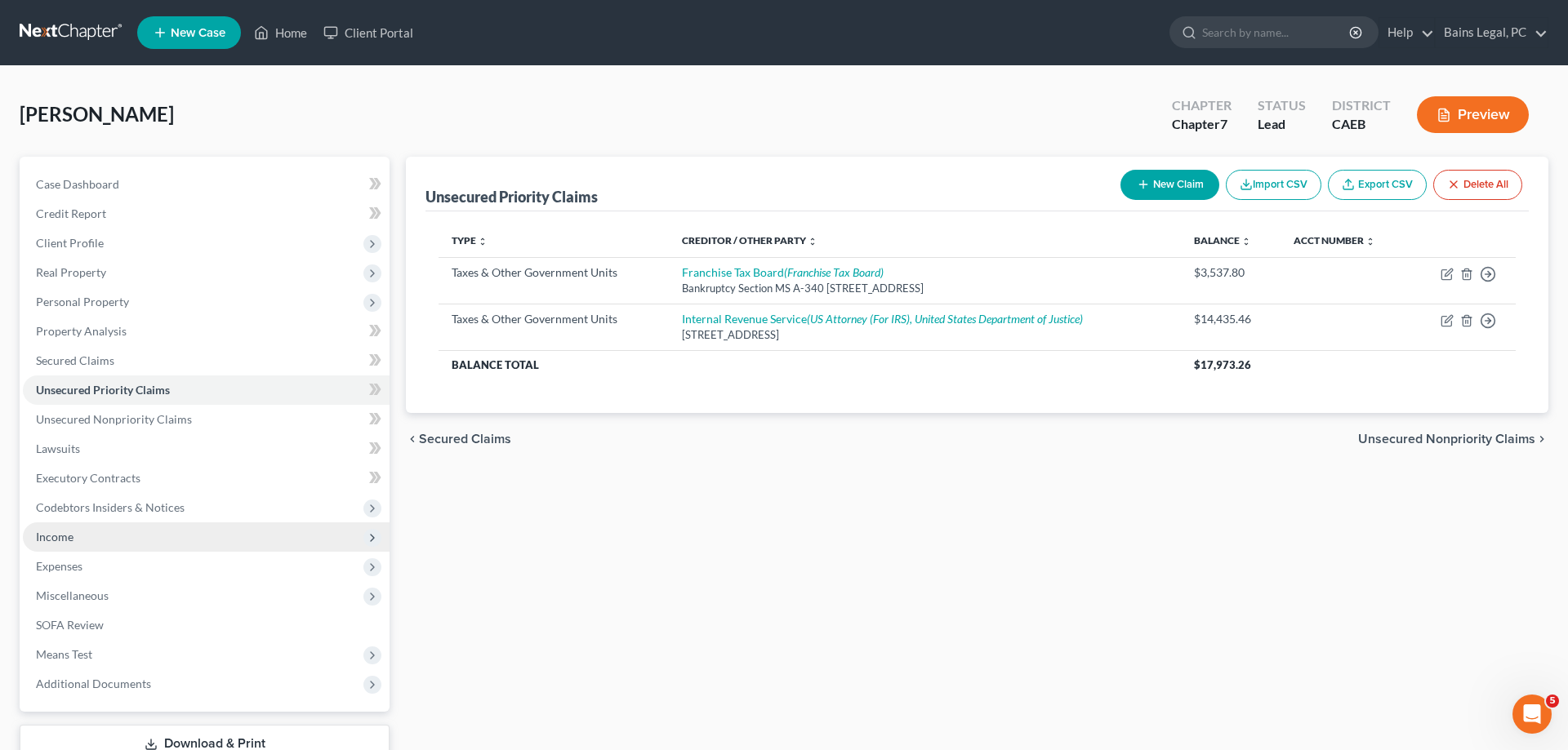
click at [85, 540] on span "Income" at bounding box center [205, 537] width 366 height 29
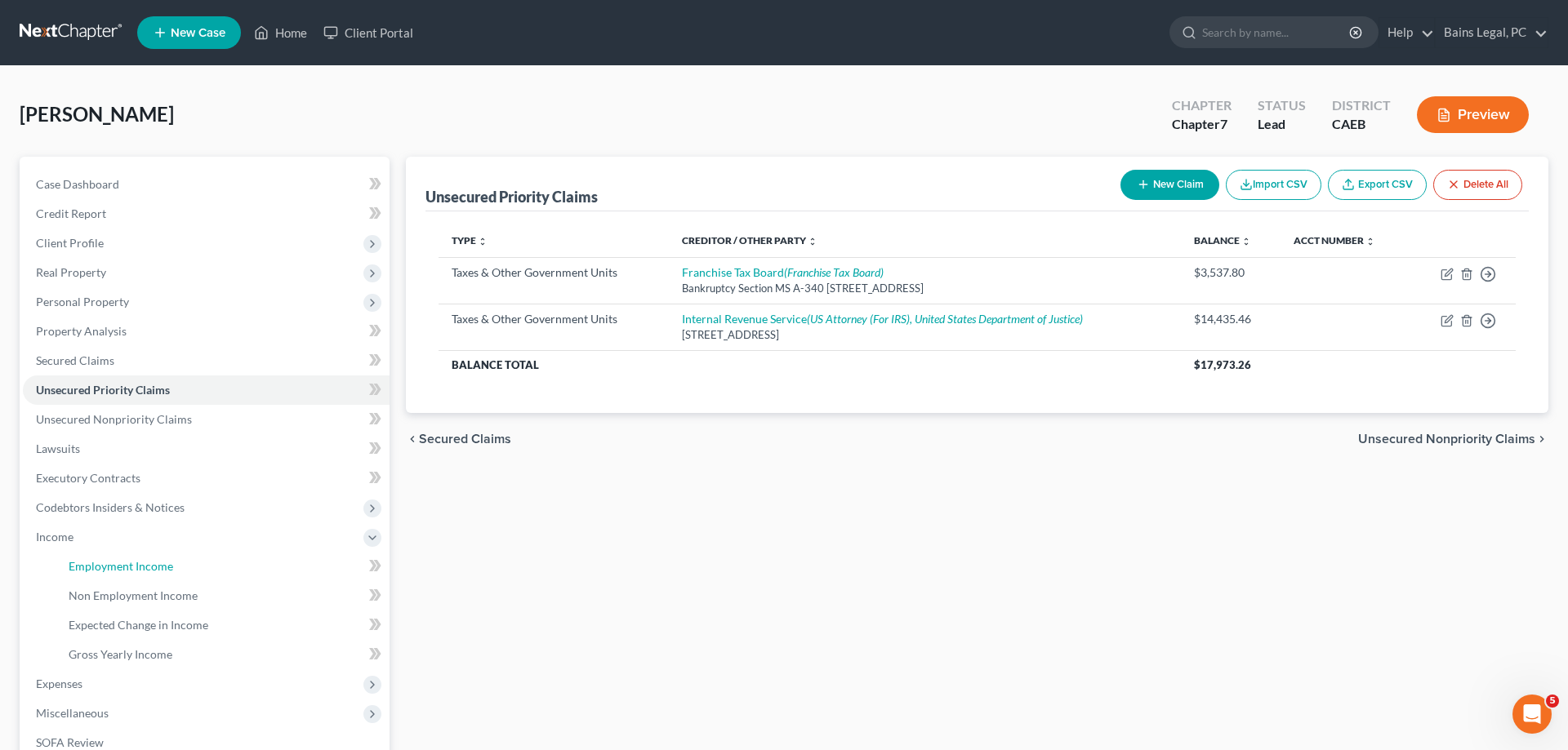
click at [120, 570] on span "Employment Income" at bounding box center [121, 566] width 104 height 14
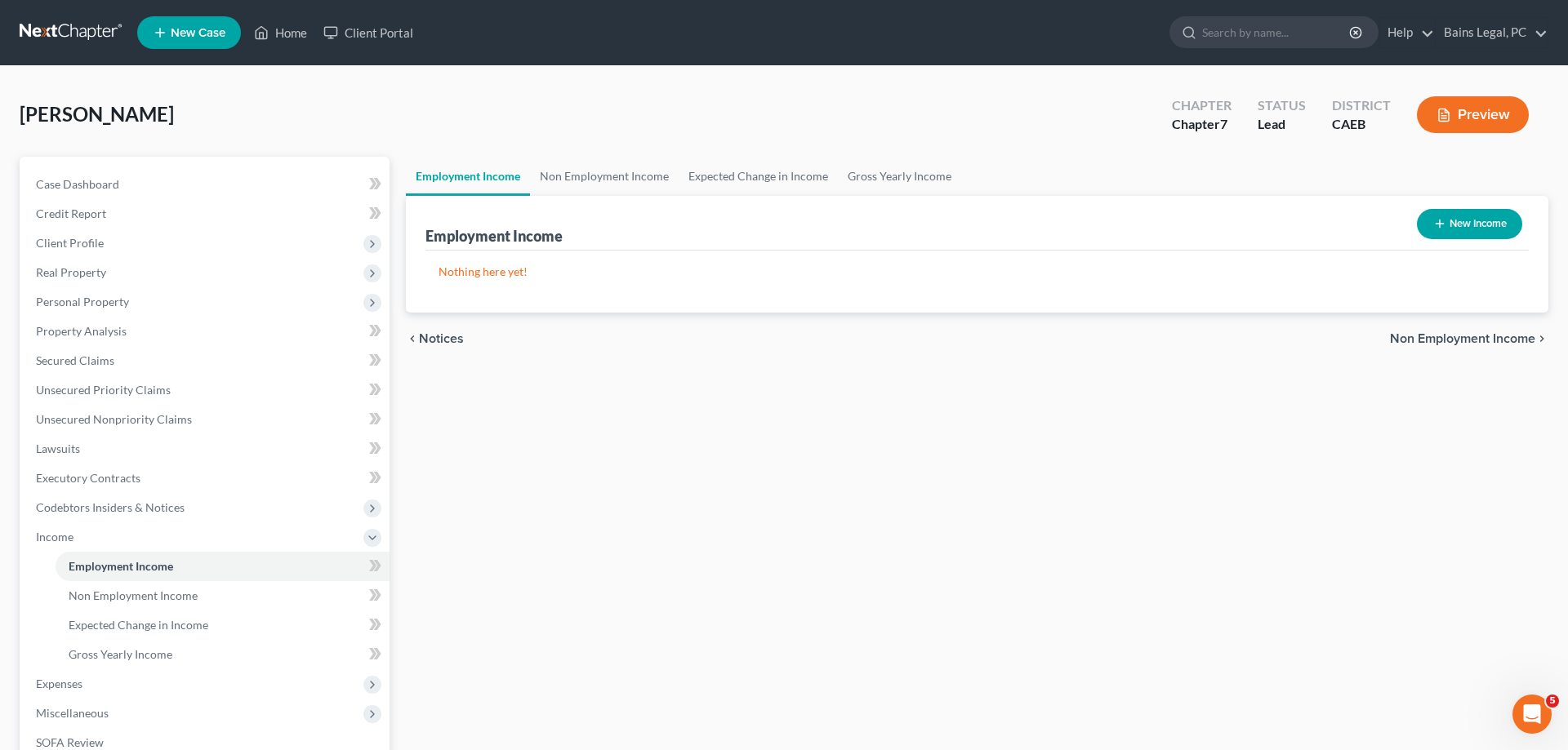
click at [1436, 232] on button "New Income" at bounding box center [1469, 224] width 105 height 30
select select "0"
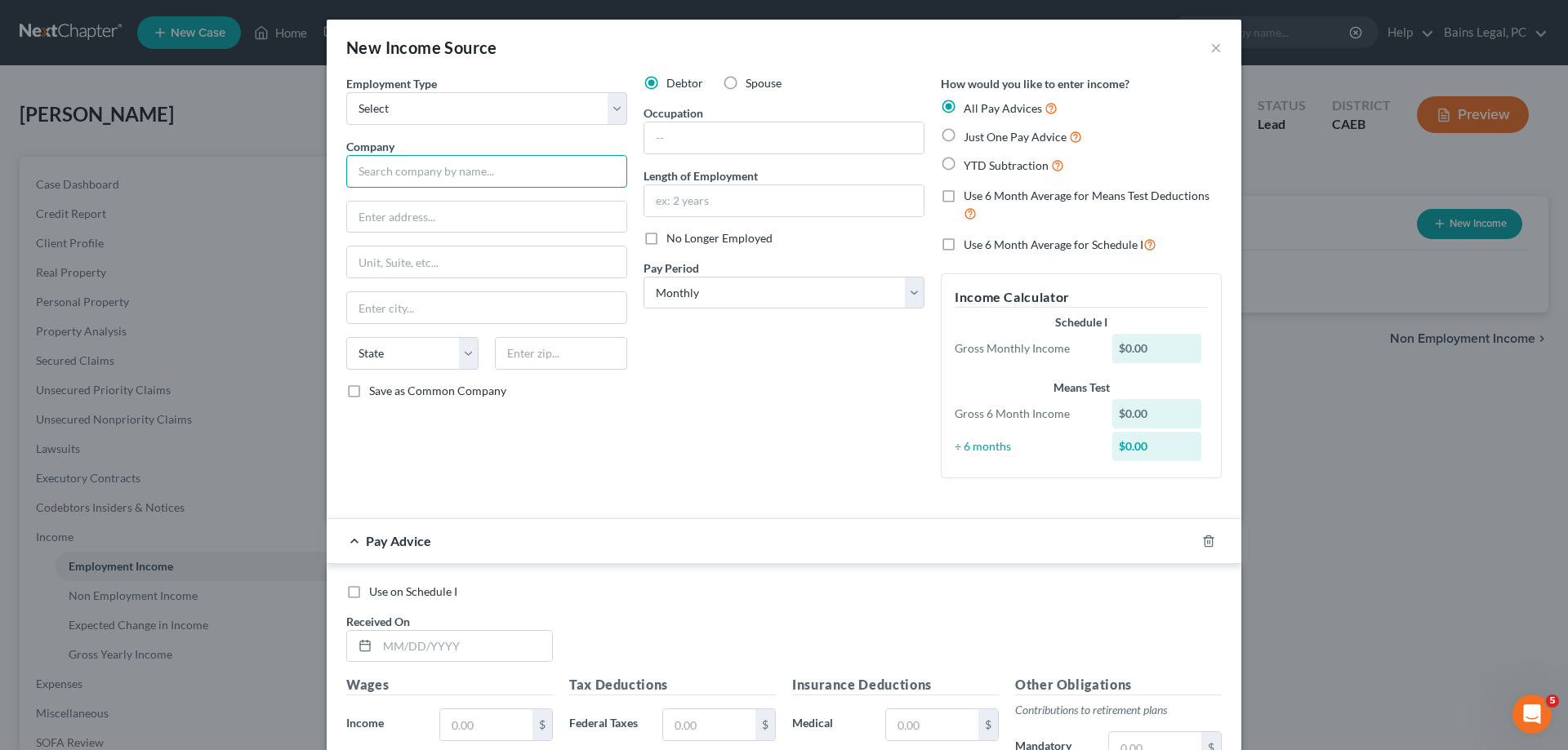
click at [391, 172] on input "text" at bounding box center [487, 171] width 281 height 32
click at [347, 92] on select "Select Full or Part Time Employment Self Employment" at bounding box center [487, 108] width 281 height 32
select select "0"
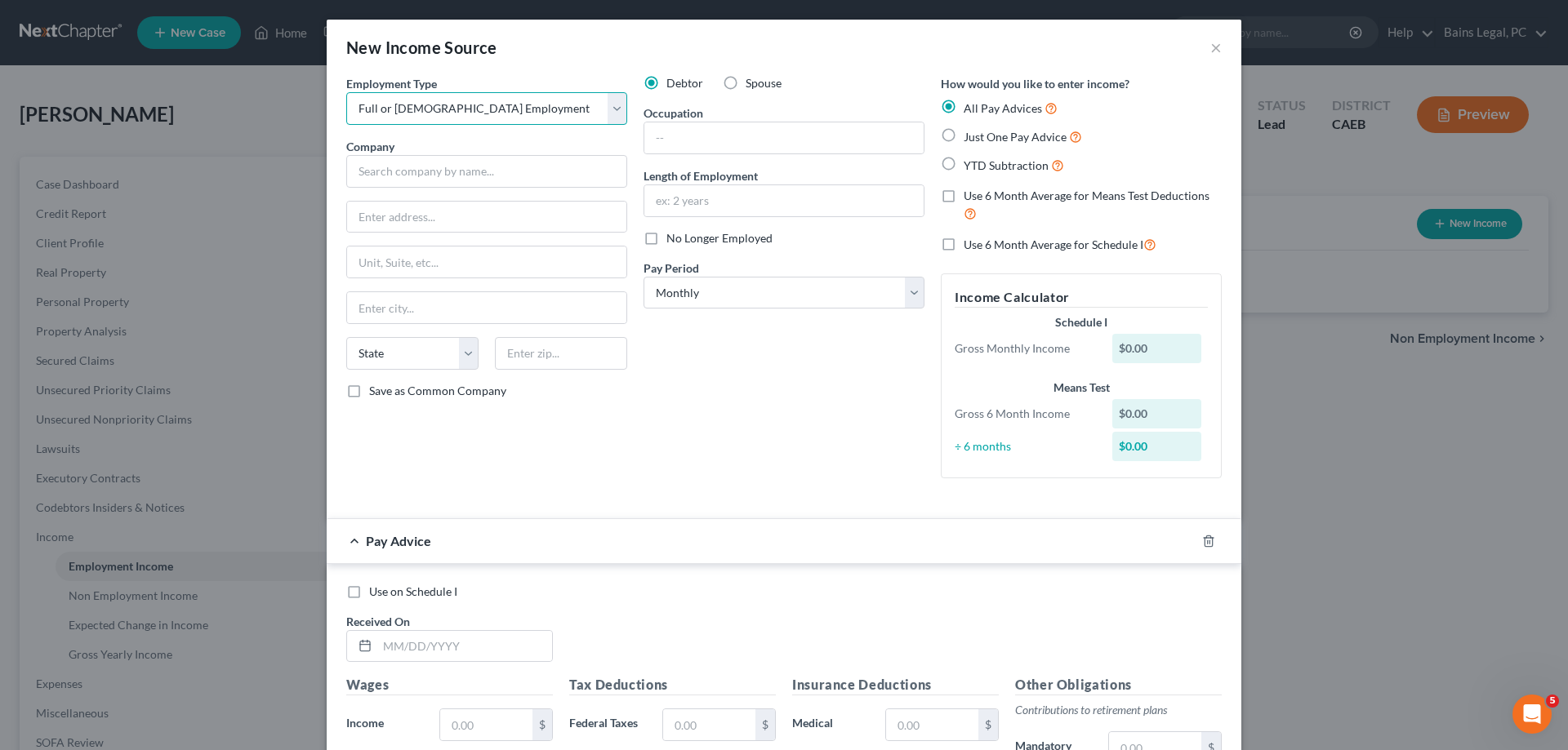
click option "Full or Part Time Employment" at bounding box center [0, 0] width 0 height 0
click at [415, 168] on input "text" at bounding box center [487, 171] width 281 height 32
type input "I"
click at [372, 651] on div at bounding box center [361, 647] width 30 height 31
type input "UC Riverside"
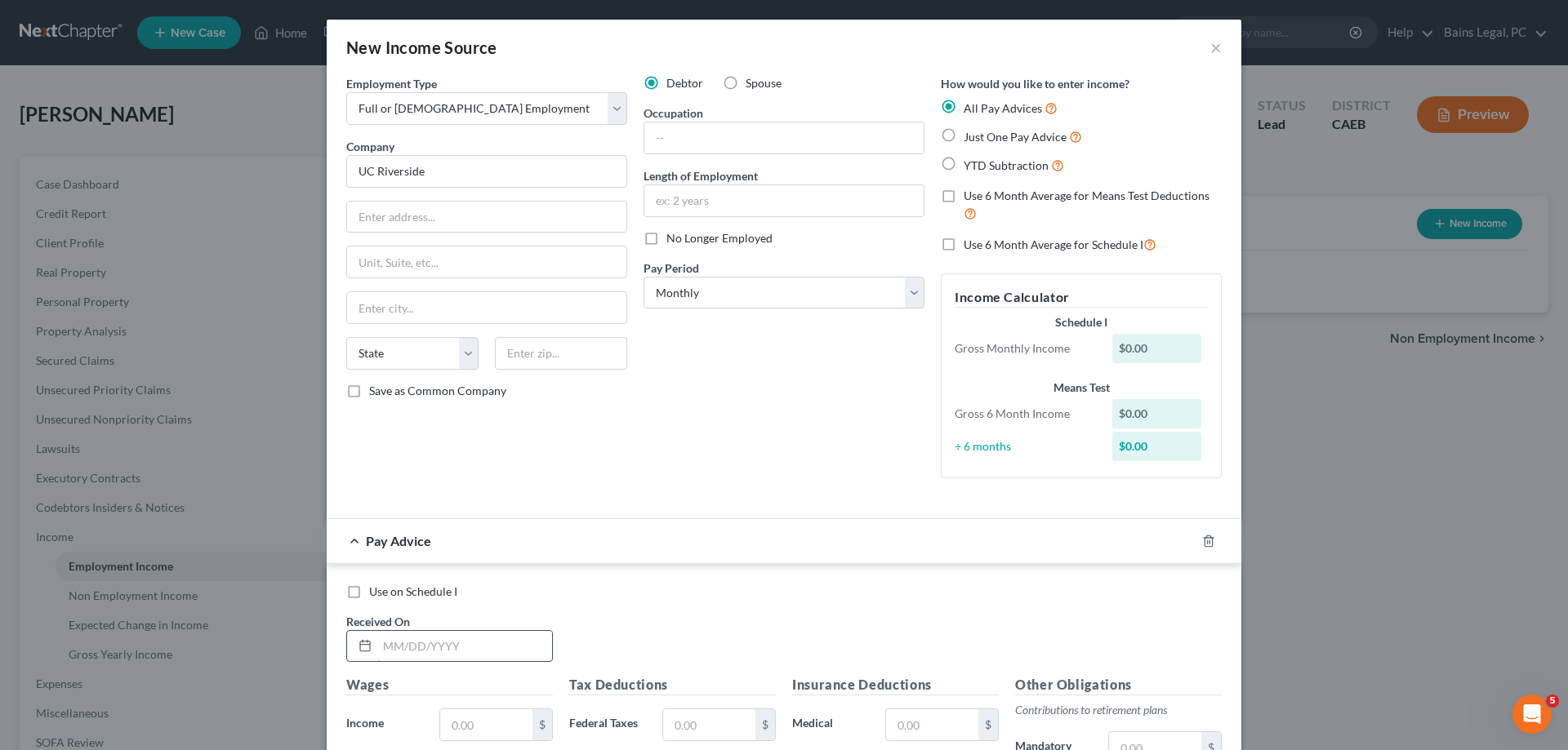
click at [385, 643] on input "text" at bounding box center [464, 647] width 175 height 31
type input "4/1/25"
type input "6,916.67"
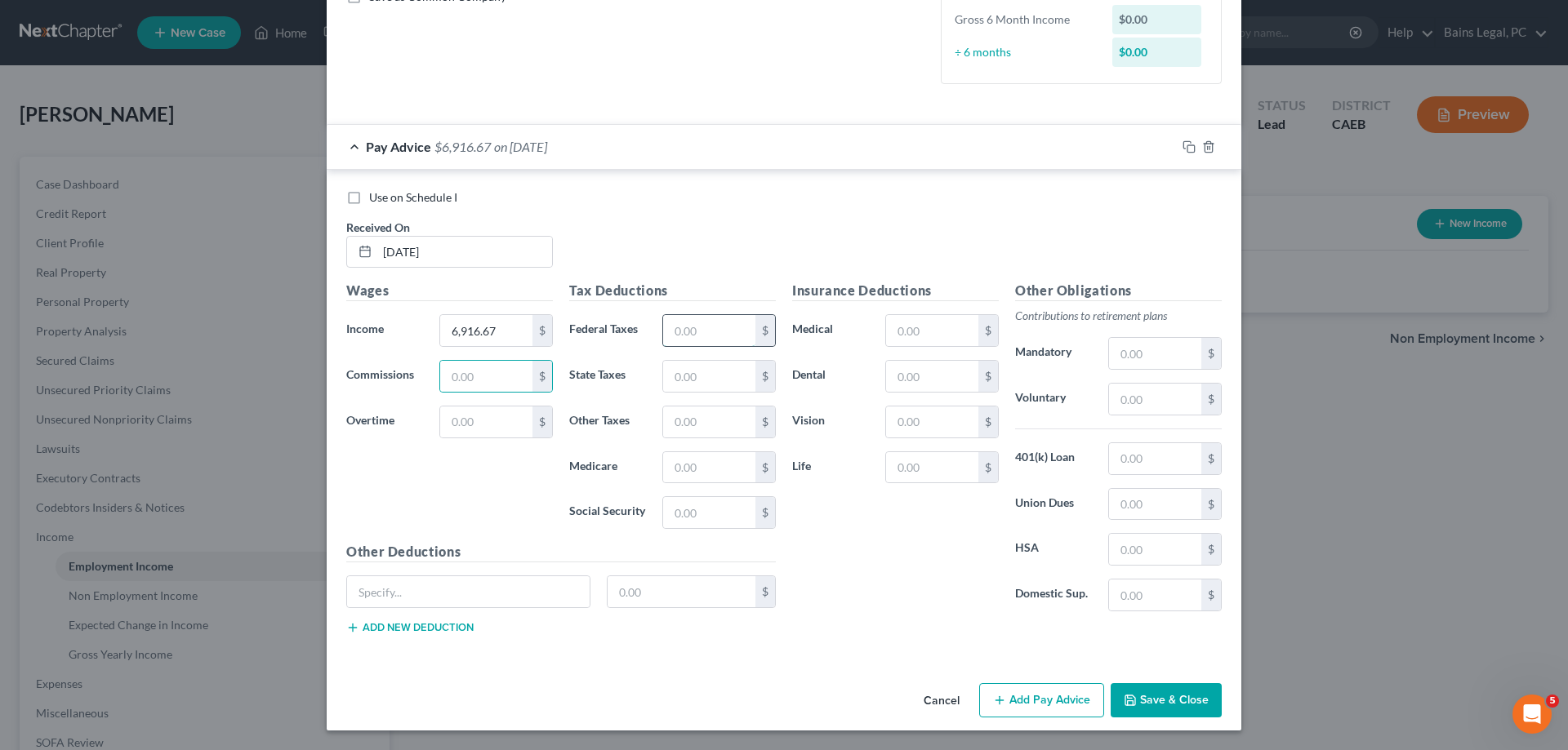
click at [697, 334] on input "text" at bounding box center [709, 331] width 92 height 31
type input "1,469.38"
click at [951, 329] on input "text" at bounding box center [932, 331] width 92 height 31
type input "92.31"
click at [1167, 354] on input "text" at bounding box center [1156, 353] width 92 height 31
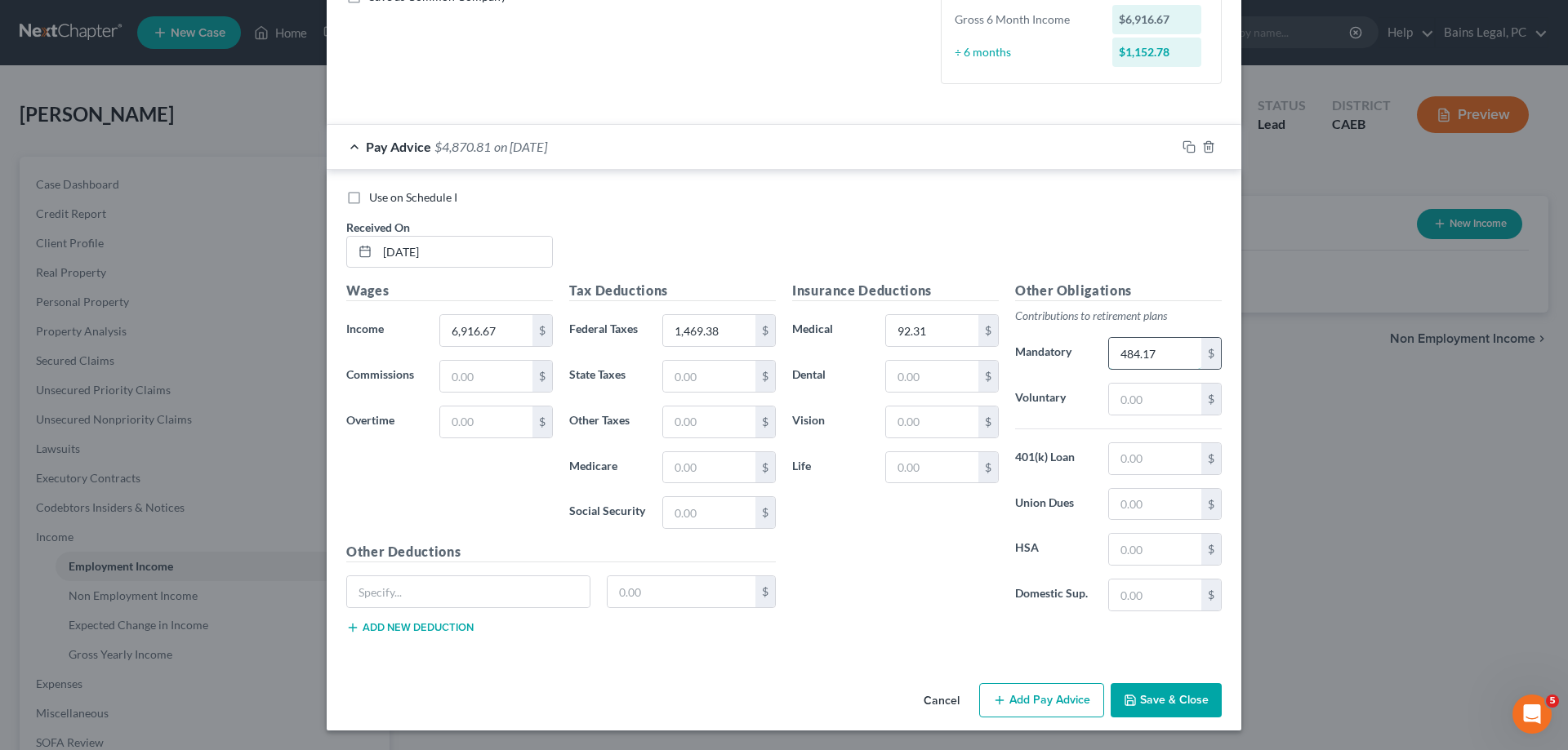
type input "484.17"
type input "63.40"
click at [464, 583] on input "text" at bounding box center [467, 592] width 243 height 31
type input "ARAG Legal Plan"
type input "10.87"
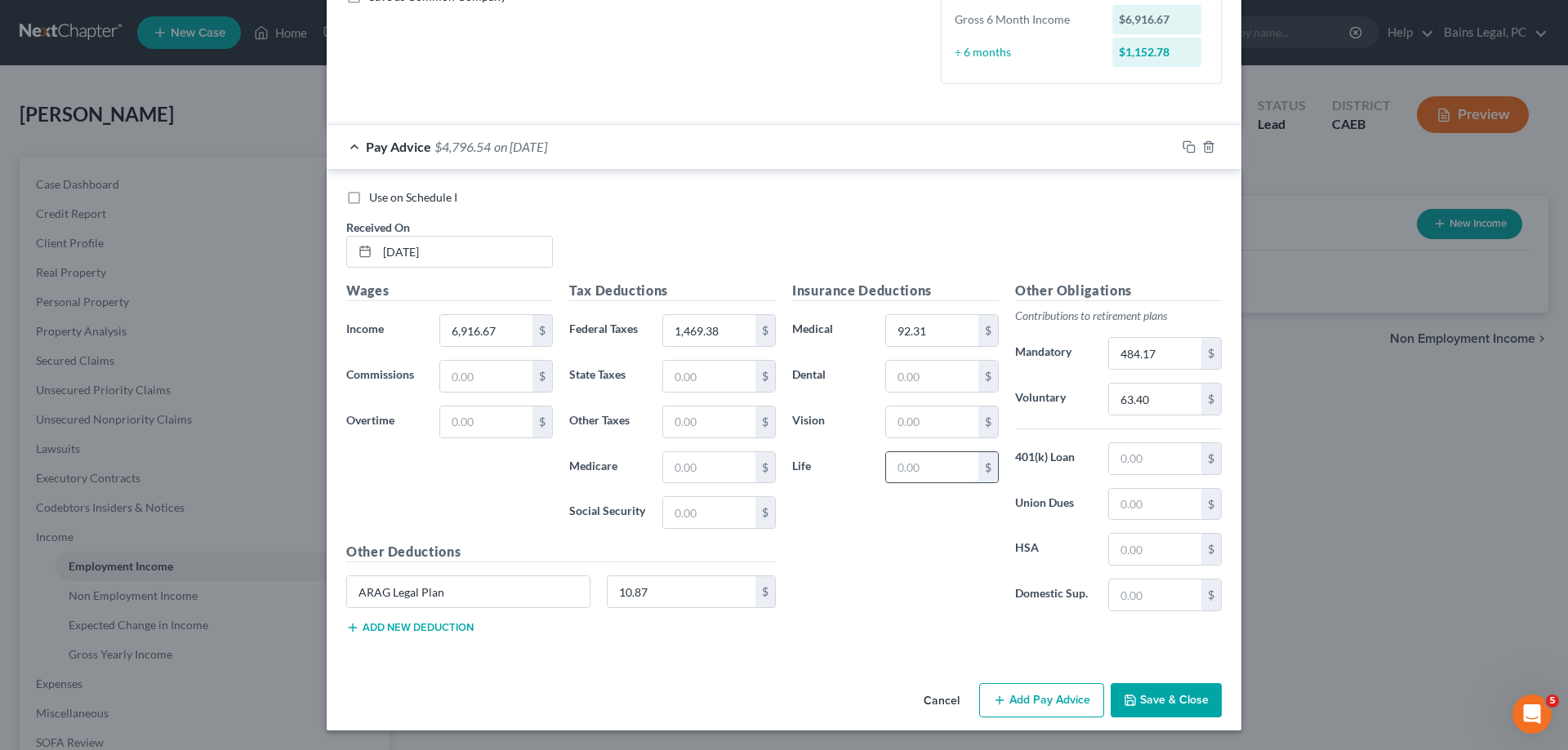
click at [957, 463] on input "text" at bounding box center [932, 468] width 92 height 31
type input "124.94"
drag, startPoint x: 1188, startPoint y: 151, endPoint x: 1114, endPoint y: 202, distance: 89.9
click at [1188, 150] on icon "button" at bounding box center [1188, 146] width 13 height 13
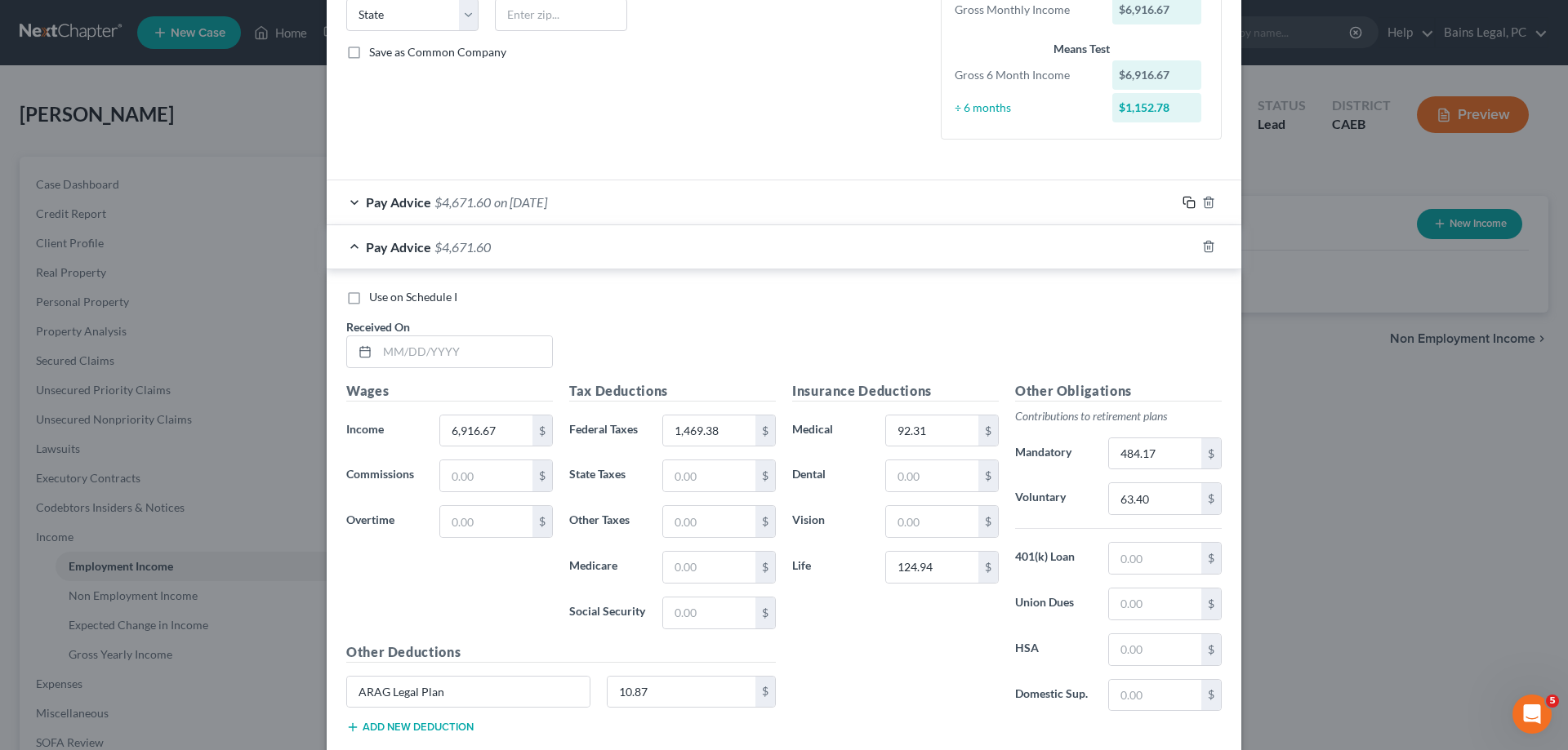
scroll to position [392, 0]
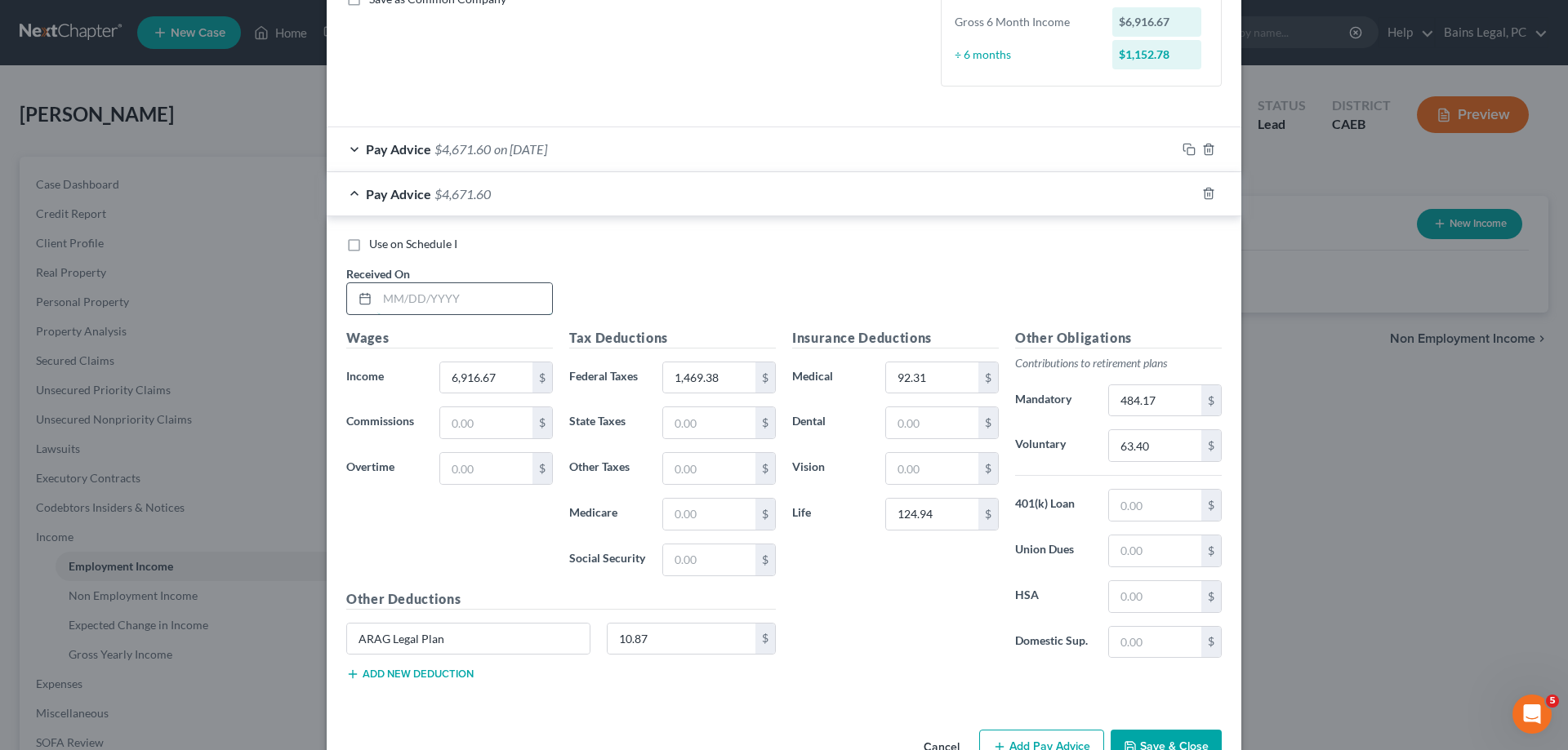
click at [538, 304] on input "text" at bounding box center [464, 299] width 175 height 31
type input "5/1/25"
click at [724, 378] on input "1,469.38" at bounding box center [709, 378] width 92 height 31
type input "1,437.08"
click at [963, 385] on input "92.31" at bounding box center [932, 378] width 92 height 31
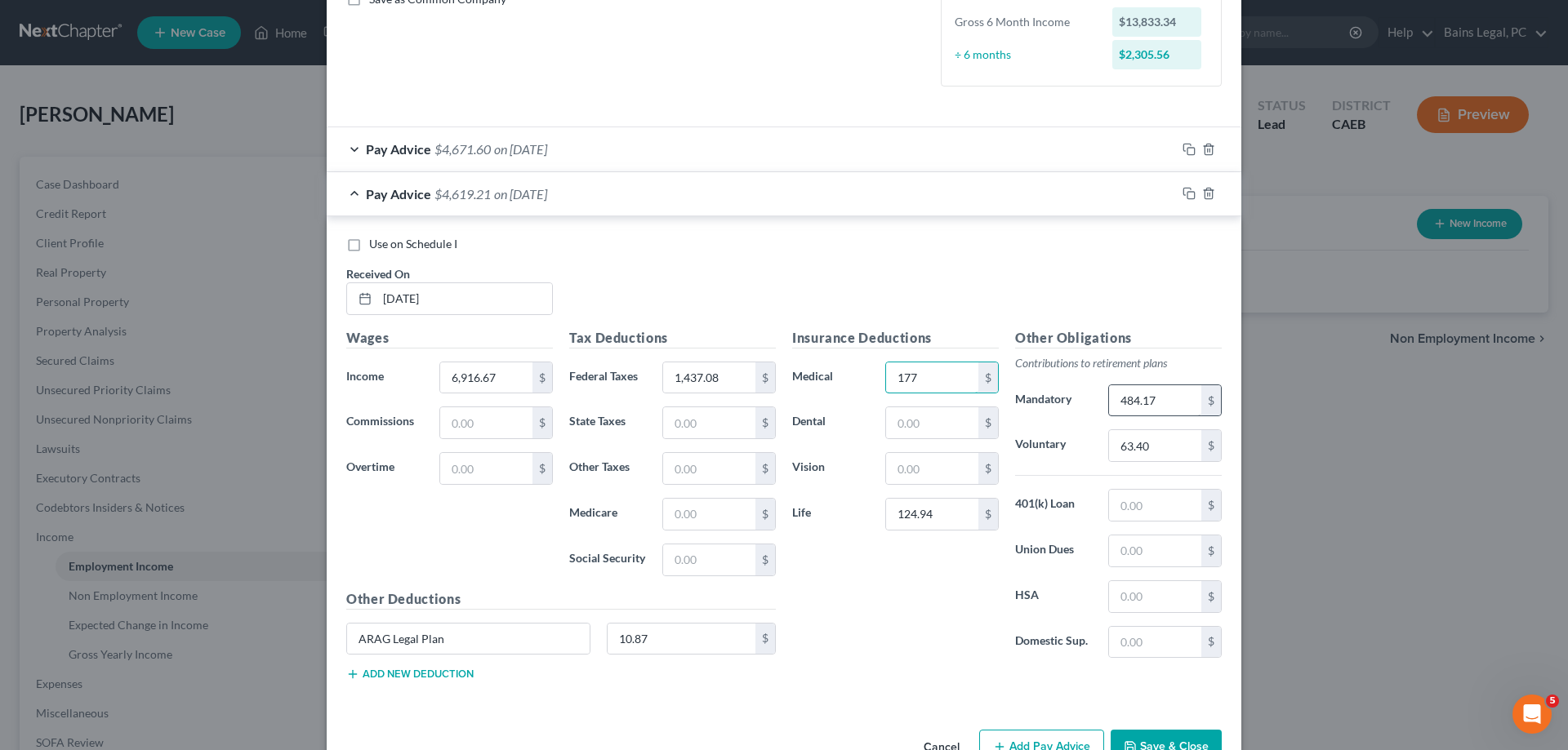
type input "177"
click at [1199, 388] on input "484.17" at bounding box center [1156, 402] width 92 height 31
click at [700, 630] on input "10.87" at bounding box center [681, 639] width 148 height 31
type input "21.74"
click at [1170, 444] on input "63.40" at bounding box center [1156, 446] width 92 height 31
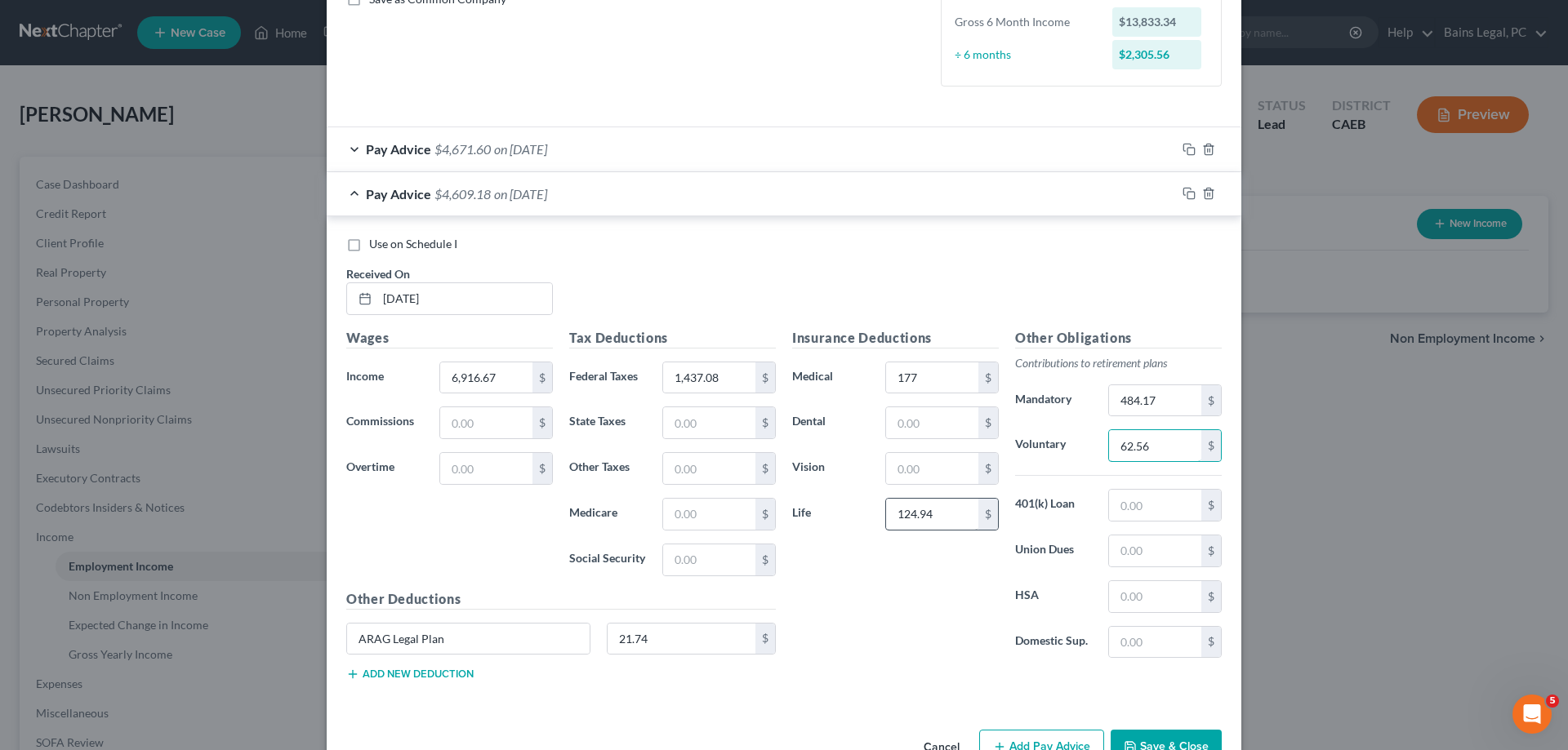
type input "62.56"
click at [969, 518] on input "124.94" at bounding box center [932, 514] width 92 height 31
click at [747, 383] on input "1,437.08" at bounding box center [709, 378] width 92 height 31
click at [1168, 408] on input "484.17" at bounding box center [1156, 402] width 92 height 31
click at [1166, 453] on input "62.56" at bounding box center [1156, 446] width 92 height 31
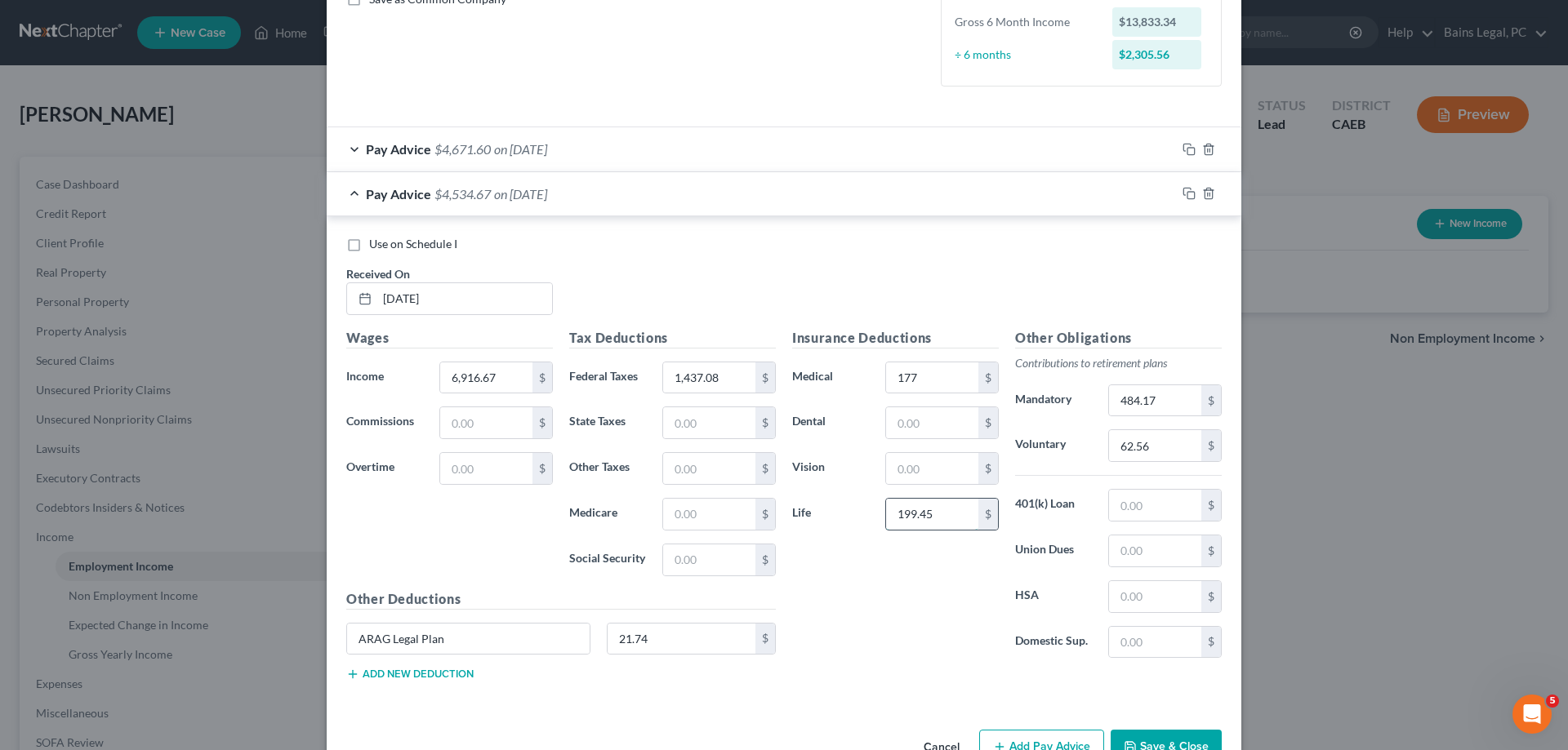
click at [957, 508] on input "199.45" at bounding box center [932, 514] width 92 height 31
type input "199.55"
click at [1185, 196] on icon "button" at bounding box center [1188, 192] width 13 height 13
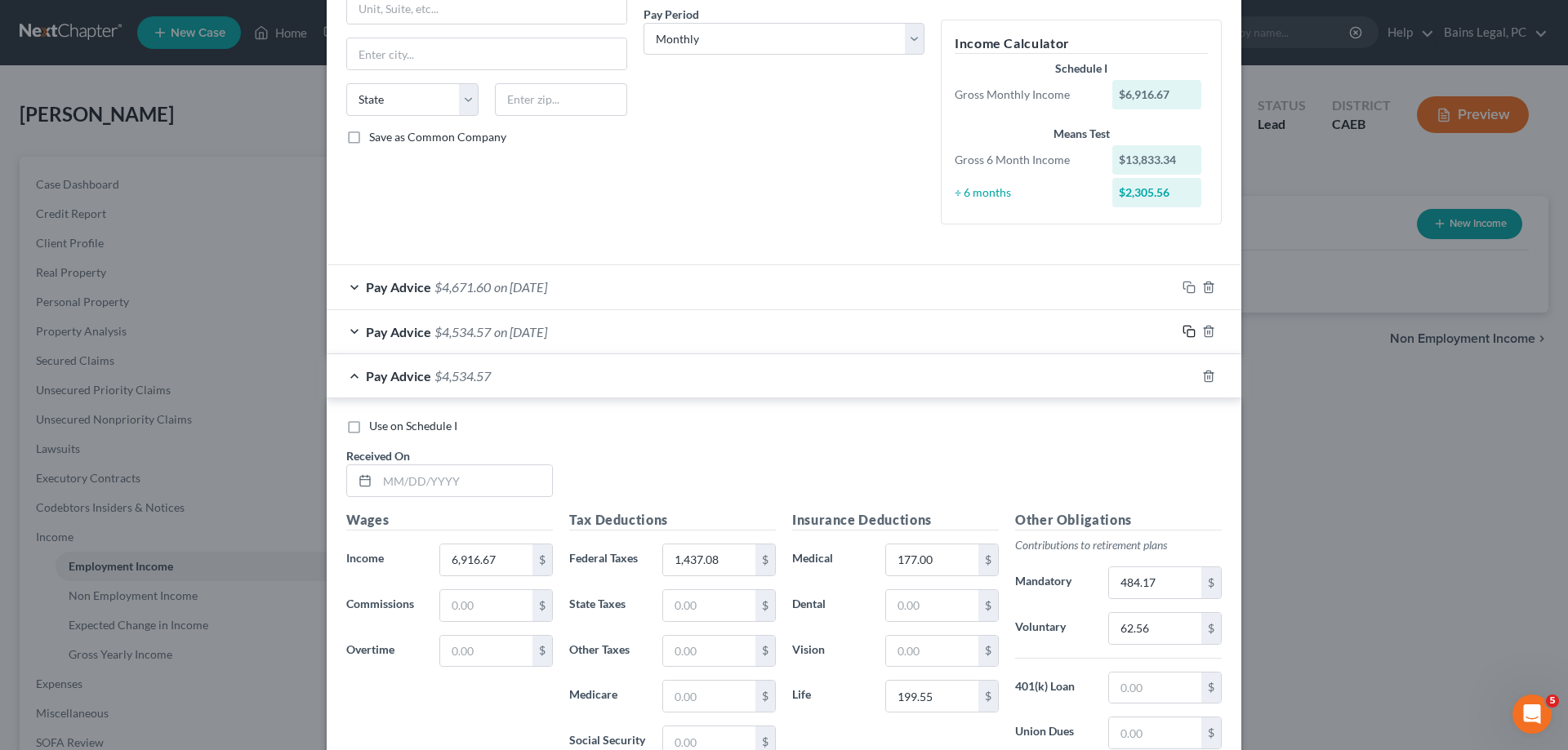
scroll to position [256, 0]
click at [499, 485] on input "text" at bounding box center [464, 479] width 175 height 31
type input "5/30/25"
click at [730, 569] on input "1,437.08" at bounding box center [709, 558] width 92 height 31
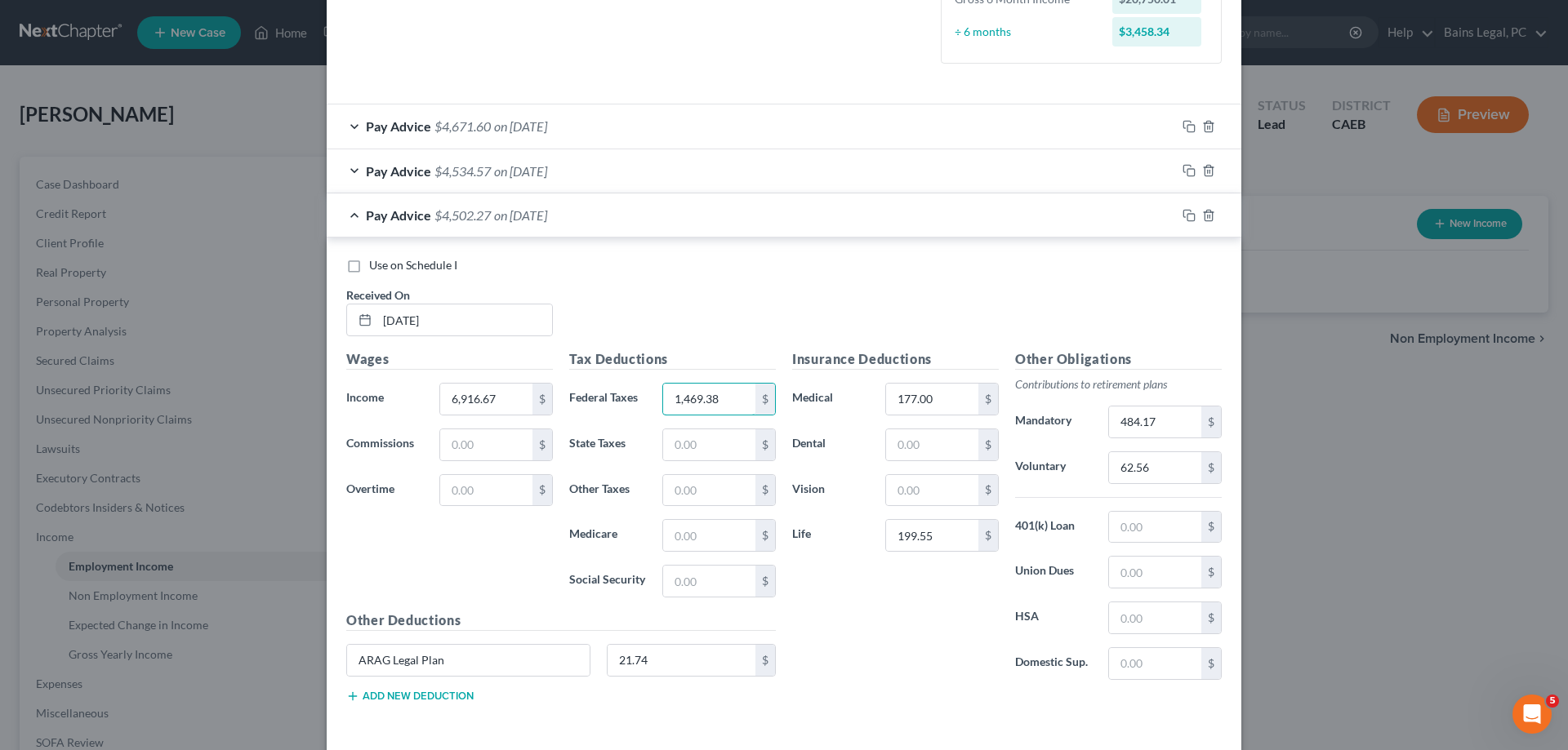
scroll to position [423, 0]
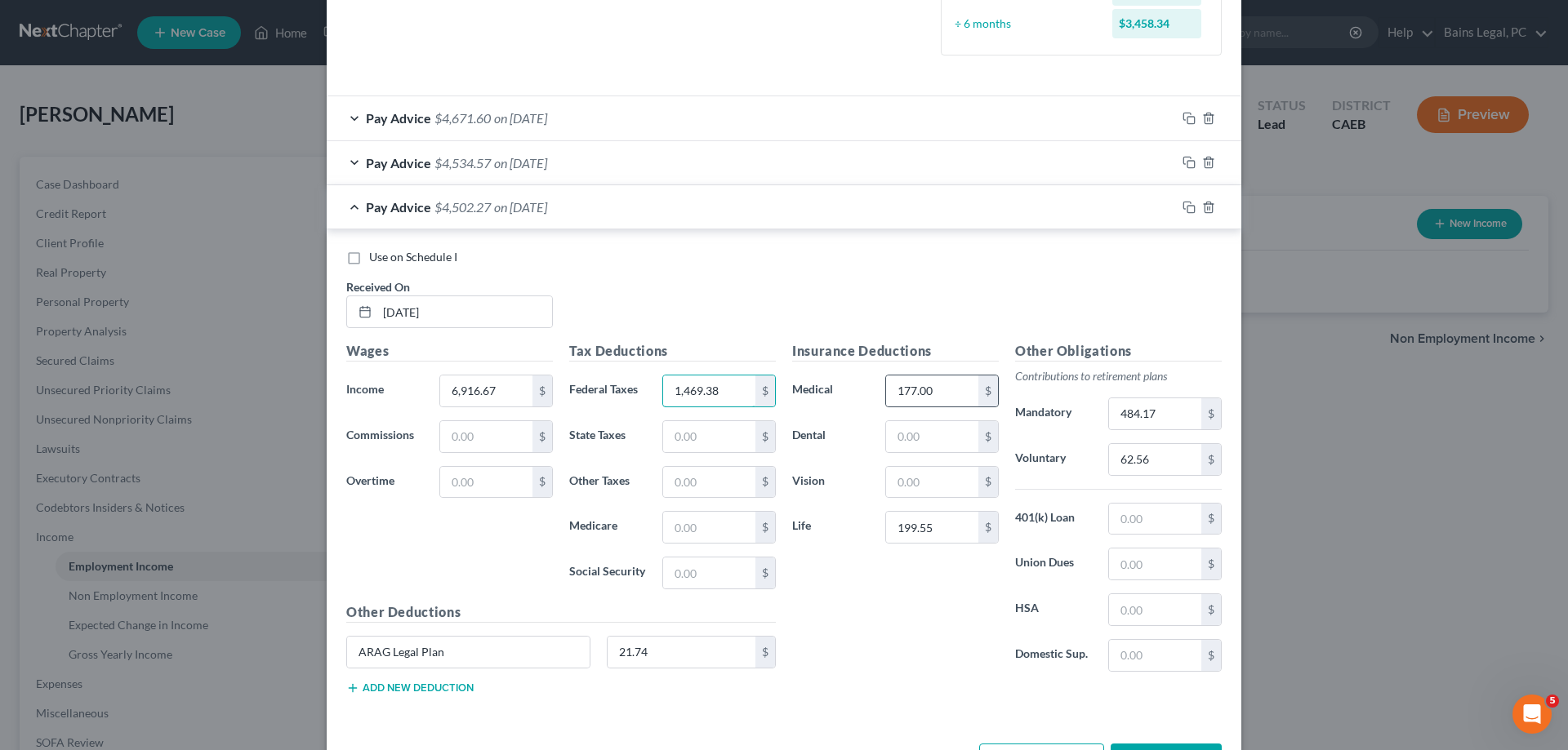
type input "1,469.38"
click at [978, 393] on div "$" at bounding box center [988, 392] width 20 height 31
click at [966, 391] on input "177.00" at bounding box center [932, 392] width 92 height 31
type input "92.31"
click at [724, 661] on input "21.74" at bounding box center [681, 653] width 148 height 31
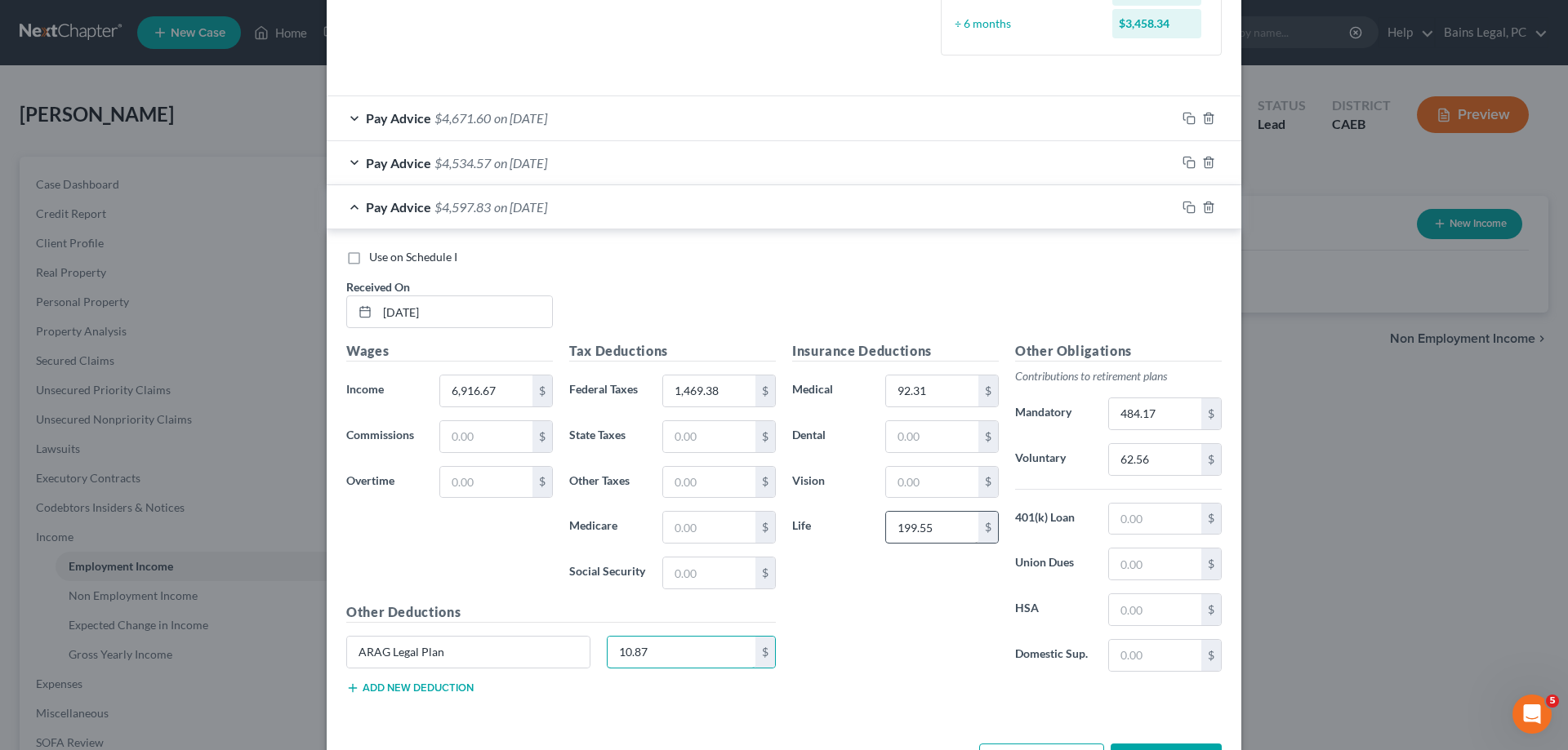
type input "10.87"
click at [961, 527] on input "199.55" at bounding box center [932, 528] width 92 height 31
type input "124.94"
click at [1177, 458] on input "62.56" at bounding box center [1156, 459] width 92 height 31
type input "63.40"
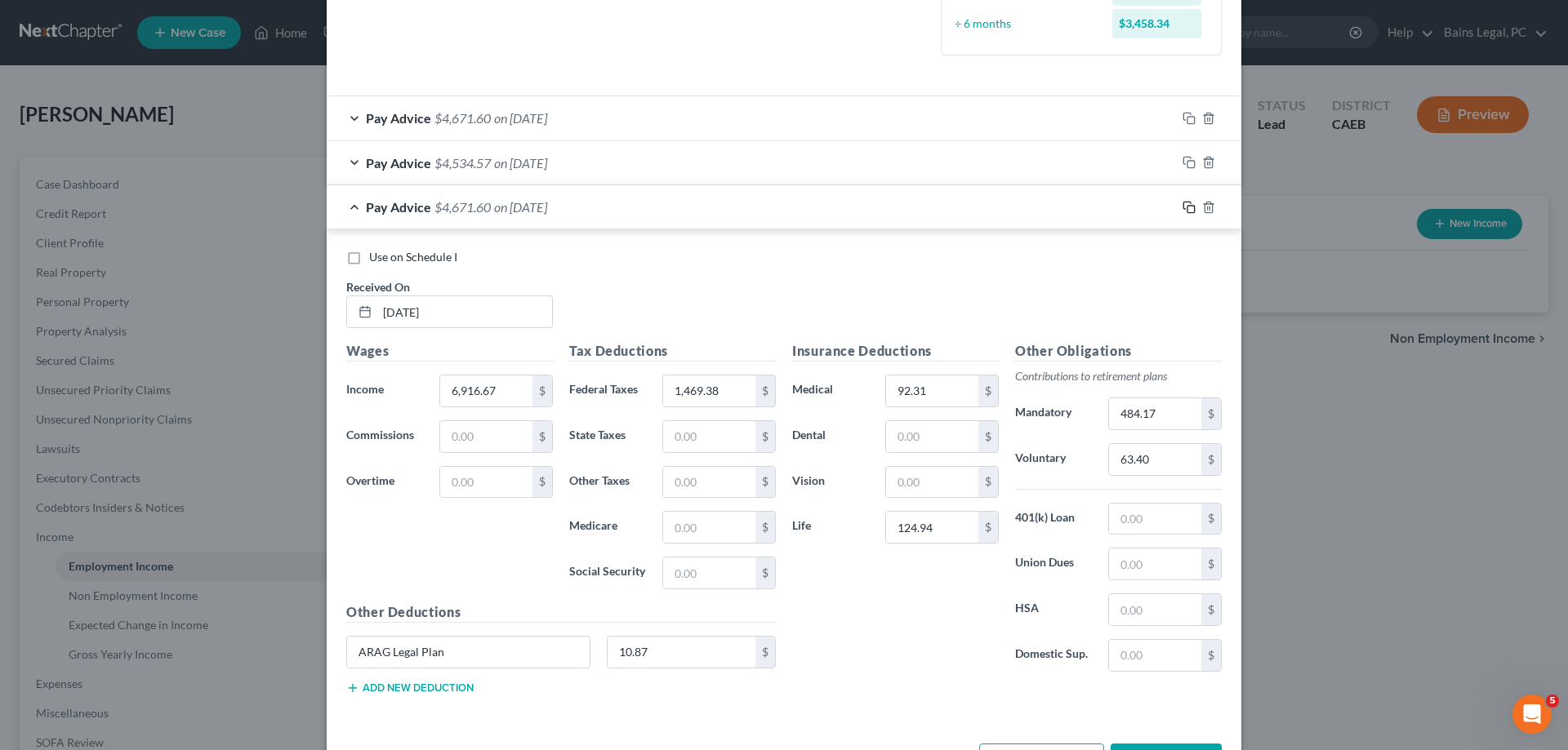
click at [1192, 206] on icon "button" at bounding box center [1188, 207] width 13 height 13
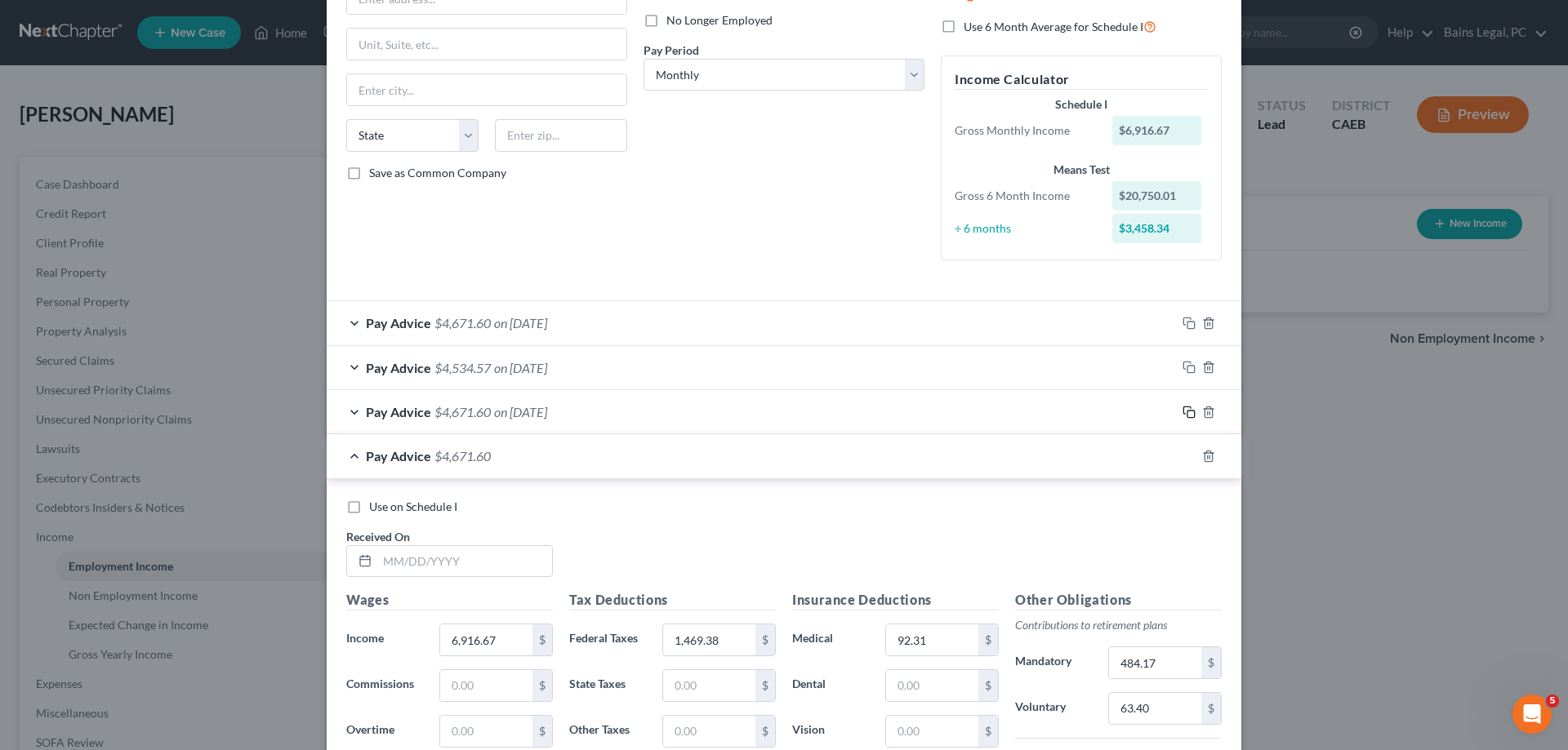
scroll to position [314, 0]
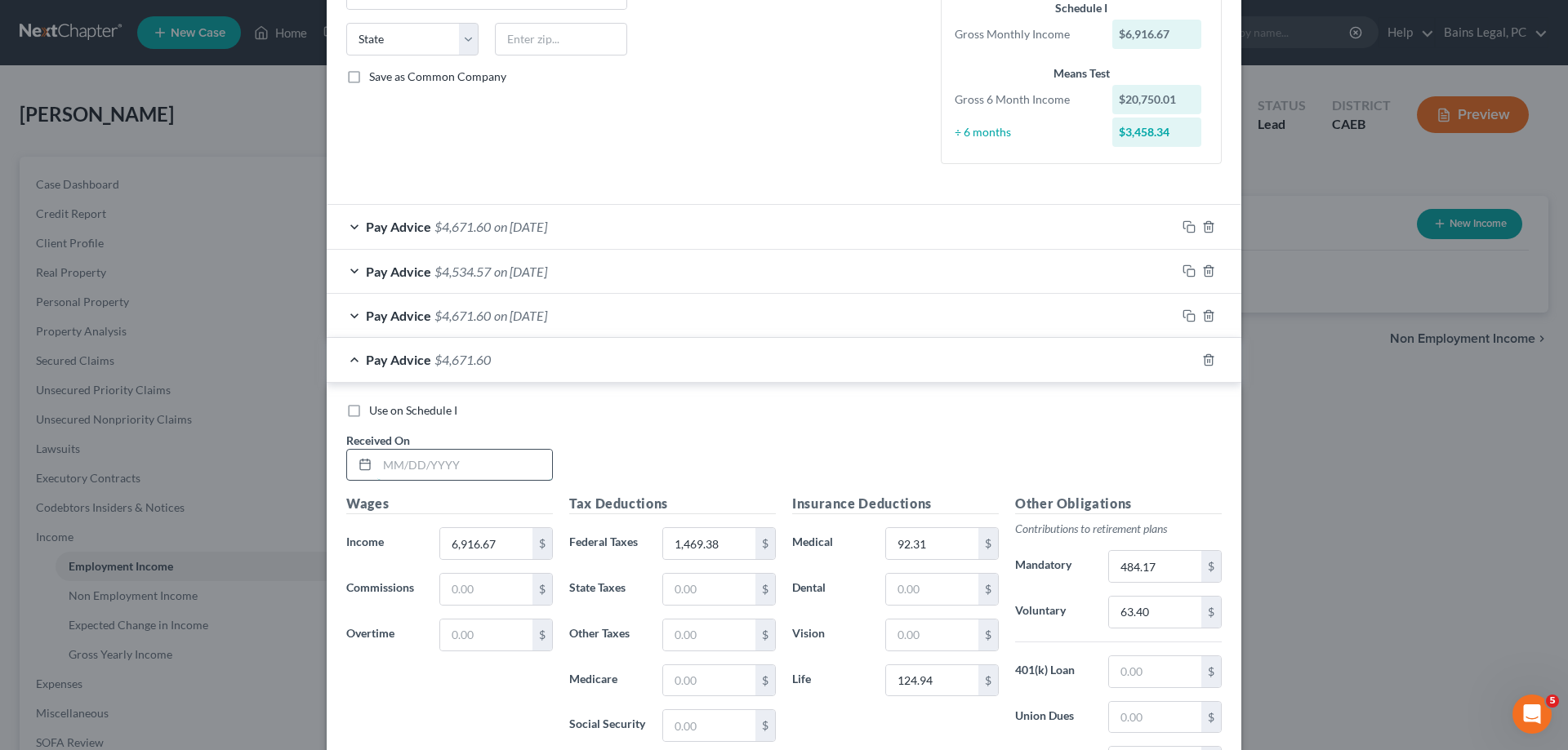
click at [489, 479] on input "text" at bounding box center [464, 465] width 175 height 31
type input "7/1/25"
click at [1187, 360] on rect "button" at bounding box center [1190, 361] width 7 height 7
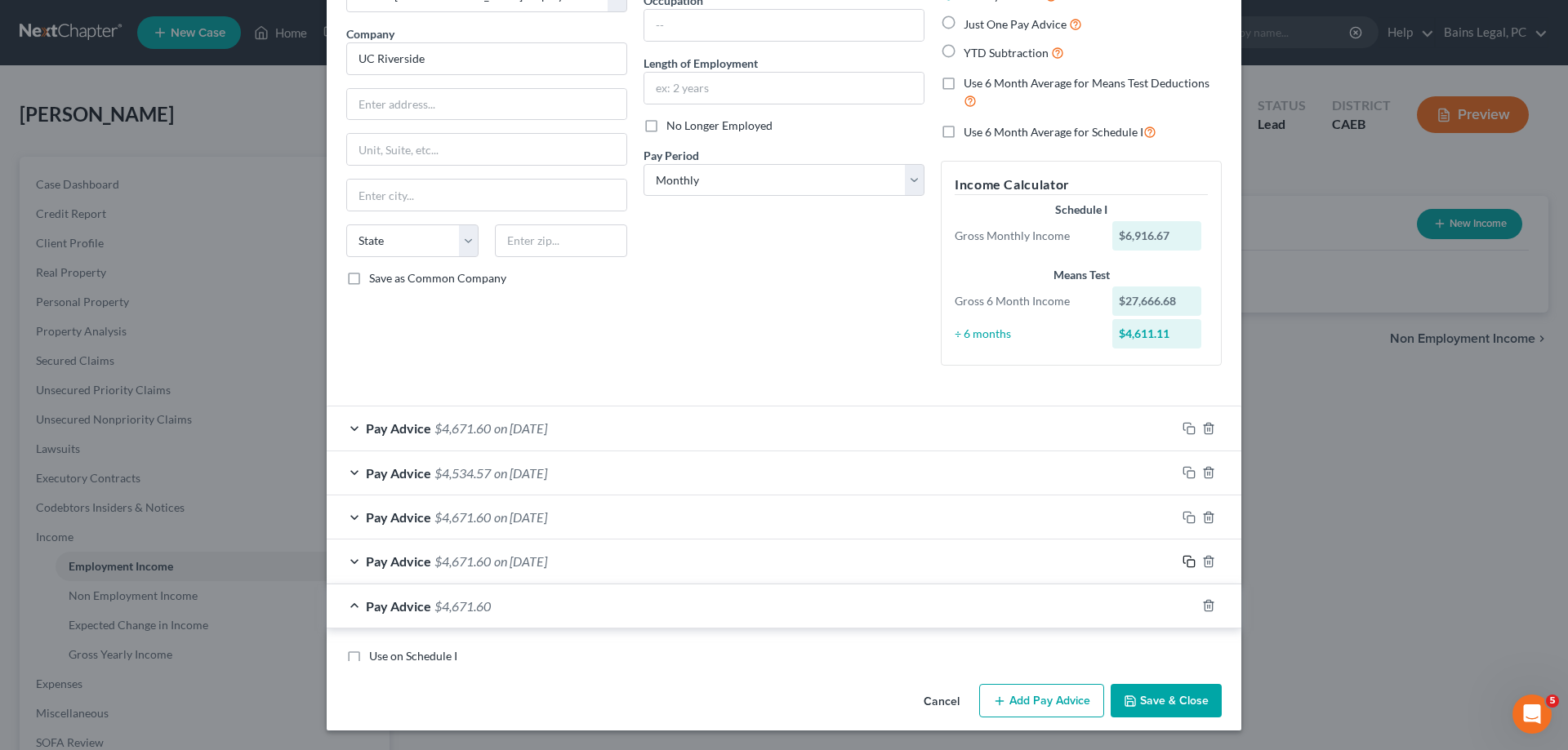
scroll to position [275, 0]
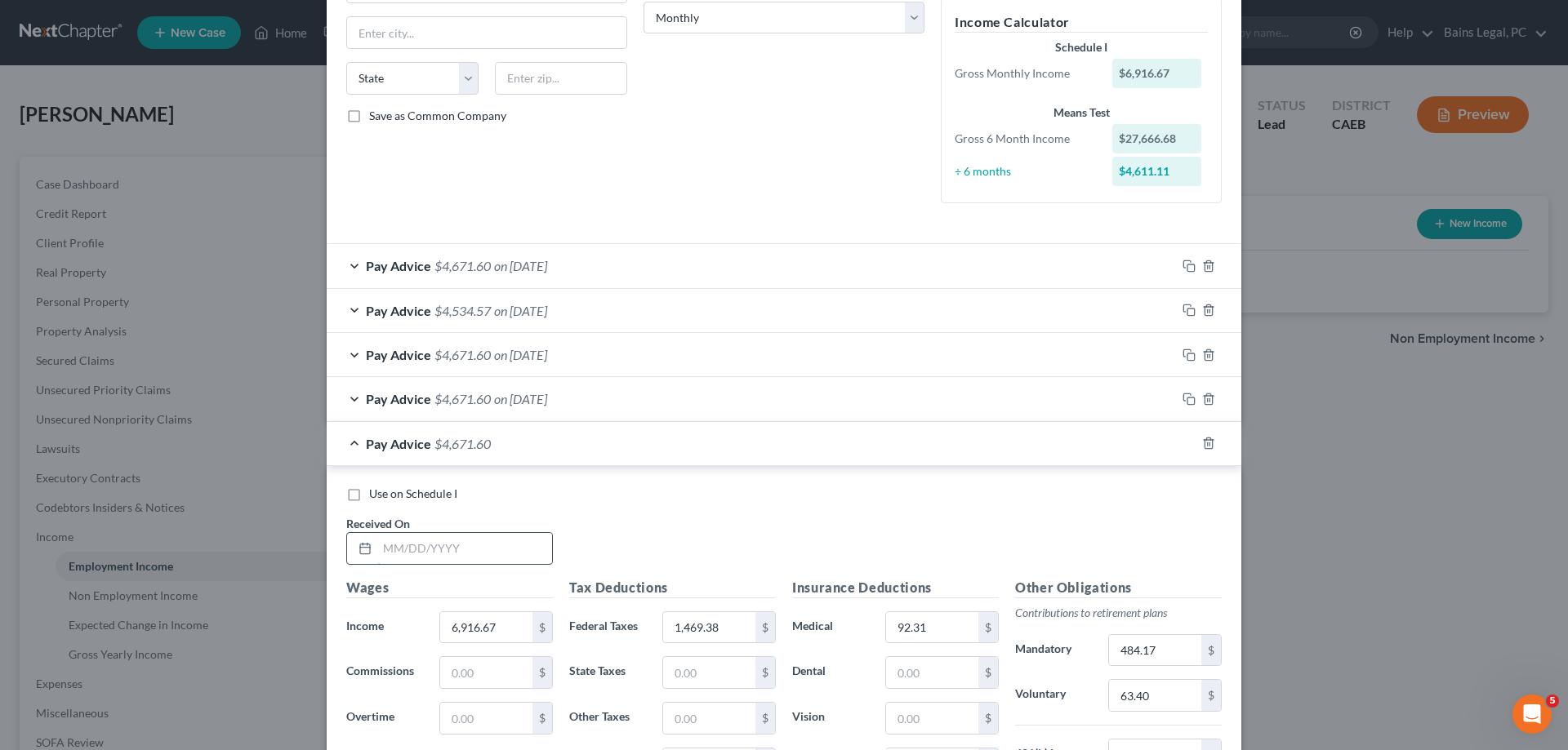
click at [472, 561] on input "text" at bounding box center [464, 549] width 175 height 31
type input "8/1/25"
type input "7,138."
click at [721, 623] on input "1,469.38" at bounding box center [709, 628] width 92 height 31
type input "1,551.02"
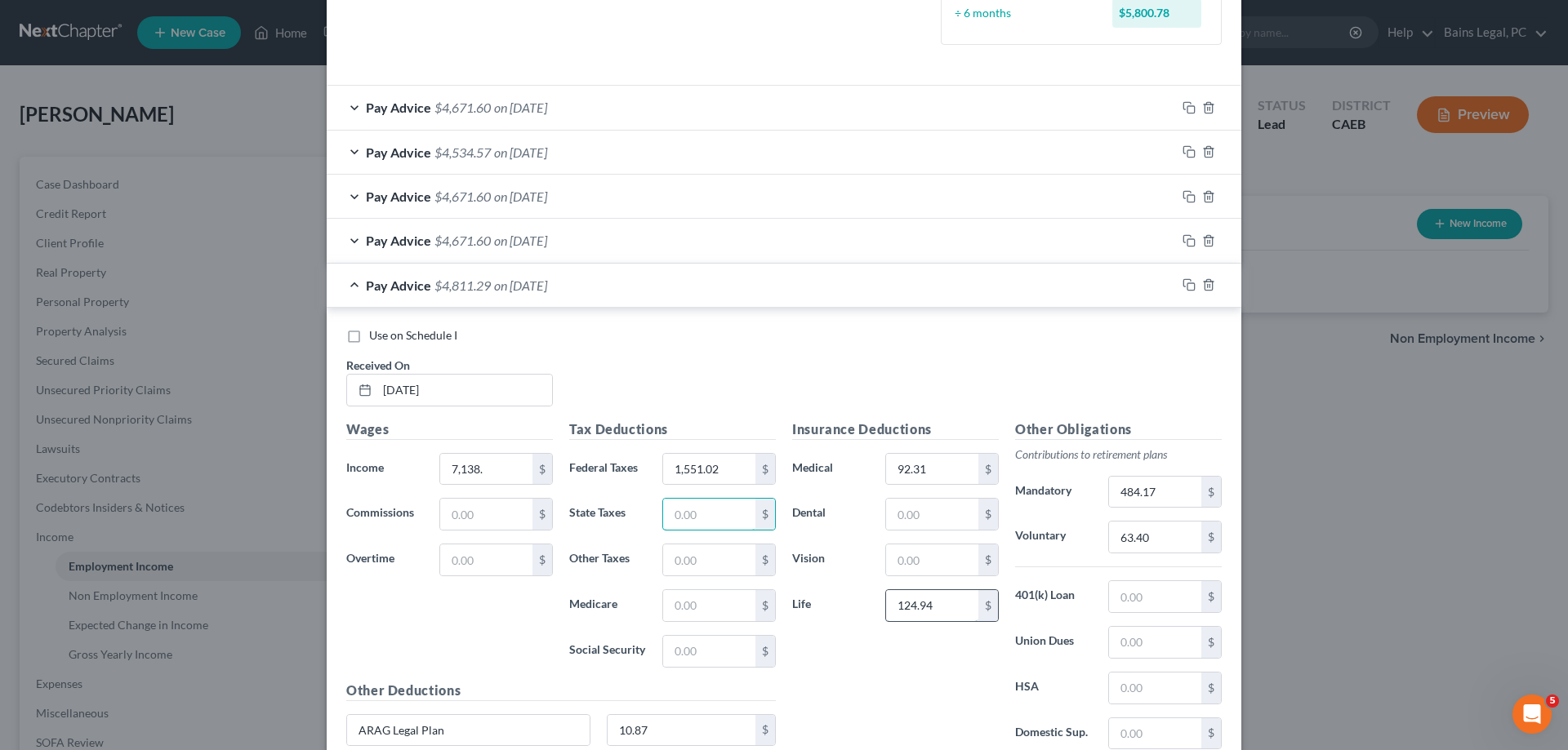
scroll to position [442, 0]
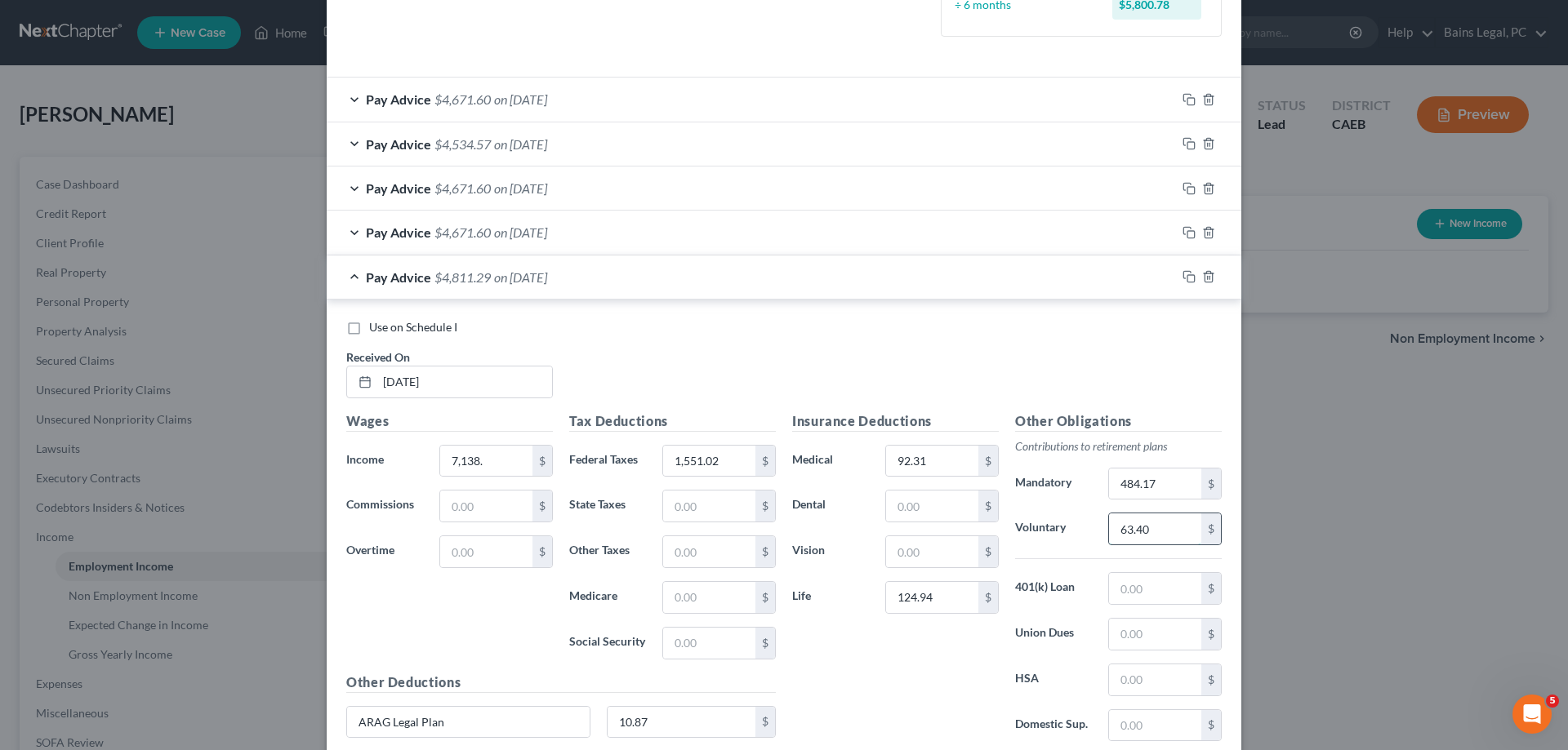
click at [1162, 531] on input "63.40" at bounding box center [1156, 529] width 92 height 31
type input "65.46"
click at [1178, 479] on input "484.17" at bounding box center [1156, 484] width 92 height 31
type input "499.66"
click at [1187, 277] on rect "button" at bounding box center [1190, 278] width 7 height 7
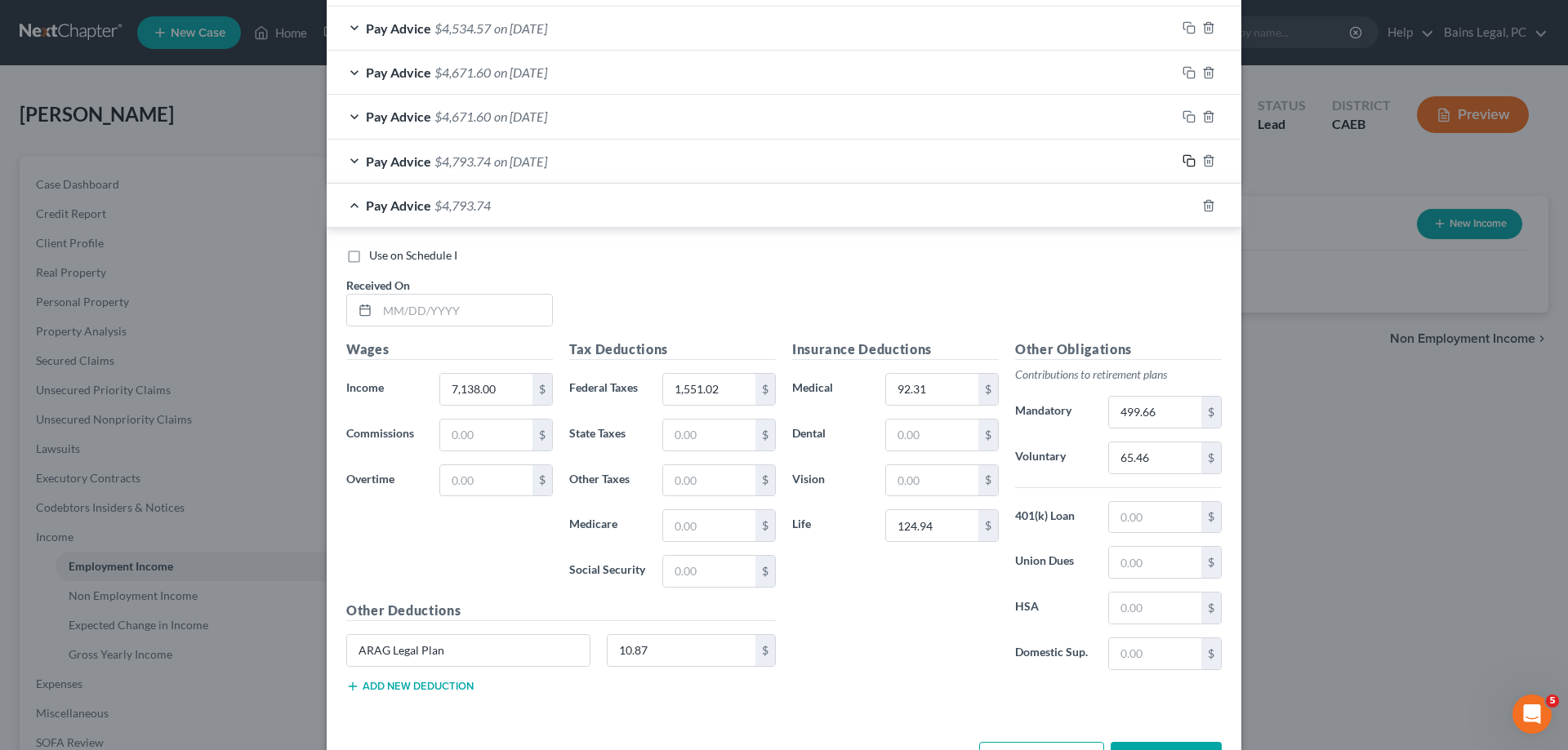
scroll to position [616, 0]
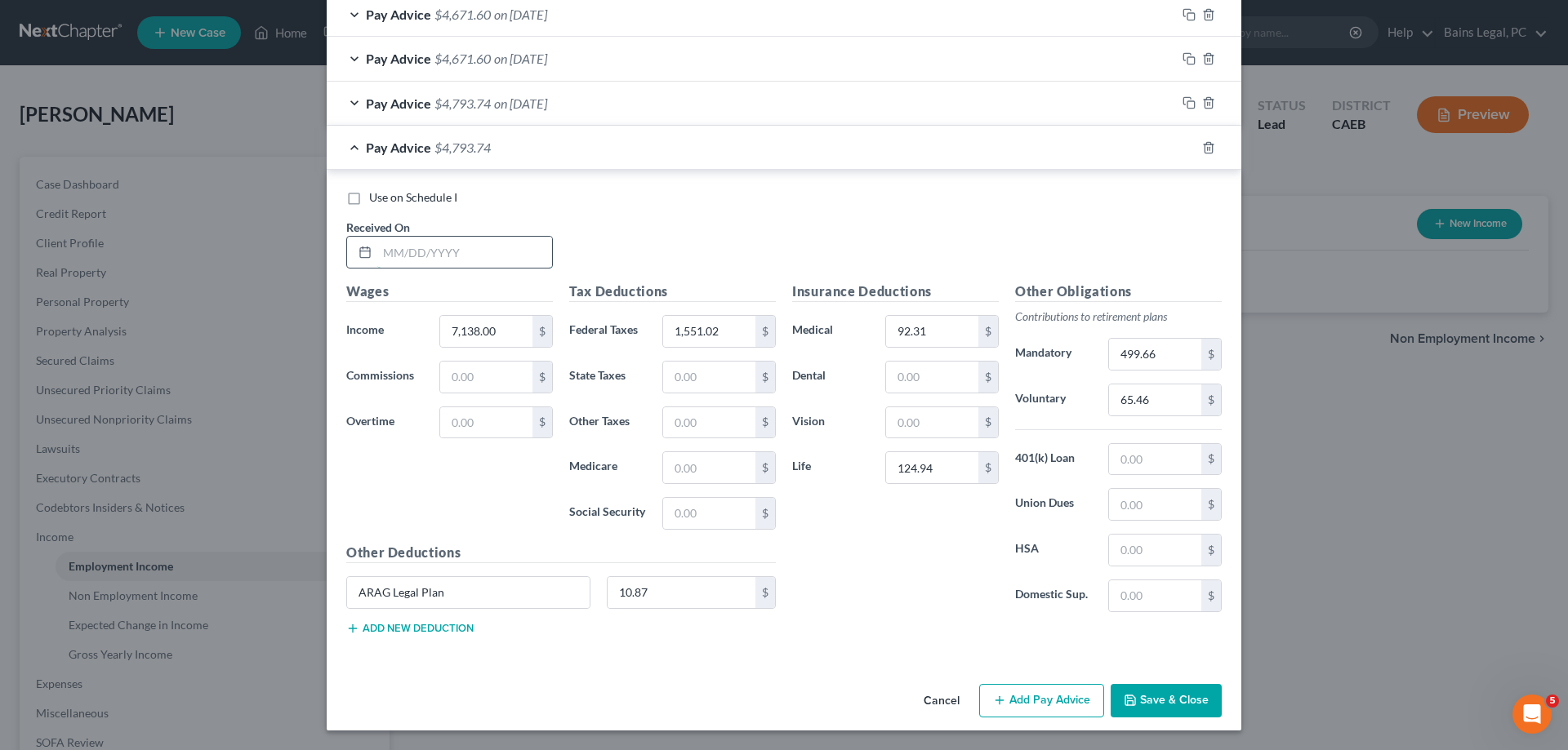
click at [514, 258] on input "text" at bounding box center [464, 252] width 175 height 31
type input "8/29/25"
type input "7,138"
click at [401, 200] on span "Use on Schedule I" at bounding box center [413, 197] width 88 height 14
click at [386, 200] on input "Use on Schedule I" at bounding box center [381, 194] width 11 height 11
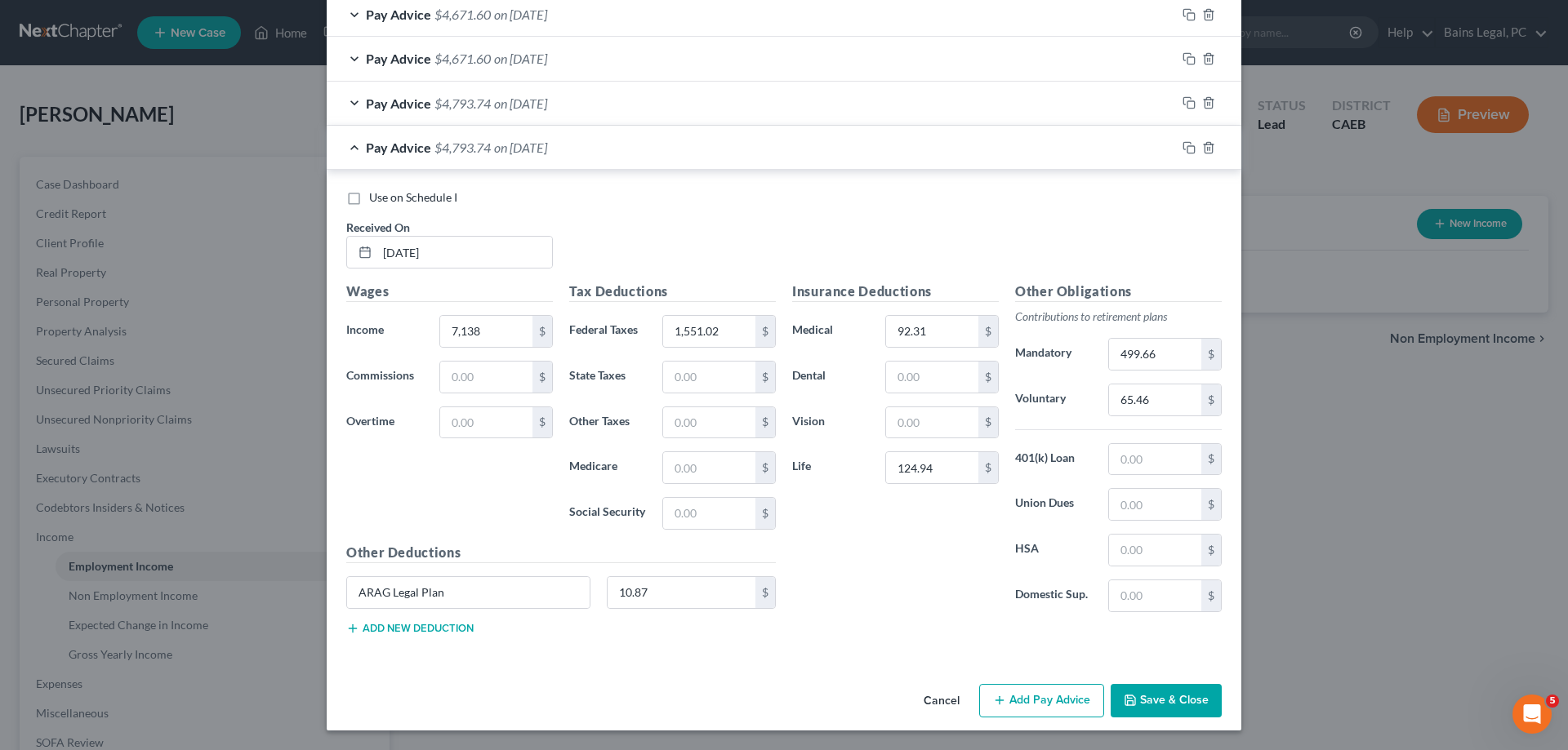
checkbox input "true"
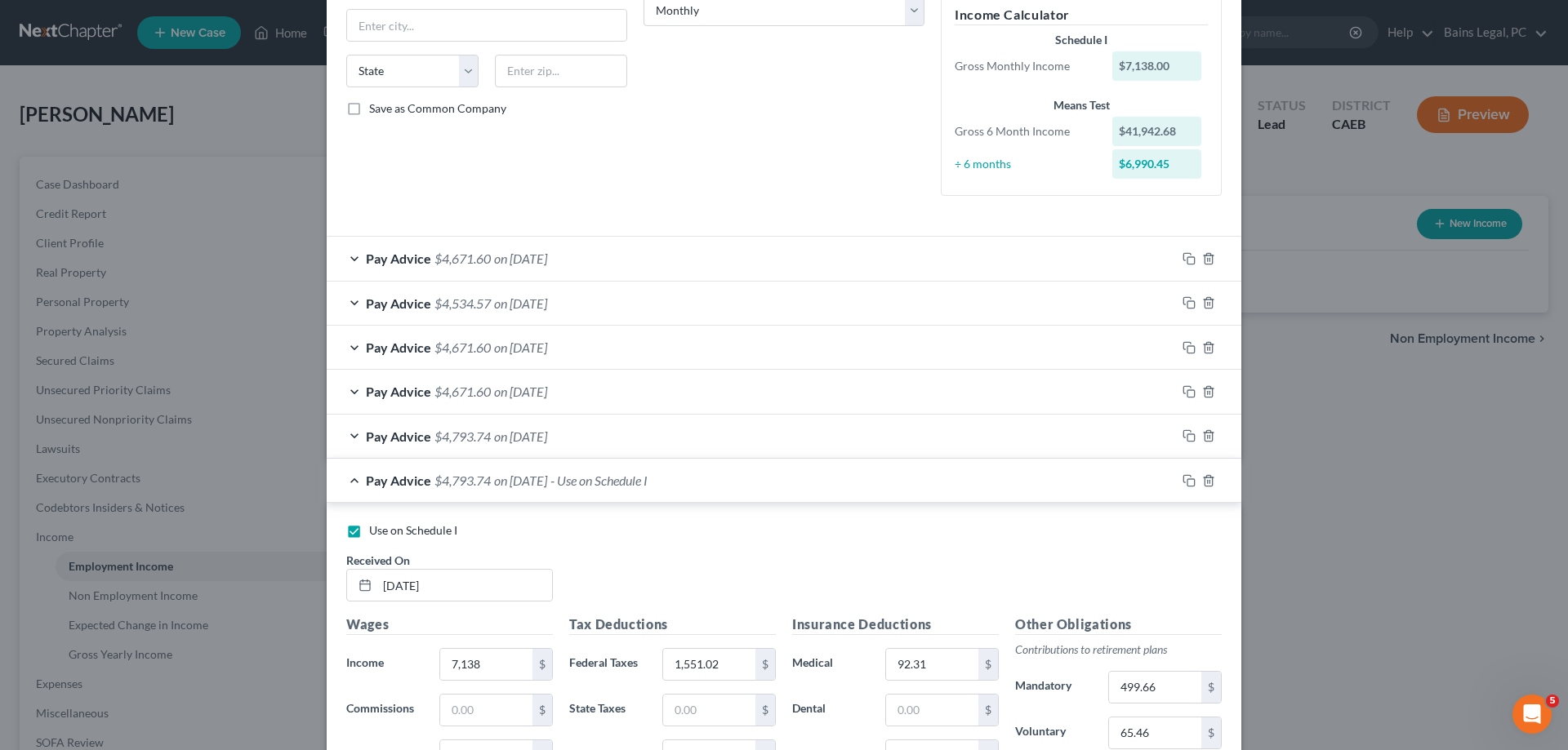
scroll to position [0, 0]
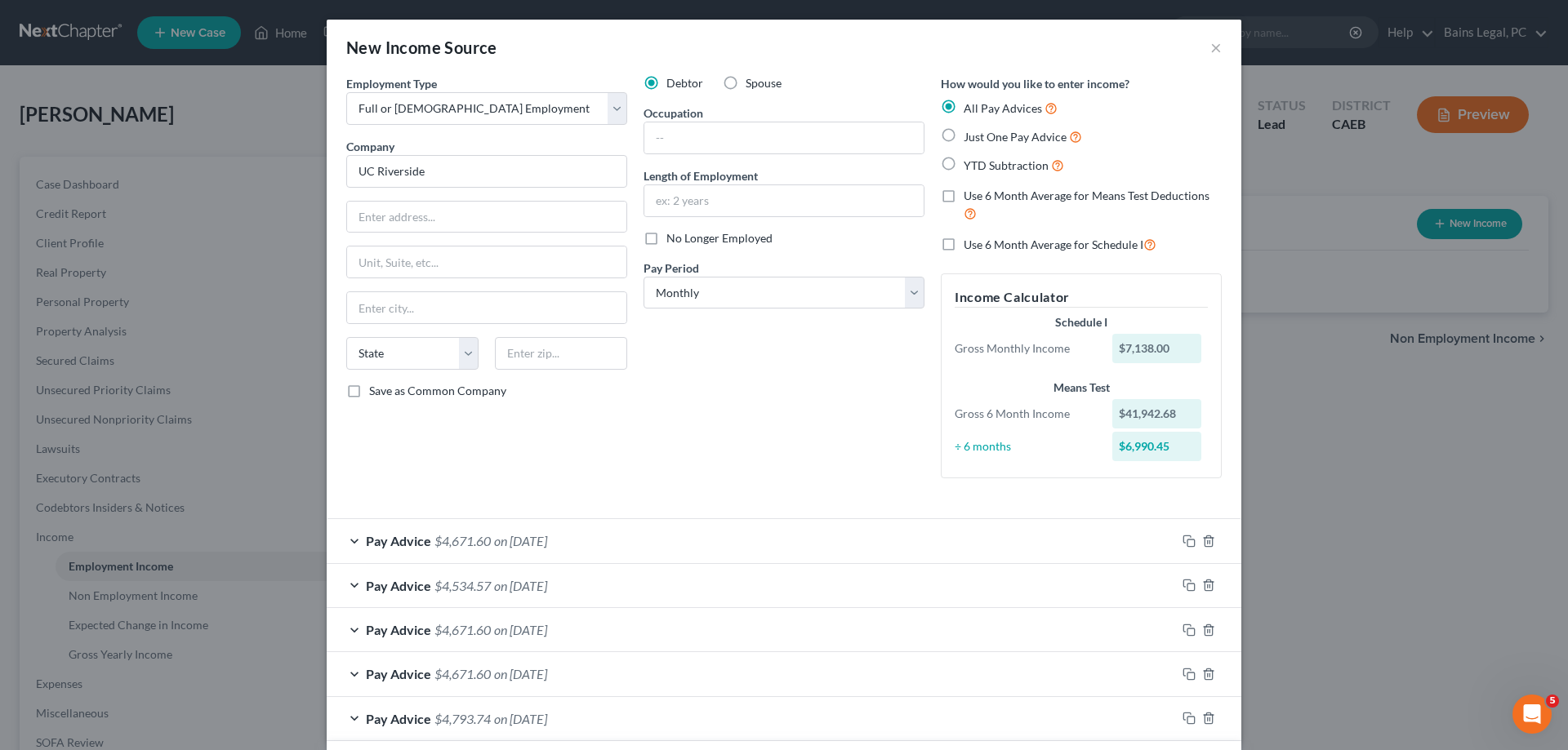
drag, startPoint x: 1056, startPoint y: 194, endPoint x: 1056, endPoint y: 205, distance: 11.0
click at [1056, 193] on span "Use 6 Month Average for Means Test Deductions" at bounding box center [1086, 195] width 245 height 14
click at [981, 193] on input "Use 6 Month Average for Means Test Deductions" at bounding box center [975, 192] width 11 height 11
checkbox input "true"
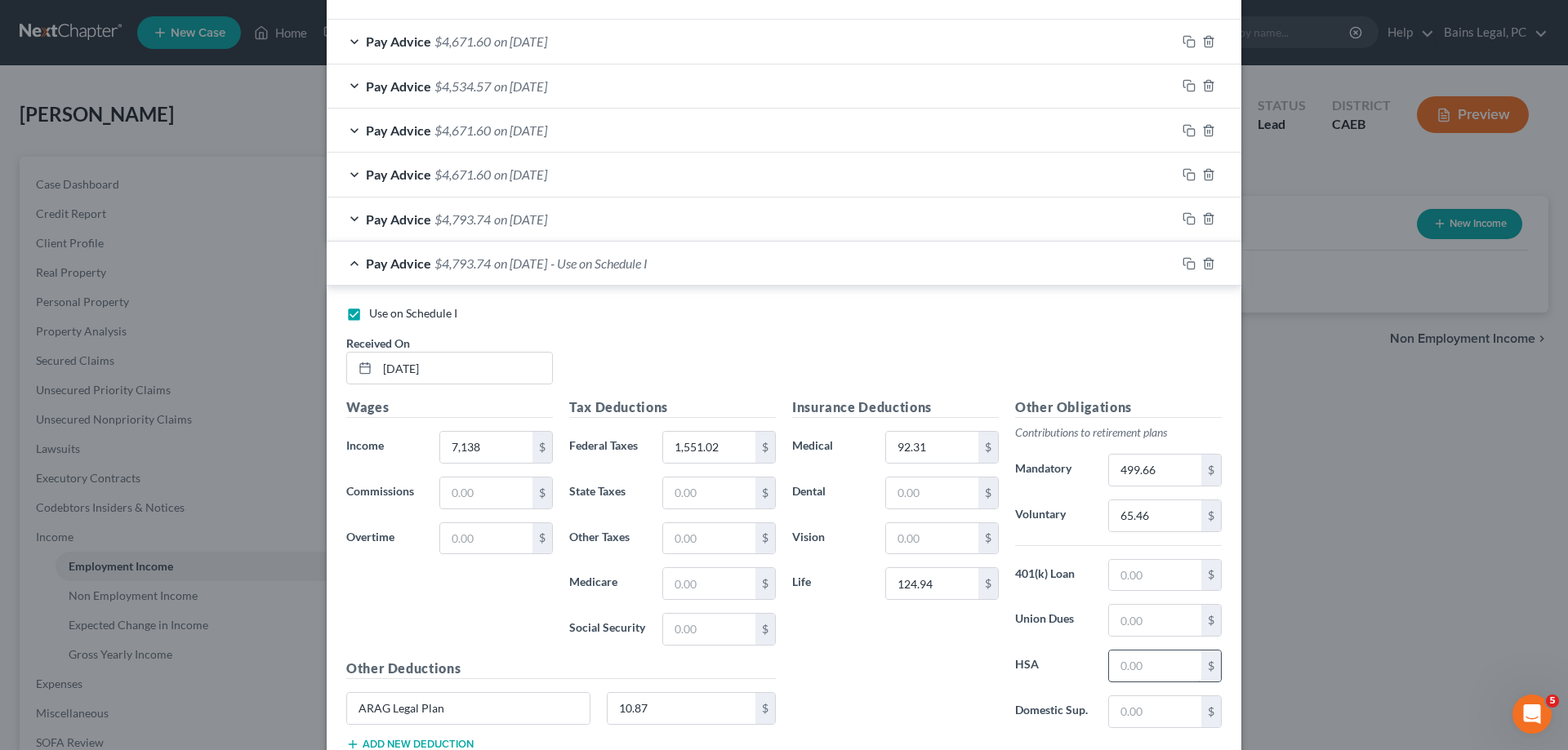
scroll to position [616, 0]
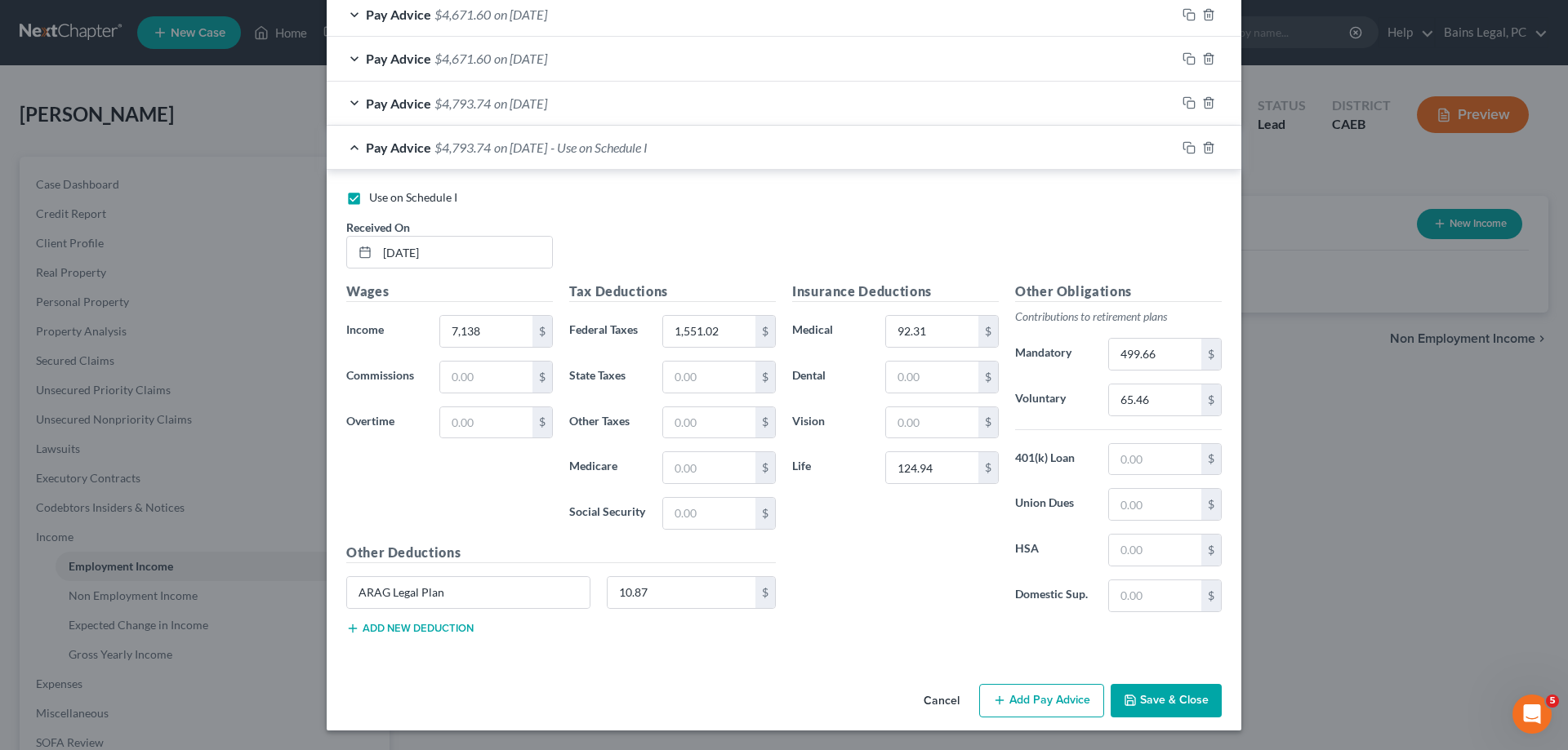
click at [1138, 689] on button "Save & Close" at bounding box center [1165, 701] width 111 height 34
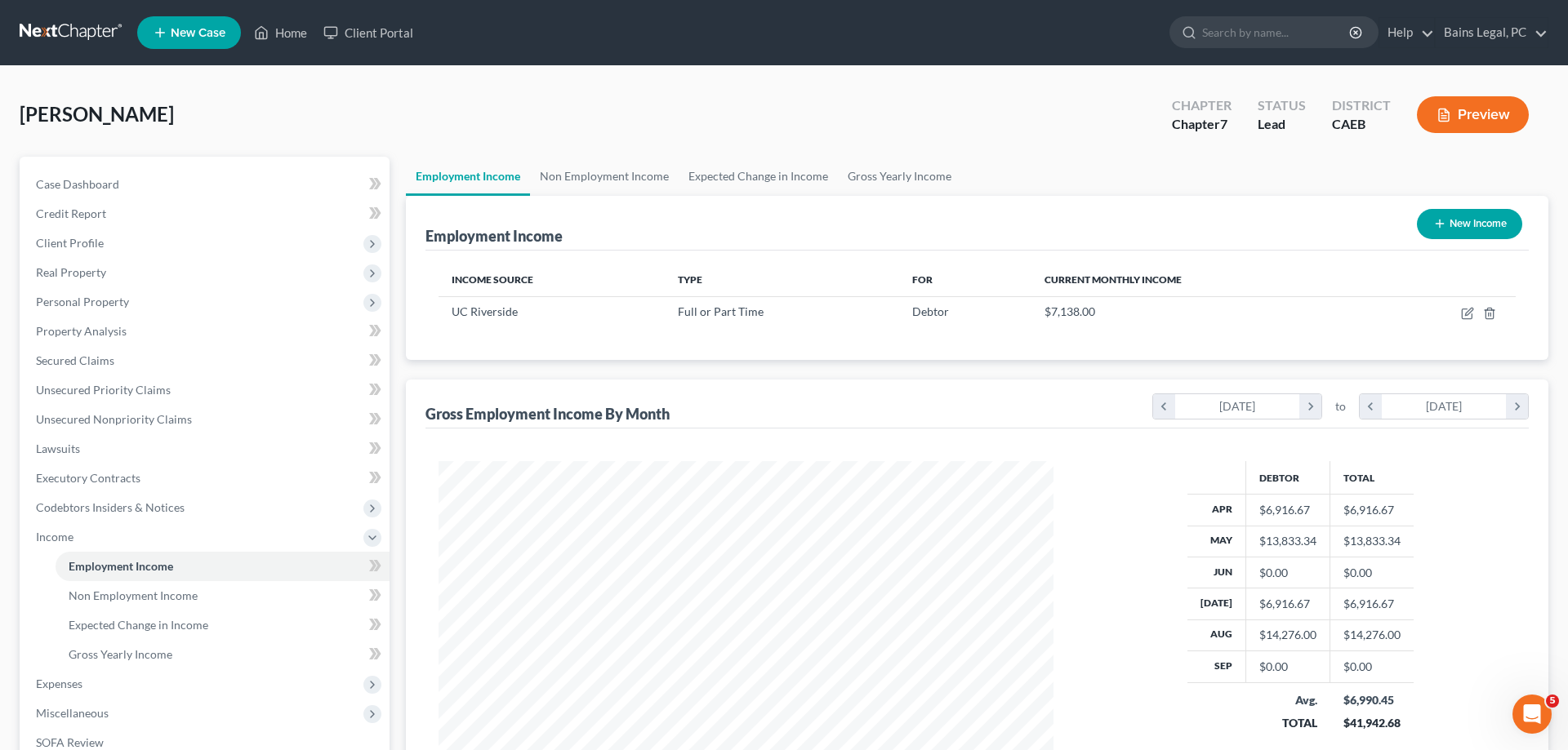
scroll to position [307, 648]
click at [1446, 216] on button "New Income" at bounding box center [1469, 224] width 105 height 30
select select "0"
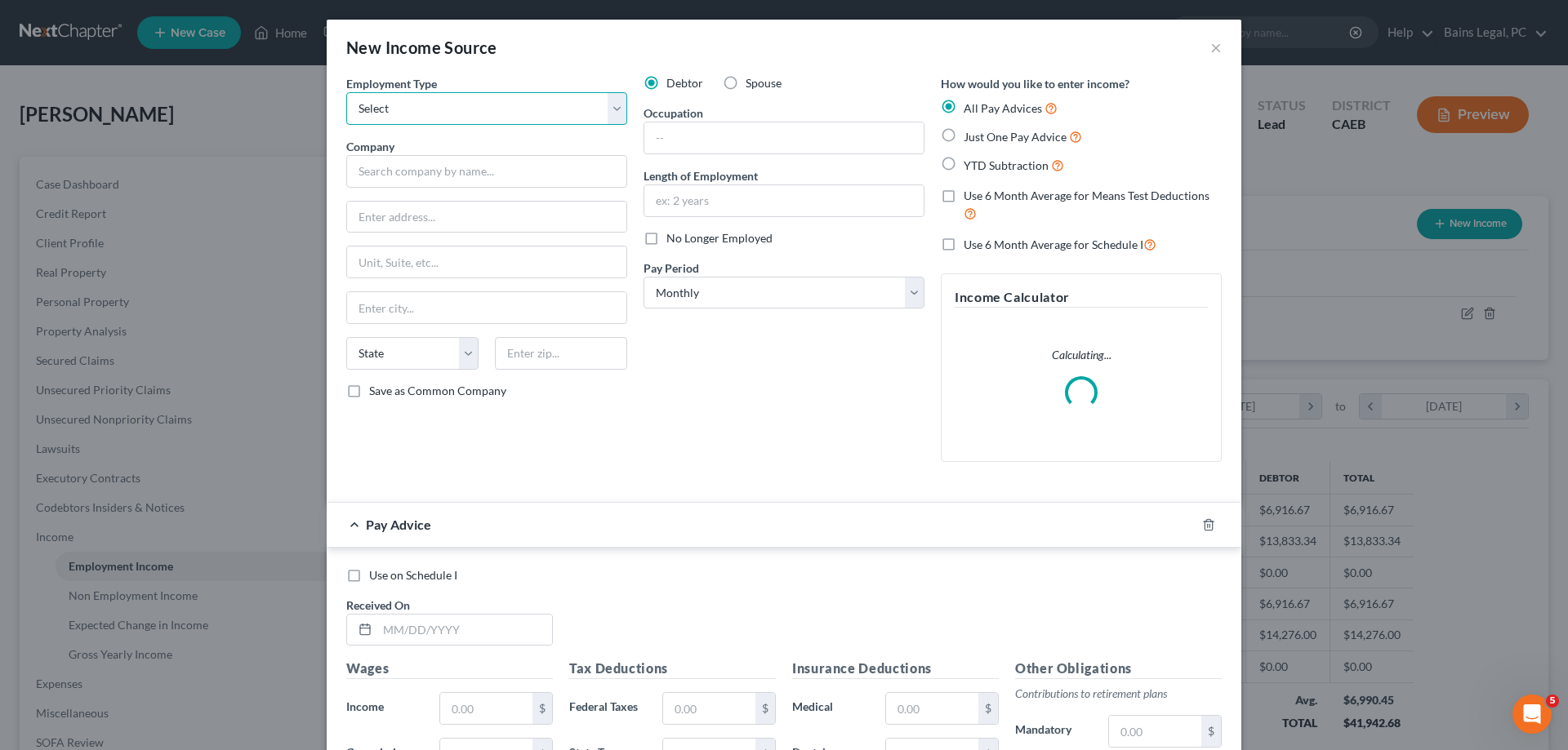
click at [347, 92] on select "Select Full or Part Time Employment Self Employment" at bounding box center [487, 108] width 281 height 32
select select "1"
click option "Self Employment" at bounding box center [0, 0] width 0 height 0
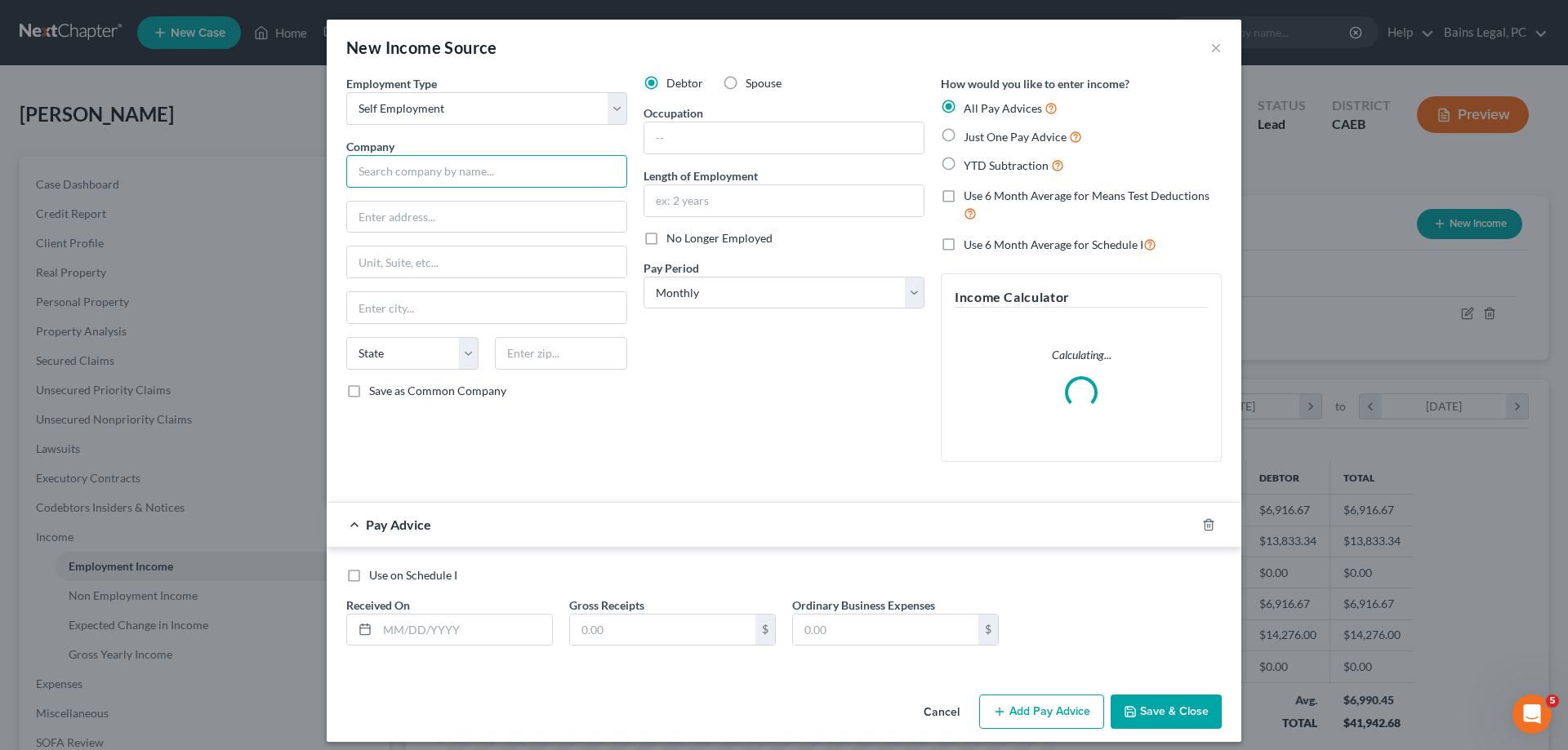
click at [503, 182] on input "text" at bounding box center [487, 171] width 281 height 32
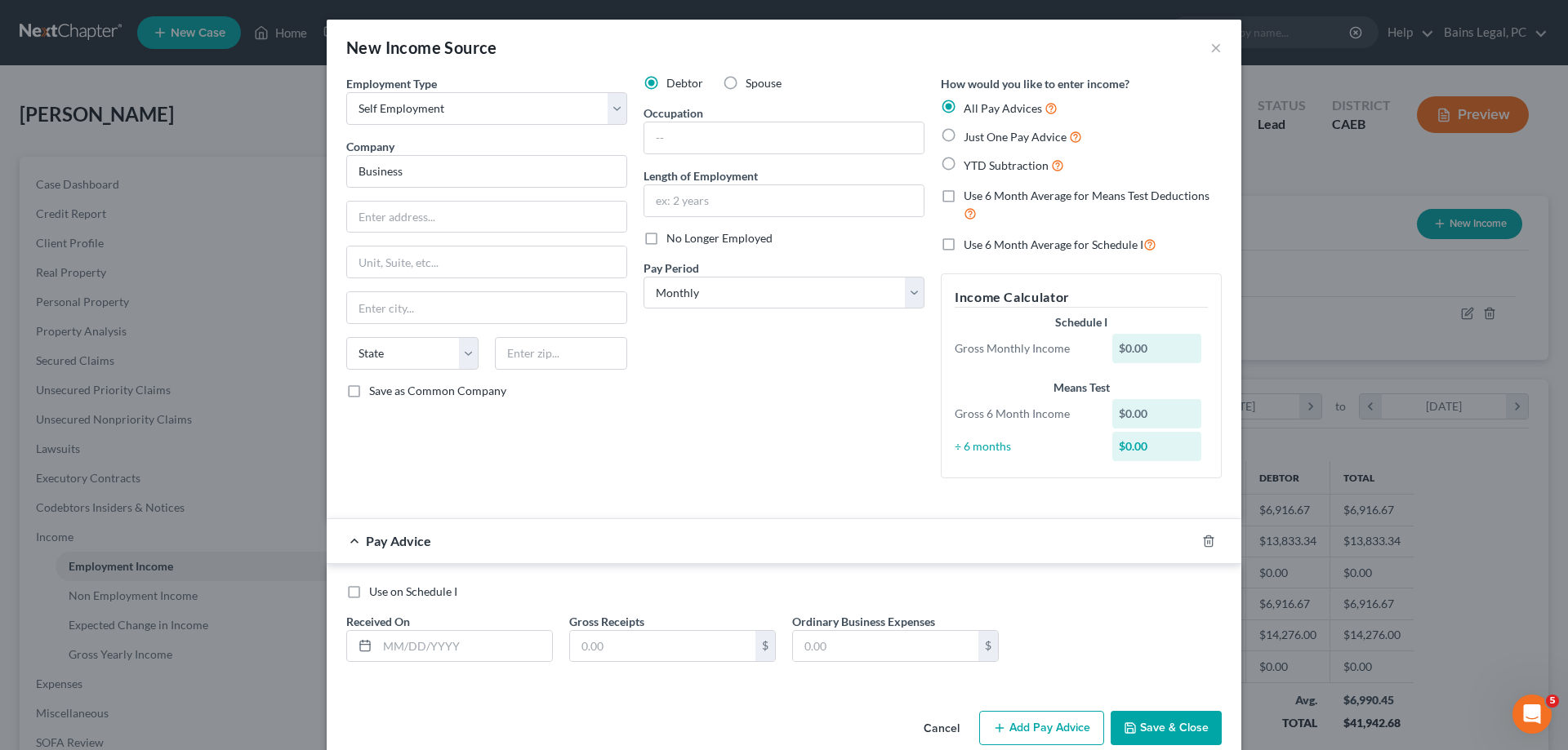
type input "Business"
click at [396, 657] on input "text" at bounding box center [464, 647] width 175 height 31
type input "6/30/25"
type input "1,095.22"
click at [817, 650] on input "text" at bounding box center [886, 647] width 186 height 31
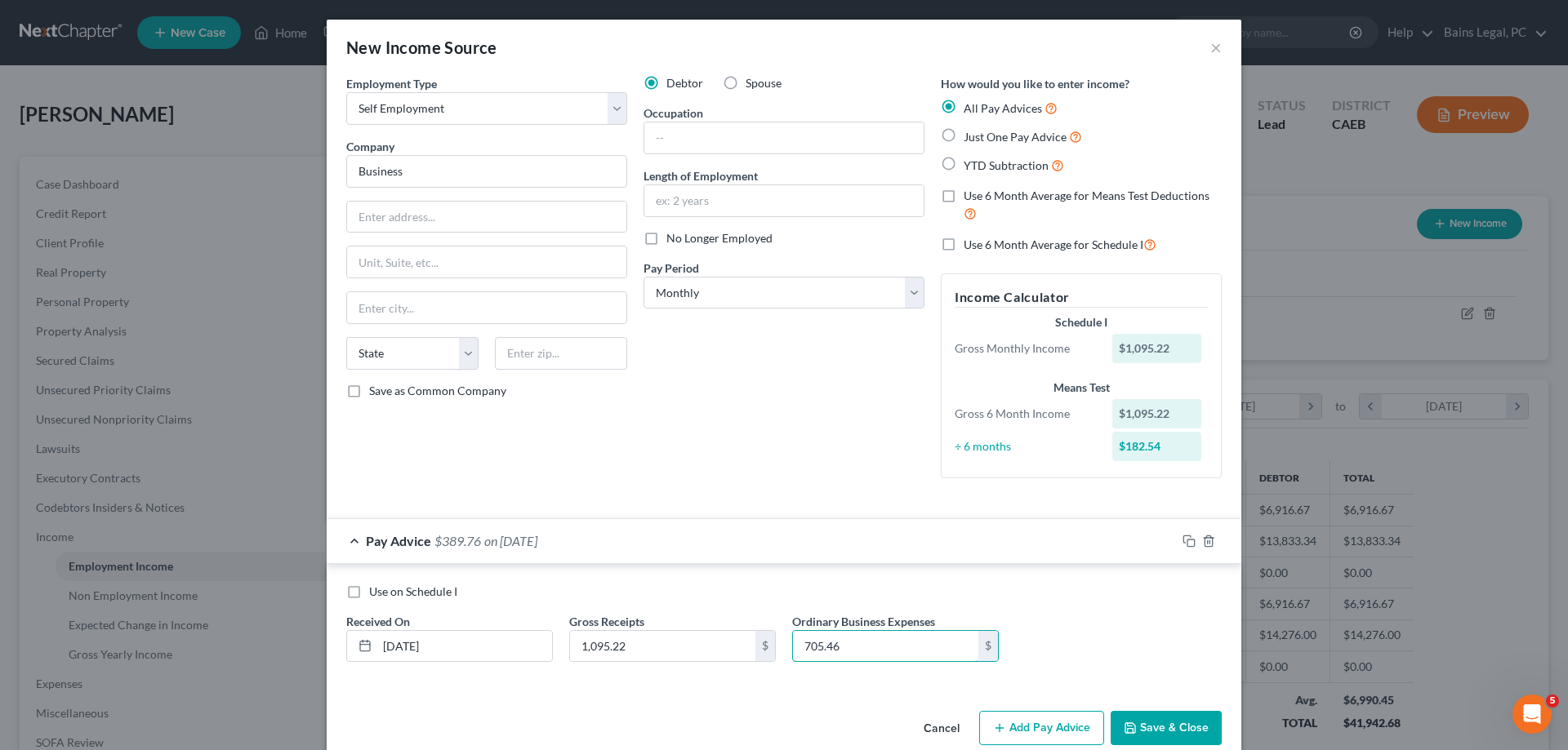
type input "705.46"
click at [963, 192] on label "Use 6 Month Average for Means Test Deductions" at bounding box center [1092, 205] width 258 height 35
click at [970, 192] on input "Use 6 Month Average for Means Test Deductions" at bounding box center [975, 192] width 11 height 11
checkbox input "true"
click at [761, 236] on span "No Longer Employed" at bounding box center [720, 238] width 106 height 14
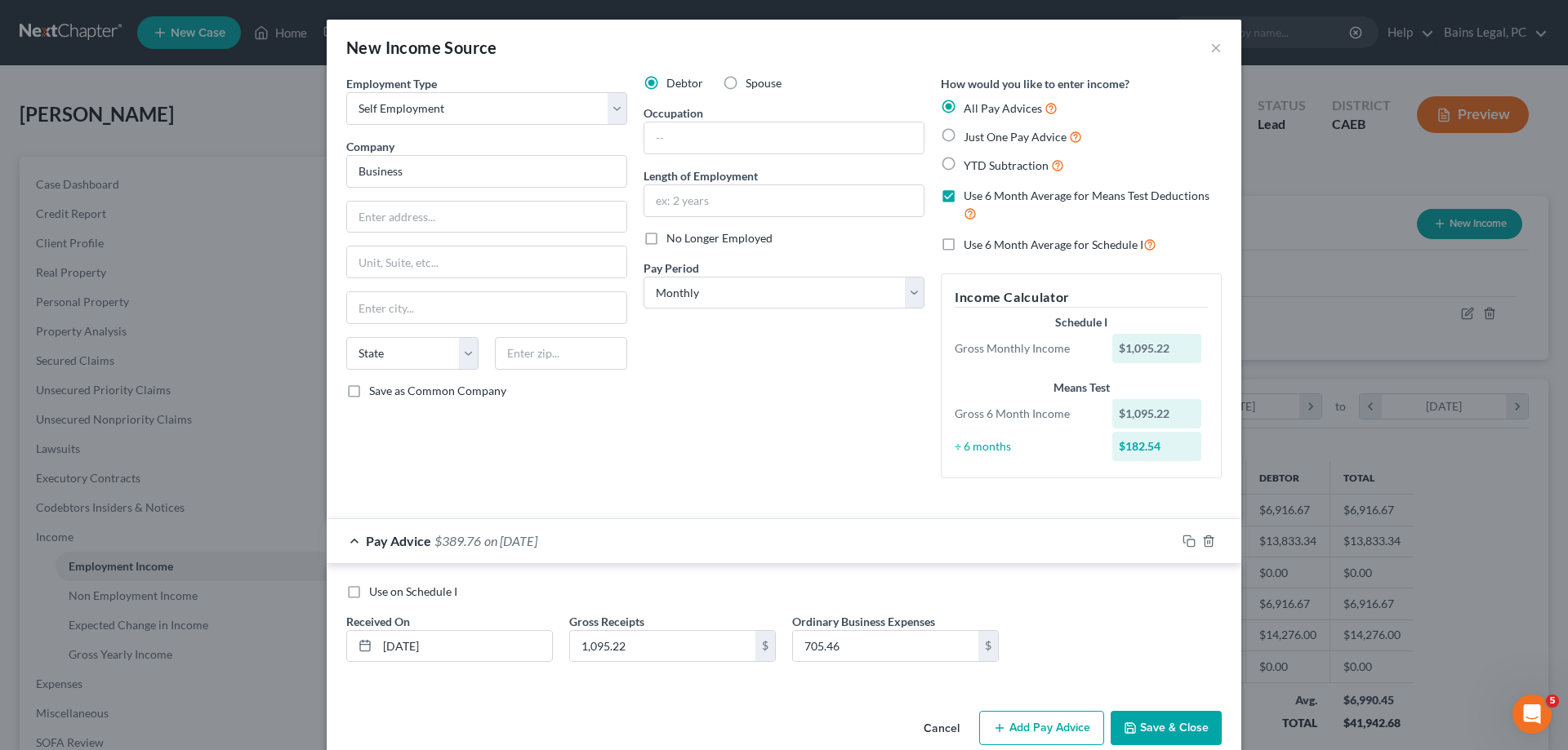
click at [683, 236] on input "No Longer Employed" at bounding box center [677, 236] width 11 height 11
checkbox input "true"
click at [1198, 727] on button "Save & Close" at bounding box center [1165, 727] width 111 height 34
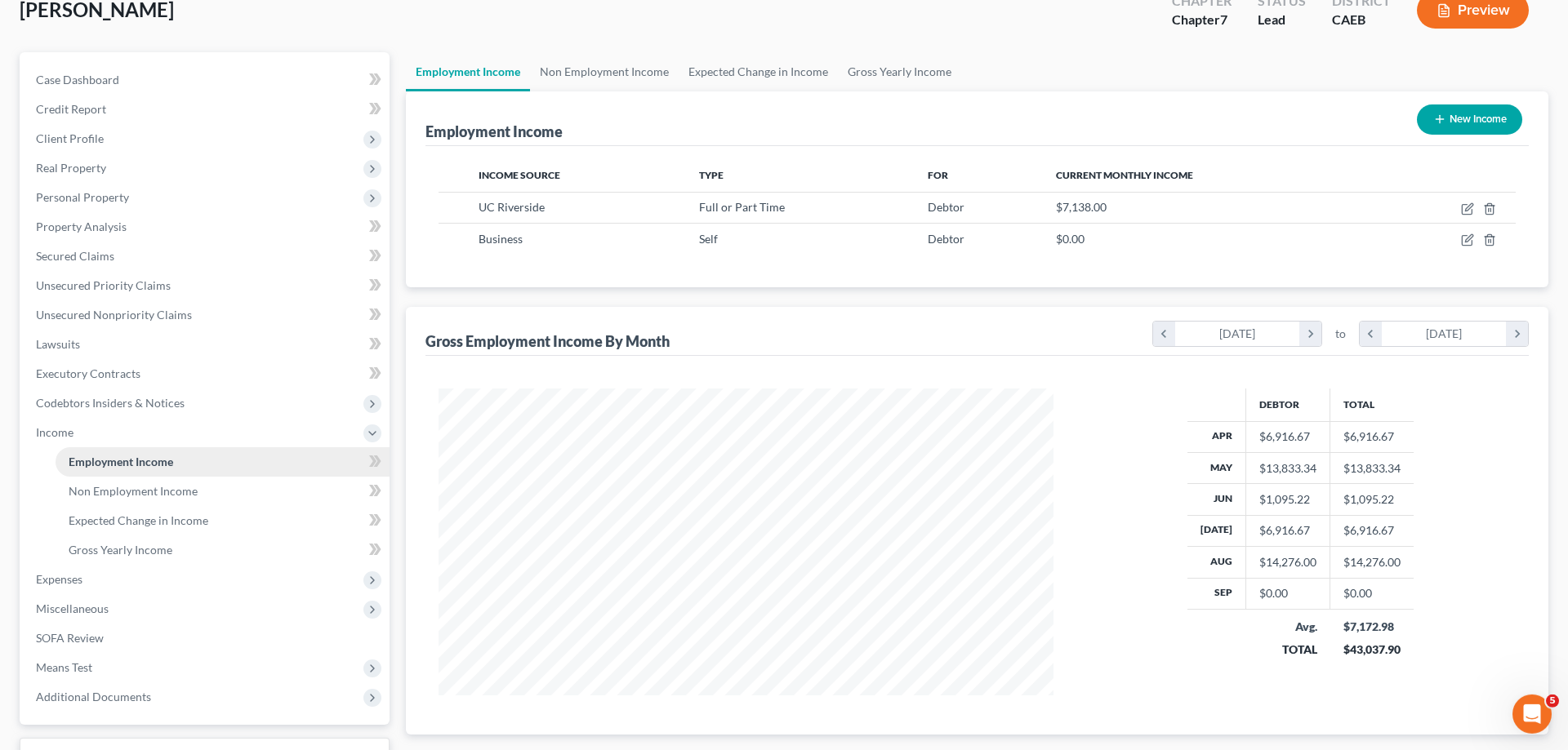
scroll to position [167, 0]
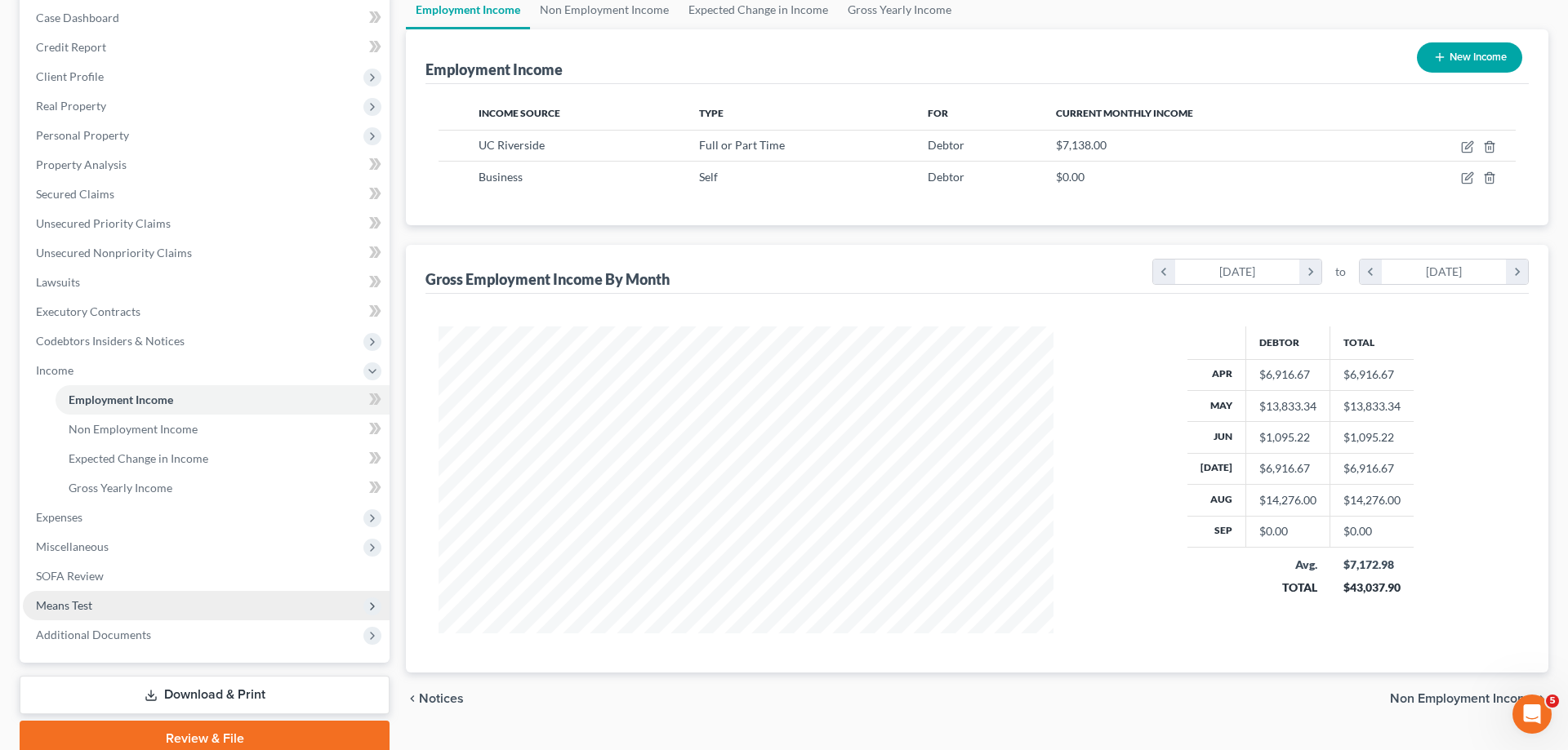
drag, startPoint x: 89, startPoint y: 606, endPoint x: 98, endPoint y: 608, distance: 9.2
click at [91, 607] on span "Means Test" at bounding box center [64, 606] width 56 height 14
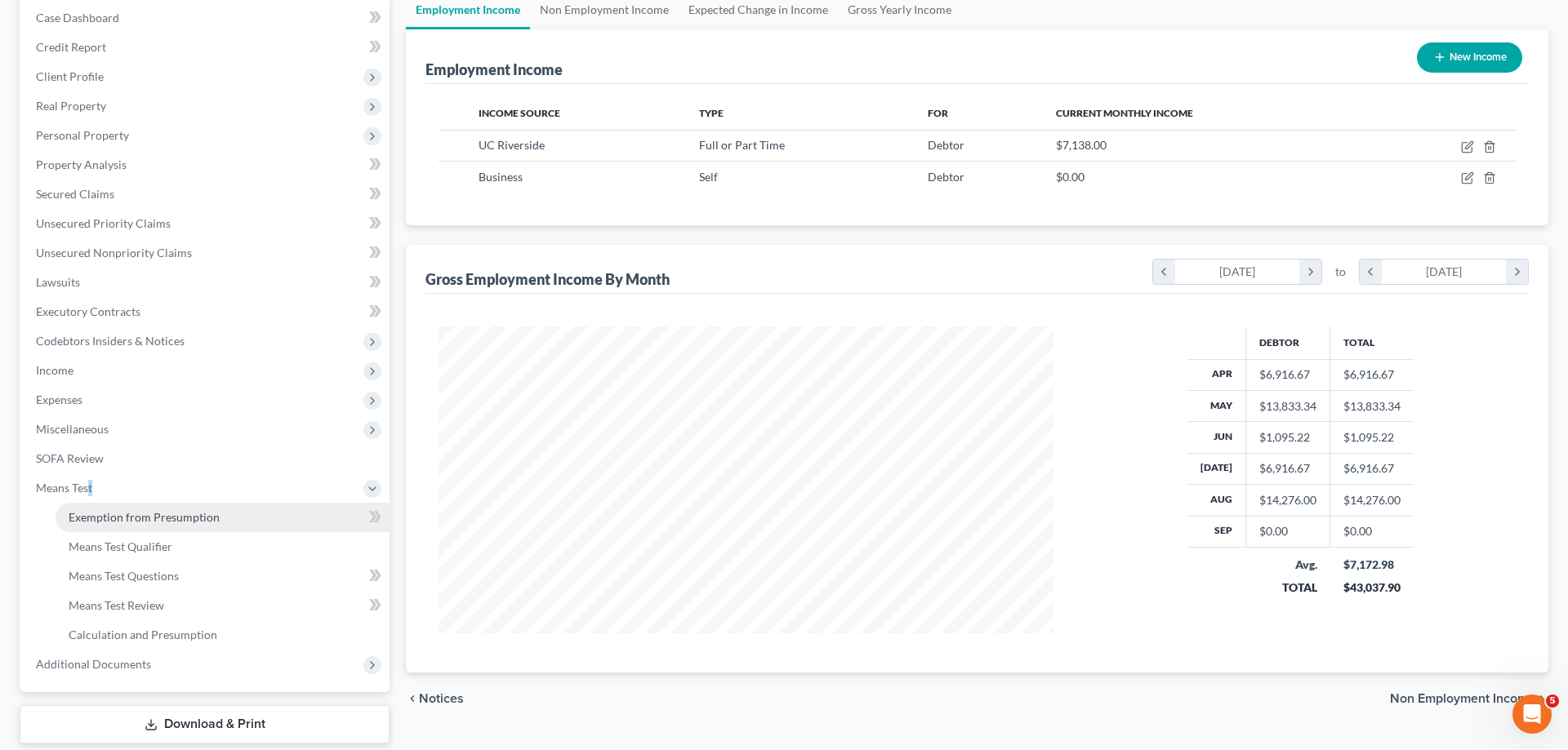
drag, startPoint x: 201, startPoint y: 512, endPoint x: 240, endPoint y: 502, distance: 40.3
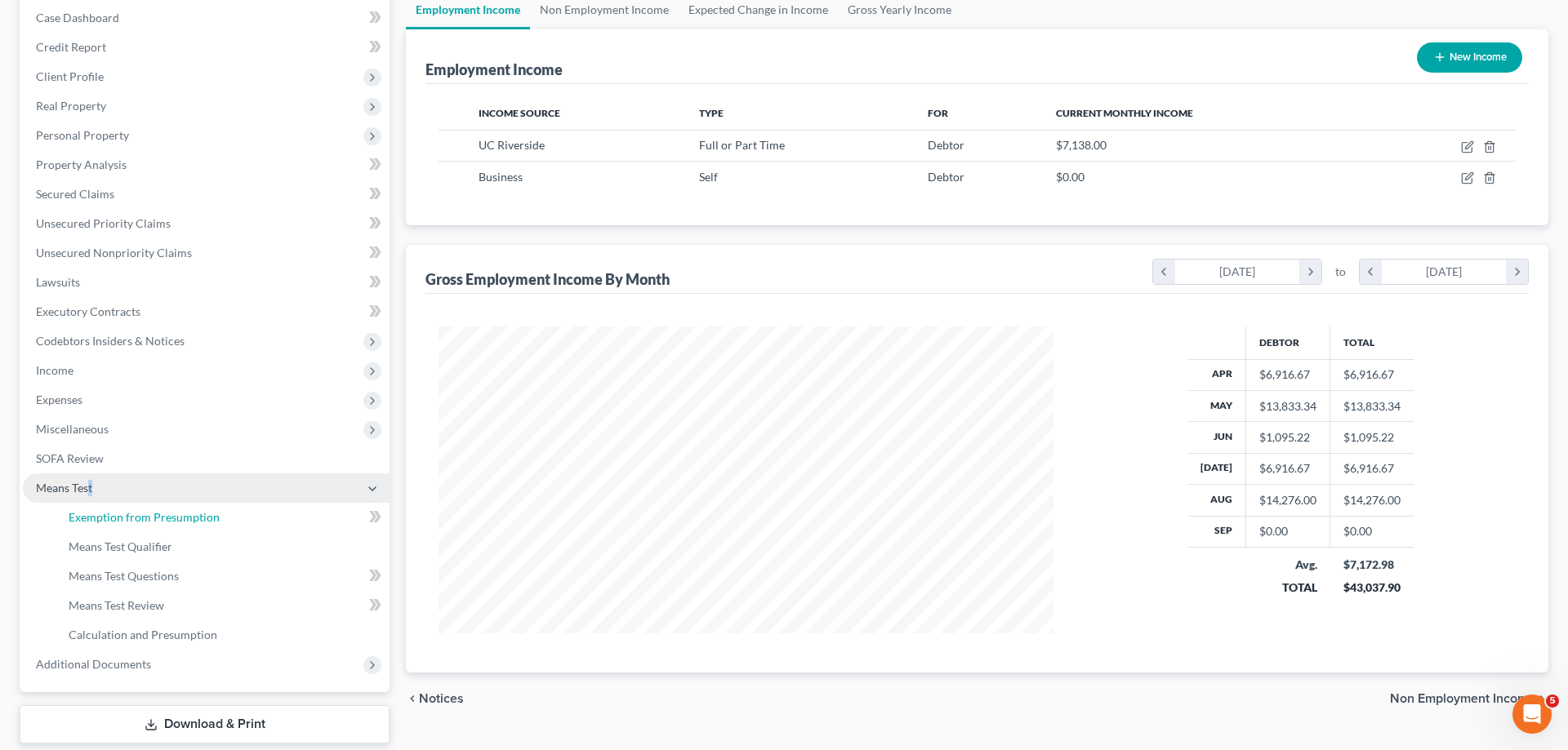
click at [201, 512] on span "Exemption from Presumption" at bounding box center [144, 517] width 151 height 14
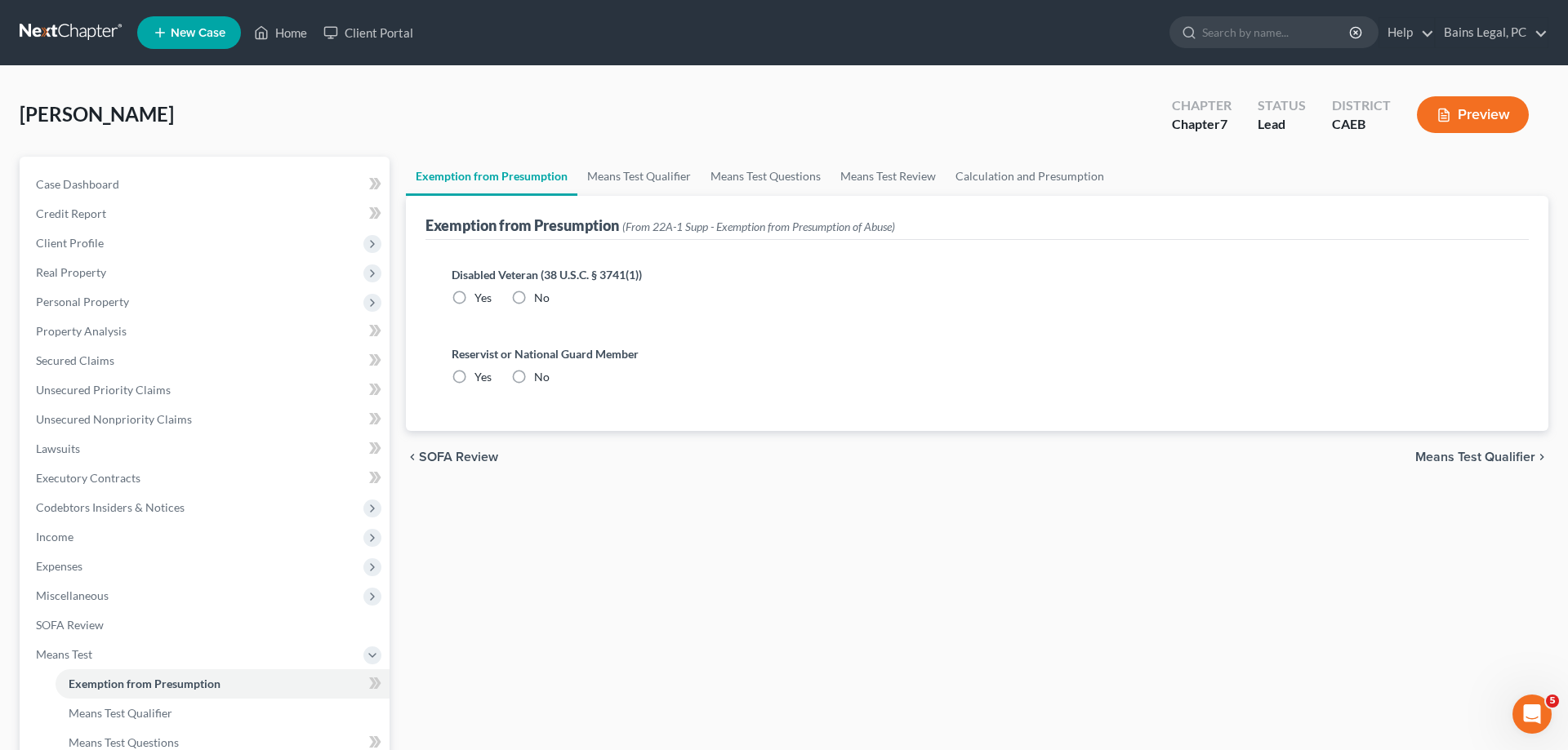
click at [533, 298] on div "No" at bounding box center [530, 297] width 38 height 17
click at [534, 372] on label "No" at bounding box center [542, 377] width 16 height 17
click at [541, 372] on input "No" at bounding box center [546, 374] width 11 height 11
radio input "true"
click at [534, 292] on label "No" at bounding box center [542, 297] width 16 height 17
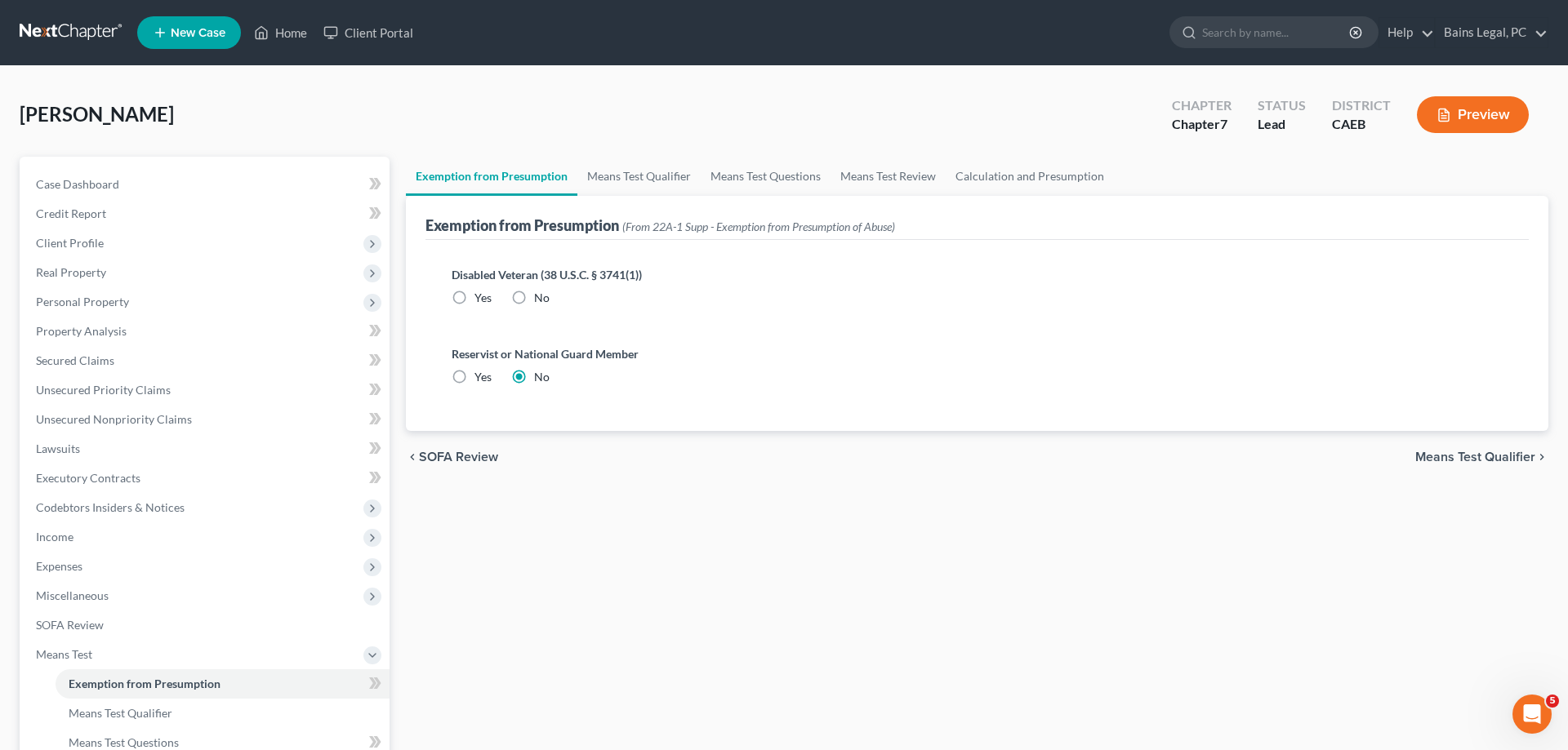
click at [541, 292] on input "No" at bounding box center [546, 295] width 11 height 11
radio input "true"
click at [662, 181] on link "Means Test Qualifier" at bounding box center [639, 177] width 124 height 39
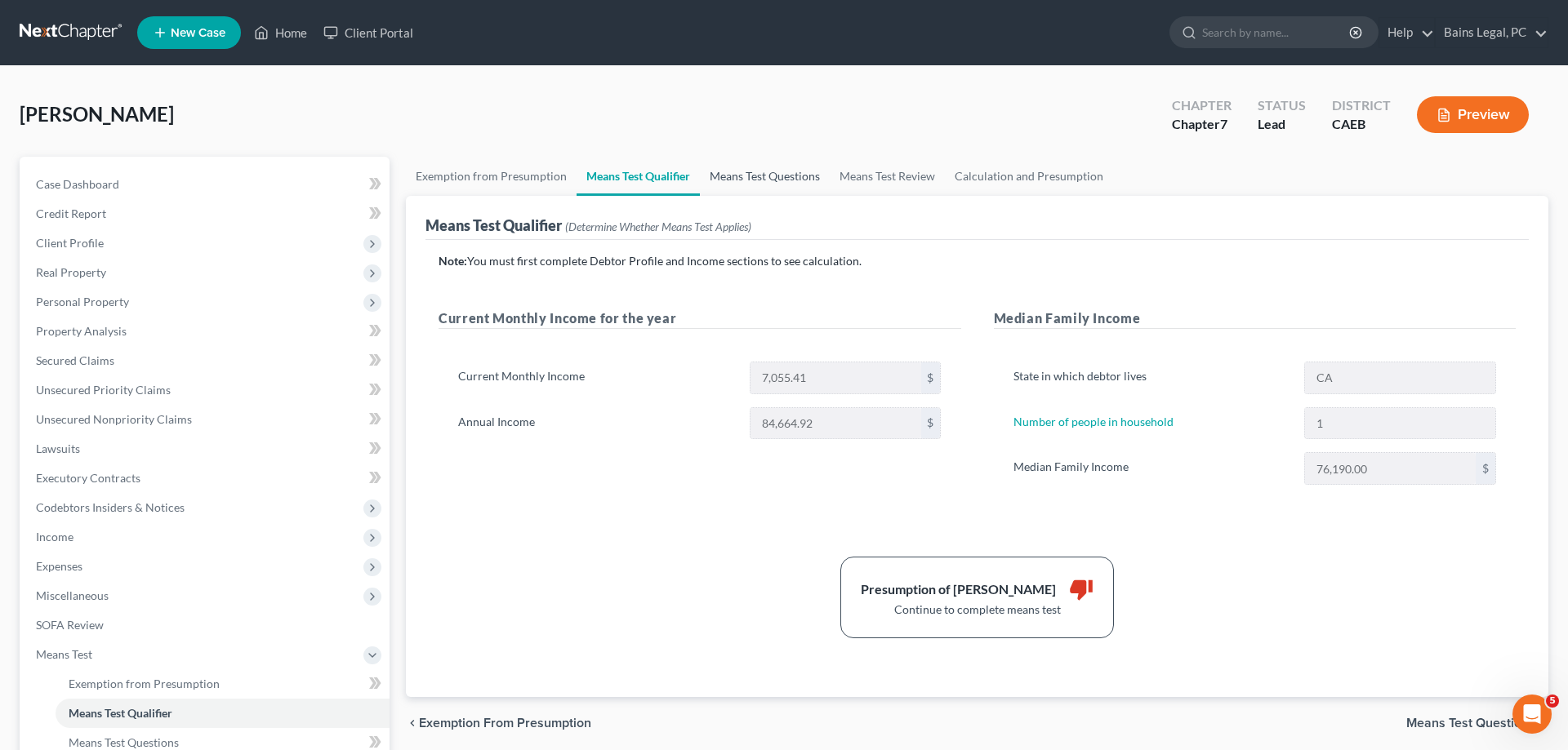
click at [751, 177] on link "Means Test Questions" at bounding box center [765, 177] width 130 height 39
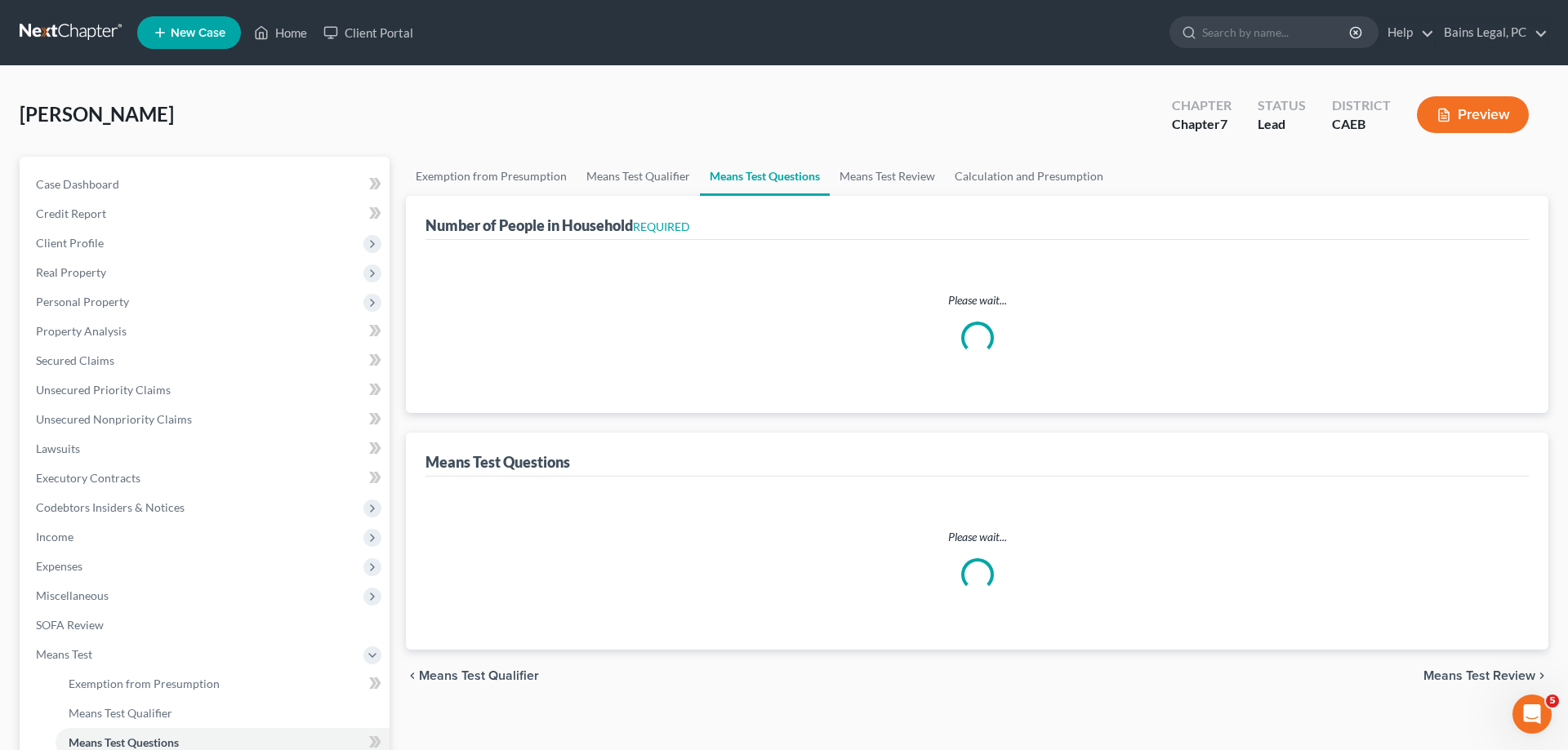
select select "1"
select select "60"
select select "1"
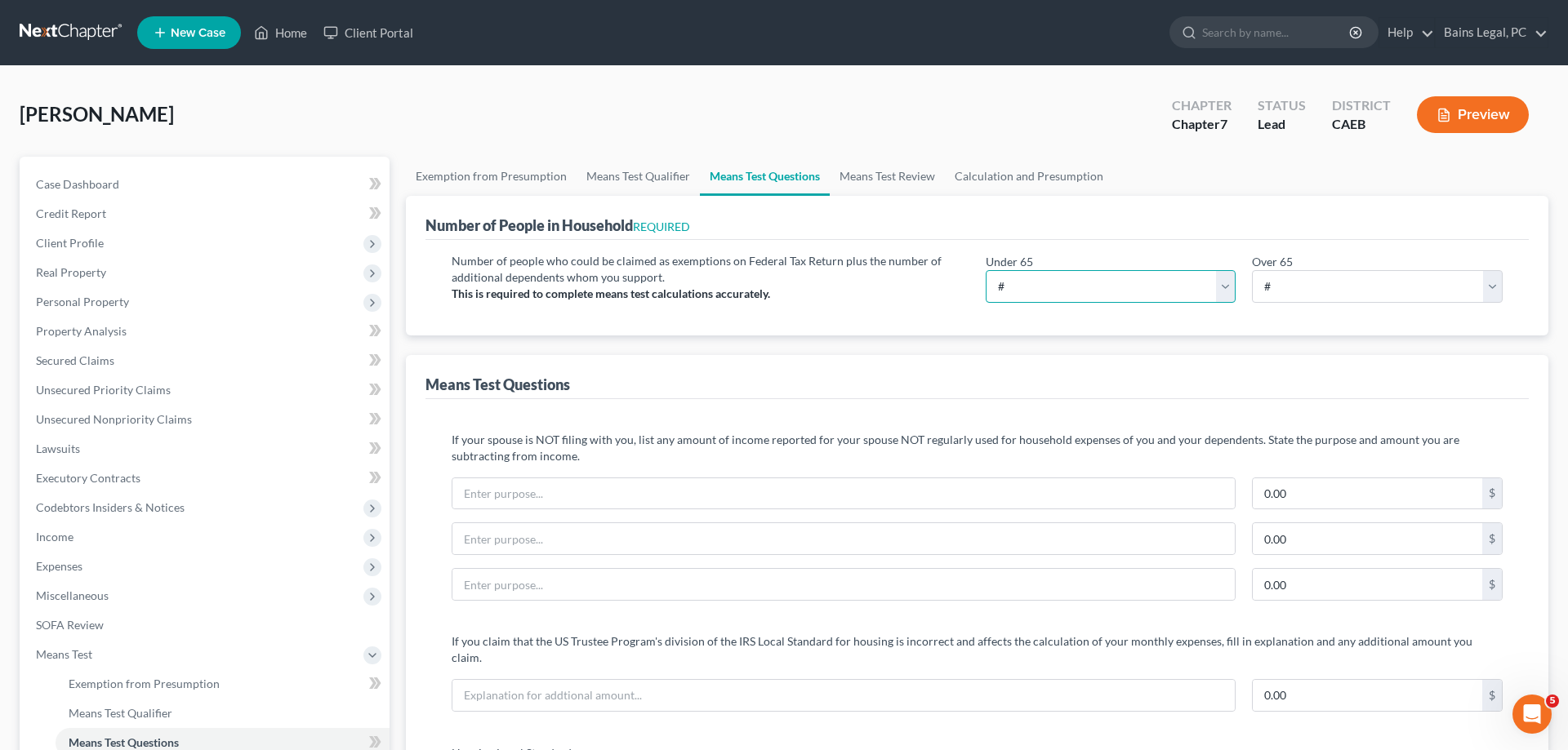
click at [986, 270] on select "# 0 1 2 3 4 5 6 7 8 9 10" at bounding box center [1110, 286] width 250 height 32
select select "1"
click option "1" at bounding box center [0, 0] width 0 height 0
click at [1048, 366] on div "Means Test Questions" at bounding box center [977, 377] width 1104 height 44
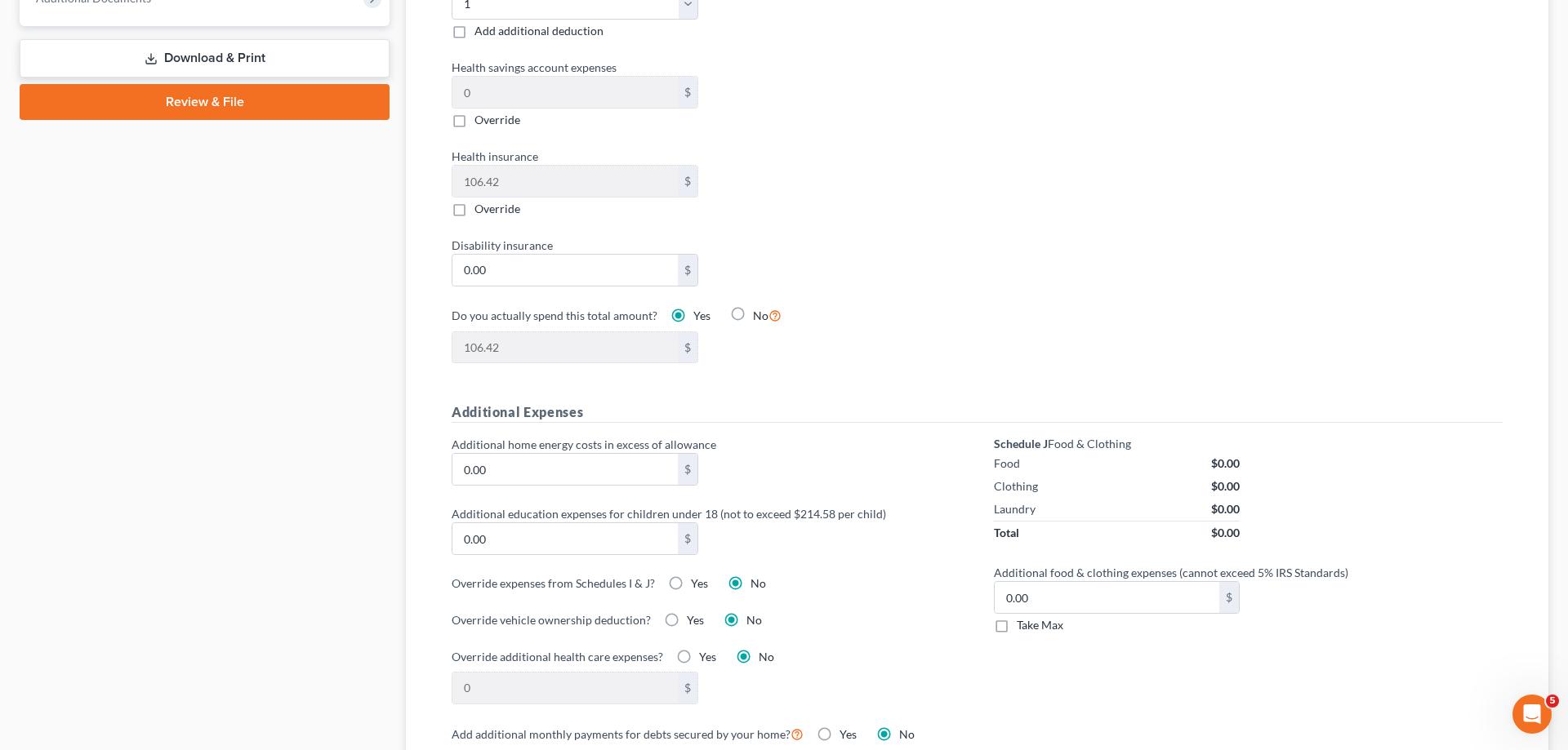
scroll to position [1332, 0]
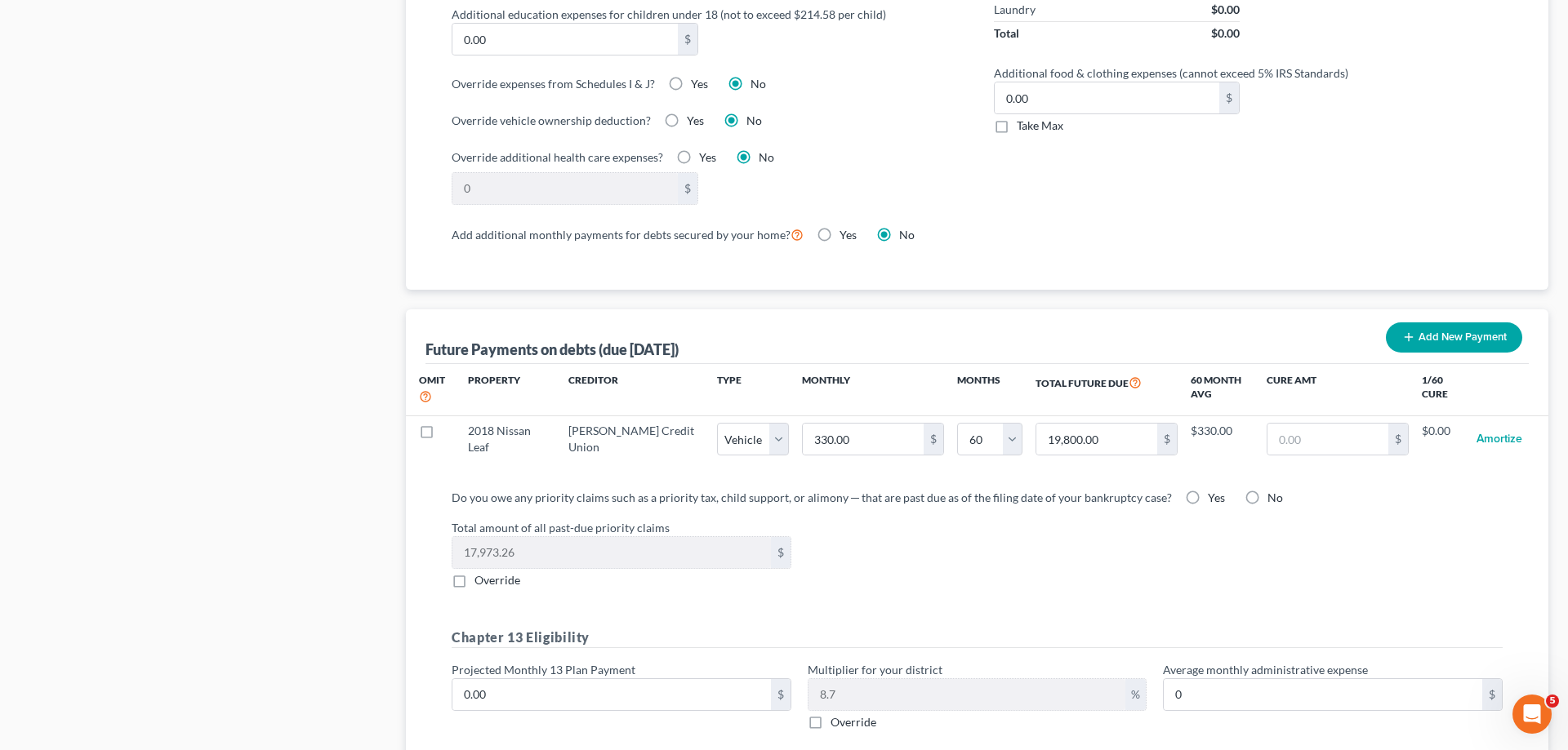
click at [1208, 490] on label "Yes" at bounding box center [1216, 498] width 17 height 17
click at [1215, 490] on input "Yes" at bounding box center [1219, 495] width 11 height 11
radio input "true"
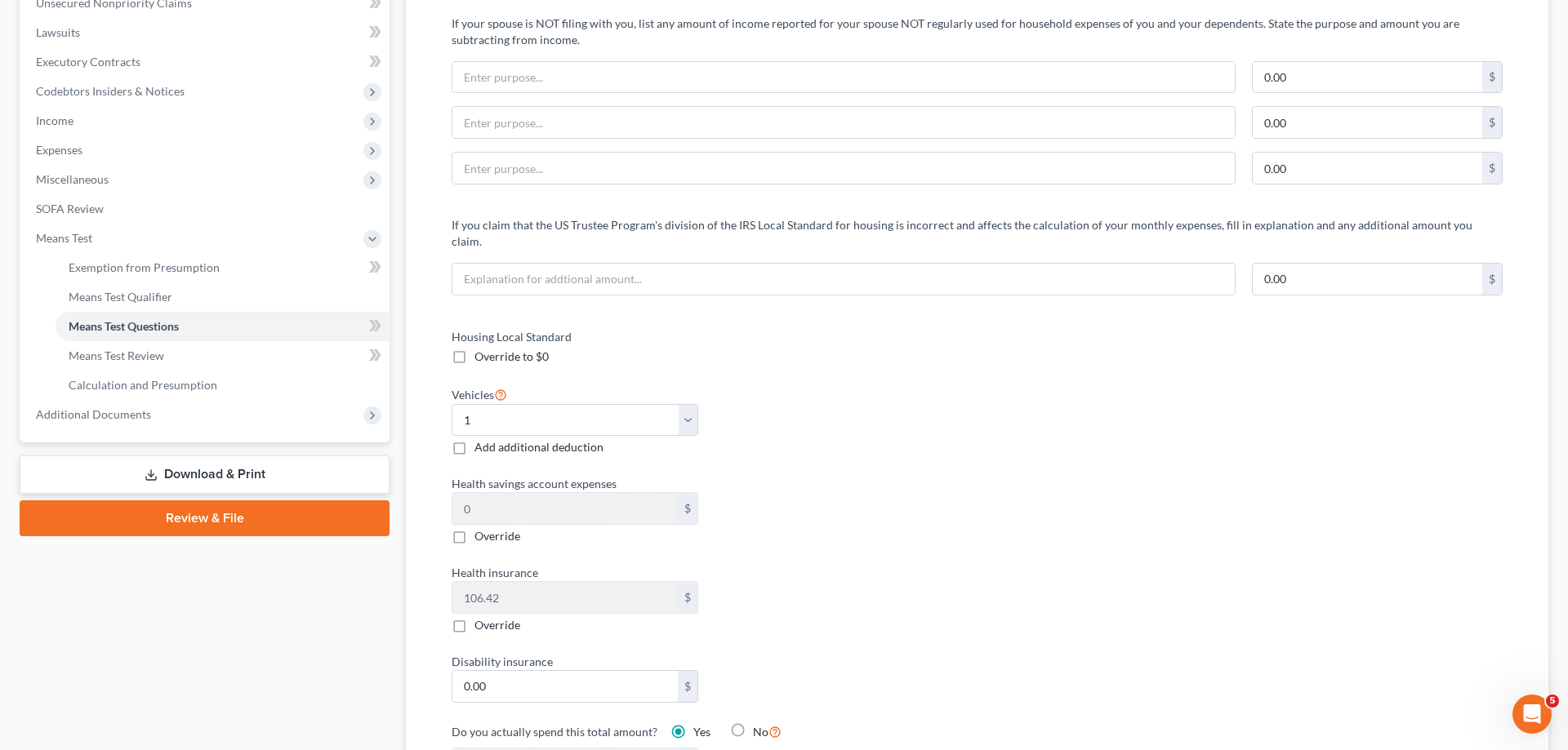
scroll to position [0, 0]
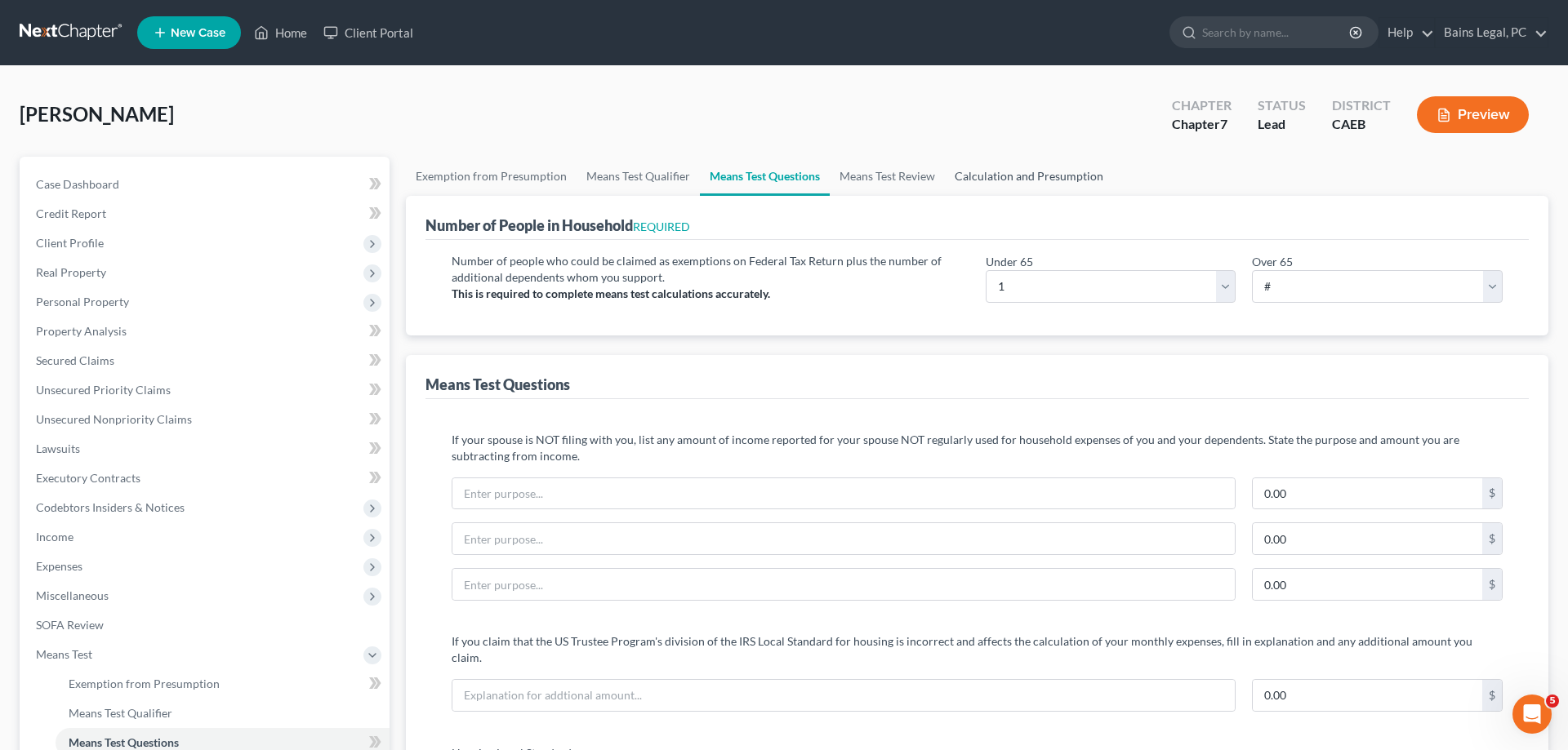
click at [1018, 167] on link "Calculation and Presumption" at bounding box center [1028, 177] width 168 height 39
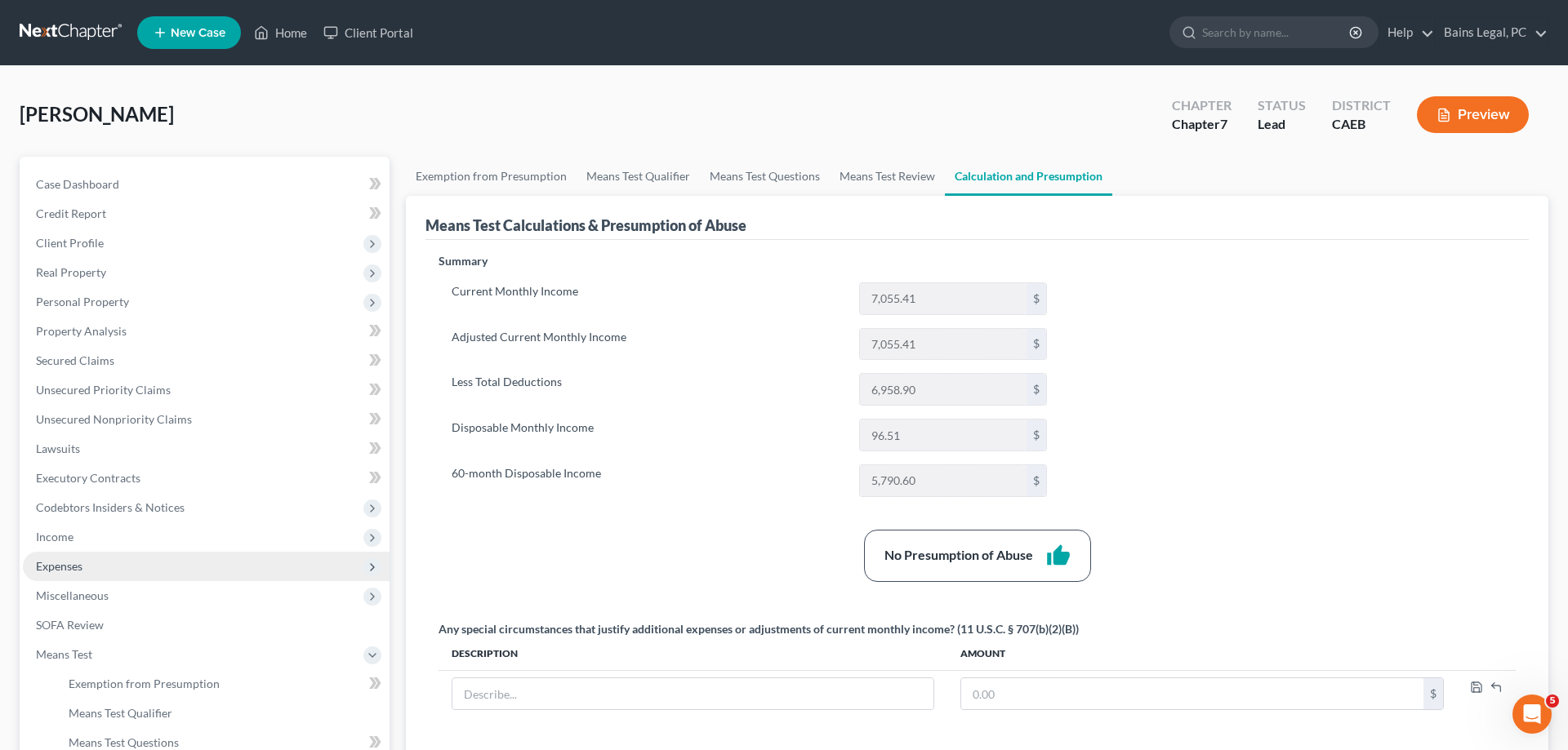
click at [81, 571] on span "Expenses" at bounding box center [59, 566] width 46 height 14
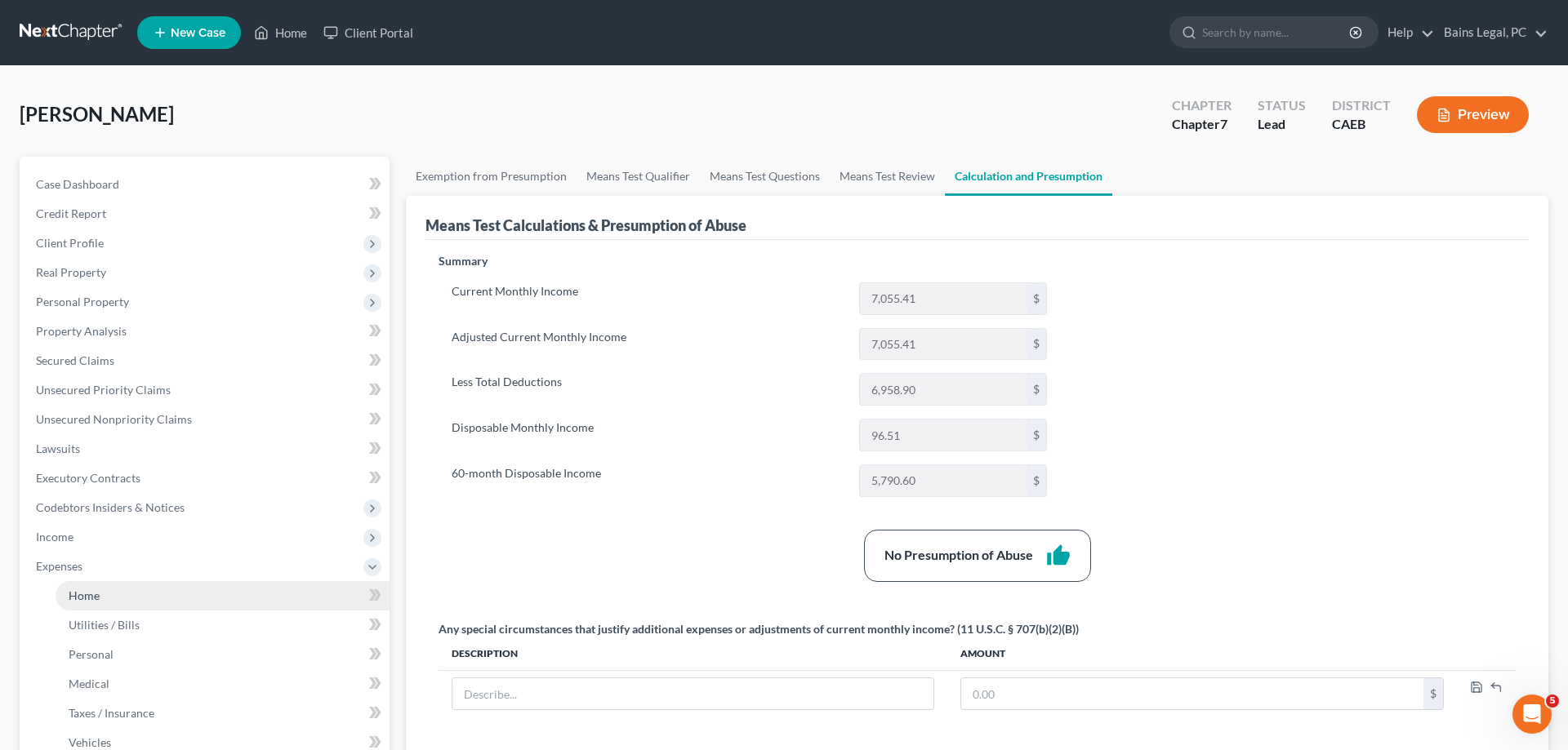
click at [91, 592] on span "Home" at bounding box center [84, 596] width 31 height 14
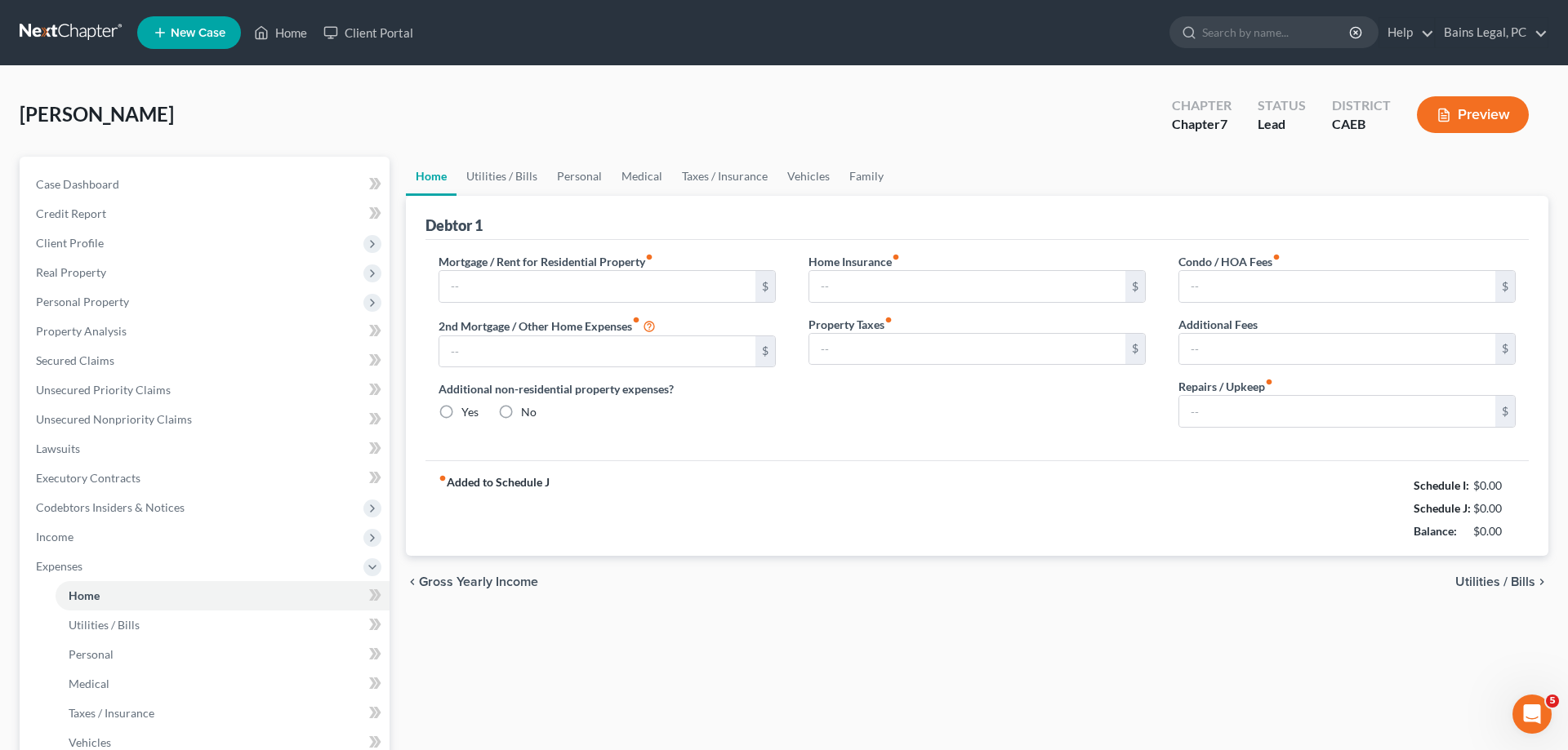
type input "0.00"
radio input "true"
type input "0.00"
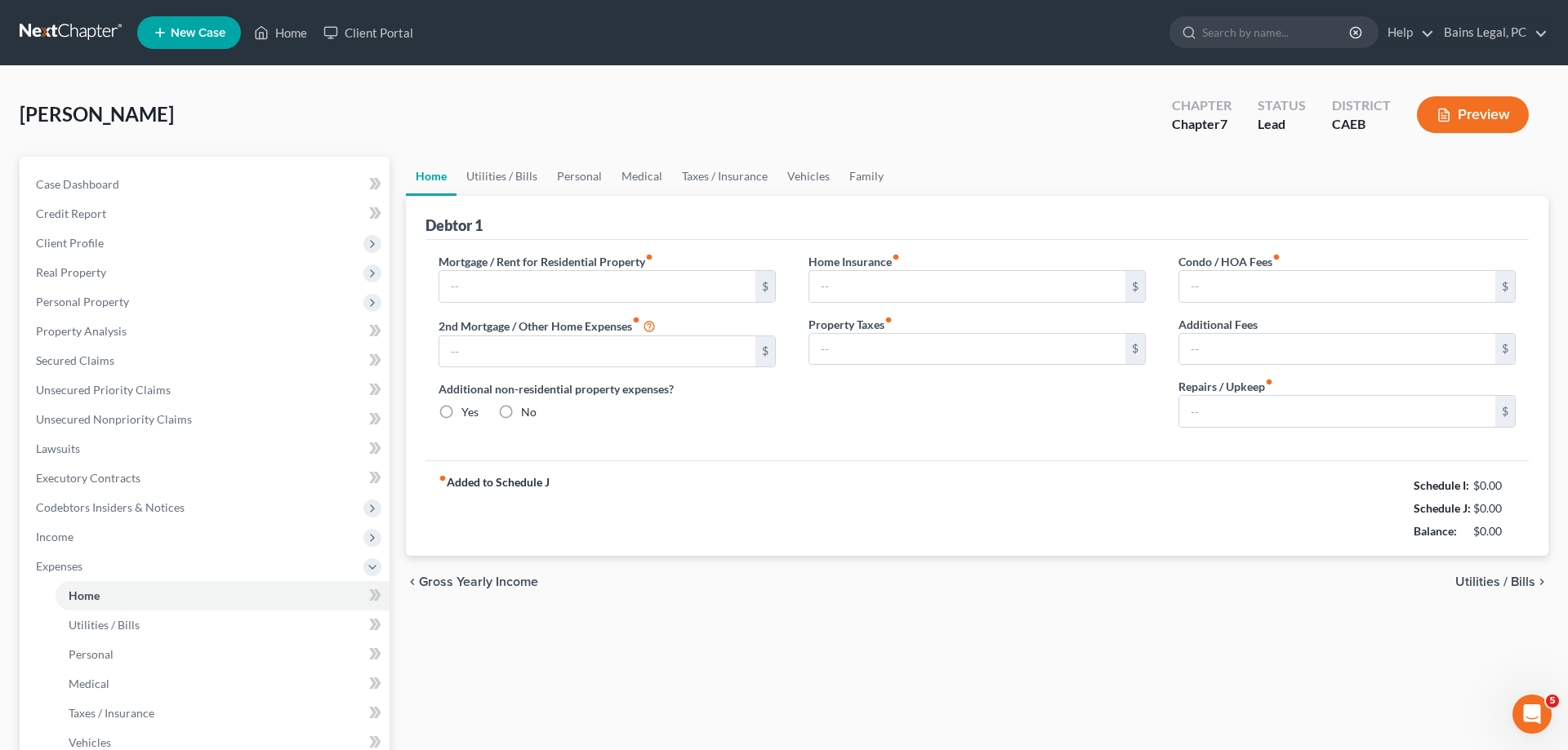
type input "0.00"
